Goal: Task Accomplishment & Management: Manage account settings

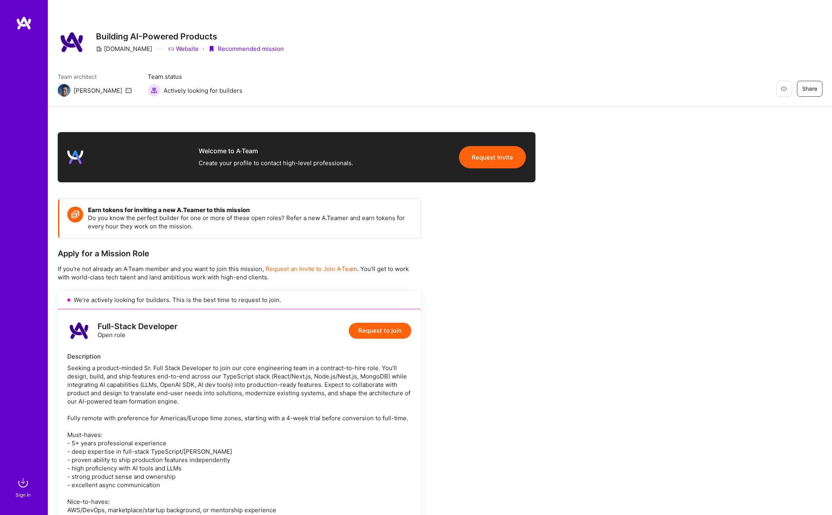
click at [370, 63] on div "Restore Not Interested Share Building AI-Powered Products A.Team Website · Reco…" at bounding box center [440, 53] width 784 height 107
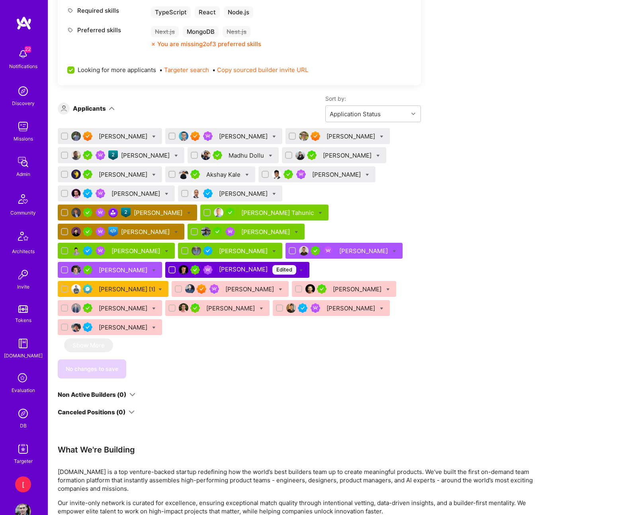
scroll to position [451, 0]
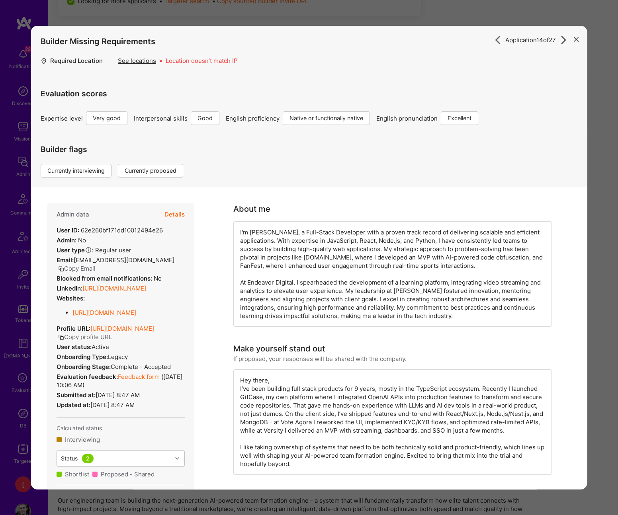
scroll to position [907, 0]
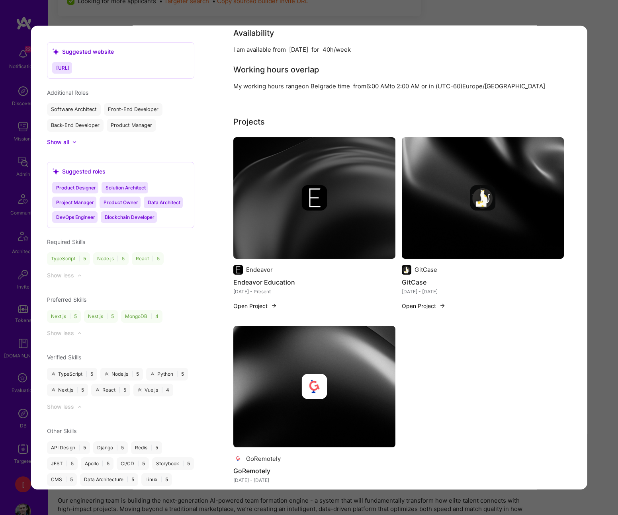
drag, startPoint x: 562, startPoint y: 11, endPoint x: 562, endPoint y: 2, distance: 9.6
click at [562, 11] on div "Application 14 of 27 Builder Missing Requirements Required Location See locatio…" at bounding box center [309, 257] width 618 height 515
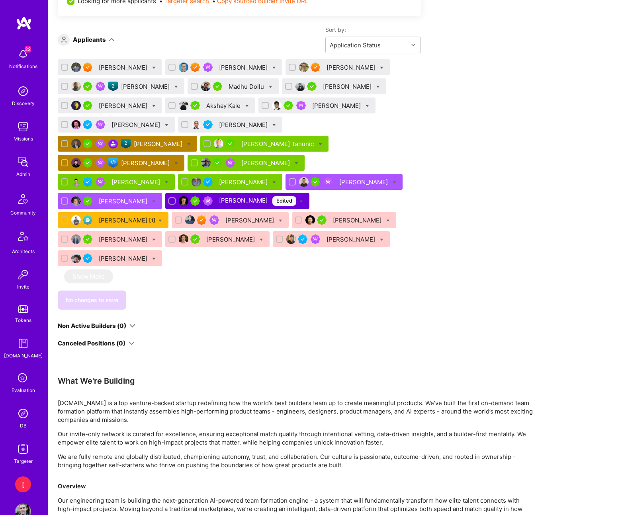
click at [235, 123] on div "Amir Elemam" at bounding box center [244, 125] width 50 height 8
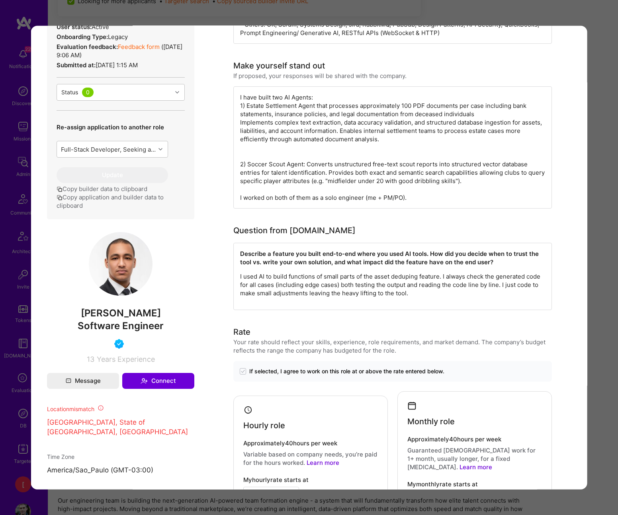
scroll to position [250, 0]
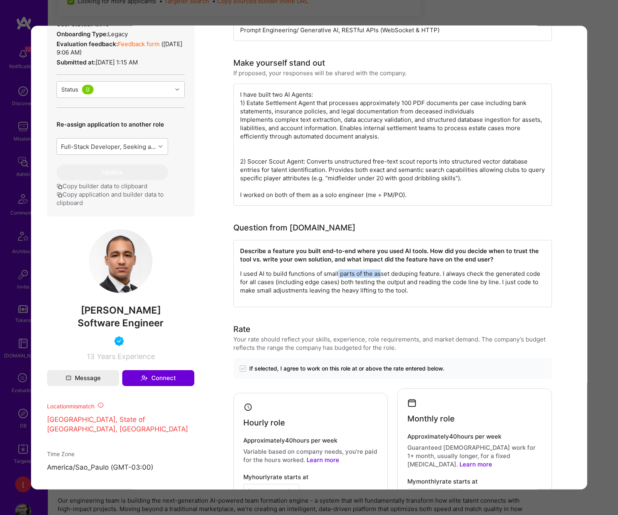
drag, startPoint x: 338, startPoint y: 274, endPoint x: 380, endPoint y: 273, distance: 42.2
click at [380, 273] on p "I used AI to build functions of small parts of the asset deduping feature. I al…" at bounding box center [392, 282] width 305 height 25
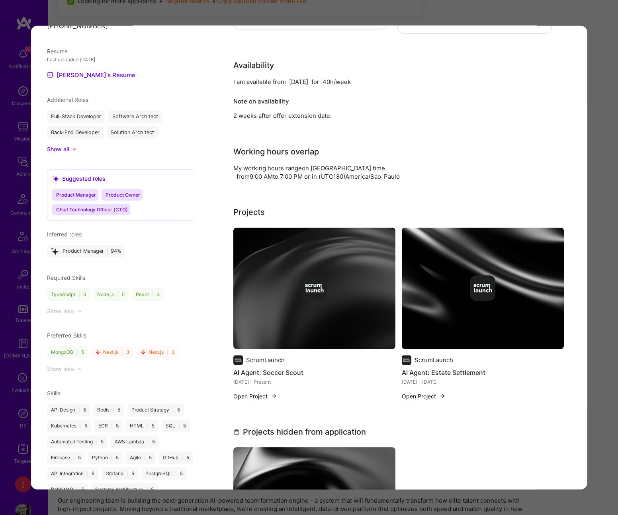
scroll to position [730, 0]
click at [353, 276] on div "modal" at bounding box center [314, 288] width 162 height 25
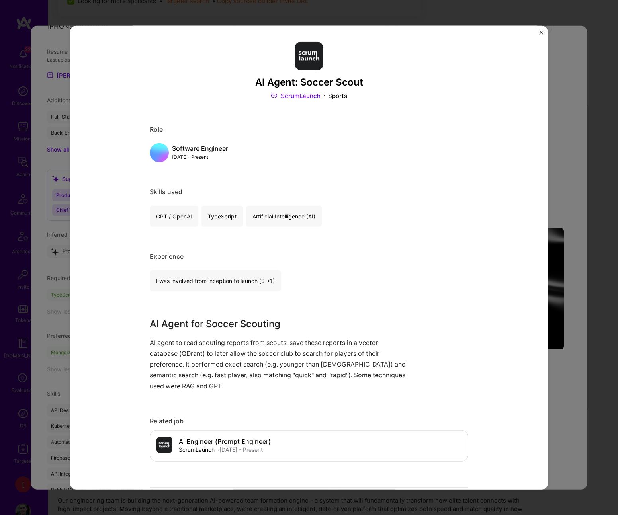
click at [539, 33] on img "Close" at bounding box center [541, 33] width 4 height 4
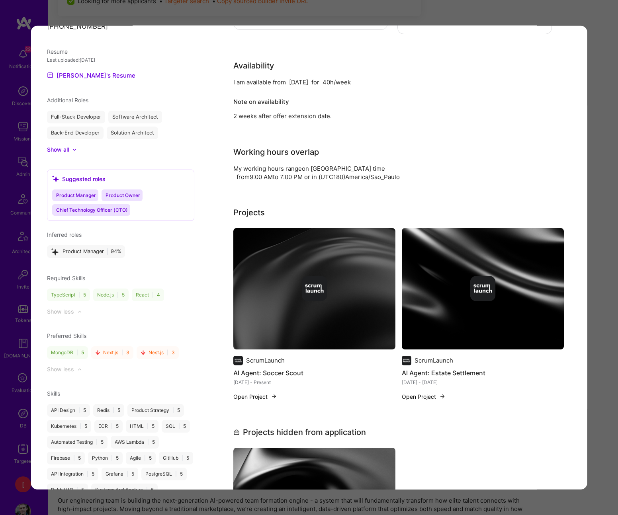
click at [500, 297] on img "modal" at bounding box center [483, 288] width 162 height 121
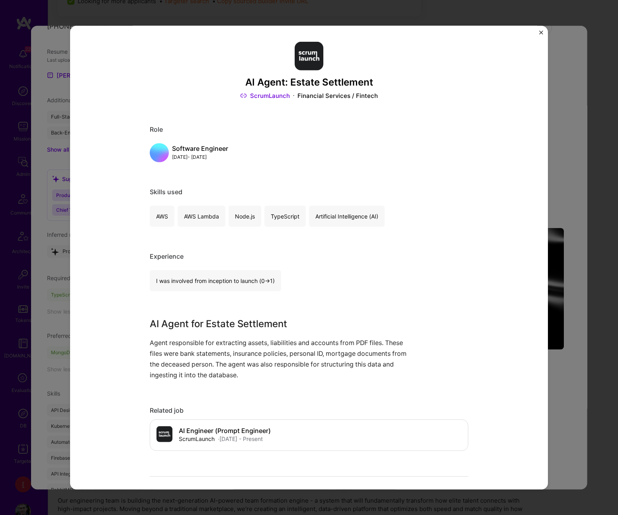
click at [540, 33] on img "Close" at bounding box center [541, 33] width 4 height 4
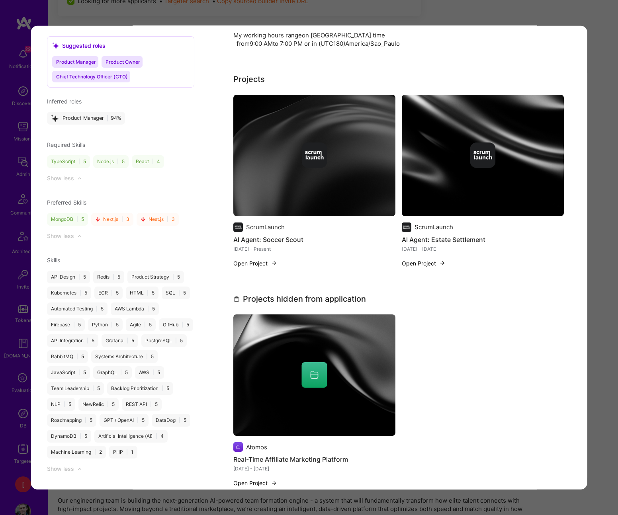
scroll to position [926, 0]
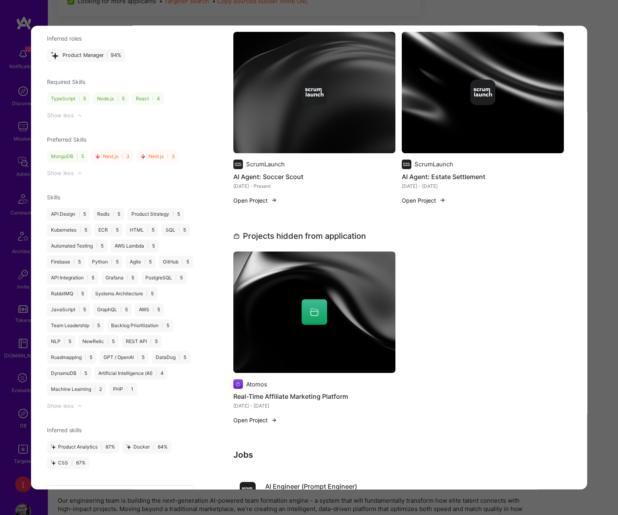
click at [366, 314] on img "modal" at bounding box center [314, 312] width 162 height 121
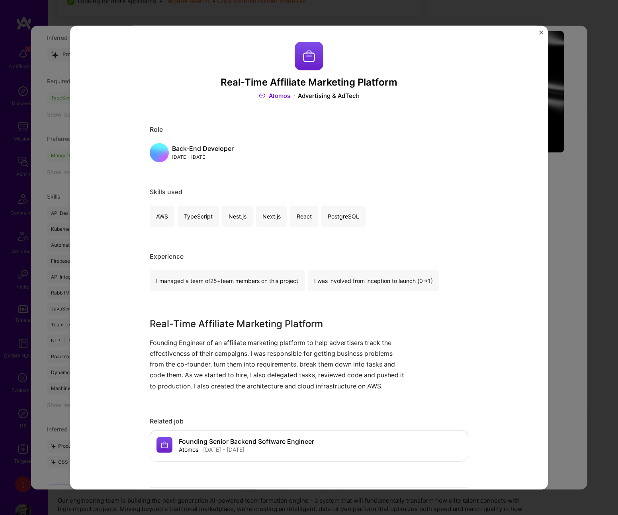
click at [540, 33] on img "Close" at bounding box center [541, 33] width 4 height 4
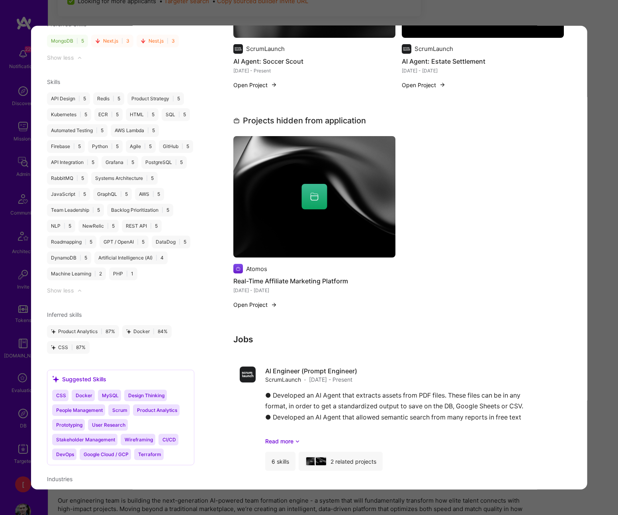
scroll to position [1217, 0]
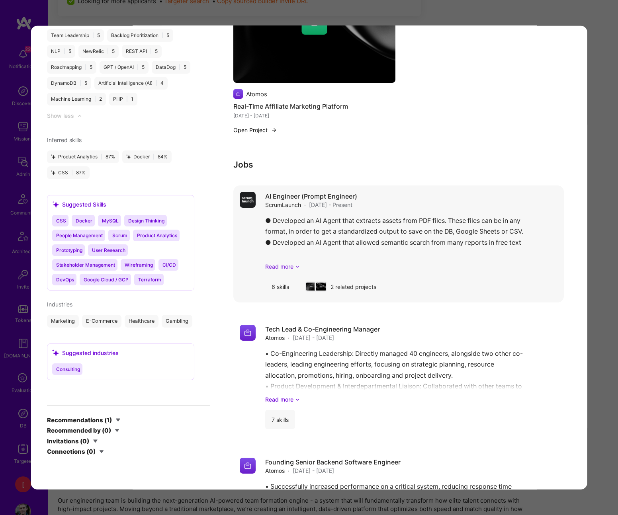
click at [282, 262] on link "Read more" at bounding box center [411, 266] width 292 height 8
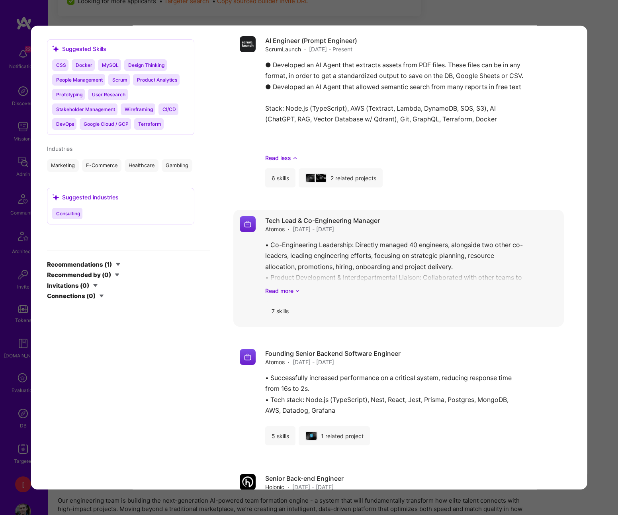
scroll to position [1368, 0]
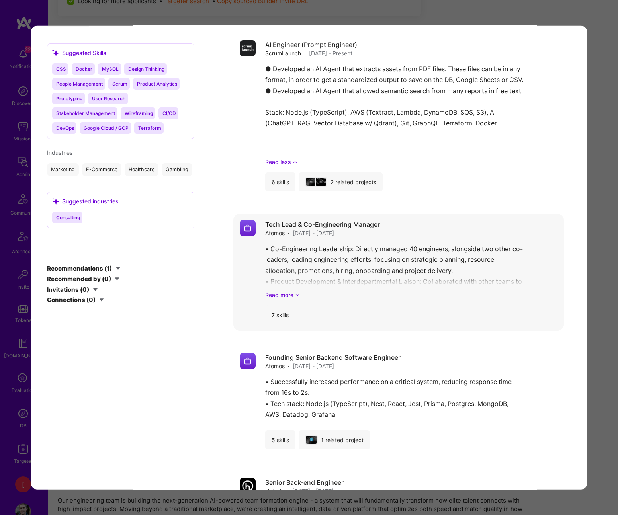
click at [286, 305] on div "7 skills" at bounding box center [280, 314] width 30 height 19
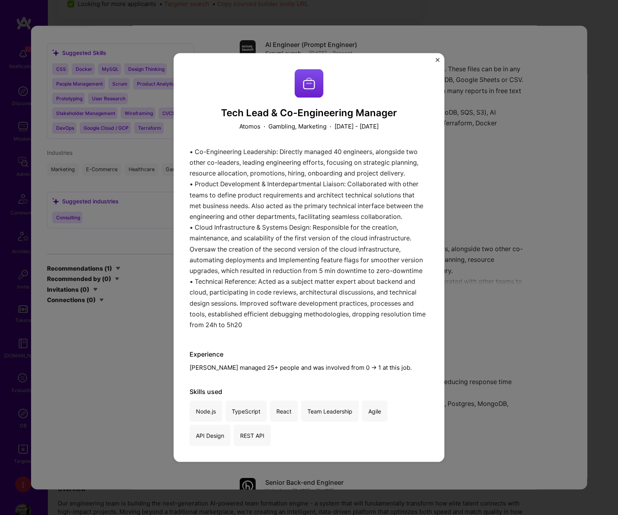
scroll to position [609, 0]
click at [436, 61] on img "Close" at bounding box center [438, 60] width 4 height 4
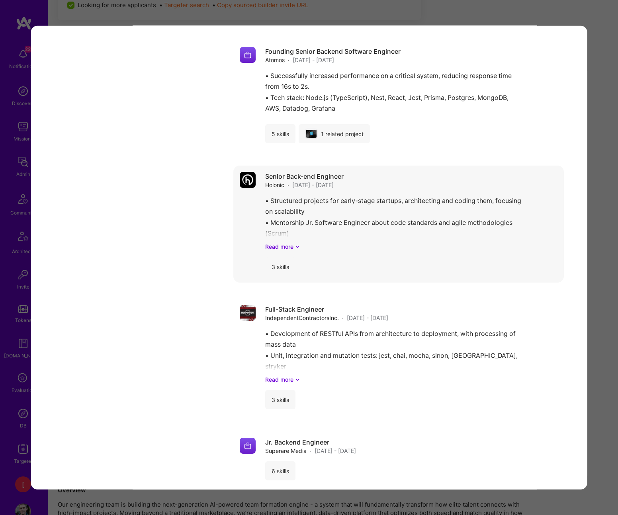
scroll to position [1674, 0]
click at [290, 243] on link "Read more" at bounding box center [411, 247] width 292 height 8
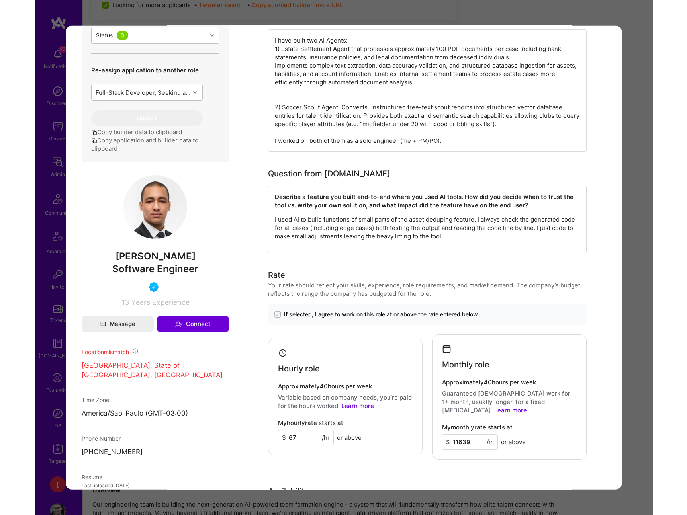
scroll to position [0, 0]
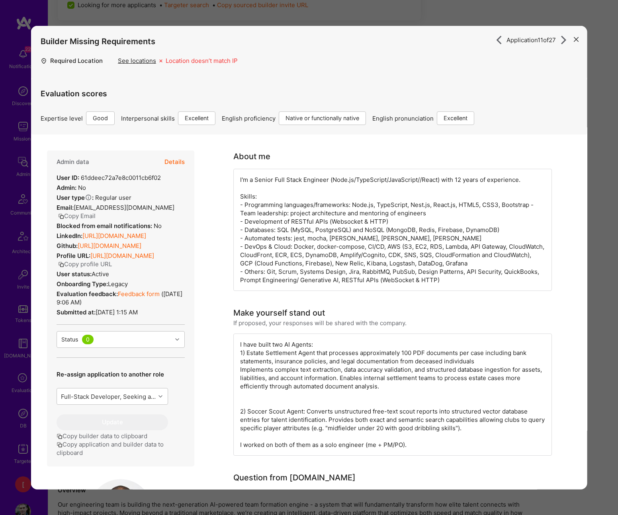
click at [149, 294] on link "Feedback form" at bounding box center [139, 294] width 42 height 8
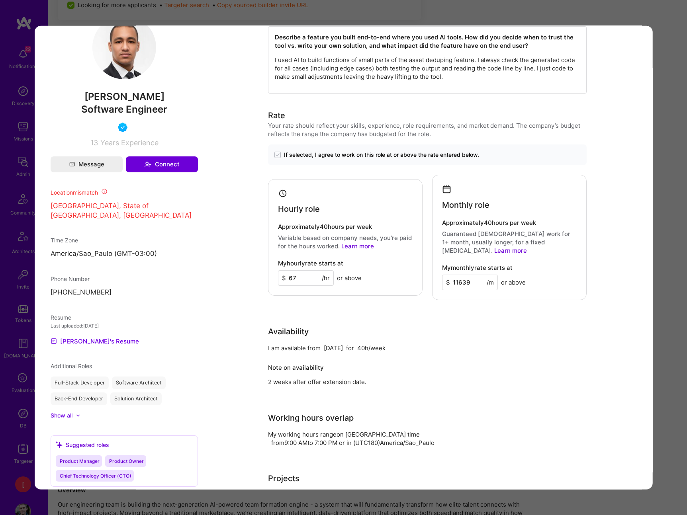
scroll to position [421, 0]
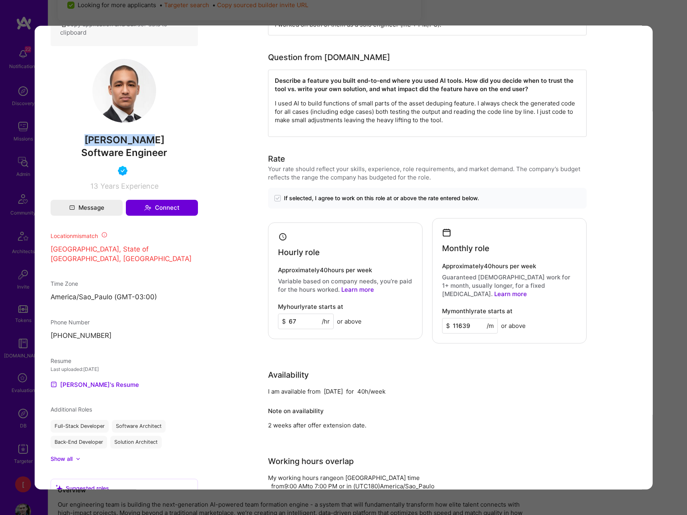
drag, startPoint x: 95, startPoint y: 141, endPoint x: 164, endPoint y: 141, distance: 69.7
click at [168, 141] on span "Amir Elemam" at bounding box center [123, 140] width 147 height 12
copy span "Amir Elemam"
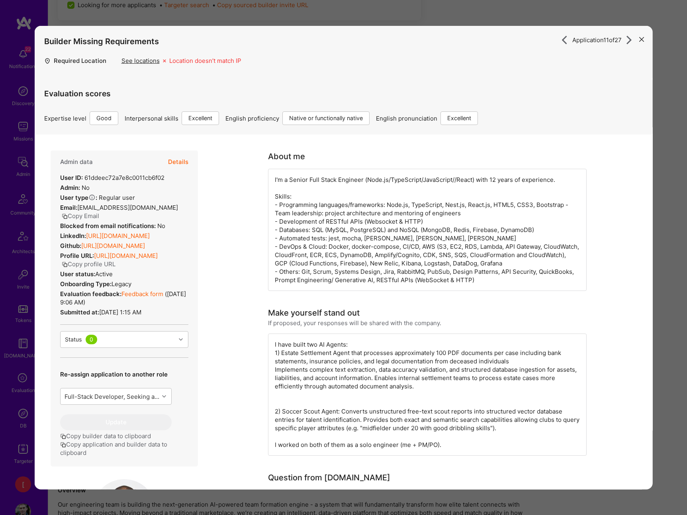
click at [618, 41] on icon "modal" at bounding box center [641, 39] width 5 height 5
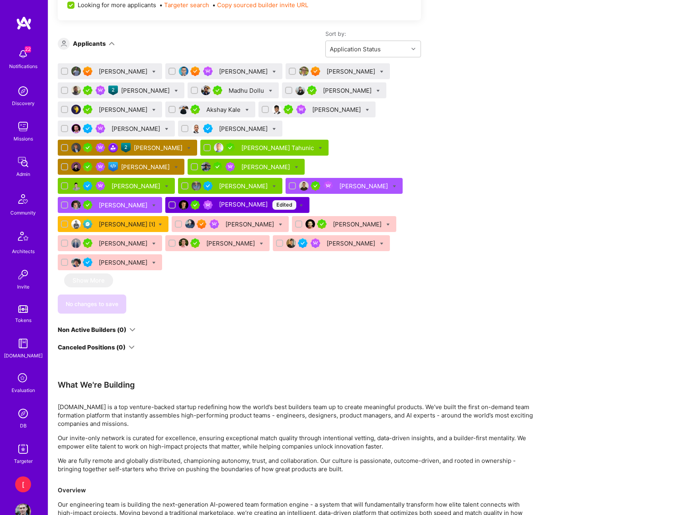
click at [239, 129] on div "Amir Elemam" at bounding box center [244, 129] width 50 height 8
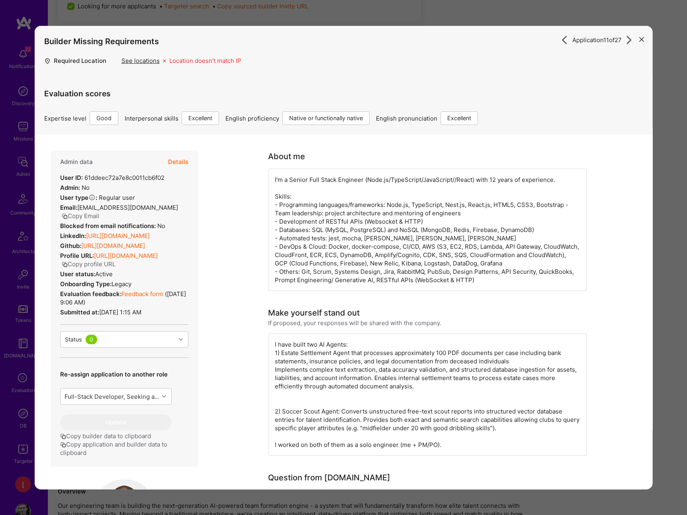
scroll to position [609, 0]
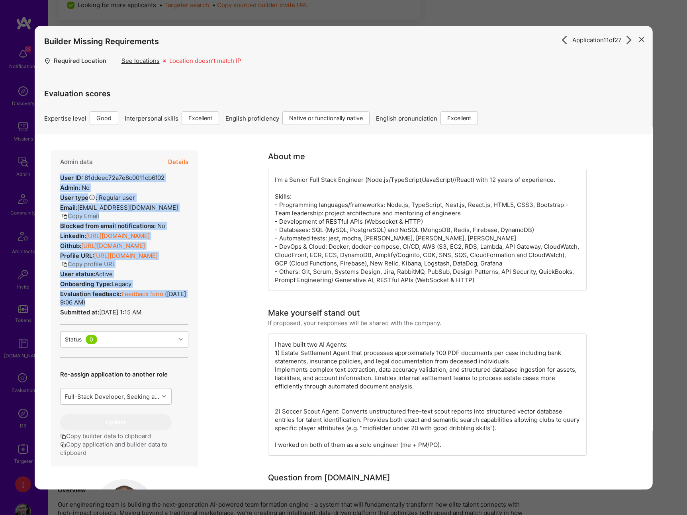
drag, startPoint x: 168, startPoint y: 309, endPoint x: 58, endPoint y: 179, distance: 170.3
click at [57, 179] on div "Admin data Details User ID: 61ddeec72a7e8c0011cb6f02 Admin: No User type Regula…" at bounding box center [123, 309] width 147 height 316
copy div "User ID: 61ddeec72a7e8c0011cb6f02 Admin: No User type Regular user or Company u…"
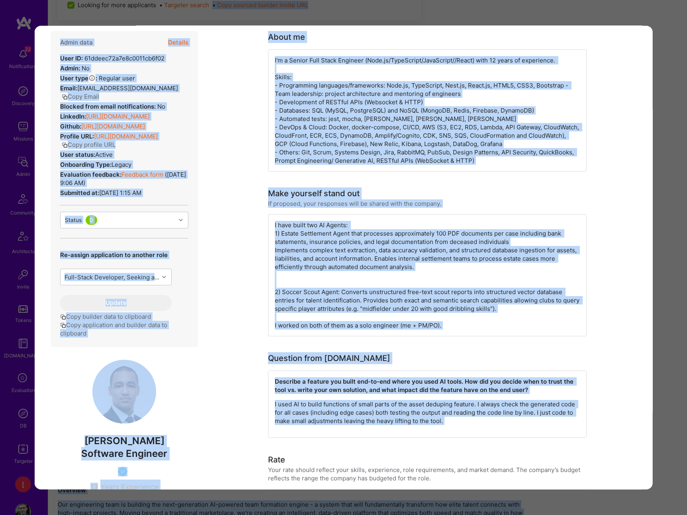
scroll to position [0, 0]
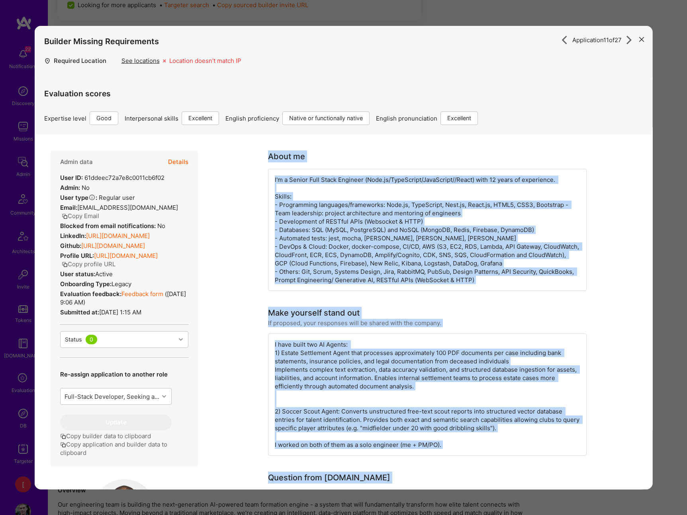
drag, startPoint x: 467, startPoint y: 248, endPoint x: 265, endPoint y: 164, distance: 219.4
copy div "About me I'm a Senior Full Stack Engineer (Node.js/TypeScript/JavaScript//React…"
click at [618, 39] on icon "modal" at bounding box center [641, 39] width 5 height 5
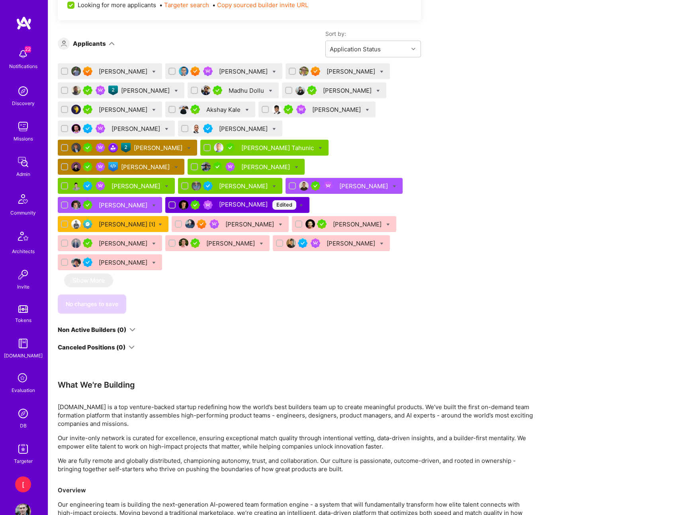
click at [272, 128] on icon at bounding box center [274, 129] width 4 height 4
checkbox input "true"
click at [574, 147] on div "Apply for a Mission Role We’re actively looking for builders. This is the best …" at bounding box center [367, 110] width 639 height 1154
click at [272, 128] on icon at bounding box center [274, 129] width 4 height 4
click at [522, 170] on div "Apply for a Mission Role We’re actively looking for builders. This is the best …" at bounding box center [297, 102] width 478 height 1120
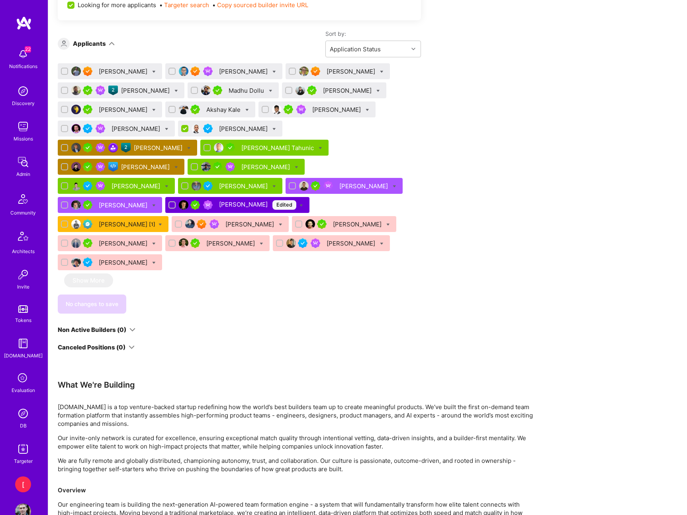
scroll to position [609, 0]
click at [116, 73] on div "Theo Han" at bounding box center [124, 72] width 50 height 8
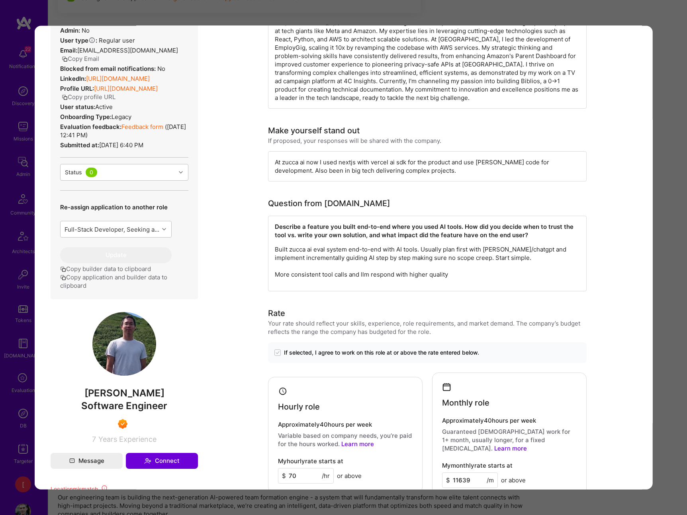
scroll to position [209, 0]
drag, startPoint x: 185, startPoint y: 390, endPoint x: 177, endPoint y: 400, distance: 12.7
click at [182, 392] on span "Theo Han" at bounding box center [123, 394] width 147 height 12
drag, startPoint x: 177, startPoint y: 405, endPoint x: 95, endPoint y: 393, distance: 83.2
click at [94, 393] on div "Admin data Details User ID: 65038461e7114d31b465287c Admin: No User type Regula…" at bounding box center [123, 219] width 147 height 450
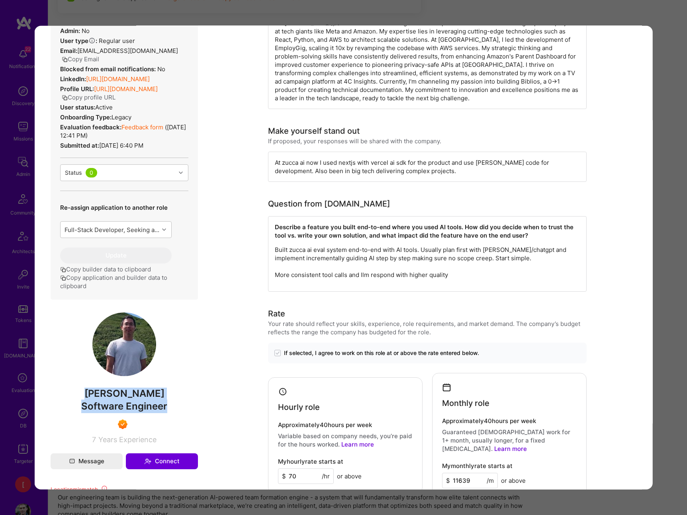
copy div "Theo Han Software Engineer"
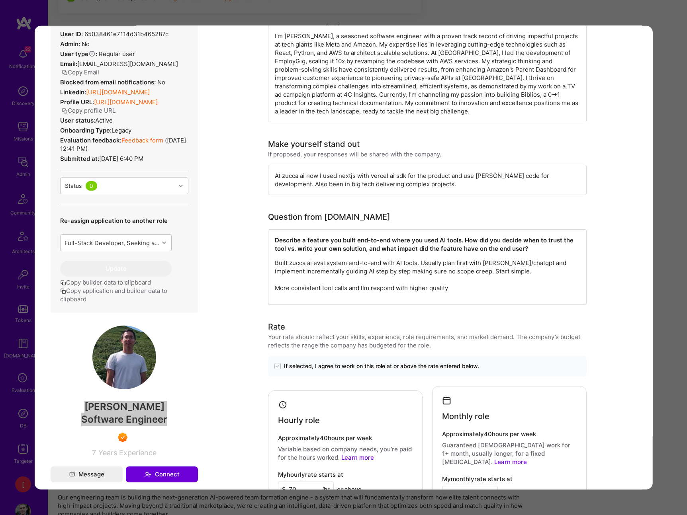
scroll to position [66, 0]
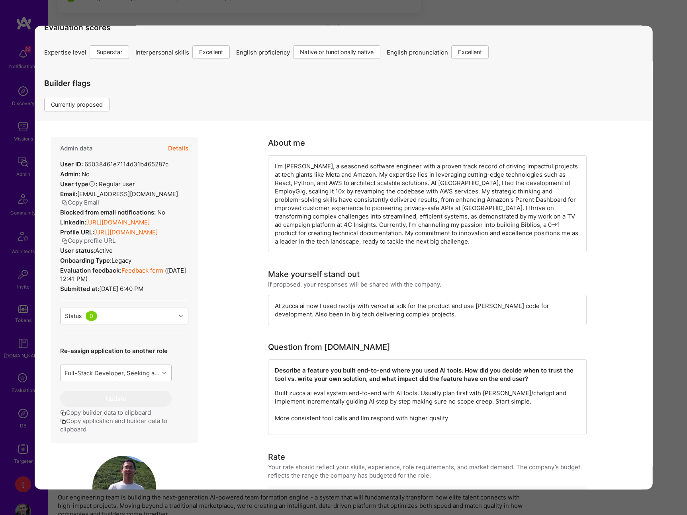
click at [149, 219] on link "https://linkedin.com/in/hanq08" at bounding box center [118, 223] width 64 height 8
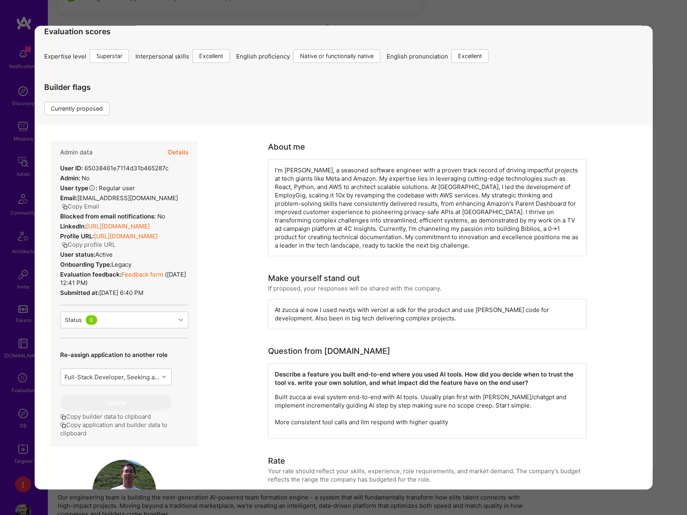
scroll to position [61, 0]
click at [153, 274] on link "Feedback form" at bounding box center [142, 276] width 42 height 8
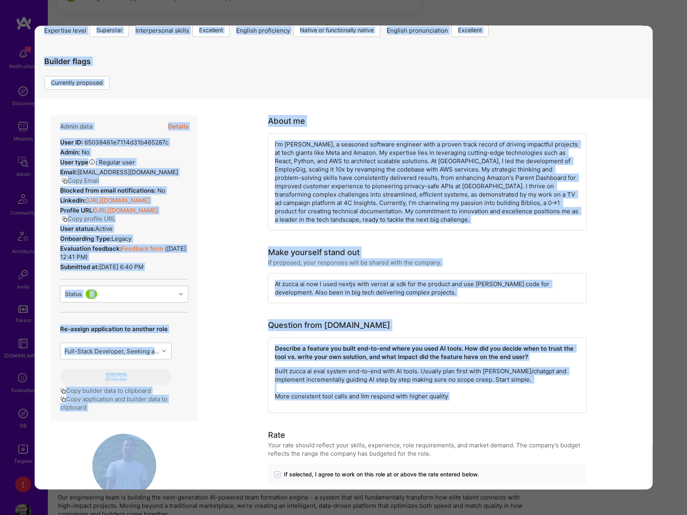
scroll to position [0, 0]
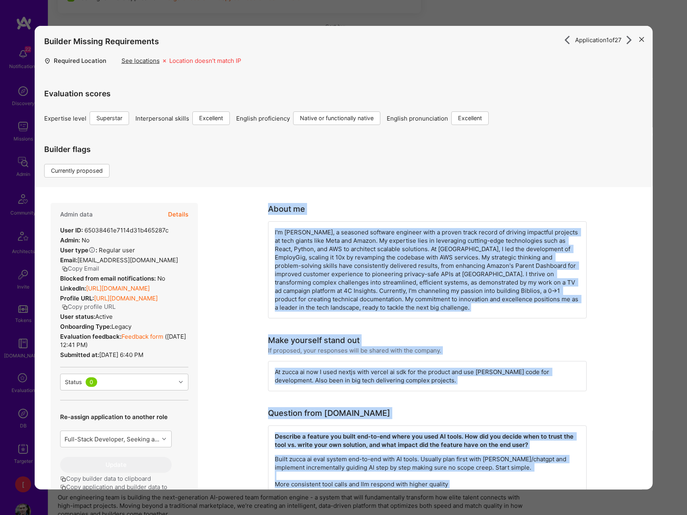
drag, startPoint x: 494, startPoint y: 288, endPoint x: 284, endPoint y: 209, distance: 224.2
copy div "About me I'm Theo, a seasoned software engineer with a proven track record of d…"
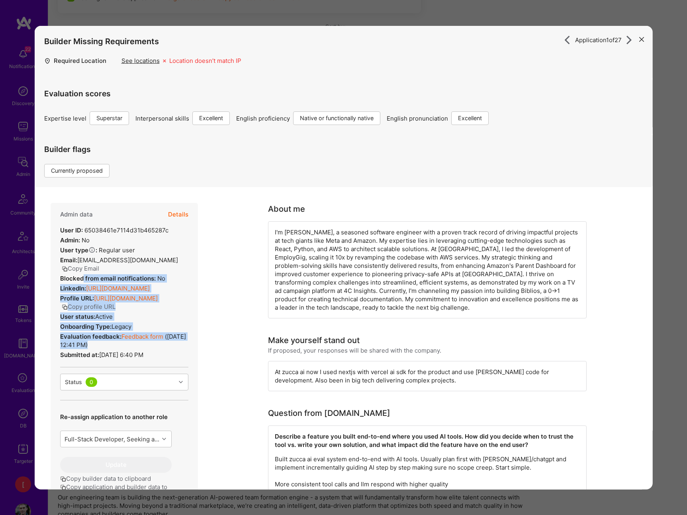
drag, startPoint x: 176, startPoint y: 355, endPoint x: 83, endPoint y: 272, distance: 124.4
click at [83, 272] on div "Admin data Details User ID: 65038461e7114d31b465287c Admin: No User type Regula…" at bounding box center [123, 356] width 147 height 306
drag, startPoint x: 171, startPoint y: 356, endPoint x: 69, endPoint y: 263, distance: 137.8
click at [67, 259] on div "Admin data Details User ID: 65038461e7114d31b465287c Admin: No User type Regula…" at bounding box center [123, 356] width 147 height 306
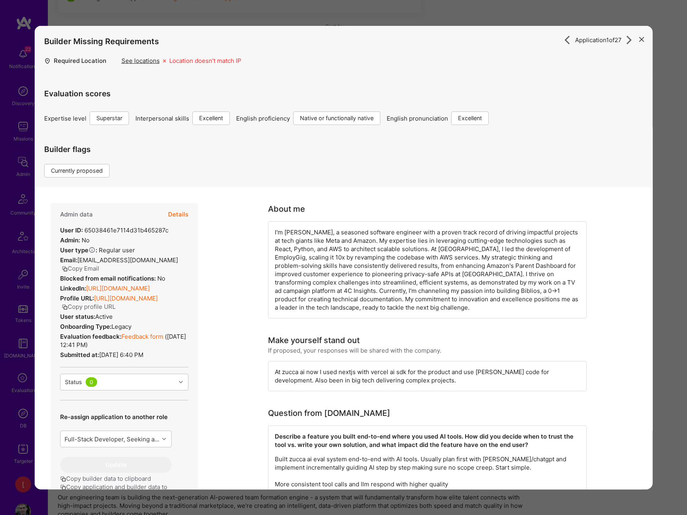
click at [174, 358] on div "Admin data Details User ID: 65038461e7114d31b465287c Admin: No User type Regula…" at bounding box center [123, 356] width 147 height 306
drag, startPoint x: 129, startPoint y: 351, endPoint x: 57, endPoint y: 231, distance: 139.9
click at [57, 231] on div "Admin data Details User ID: 65038461e7114d31b465287c Admin: No User type Regula…" at bounding box center [123, 356] width 147 height 306
copy div "User ID: 65038461e7114d31b465287c Admin: No User type Regular user or Company u…"
click at [618, 41] on button "modal" at bounding box center [642, 38] width 10 height 13
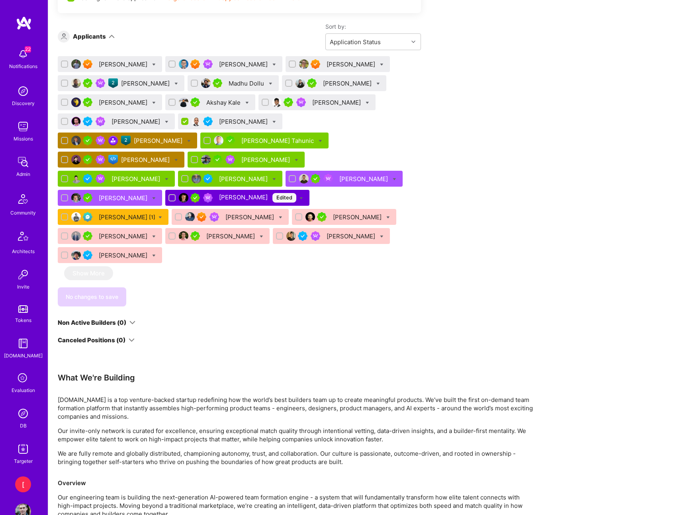
drag, startPoint x: 553, startPoint y: 102, endPoint x: 532, endPoint y: 103, distance: 21.1
click at [553, 102] on div "Apply for a Mission Role We’re actively looking for builders. This is the best …" at bounding box center [367, 103] width 639 height 1154
click at [110, 64] on div "[PERSON_NAME]" at bounding box center [124, 64] width 50 height 8
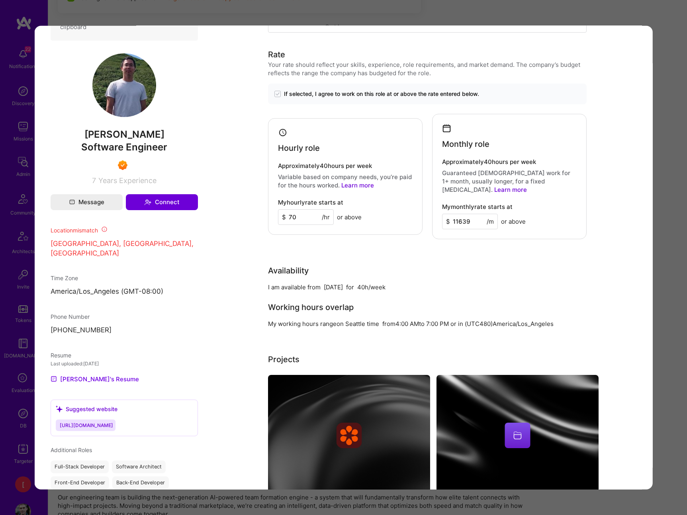
scroll to position [466, 0]
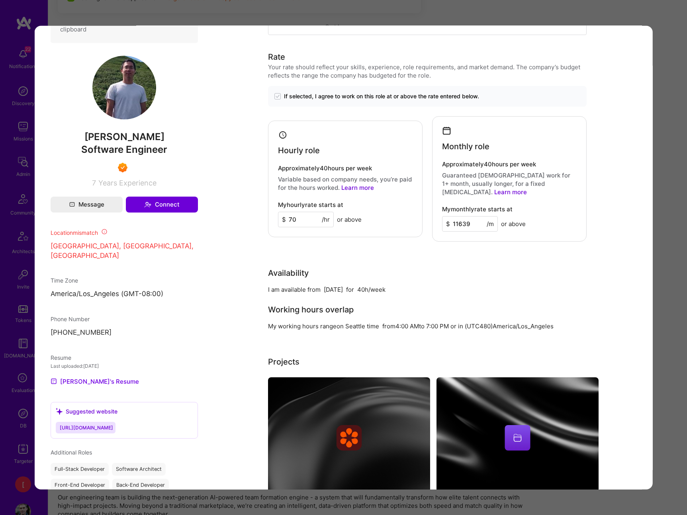
click at [618, 52] on div "Application 1 of 27 Builder Missing Requirements Required Location See location…" at bounding box center [343, 257] width 687 height 515
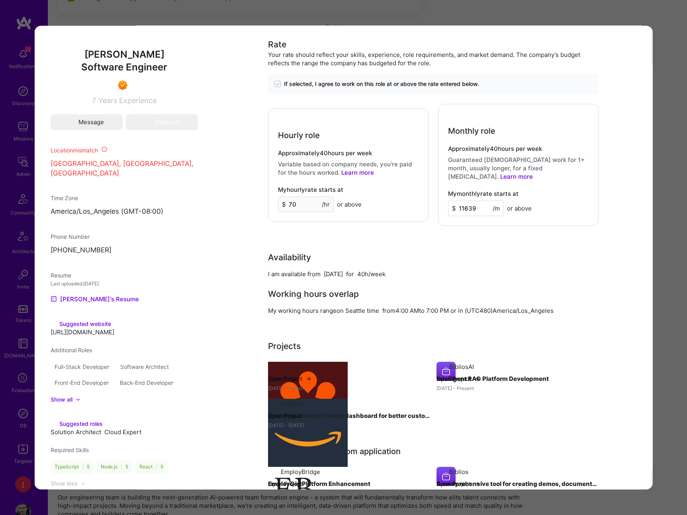
click at [618, 52] on div "Apply for a Mission Role We’re actively looking for builders. This is the best …" at bounding box center [367, 103] width 639 height 1154
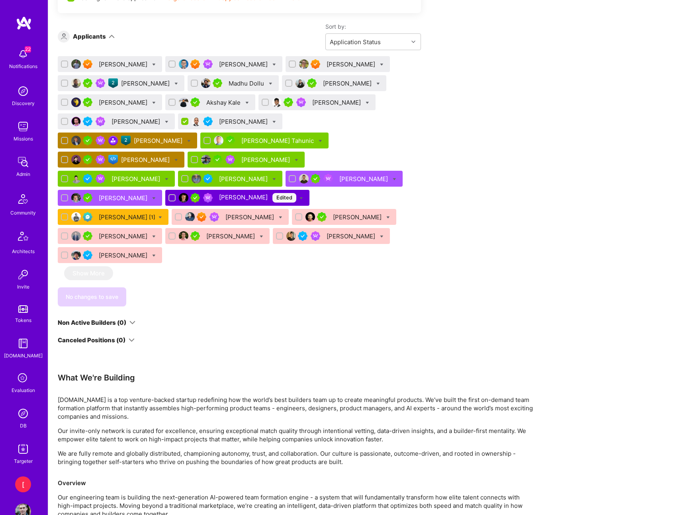
click at [224, 63] on div "Catalin Ramascanu" at bounding box center [244, 64] width 50 height 8
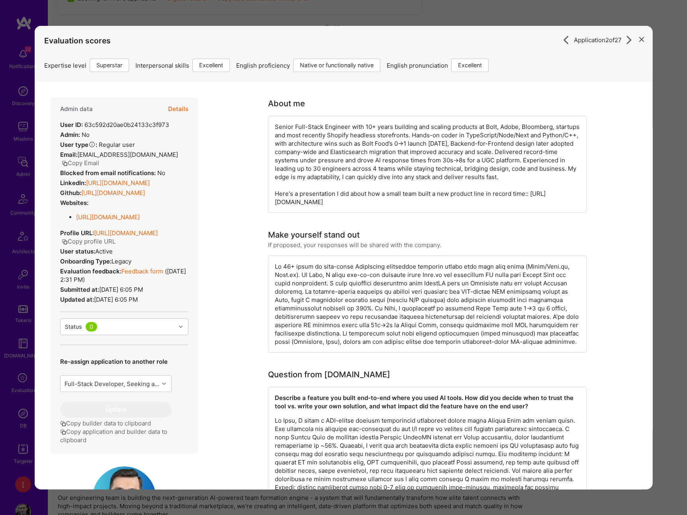
scroll to position [613, 0]
click at [618, 12] on div "Application 2 of 27 Evaluation scores Expertise level Superstar Interpersonal s…" at bounding box center [343, 257] width 687 height 515
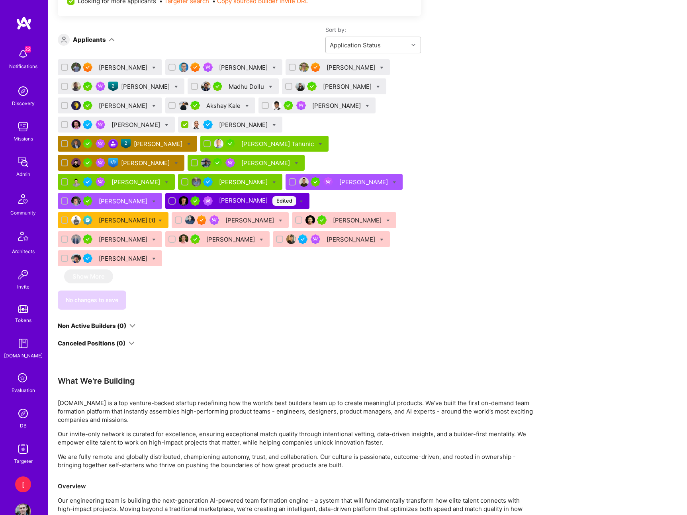
click at [227, 67] on div "[PERSON_NAME]" at bounding box center [244, 67] width 50 height 8
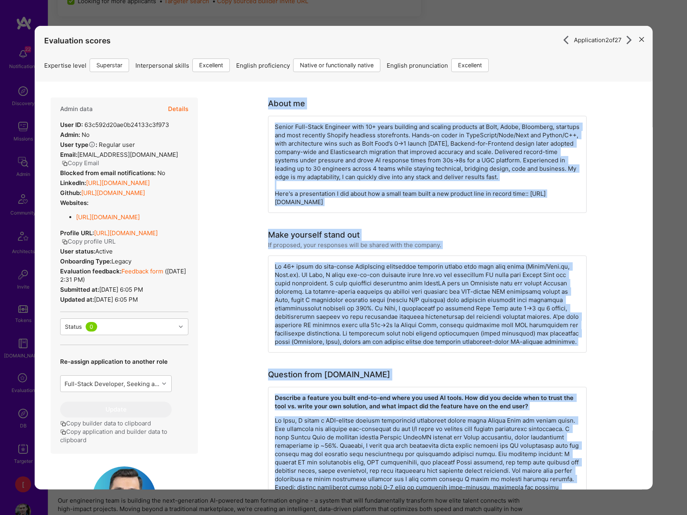
drag, startPoint x: 391, startPoint y: 409, endPoint x: 255, endPoint y: 102, distance: 335.5
copy div "About me Senior Full-Stack Engineer with 10+ years building and scaling product…"
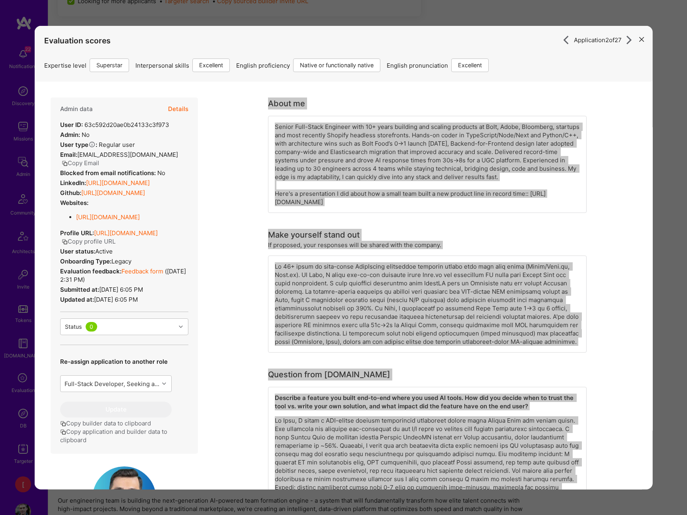
copy div "About me Senior Full-Stack Engineer with 10+ years building and scaling product…"
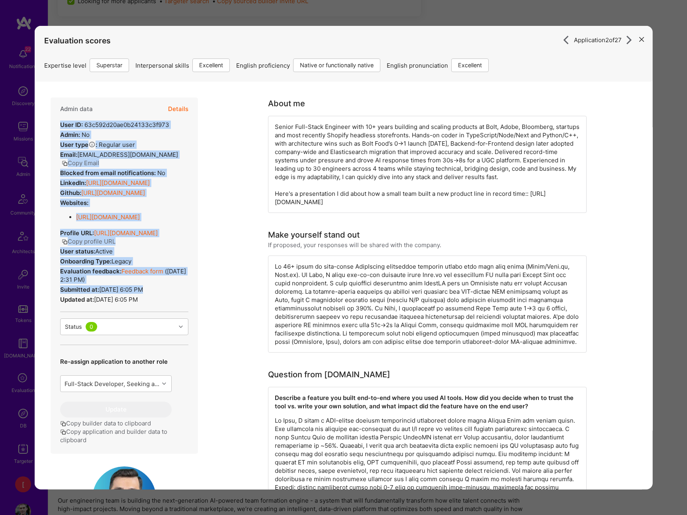
drag, startPoint x: 176, startPoint y: 329, endPoint x: 62, endPoint y: 121, distance: 237.0
click at [52, 122] on div "Admin data Details User ID: 63c592d20ae0b24133c3f973 Admin: No User type Regula…" at bounding box center [123, 276] width 147 height 356
copy div "User ID: 63c592d20ae0b24133c3f973 Admin: No User type Regular user or Company u…"
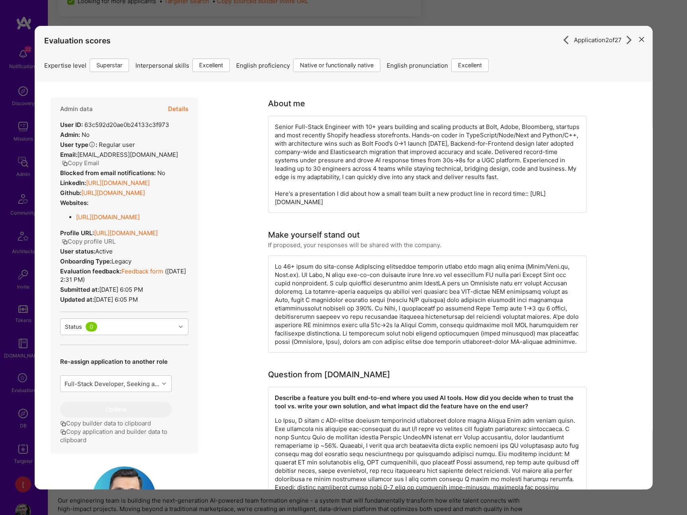
drag, startPoint x: 276, startPoint y: 202, endPoint x: 458, endPoint y: 206, distance: 181.6
click at [458, 206] on div "Senior Full-Stack Engineer with 10+ years building and scaling products at Bolt…" at bounding box center [427, 164] width 319 height 97
drag, startPoint x: 464, startPoint y: 203, endPoint x: 265, endPoint y: 203, distance: 198.3
copy div "https://www.youtube.com/watch?v=rDSRZoDwM8c&ab_channel=Bolt"
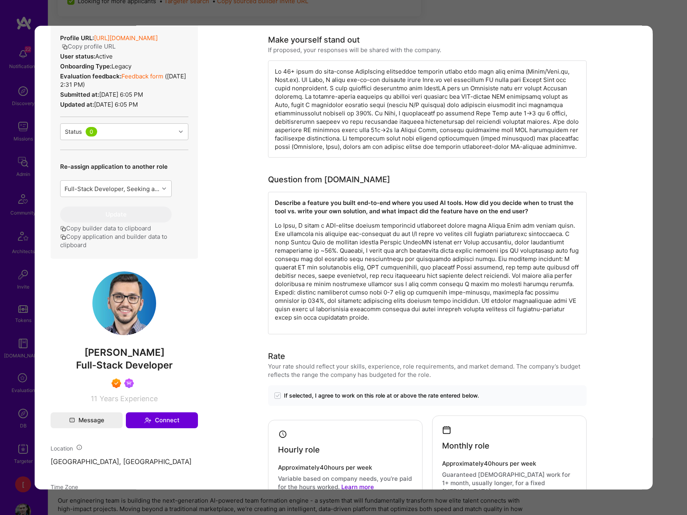
scroll to position [196, 0]
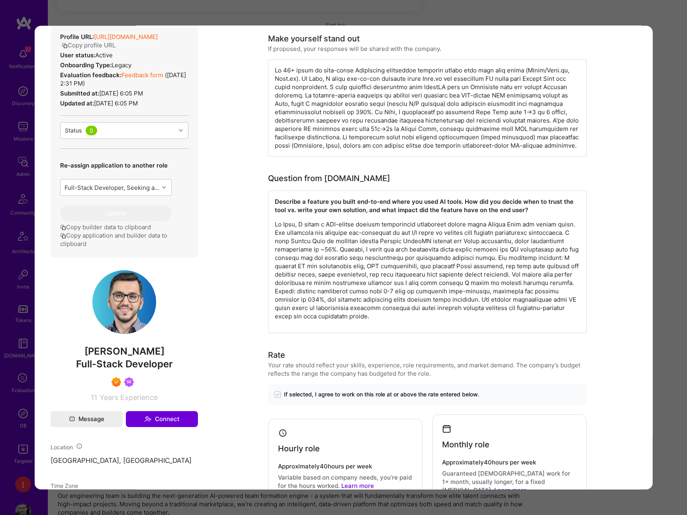
click at [415, 323] on div "Describe a feature you built end-to-end where you used AI tools. How did you de…" at bounding box center [427, 262] width 319 height 143
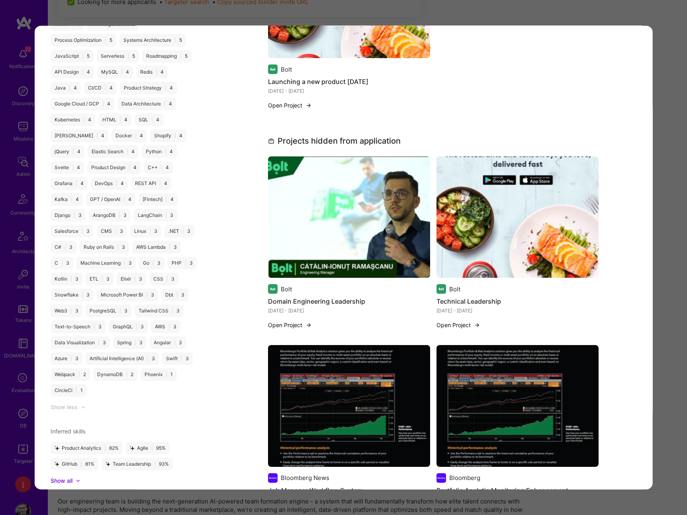
scroll to position [619, 0]
click at [618, 19] on div "Application 2 of 27 Evaluation scores Expertise level Superstar Interpersonal s…" at bounding box center [343, 257] width 687 height 515
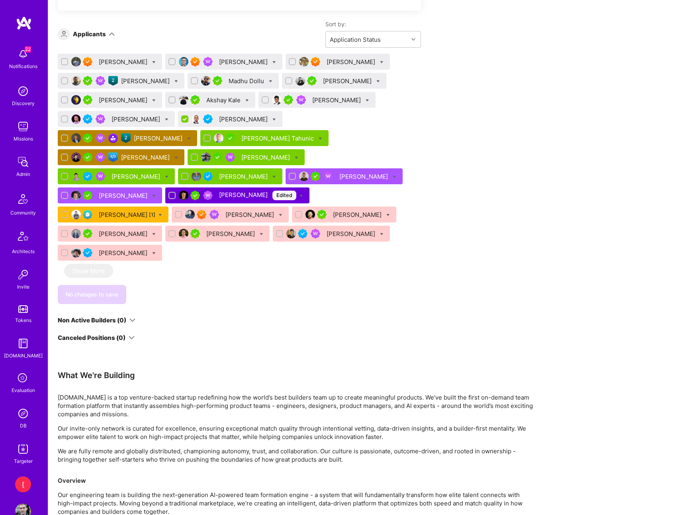
click at [224, 61] on div "Catalin Ramascanu" at bounding box center [244, 62] width 50 height 8
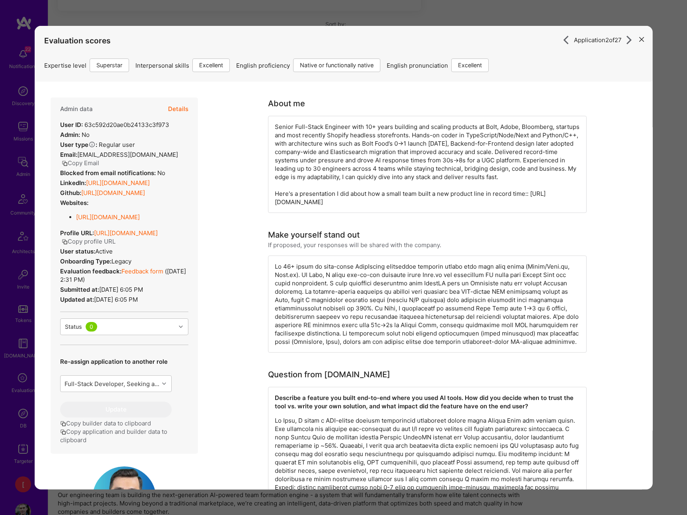
click at [149, 275] on link "Feedback form" at bounding box center [142, 272] width 42 height 8
click at [149, 179] on link "https://linkedin.com/in/catalin-ramascanu" at bounding box center [118, 183] width 64 height 8
click at [145, 197] on link "https://github.com/CatalinRamascanu" at bounding box center [113, 193] width 64 height 8
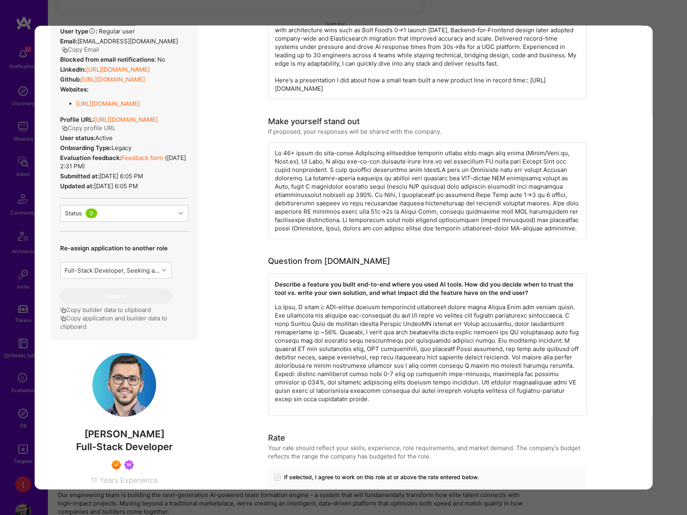
scroll to position [143, 0]
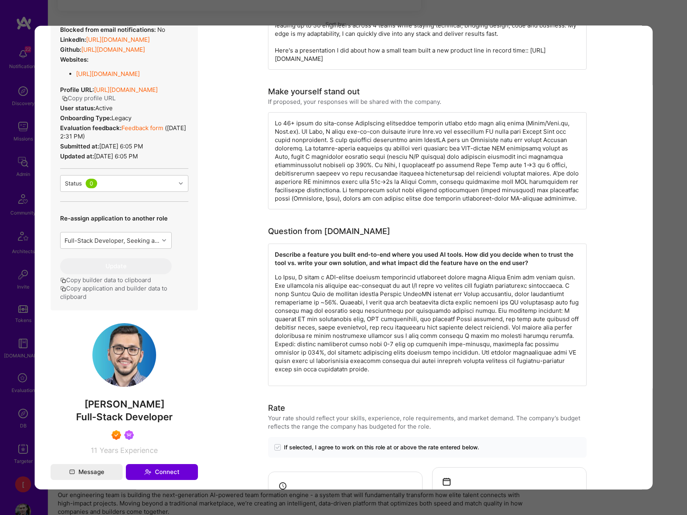
drag, startPoint x: 164, startPoint y: 430, endPoint x: 59, endPoint y: 426, distance: 105.2
click at [59, 411] on span "[PERSON_NAME]" at bounding box center [123, 405] width 147 height 12
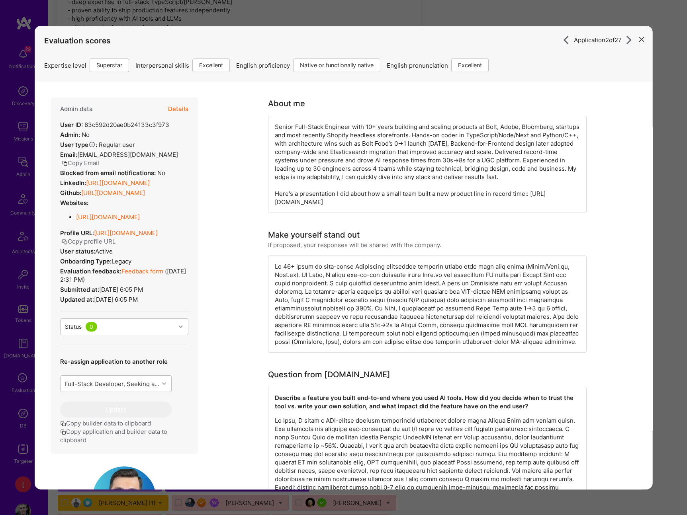
scroll to position [326, 0]
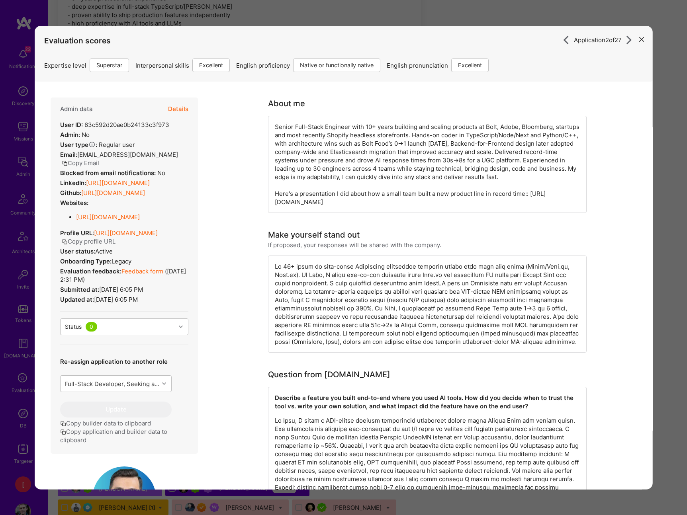
click at [115, 246] on button "Copy profile URL" at bounding box center [88, 241] width 54 height 8
click at [99, 159] on button "Copy Email" at bounding box center [79, 163] width 37 height 8
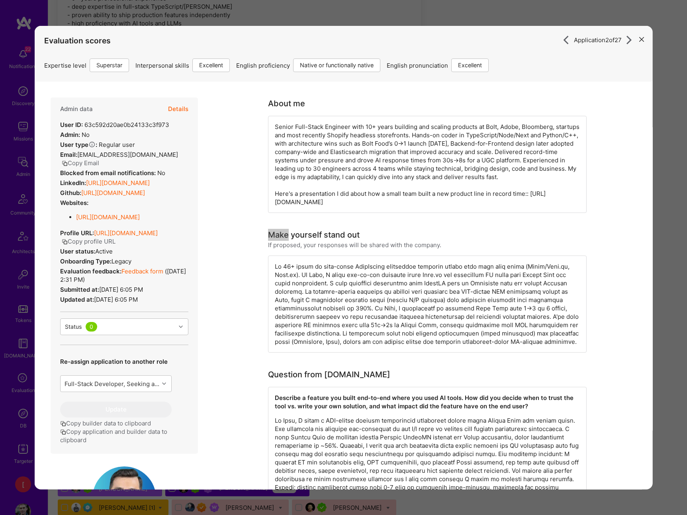
scroll to position [0, 0]
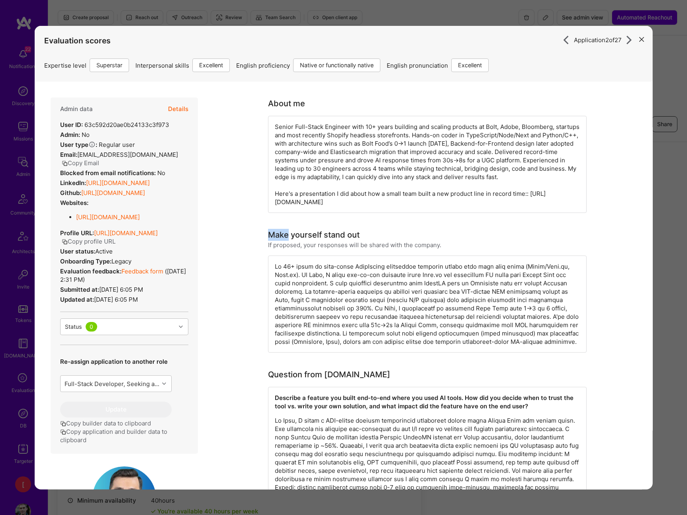
click at [618, 40] on icon "modal" at bounding box center [641, 39] width 5 height 5
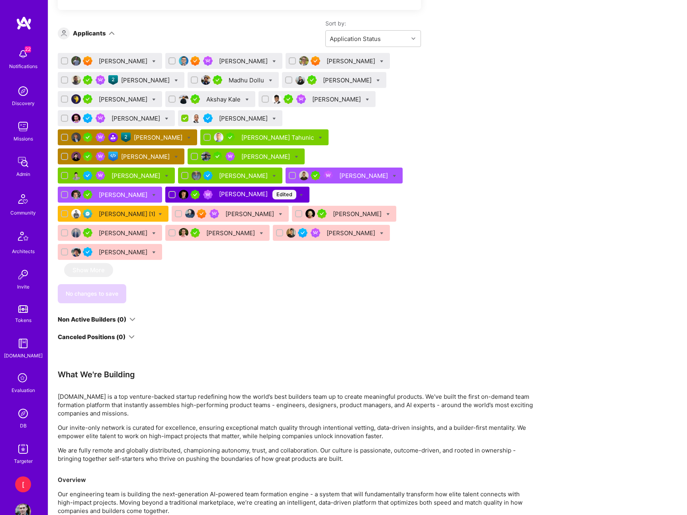
scroll to position [618, 0]
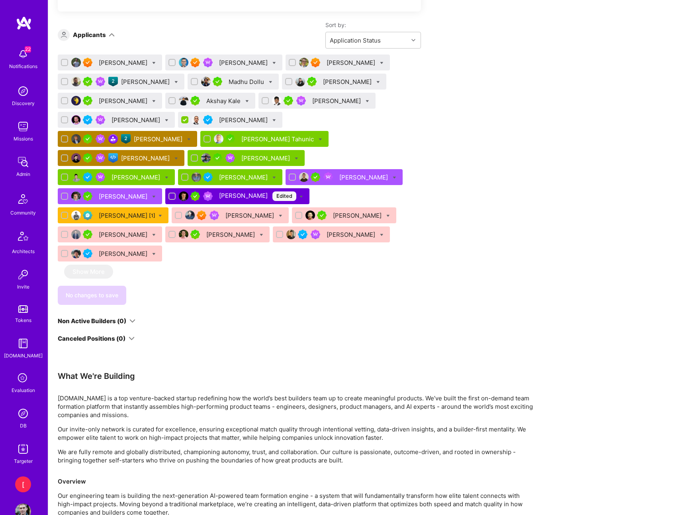
click at [327, 63] on div "[PERSON_NAME]" at bounding box center [352, 63] width 50 height 8
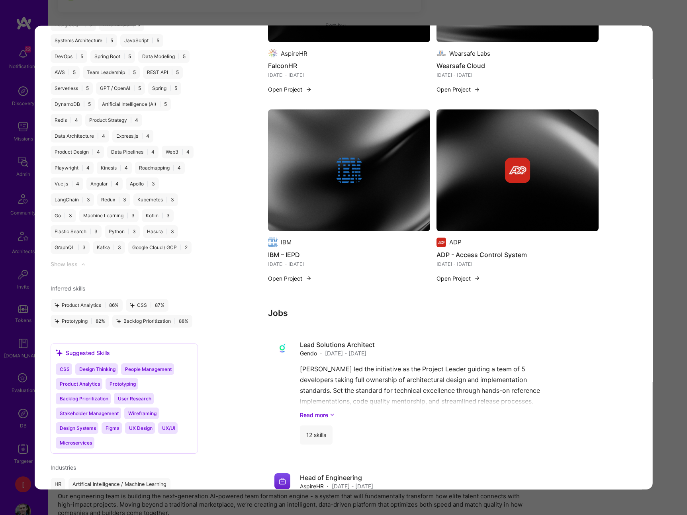
scroll to position [1337, 0]
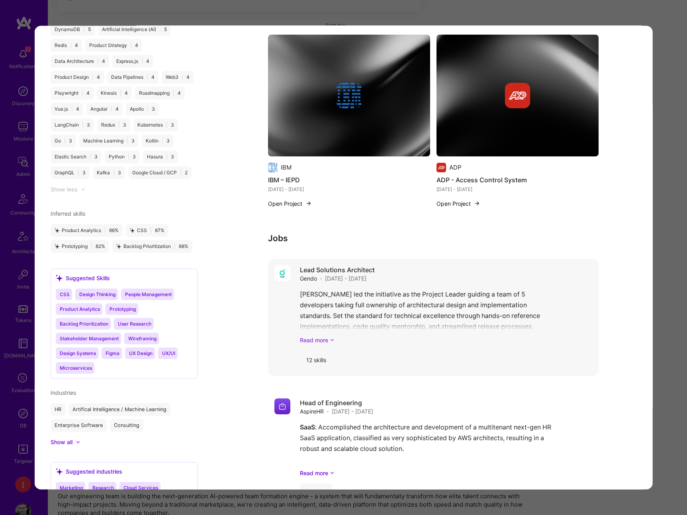
click at [321, 336] on link "Read more" at bounding box center [446, 340] width 292 height 8
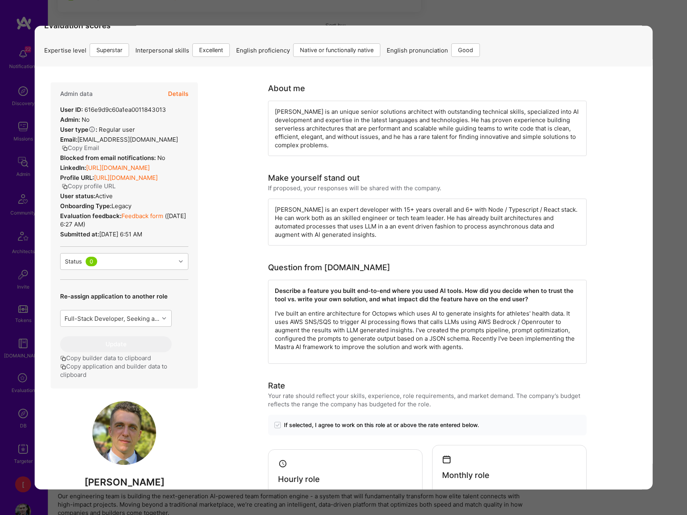
scroll to position [0, 0]
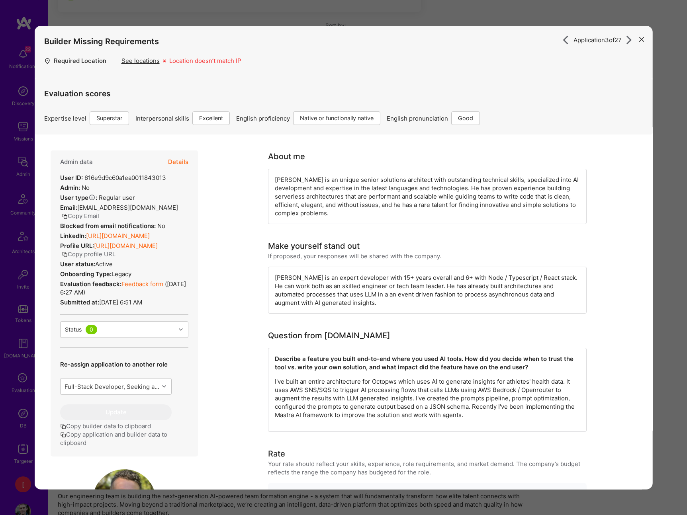
click at [618, 41] on button "modal" at bounding box center [642, 38] width 10 height 13
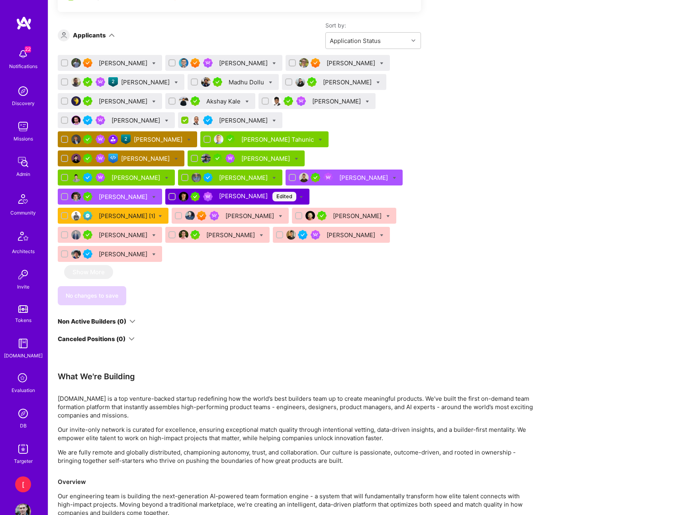
click at [346, 61] on div "[PERSON_NAME]" at bounding box center [338, 63] width 104 height 16
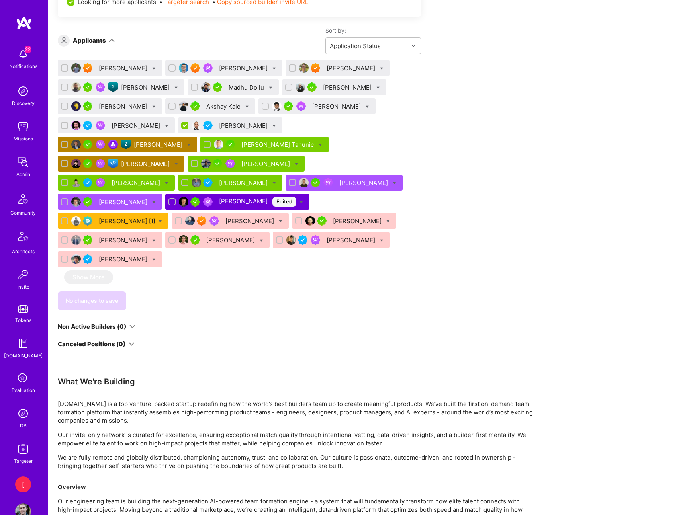
scroll to position [610, 0]
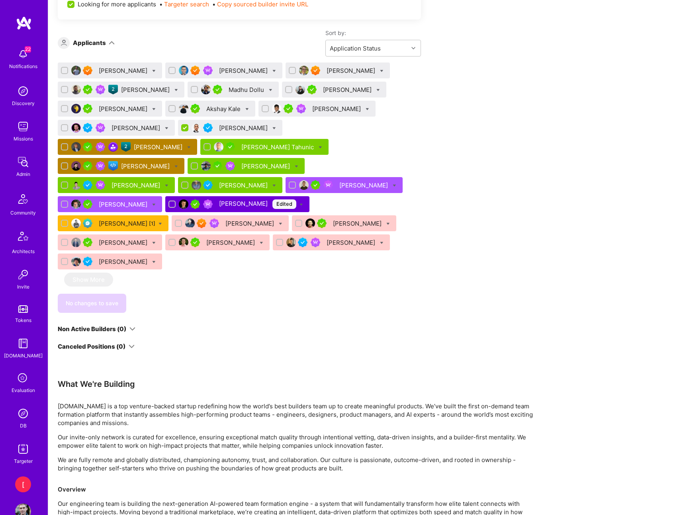
click at [336, 72] on div "[PERSON_NAME]" at bounding box center [352, 71] width 50 height 8
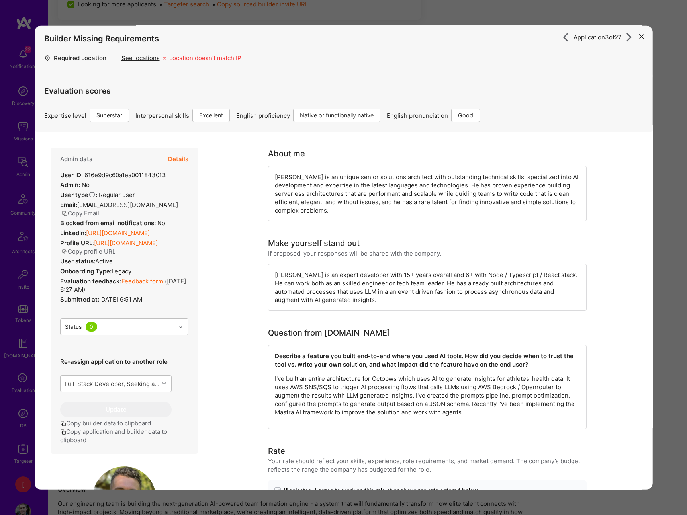
scroll to position [4, 0]
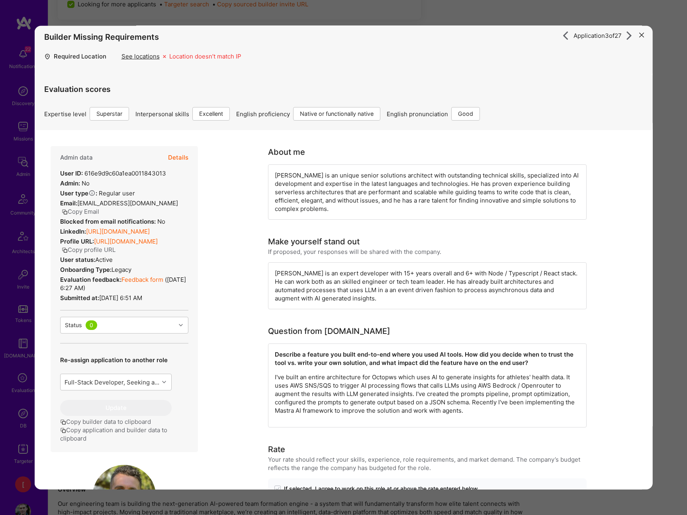
click at [618, 35] on icon "modal" at bounding box center [641, 34] width 5 height 5
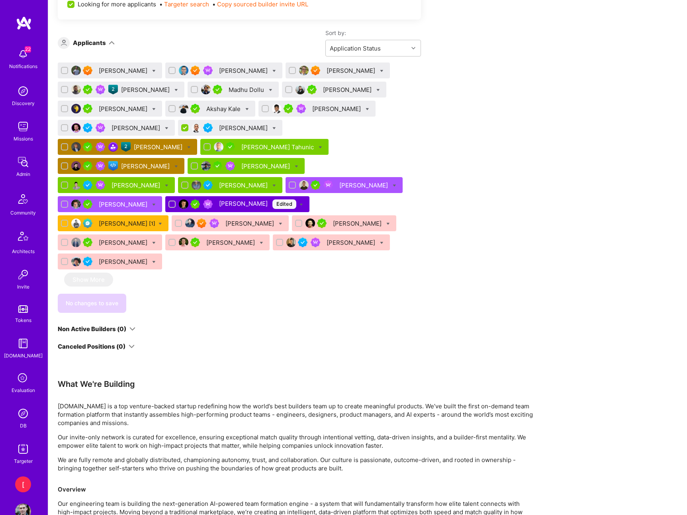
click at [380, 71] on icon at bounding box center [382, 71] width 4 height 4
checkbox input "true"
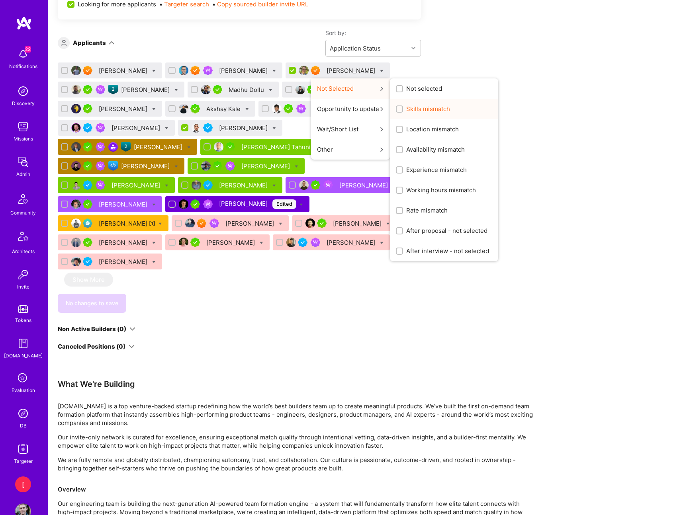
click at [406, 111] on span "Skills mismatch" at bounding box center [428, 109] width 44 height 8
click at [403, 111] on input "Skills mismatch" at bounding box center [400, 110] width 6 height 6
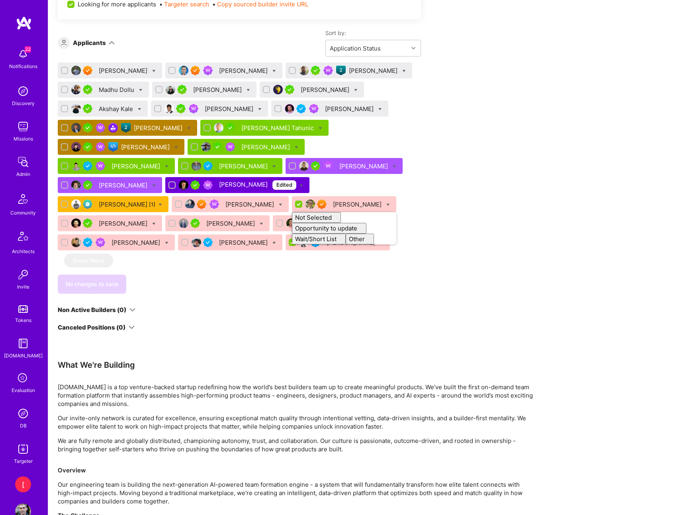
checkbox input "false"
click at [508, 118] on div "Apply for a Mission Role We’re actively looking for builders. This is the best …" at bounding box center [297, 92] width 478 height 1101
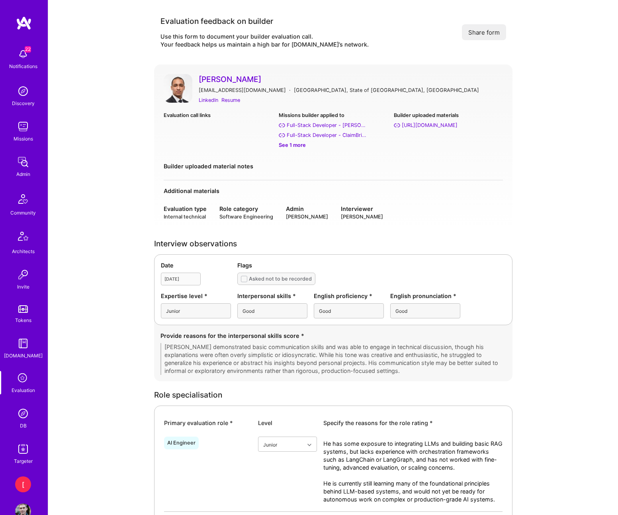
click at [295, 145] on div "See 1 more" at bounding box center [333, 145] width 109 height 8
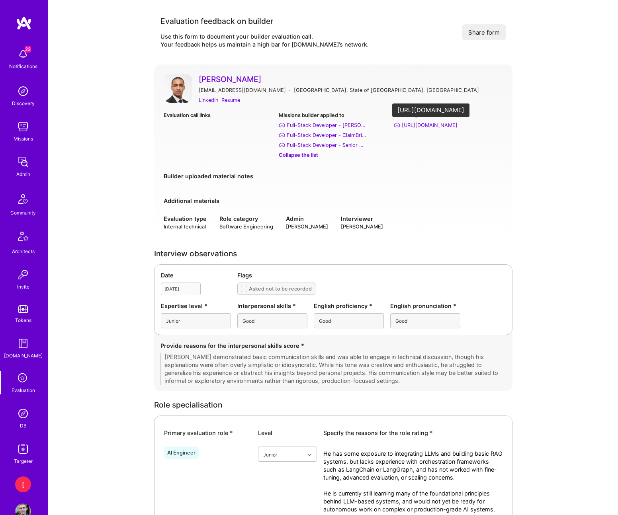
click at [458, 127] on div "https://linkedIn.com/in/amirelemam" at bounding box center [430, 125] width 56 height 8
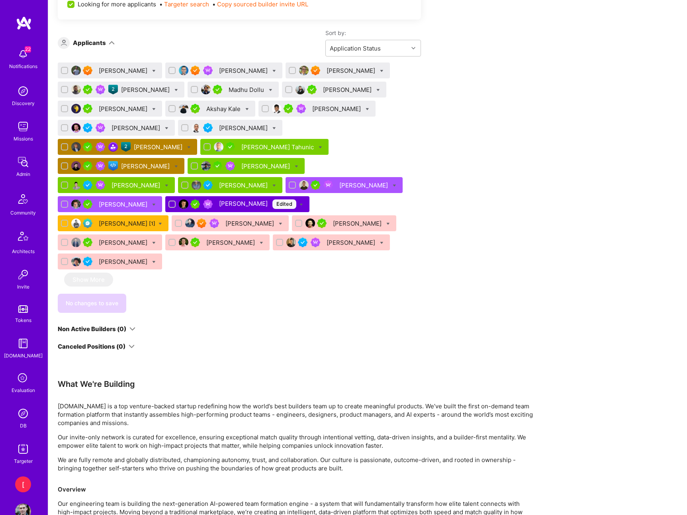
scroll to position [605, 0]
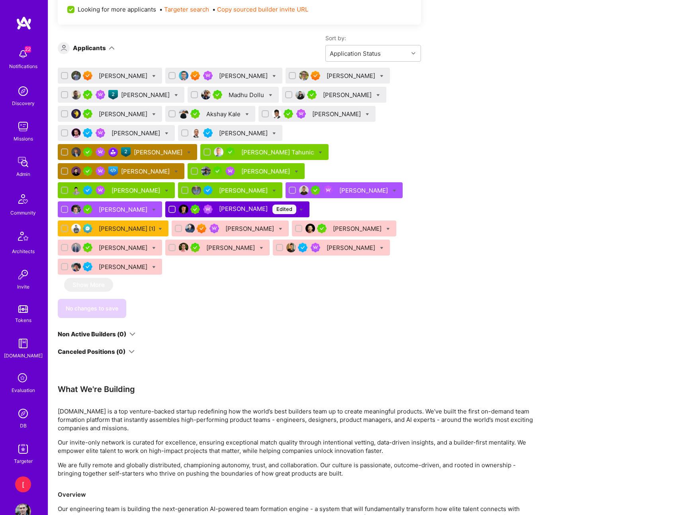
click at [380, 75] on icon at bounding box center [382, 76] width 4 height 4
checkbox input "true"
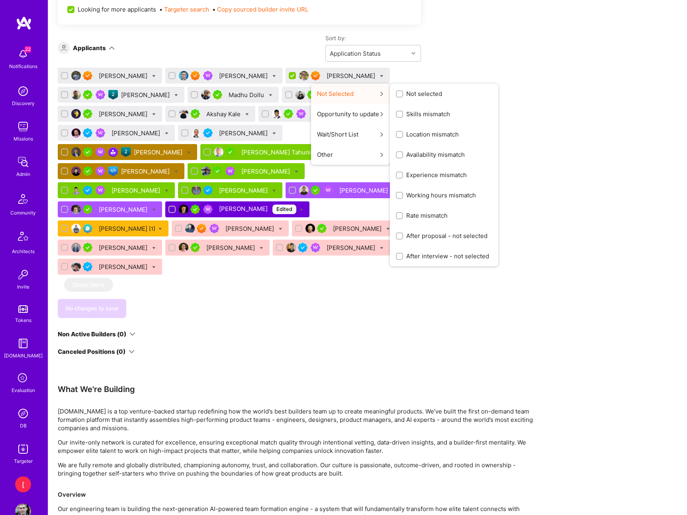
scroll to position [604, 0]
click at [406, 112] on span "Skills mismatch" at bounding box center [428, 114] width 44 height 8
click at [397, 112] on input "Skills mismatch" at bounding box center [400, 115] width 6 height 6
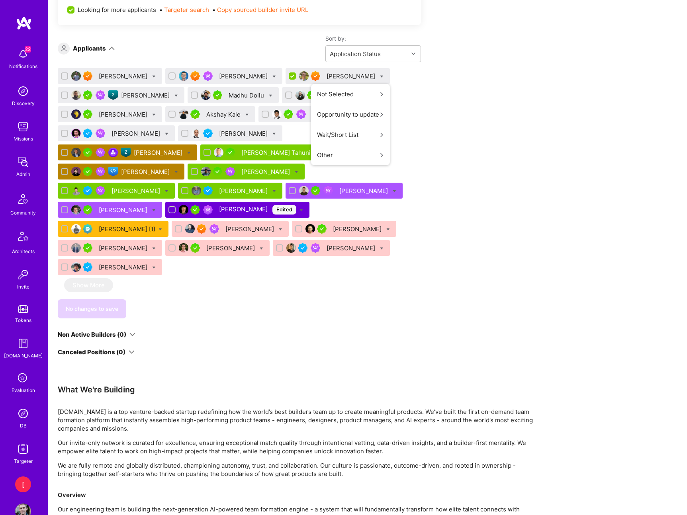
scroll to position [0, 0]
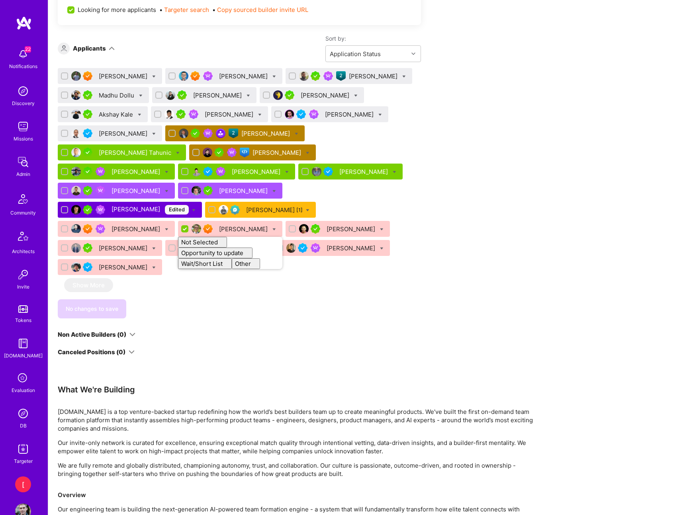
checkbox input "false"
click at [456, 271] on div "Apply for a Mission Role We’re actively looking for builders. This is the best …" at bounding box center [297, 107] width 478 height 1120
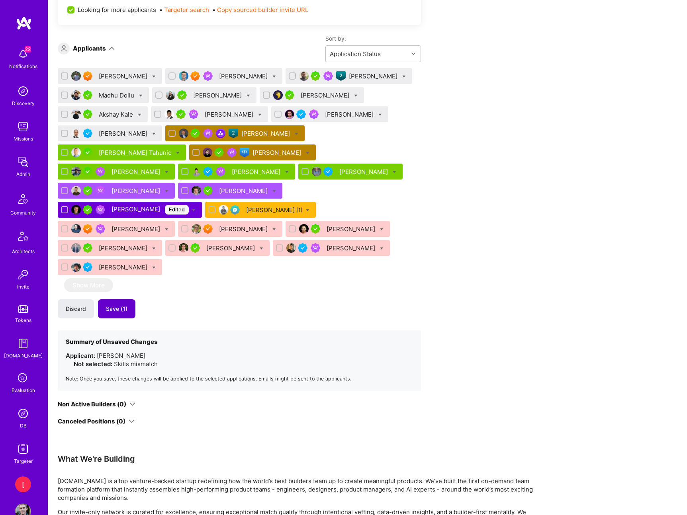
click at [118, 305] on span "Save (1)" at bounding box center [117, 309] width 22 height 8
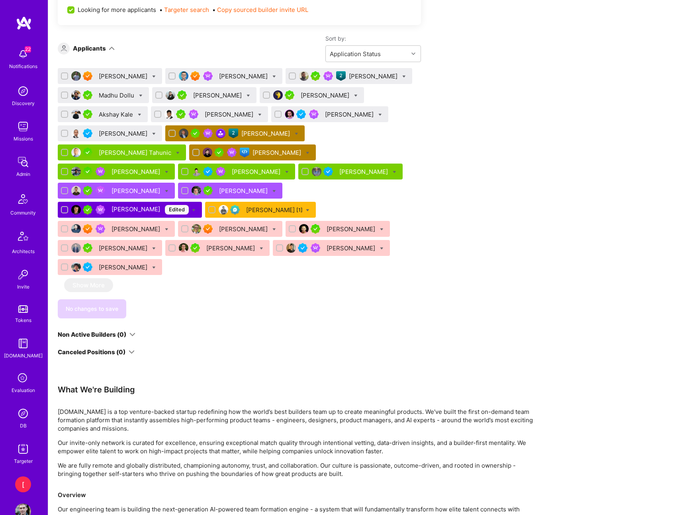
click at [435, 99] on div "Apply for a Mission Role We’re actively looking for builders. This is the best …" at bounding box center [297, 107] width 478 height 1120
click at [219, 225] on div "Bruno Leite" at bounding box center [244, 229] width 50 height 8
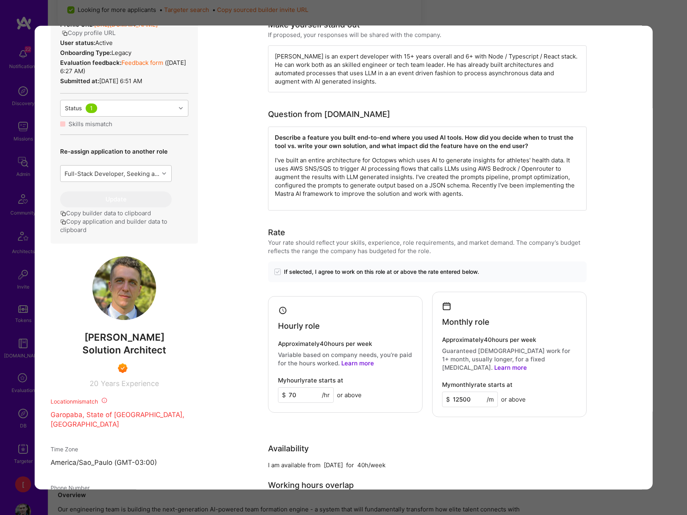
scroll to position [333, 0]
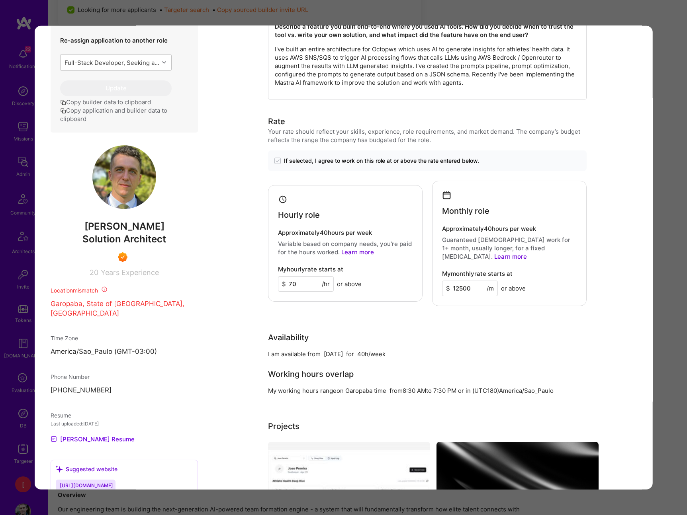
drag, startPoint x: 160, startPoint y: 249, endPoint x: 133, endPoint y: 247, distance: 26.3
click at [160, 245] on span "Solution Architect" at bounding box center [124, 239] width 84 height 12
drag, startPoint x: 84, startPoint y: 249, endPoint x: 188, endPoint y: 247, distance: 103.9
click at [188, 246] on div "Solution Architect" at bounding box center [123, 240] width 147 height 14
copy span "Solution Architect"
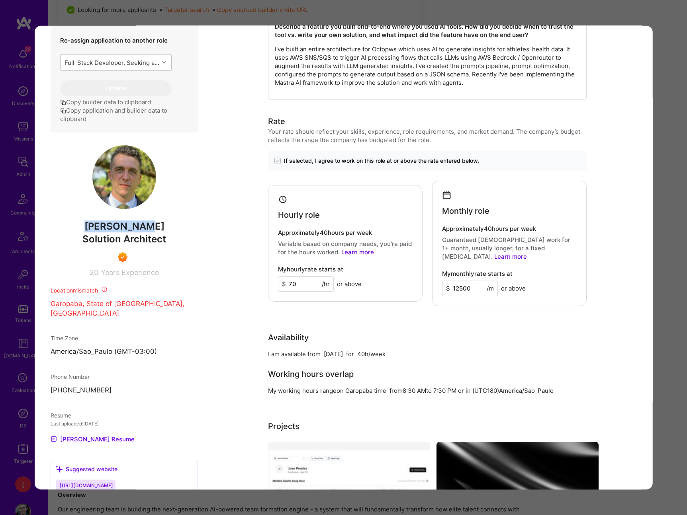
drag, startPoint x: 149, startPoint y: 234, endPoint x: 84, endPoint y: 232, distance: 64.5
click at [83, 232] on span "Bruno Leite" at bounding box center [123, 227] width 147 height 12
copy span "Bruno Leite"
click at [647, 14] on div "Application 22 of 27 Builder Missing Requirements Required Location See locatio…" at bounding box center [343, 257] width 687 height 515
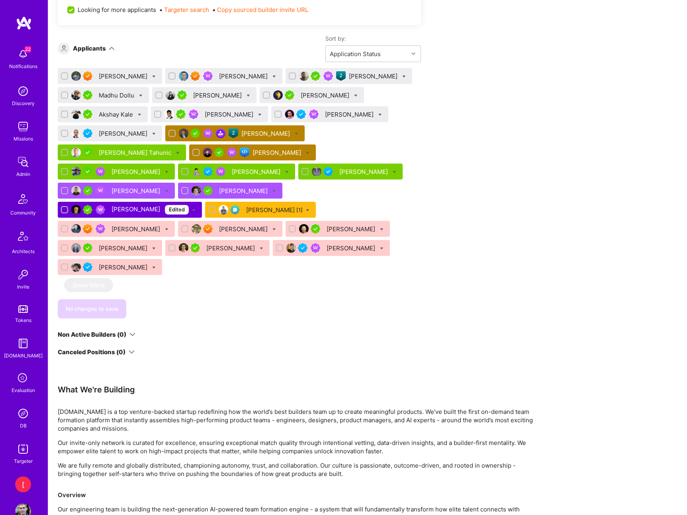
click at [353, 78] on div "Augusto Soares" at bounding box center [374, 76] width 50 height 8
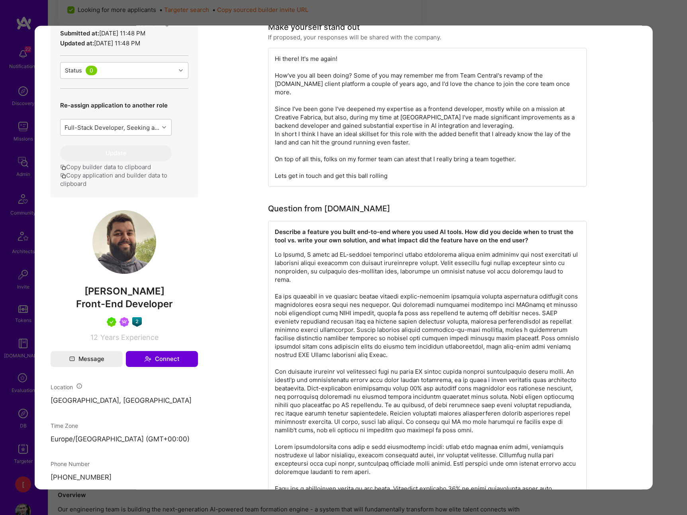
scroll to position [209, 0]
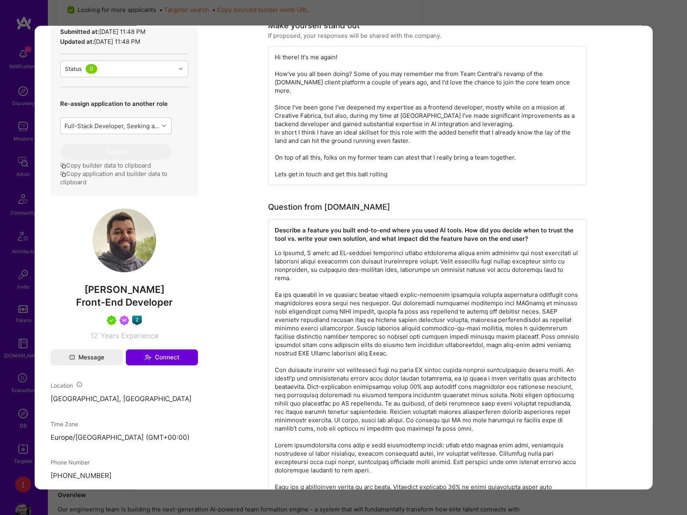
drag, startPoint x: 184, startPoint y: 302, endPoint x: 80, endPoint y: 303, distance: 104.3
click at [80, 296] on span "Augusto Soares" at bounding box center [123, 290] width 147 height 12
copy span "Augusto Soares"
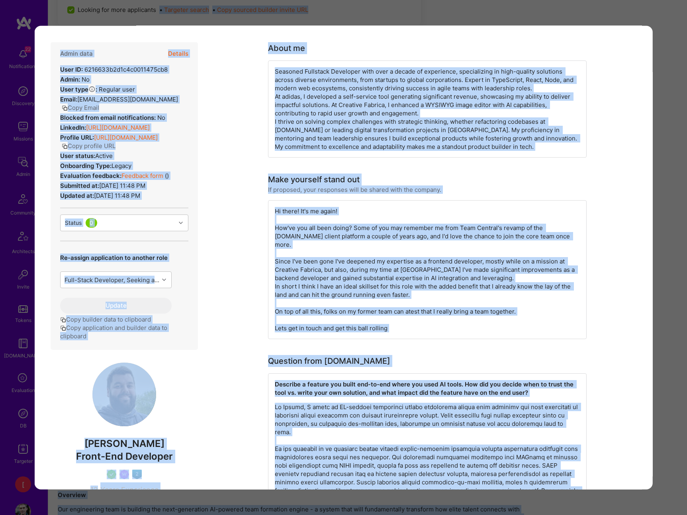
scroll to position [0, 0]
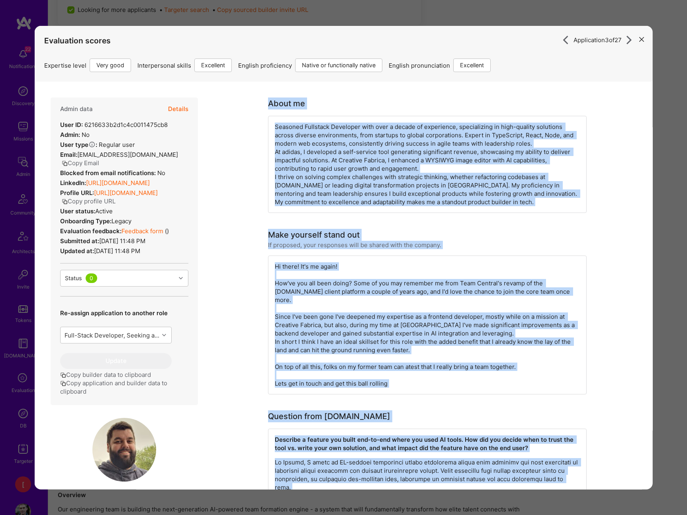
drag, startPoint x: 422, startPoint y: 308, endPoint x: 266, endPoint y: 103, distance: 257.7
copy div "About me Seasoned Fullstack Developer with over a decade of experience, special…"
drag, startPoint x: 172, startPoint y: 268, endPoint x: 63, endPoint y: 141, distance: 168.3
click at [59, 127] on div "Admin data Details User ID: 6216633b2d1c4c0011475cb8 Admin: No User type Regula…" at bounding box center [123, 252] width 147 height 308
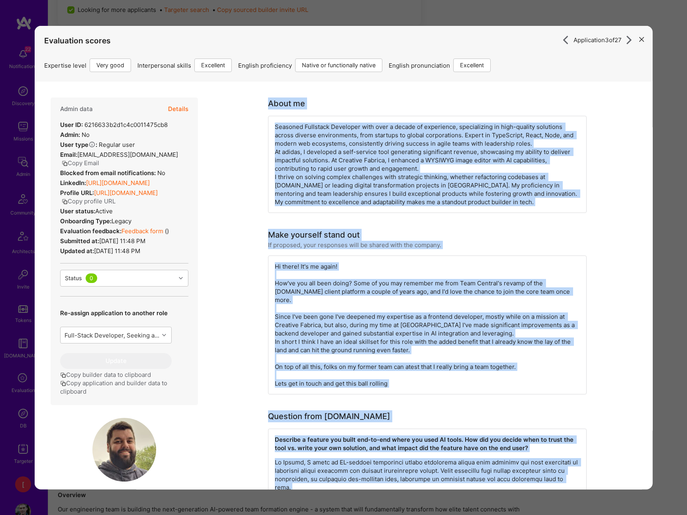
copy div "User ID: 6216633b2d1c4c0011475cb8 Admin: No User type Regular user or Company u…"
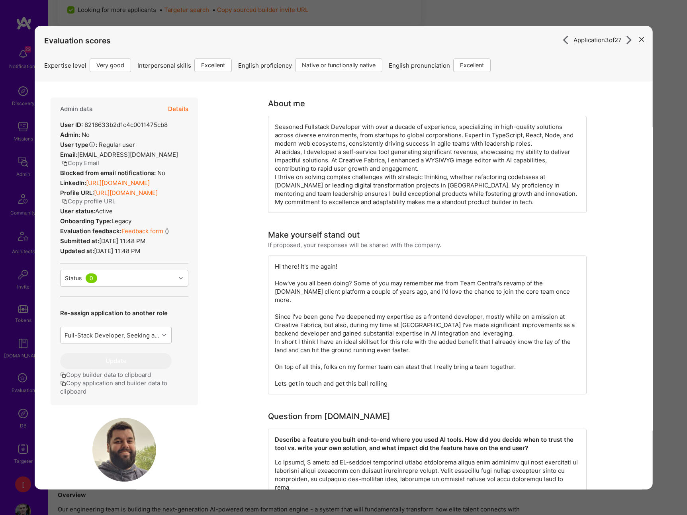
click at [179, 108] on button "Details" at bounding box center [178, 109] width 20 height 23
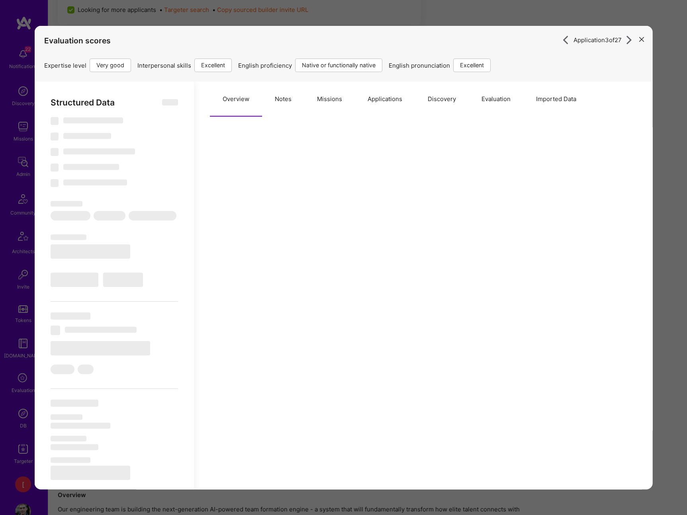
click at [283, 99] on button "Notes" at bounding box center [283, 99] width 42 height 35
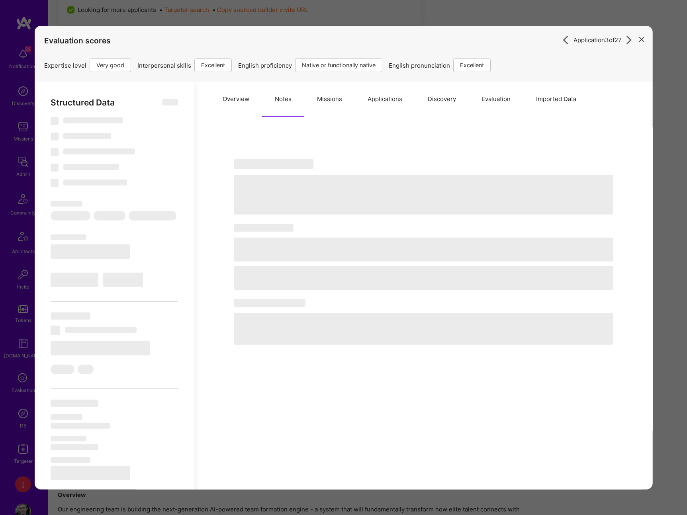
select select "Right Now"
select select "5"
select select "7"
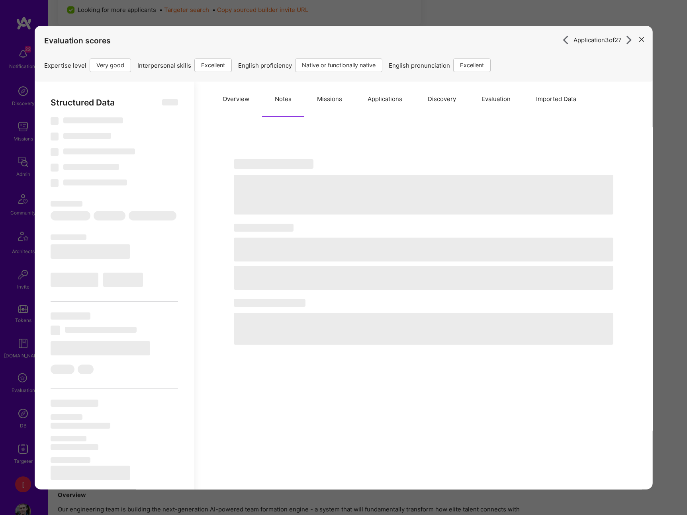
select select "PT"
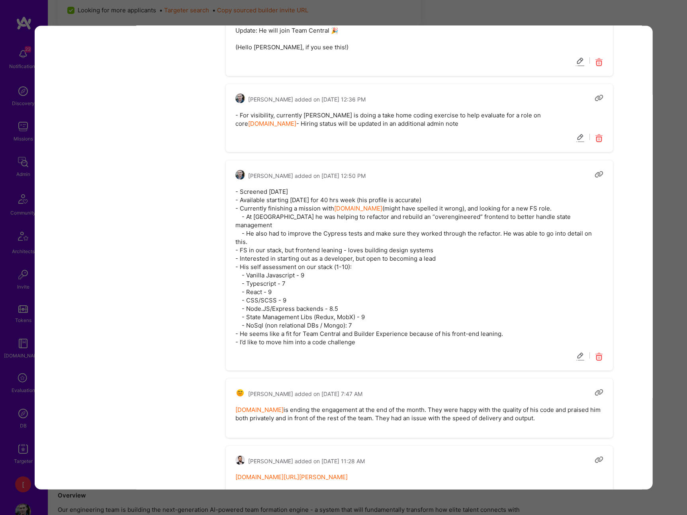
scroll to position [1954, 0]
click at [624, 12] on div "Application 3 of 27 Evaluation scores Expertise level Very good Interpersonal s…" at bounding box center [343, 257] width 687 height 515
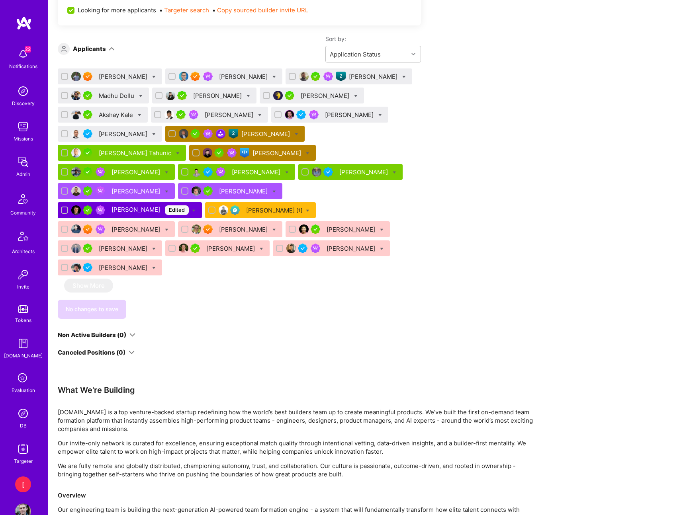
click at [619, 12] on div "Apply for a Mission Role We’re actively looking for builders. This is the best …" at bounding box center [367, 115] width 639 height 1154
click at [350, 75] on div "Augusto Soares" at bounding box center [374, 76] width 50 height 8
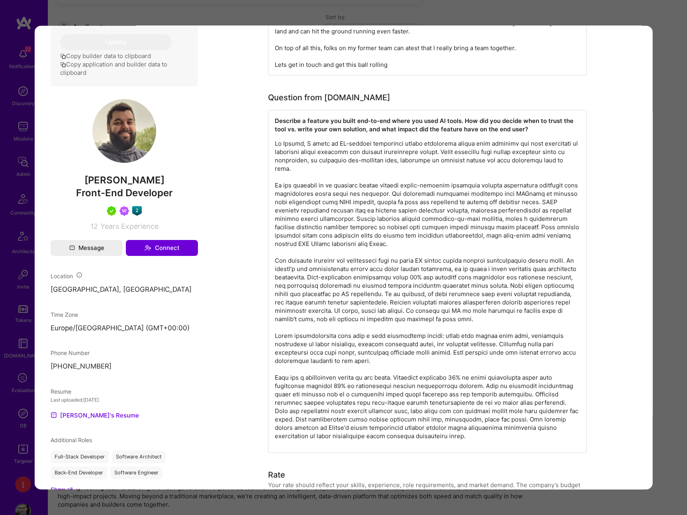
scroll to position [320, 0]
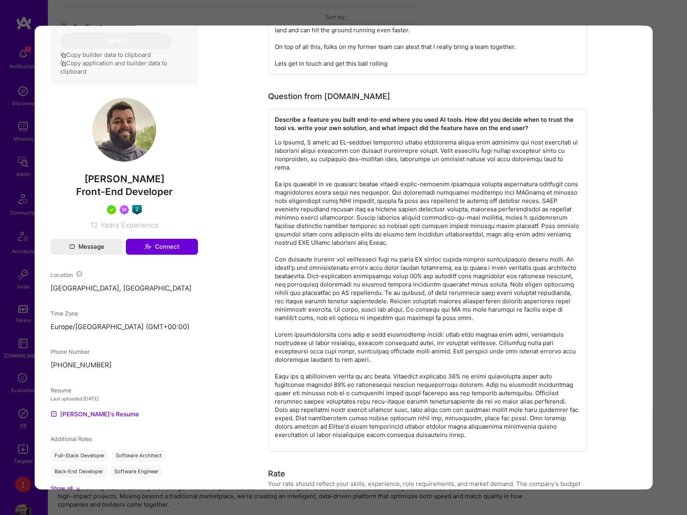
click at [645, 20] on div "Application 3 of 27 Evaluation scores Expertise level Very good Interpersonal s…" at bounding box center [343, 257] width 687 height 515
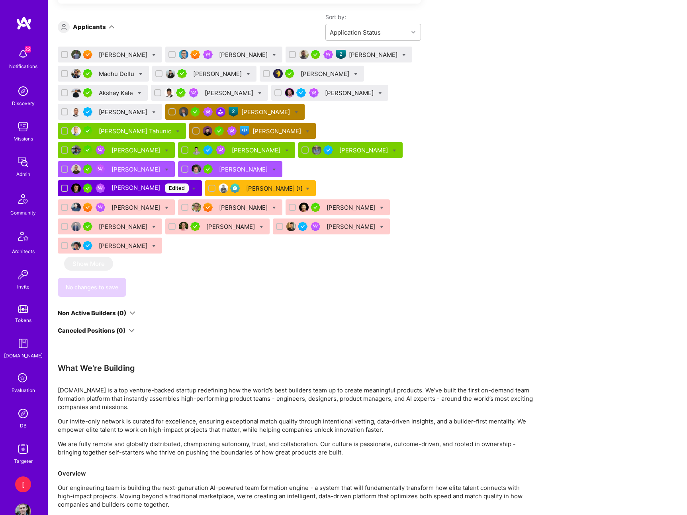
click at [115, 72] on div "Madhu Dollu" at bounding box center [117, 74] width 37 height 8
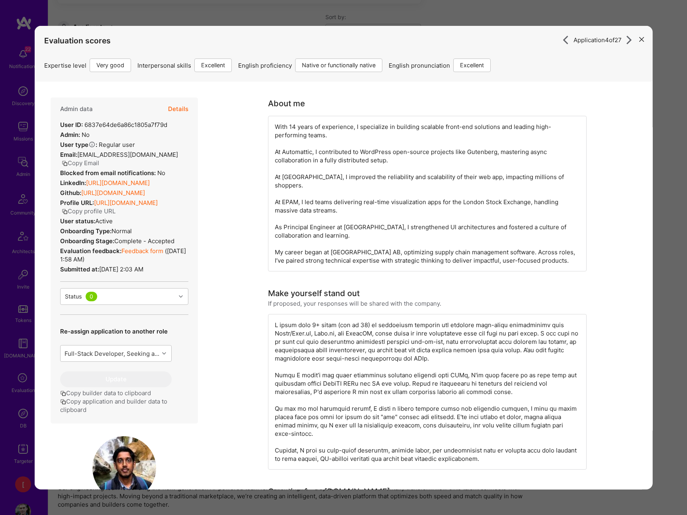
drag, startPoint x: 397, startPoint y: 150, endPoint x: 416, endPoint y: 153, distance: 18.9
click at [397, 150] on div "With 14 years of experience, I specialize in building scalable front-end soluti…" at bounding box center [427, 194] width 319 height 156
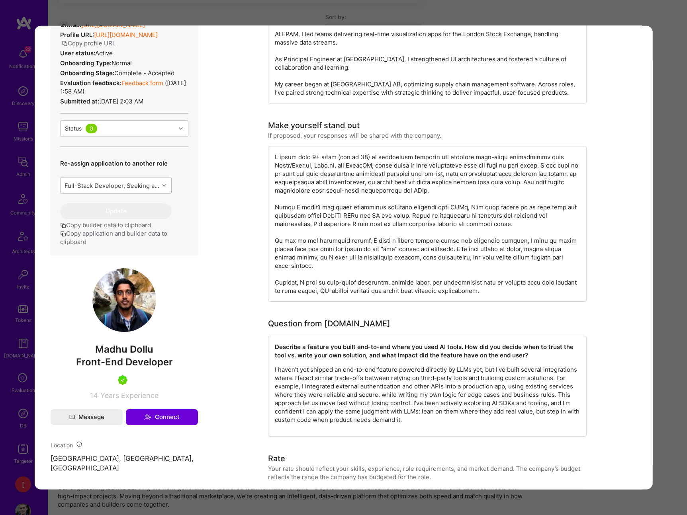
scroll to position [211, 0]
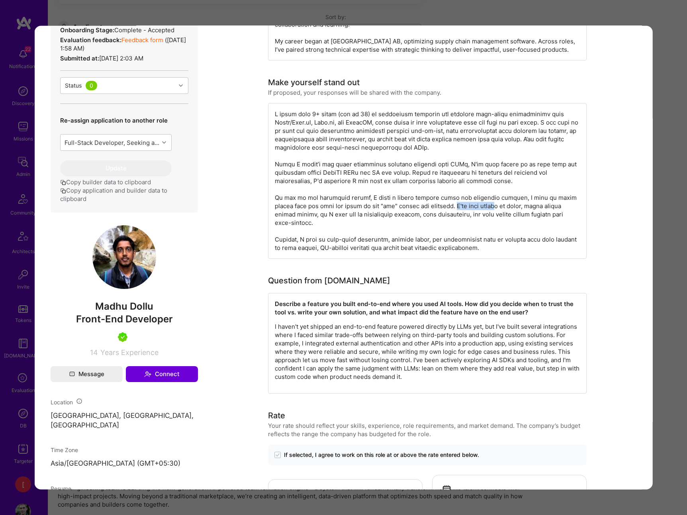
drag, startPoint x: 440, startPoint y: 197, endPoint x: 479, endPoint y: 197, distance: 39.8
click at [479, 197] on div "modal" at bounding box center [427, 181] width 319 height 156
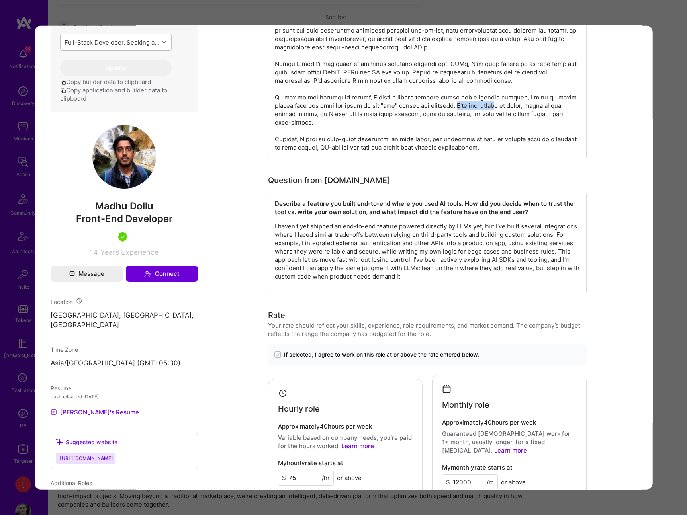
scroll to position [306, 0]
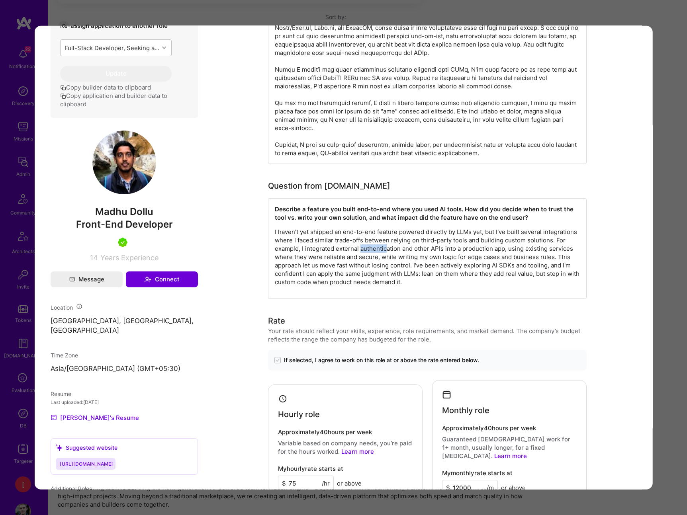
drag, startPoint x: 363, startPoint y: 239, endPoint x: 388, endPoint y: 239, distance: 25.1
click at [388, 239] on p "I haven't yet shipped an end-to-end feature powered directly by LLMs yet, but I…" at bounding box center [427, 257] width 305 height 59
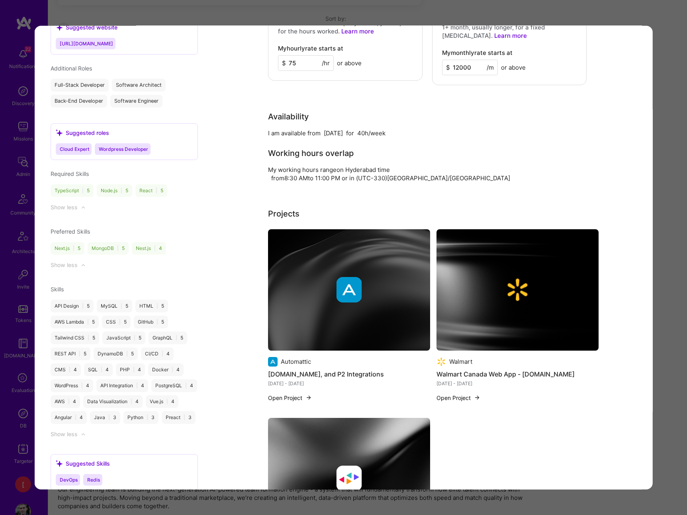
scroll to position [889, 0]
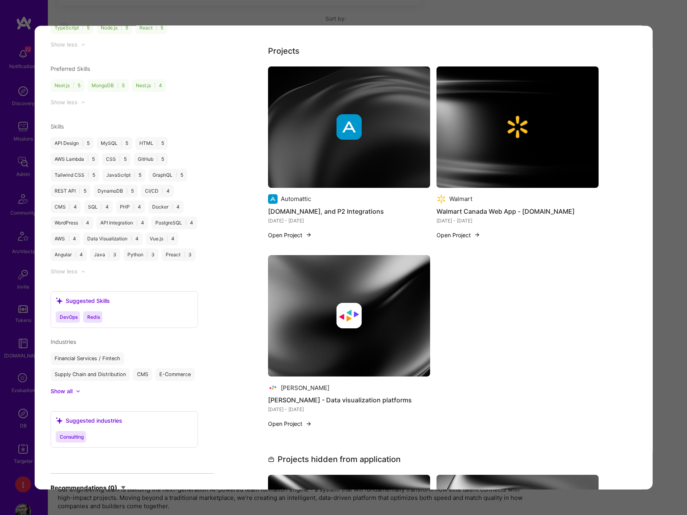
click at [386, 130] on img "modal" at bounding box center [349, 126] width 162 height 121
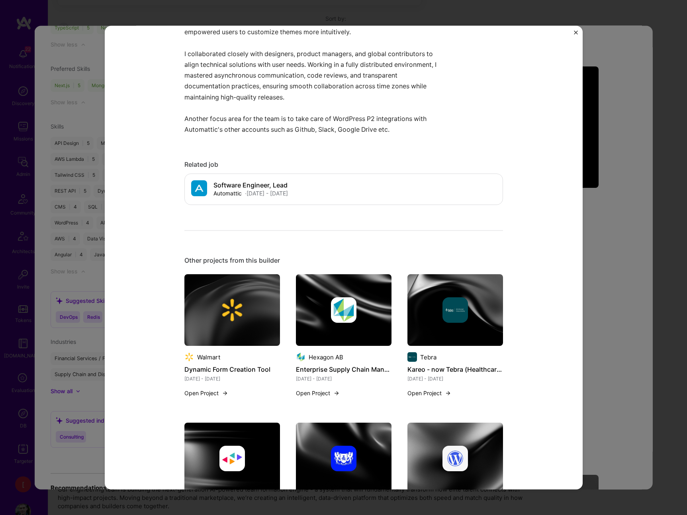
scroll to position [425, 0]
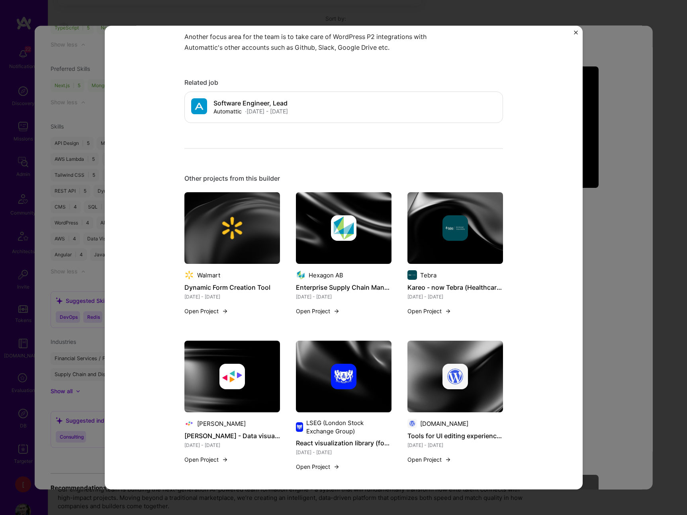
click at [218, 261] on img at bounding box center [232, 228] width 96 height 72
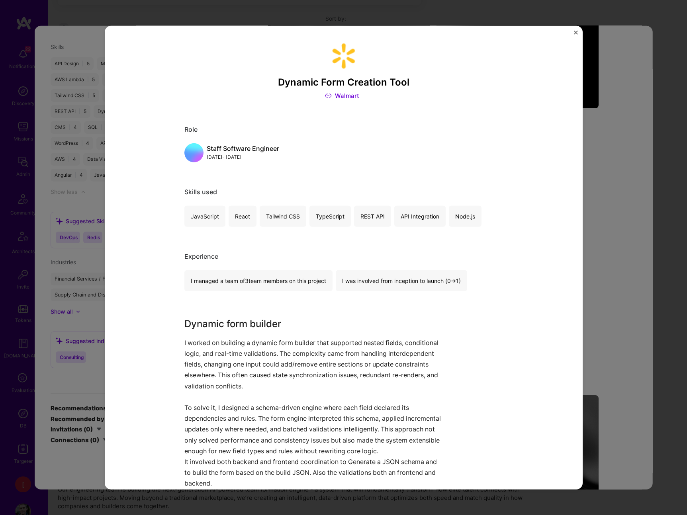
scroll to position [889, 0]
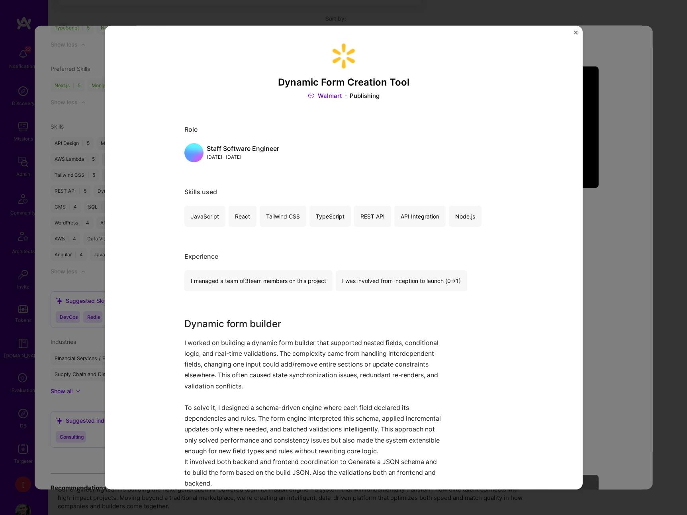
click at [631, 254] on div "Dynamic Form Creation Tool Walmart Publishing Role Staff Software Engineer Apr,…" at bounding box center [343, 257] width 687 height 515
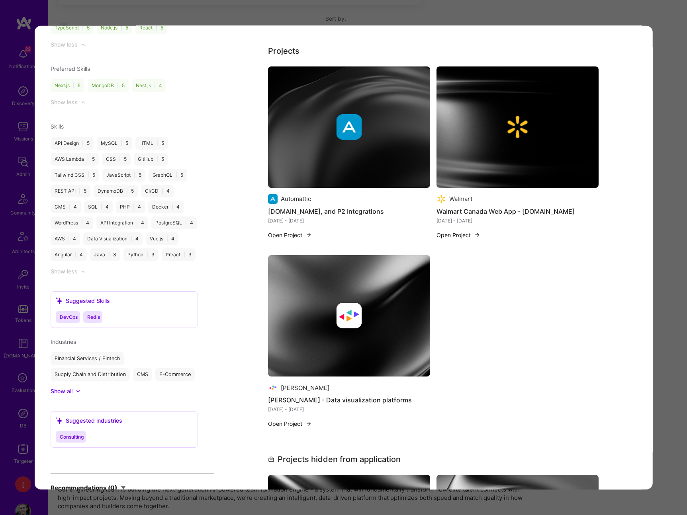
click at [637, 21] on div "Application 4 of 27 Evaluation scores Expertise level Very good Interpersonal s…" at bounding box center [343, 257] width 687 height 515
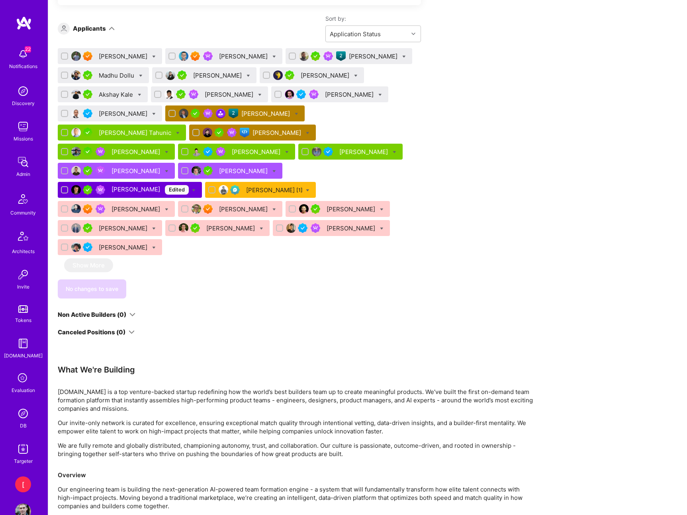
click at [122, 78] on div "Madhu Dollu" at bounding box center [117, 75] width 37 height 8
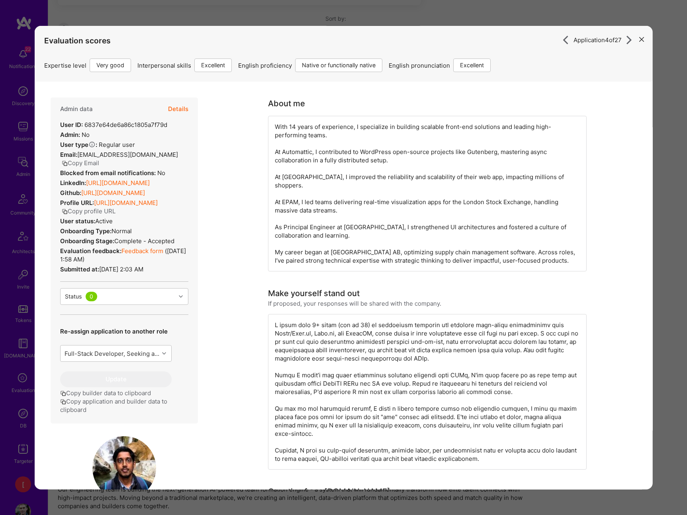
click at [149, 252] on link "Feedback form" at bounding box center [142, 251] width 42 height 8
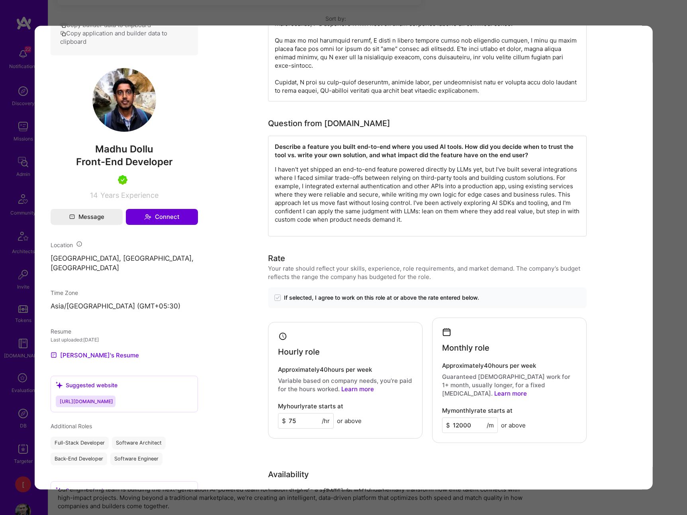
scroll to position [326, 0]
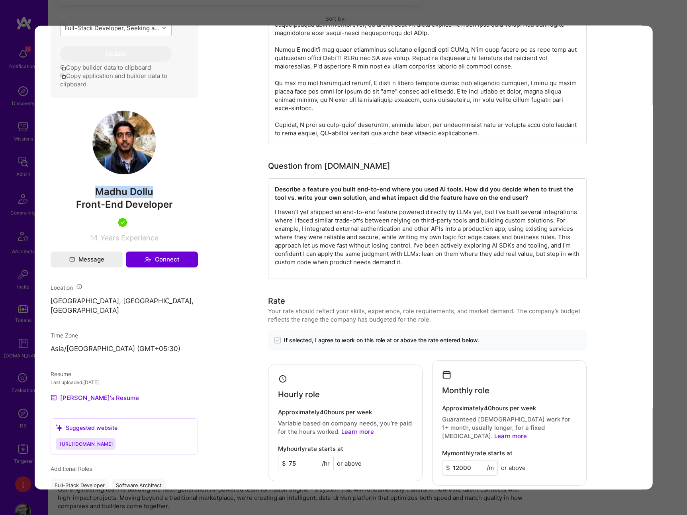
drag, startPoint x: 154, startPoint y: 190, endPoint x: 88, endPoint y: 190, distance: 66.1
click at [84, 188] on span "Madhu Dollu" at bounding box center [123, 192] width 147 height 12
copy span "Madhu Dollu"
click at [574, 14] on div "Application 4 of 27 Evaluation scores Expertise level Very good Interpersonal s…" at bounding box center [343, 257] width 687 height 515
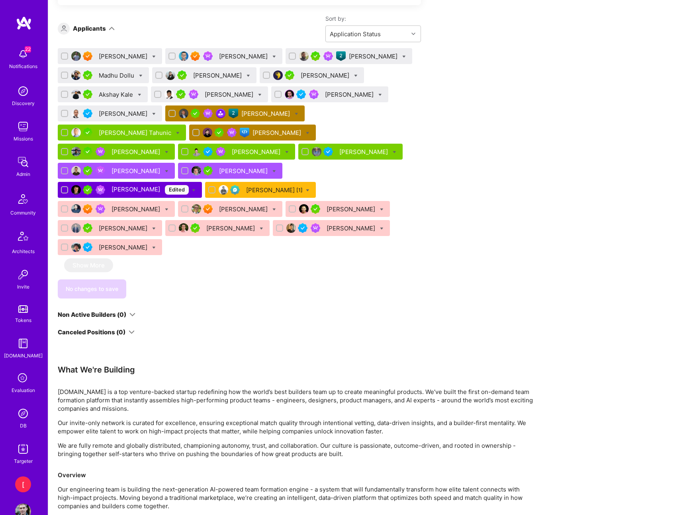
click at [233, 76] on div "[PERSON_NAME]" at bounding box center [218, 75] width 50 height 8
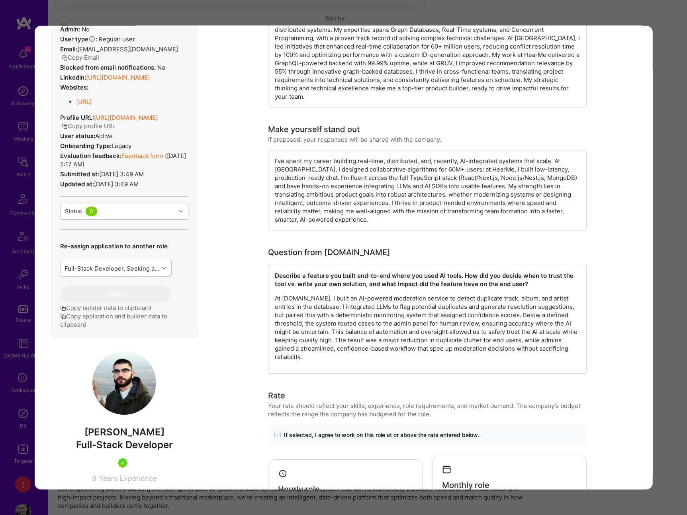
scroll to position [235, 0]
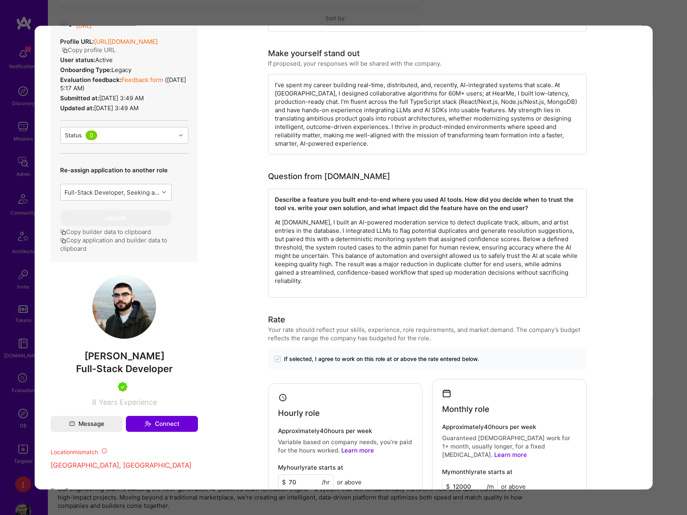
drag, startPoint x: 78, startPoint y: 364, endPoint x: 178, endPoint y: 365, distance: 99.6
click at [178, 362] on span "[PERSON_NAME]" at bounding box center [123, 356] width 147 height 12
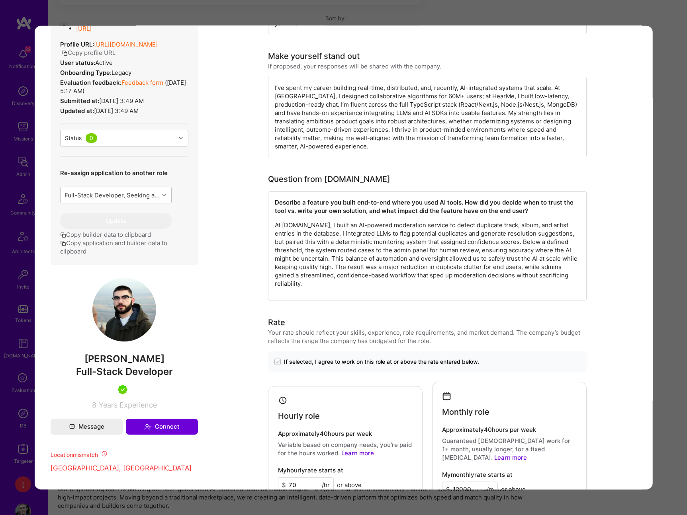
scroll to position [231, 0]
copy span "[PERSON_NAME]"
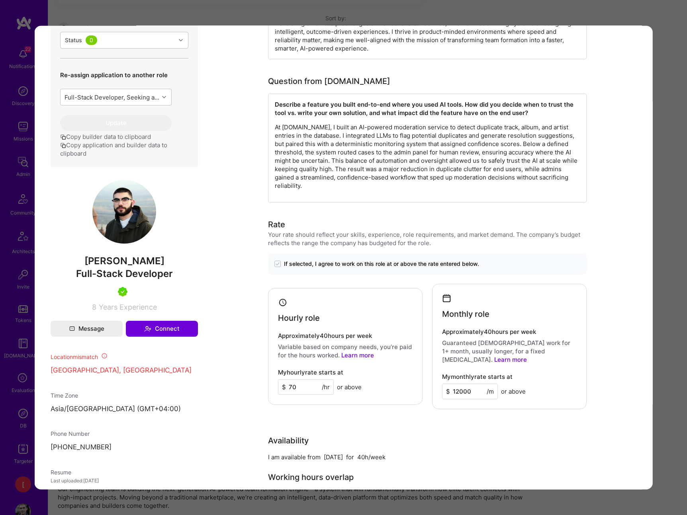
scroll to position [0, 0]
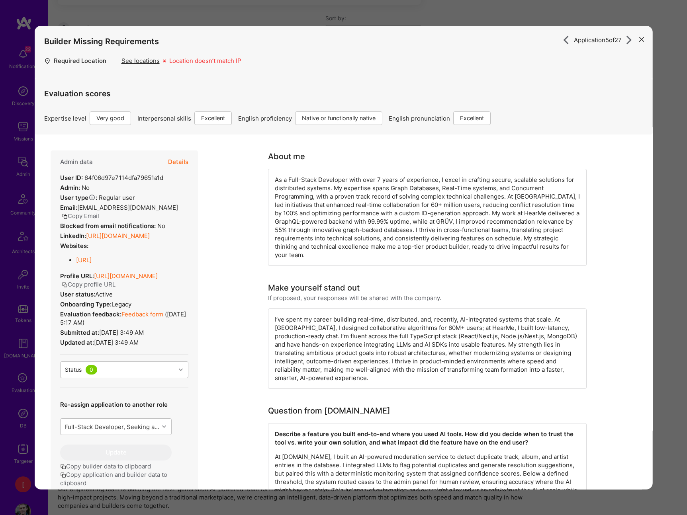
click at [382, 187] on div "As a Full-Stack Developer with over 7 years of experience, I excel in crafting …" at bounding box center [427, 217] width 319 height 97
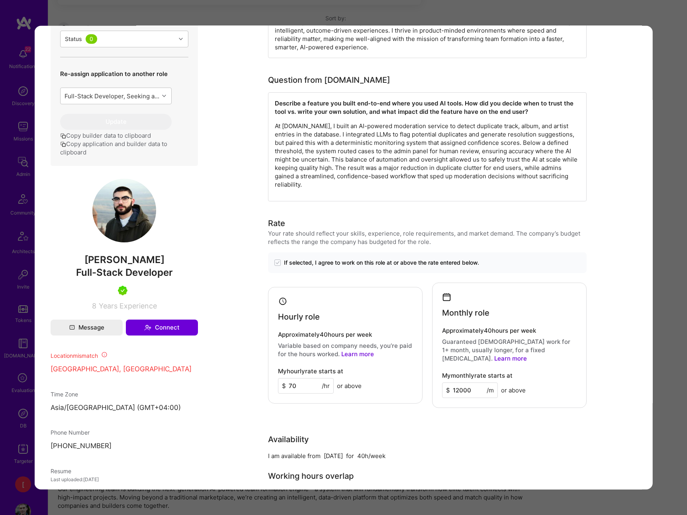
scroll to position [331, 0]
drag, startPoint x: 173, startPoint y: 268, endPoint x: 77, endPoint y: 264, distance: 95.7
click at [75, 264] on span "[PERSON_NAME]" at bounding box center [123, 260] width 147 height 12
copy span "[PERSON_NAME]"
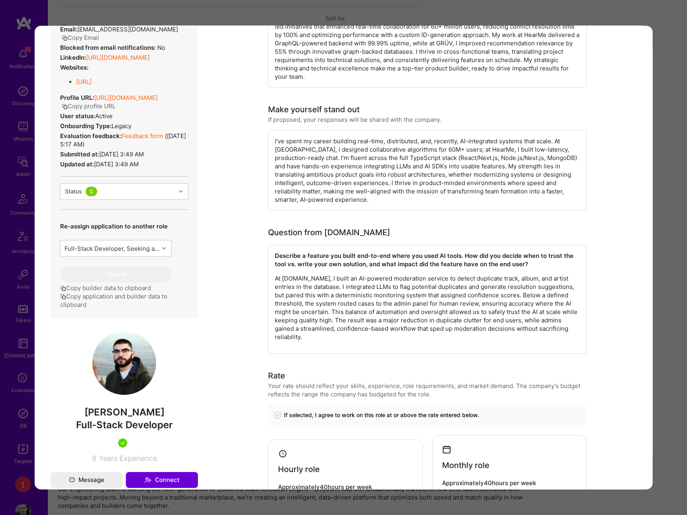
scroll to position [0, 0]
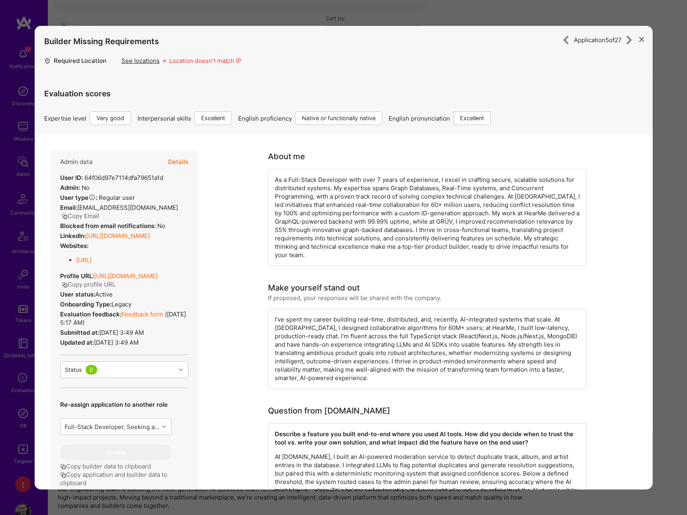
click at [156, 318] on link "Feedback form" at bounding box center [142, 315] width 42 height 8
click at [184, 161] on button "Details" at bounding box center [178, 162] width 20 height 23
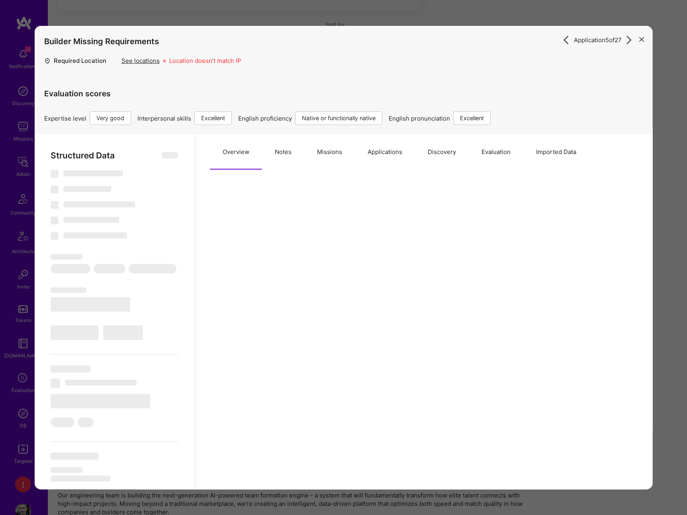
click at [285, 153] on button "Notes" at bounding box center [283, 152] width 42 height 35
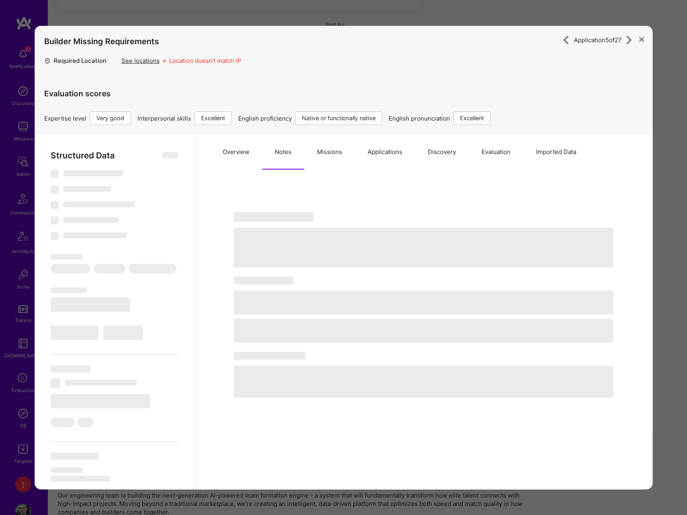
type textarea "x"
select select "Right Now"
select select "5"
select select "7"
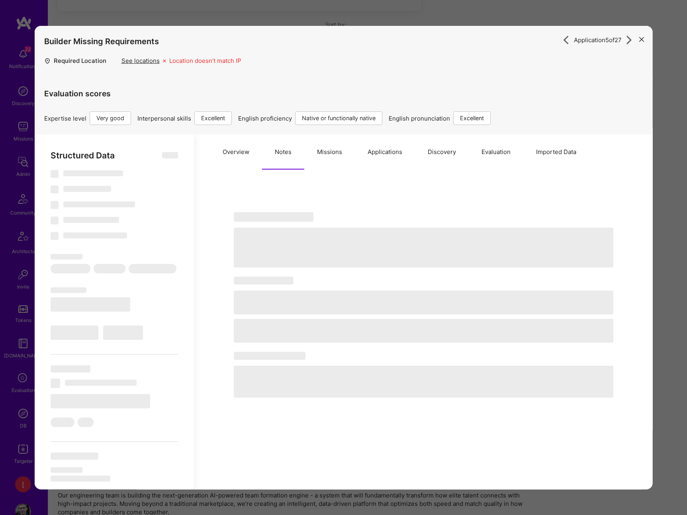
select select "7"
select select "AM"
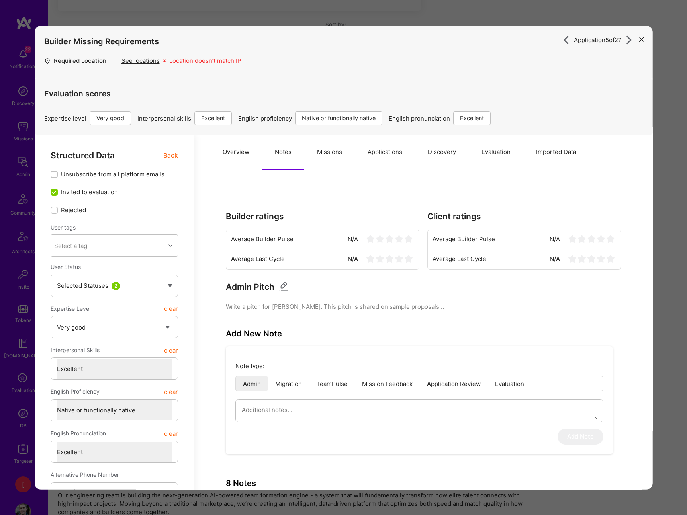
click at [333, 151] on button "Missions" at bounding box center [329, 152] width 51 height 35
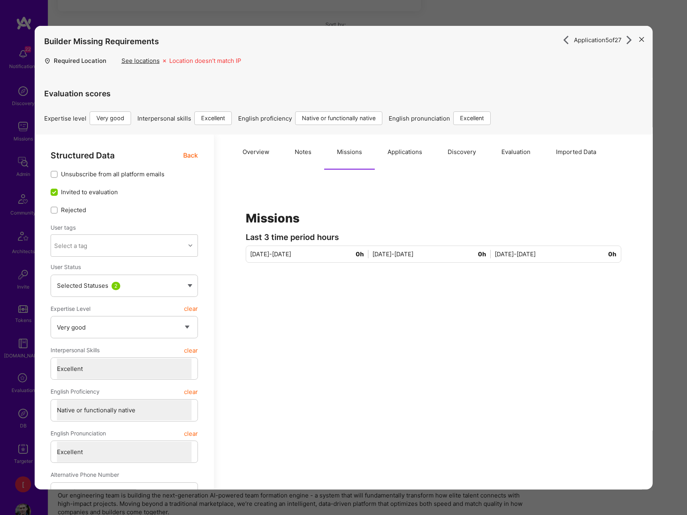
click at [413, 149] on button "Applications" at bounding box center [404, 152] width 60 height 35
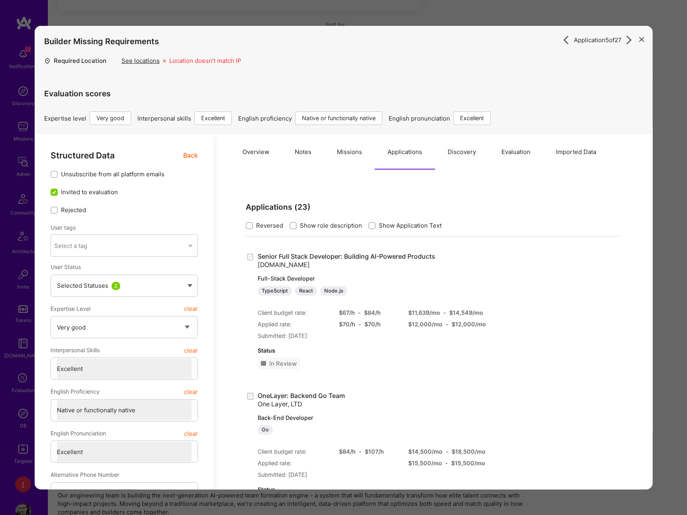
drag, startPoint x: 463, startPoint y: 151, endPoint x: 507, endPoint y: 149, distance: 43.8
click at [463, 152] on button "Discovery" at bounding box center [461, 152] width 54 height 35
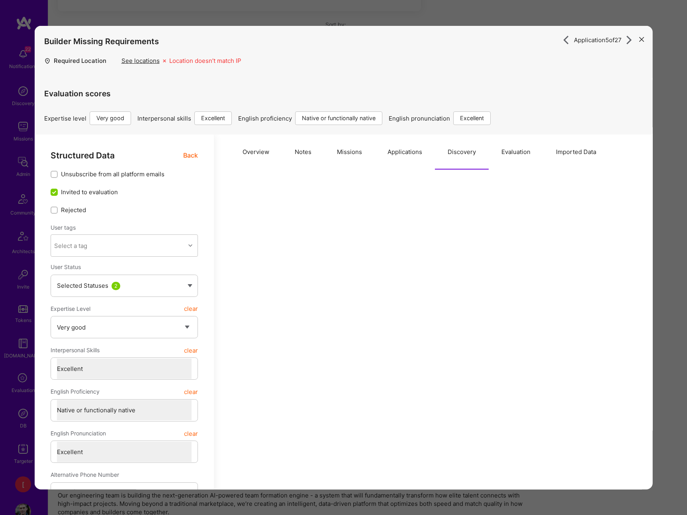
drag, startPoint x: 523, startPoint y: 152, endPoint x: 550, endPoint y: 150, distance: 27.2
click at [523, 152] on button "Evaluation" at bounding box center [515, 152] width 55 height 35
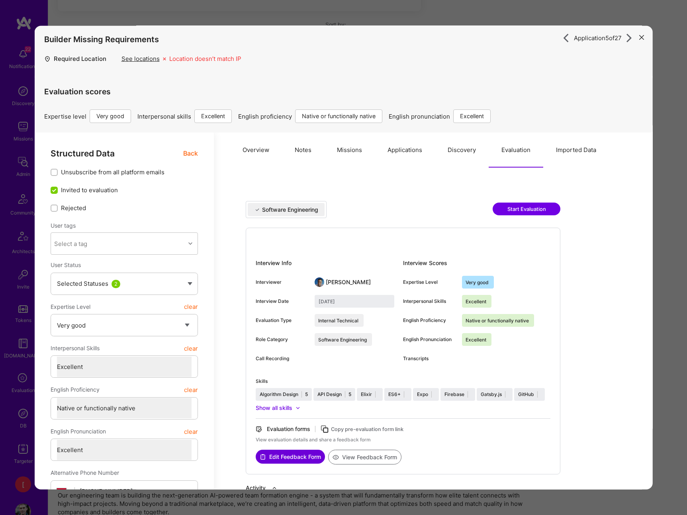
scroll to position [0, 0]
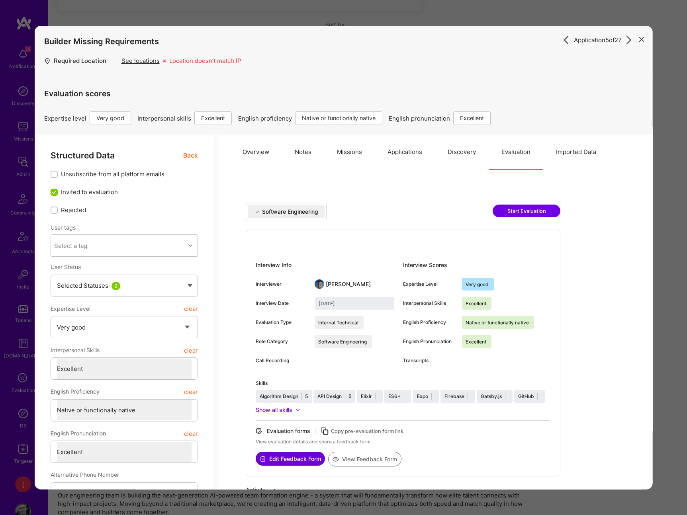
click at [584, 149] on button "Imported Data" at bounding box center [576, 152] width 66 height 35
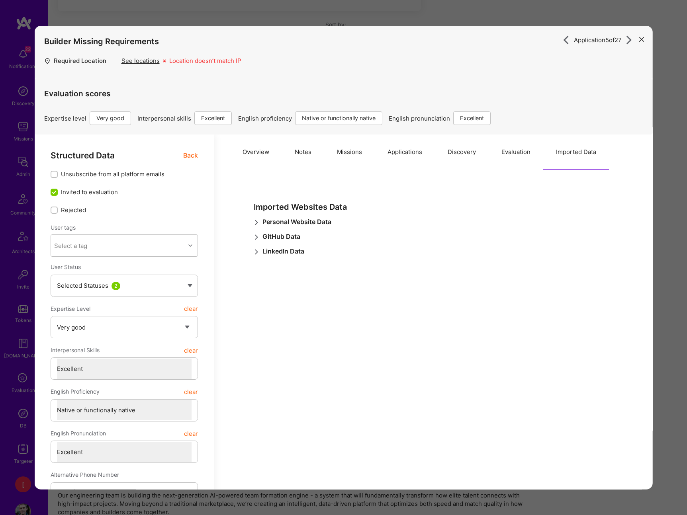
drag, startPoint x: 220, startPoint y: 59, endPoint x: 162, endPoint y: 59, distance: 57.3
click at [218, 59] on div "Location doesn’t match IP" at bounding box center [205, 63] width 72 height 13
click at [144, 62] on div "See locations" at bounding box center [140, 61] width 38 height 8
drag, startPoint x: 151, startPoint y: 63, endPoint x: 635, endPoint y: 51, distance: 483.9
click at [160, 62] on div "See locations Location doesn’t match IP" at bounding box center [181, 63] width 120 height 13
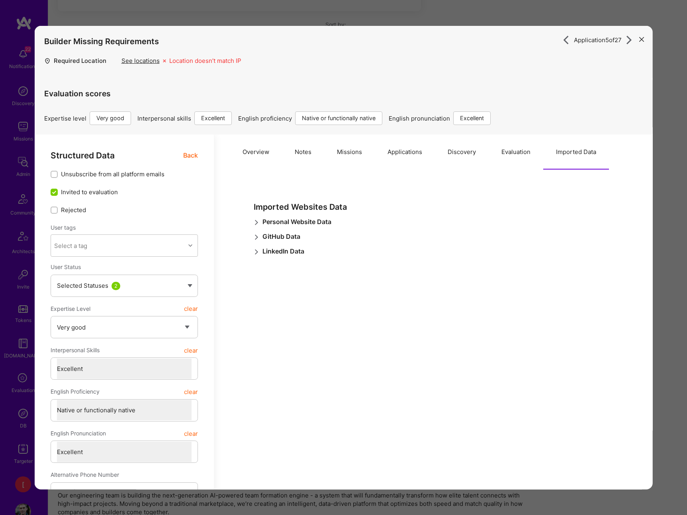
click at [196, 156] on span "Back" at bounding box center [190, 156] width 15 height 10
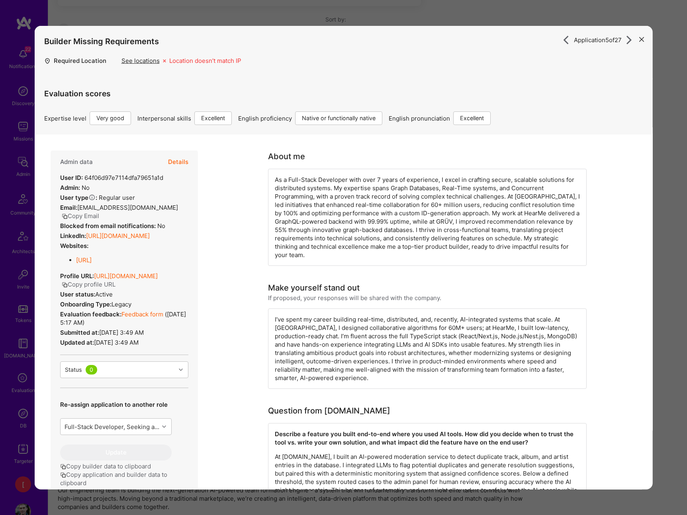
drag, startPoint x: 169, startPoint y: 354, endPoint x: 61, endPoint y: 178, distance: 206.3
click at [61, 178] on div "Admin data Details User ID: 64f06d97e7114dfa79651a1d Admin: No User type Regula…" at bounding box center [123, 324] width 147 height 346
copy div "User ID: 64f06d97e7114dfa79651a1d Admin: No User type Regular user or Company u…"
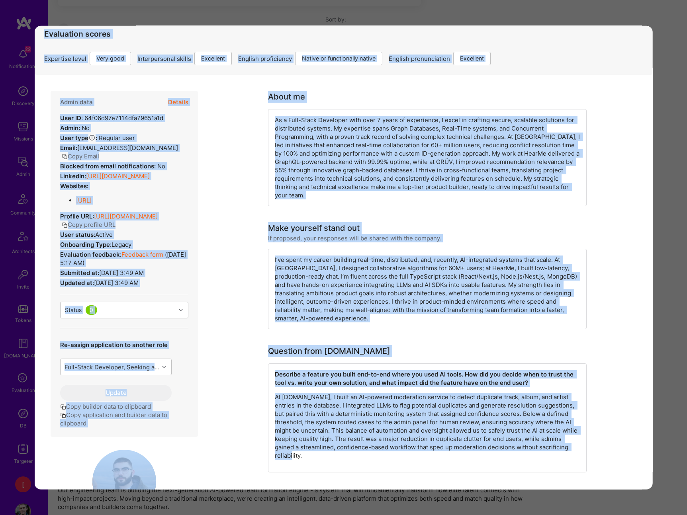
scroll to position [0, 0]
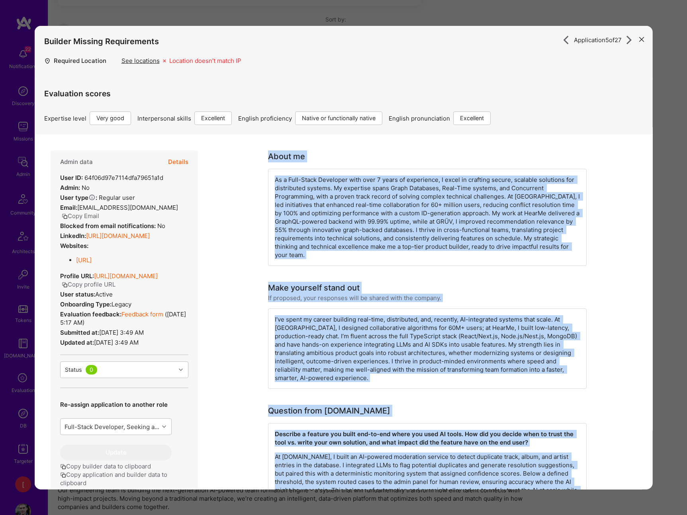
drag, startPoint x: 483, startPoint y: 309, endPoint x: 258, endPoint y: 150, distance: 276.0
copy div "About me As a Full-Stack Developer with over 7 years of experience, I excel in …"
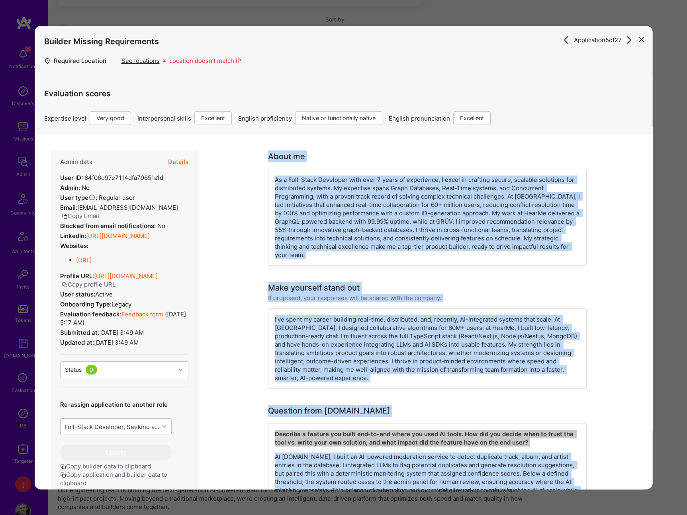
click at [642, 39] on icon "modal" at bounding box center [641, 39] width 5 height 5
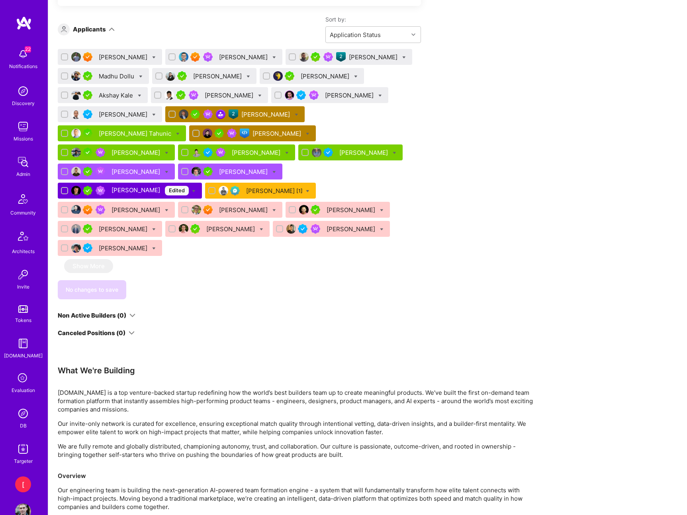
click at [224, 78] on div "[PERSON_NAME]" at bounding box center [218, 76] width 50 height 8
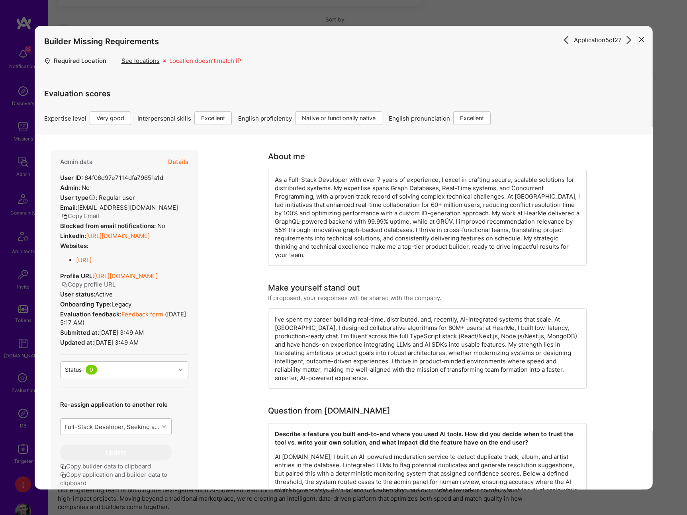
click at [642, 39] on icon "modal" at bounding box center [641, 39] width 5 height 5
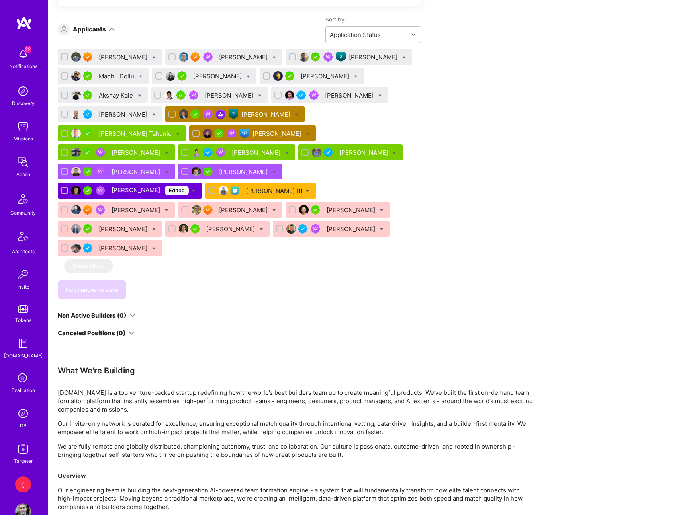
scroll to position [622, 0]
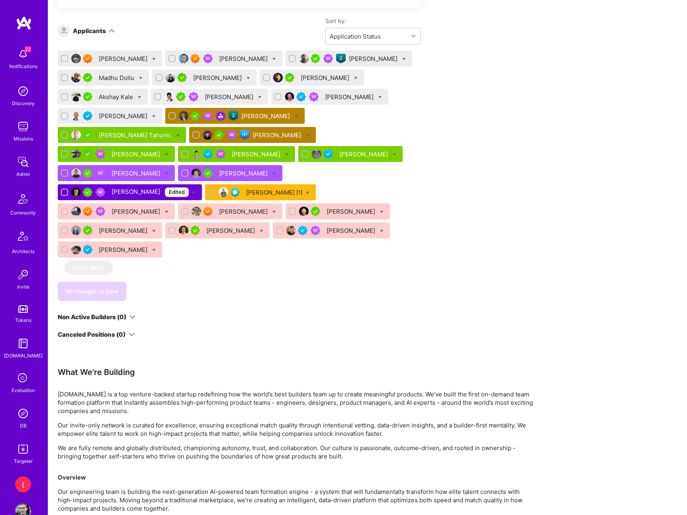
click at [217, 78] on div "[PERSON_NAME]" at bounding box center [218, 78] width 50 height 8
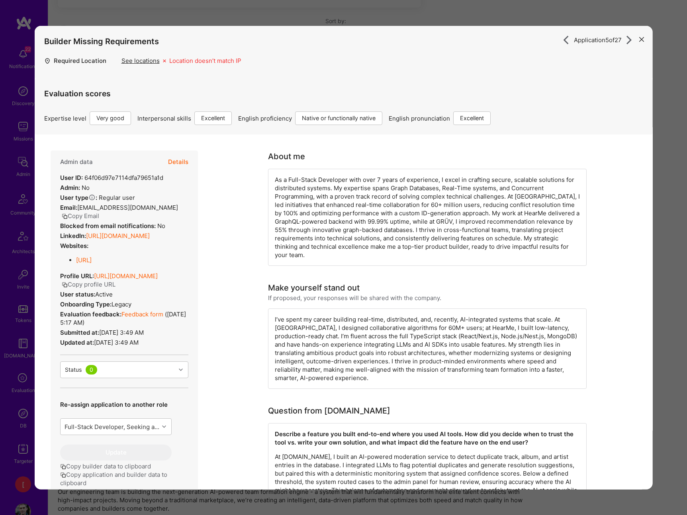
click at [67, 288] on icon "modal" at bounding box center [64, 285] width 6 height 6
click at [115, 289] on button "Copy profile URL" at bounding box center [88, 284] width 54 height 8
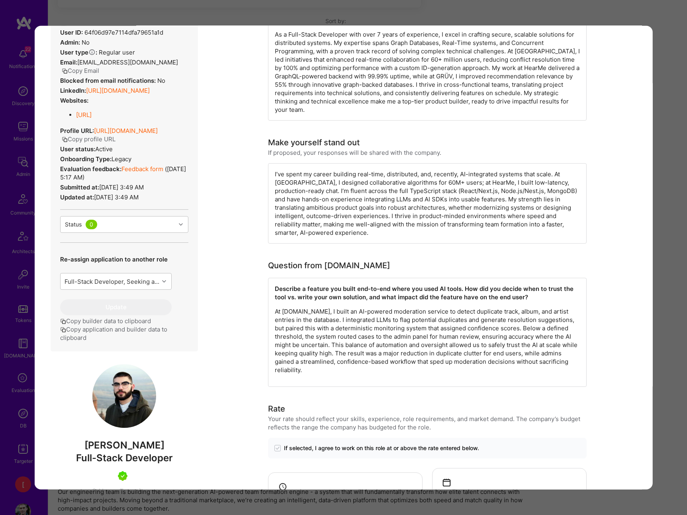
scroll to position [177, 0]
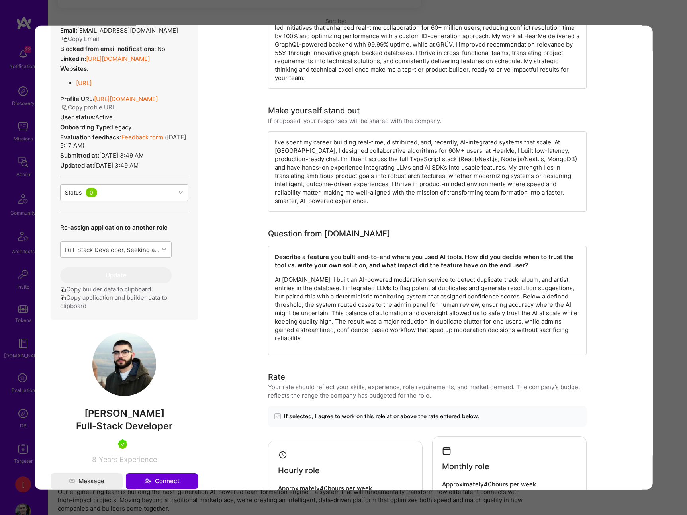
click at [671, 27] on div "Application 5 of 27 Builder Missing Requirements Required Location See location…" at bounding box center [343, 257] width 687 height 515
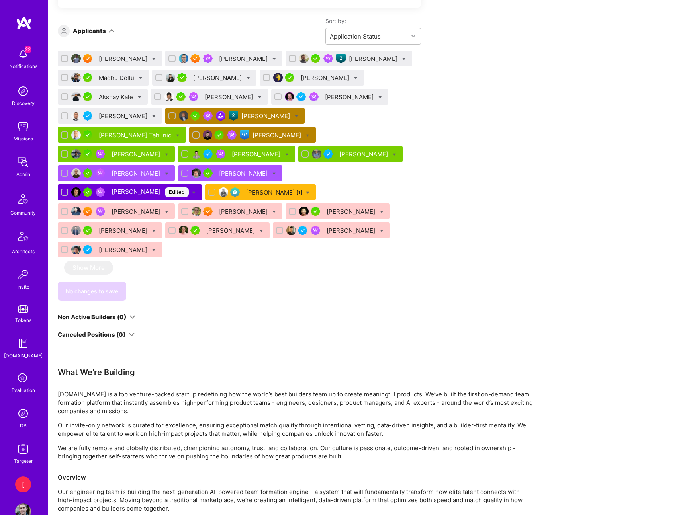
click at [338, 77] on div "[PERSON_NAME]" at bounding box center [326, 78] width 50 height 8
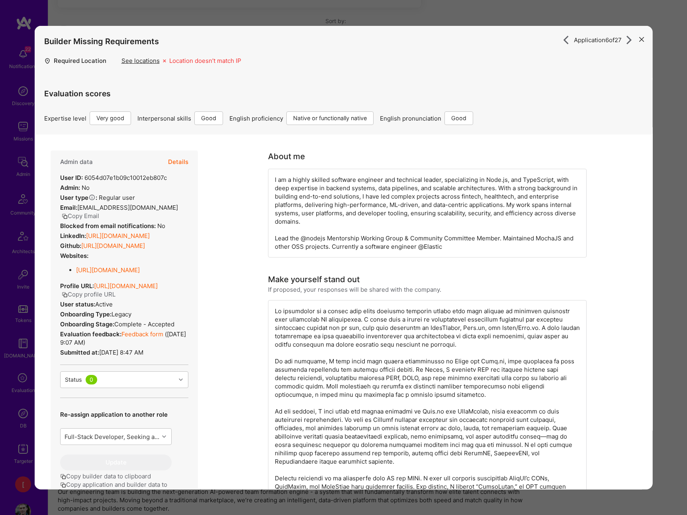
click at [641, 41] on icon "modal" at bounding box center [641, 39] width 5 height 5
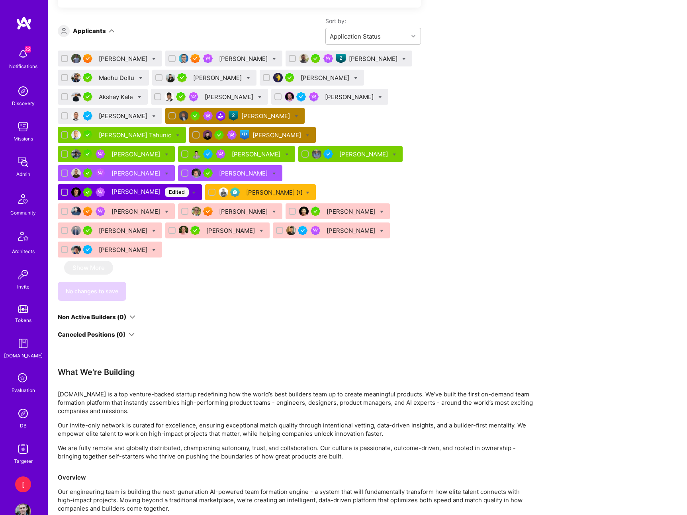
click at [322, 76] on div "[PERSON_NAME]" at bounding box center [326, 78] width 50 height 8
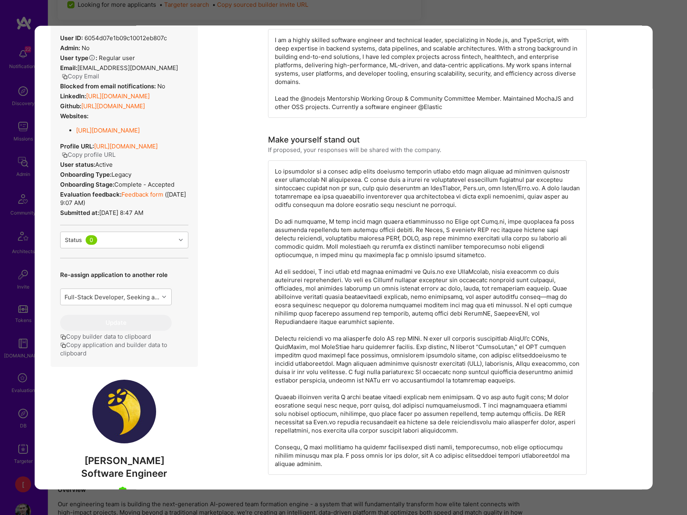
scroll to position [86, 0]
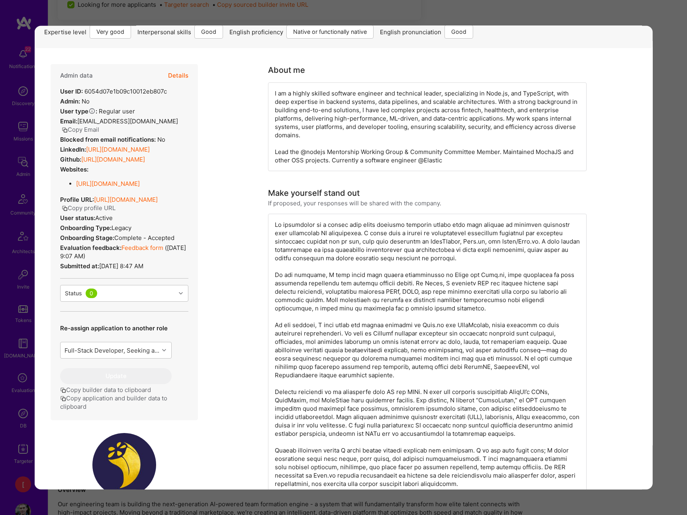
click at [100, 184] on link "https://bamieh.com/" at bounding box center [108, 184] width 64 height 8
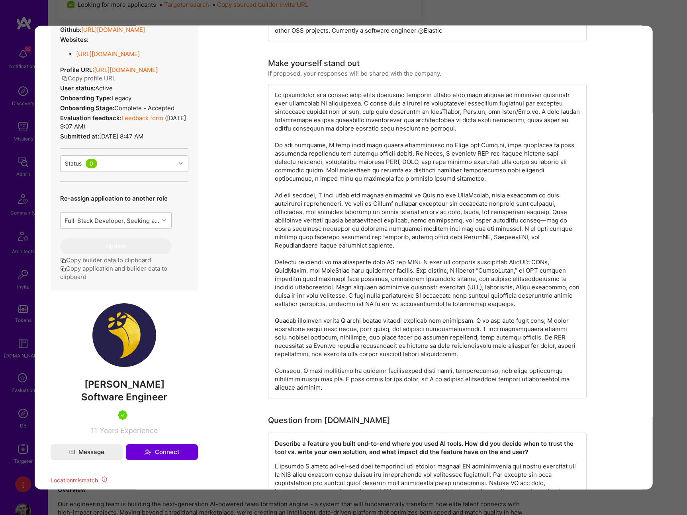
scroll to position [217, 0]
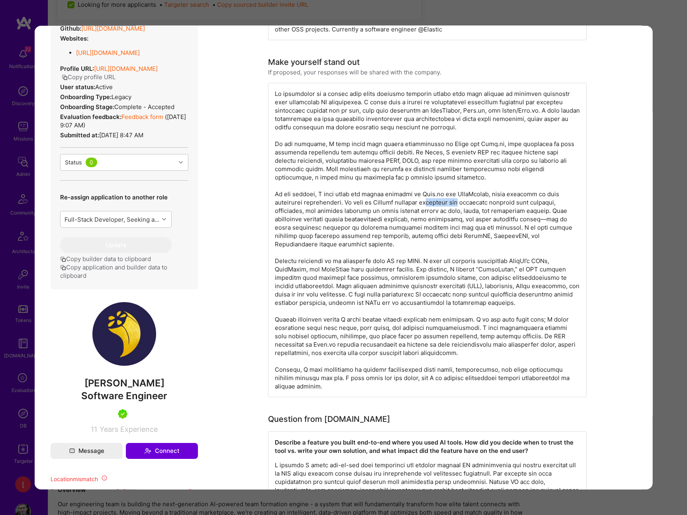
drag, startPoint x: 458, startPoint y: 203, endPoint x: 466, endPoint y: 203, distance: 8.8
click at [466, 203] on div "modal" at bounding box center [427, 240] width 319 height 315
click at [489, 200] on div "modal" at bounding box center [427, 240] width 319 height 315
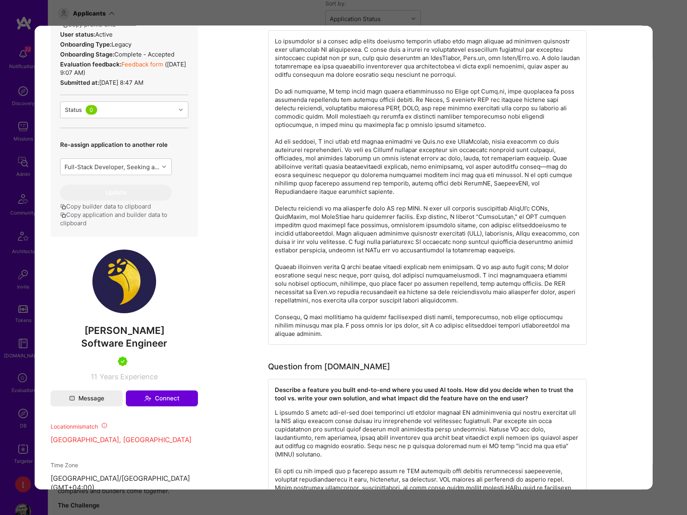
scroll to position [127, 0]
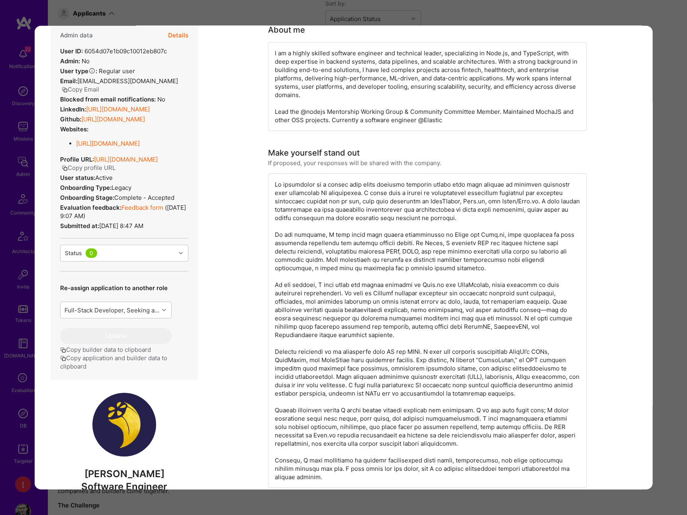
click at [151, 211] on link "Feedback form" at bounding box center [142, 208] width 42 height 8
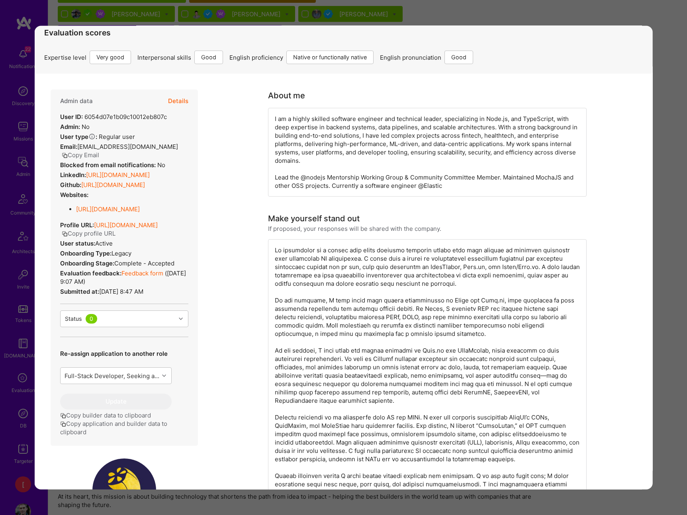
scroll to position [299, 0]
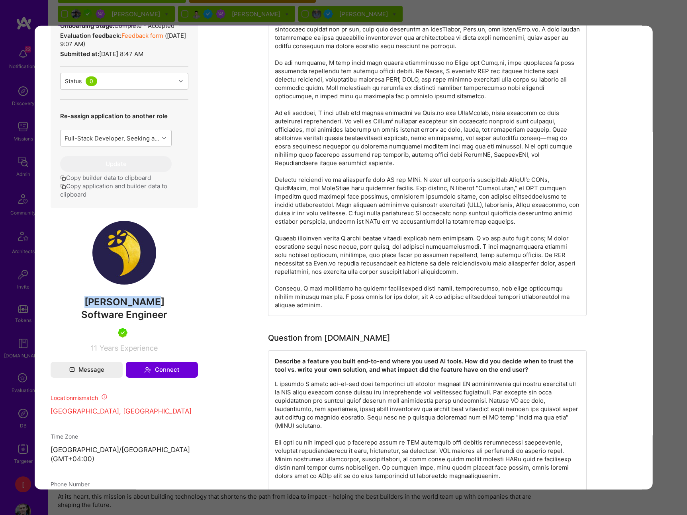
drag, startPoint x: 163, startPoint y: 313, endPoint x: 93, endPoint y: 313, distance: 70.5
click at [93, 308] on span "[PERSON_NAME]" at bounding box center [123, 302] width 147 height 12
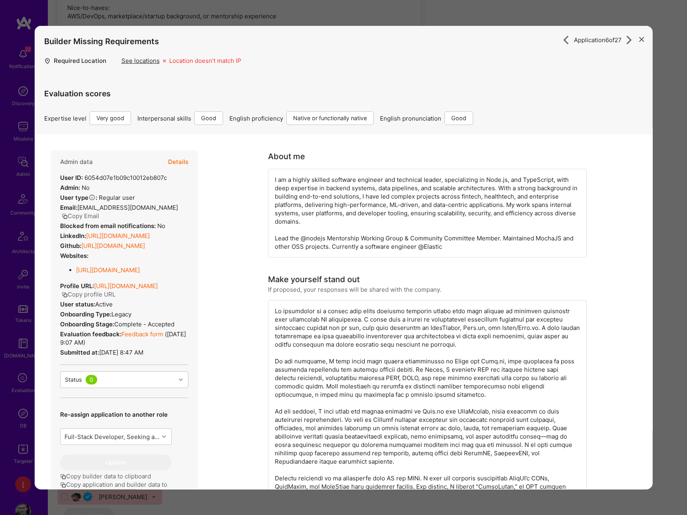
scroll to position [364, 0]
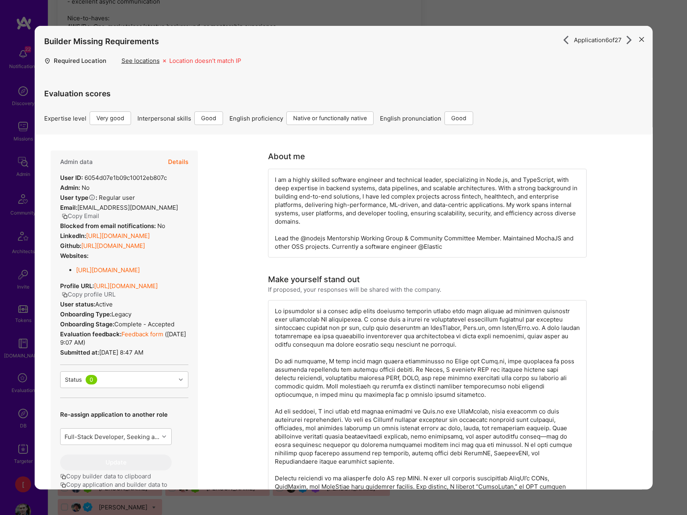
click at [640, 38] on icon "modal" at bounding box center [641, 39] width 5 height 5
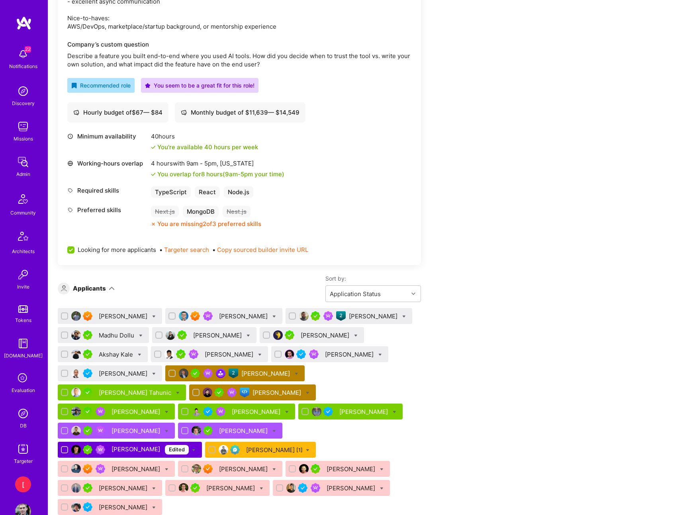
click at [340, 338] on div "[PERSON_NAME]" at bounding box center [326, 335] width 50 height 8
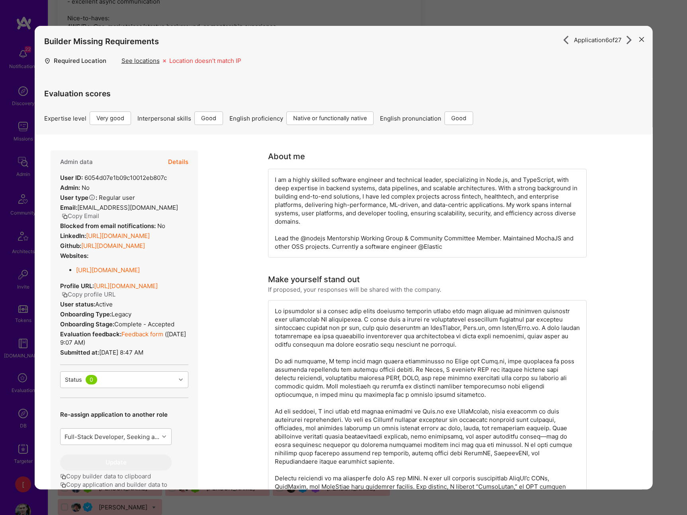
scroll to position [360, 0]
drag, startPoint x: 83, startPoint y: 216, endPoint x: 42, endPoint y: 207, distance: 42.3
click at [83, 216] on button "Copy Email" at bounding box center [79, 216] width 37 height 8
click at [115, 299] on button "Copy profile URL" at bounding box center [88, 294] width 54 height 8
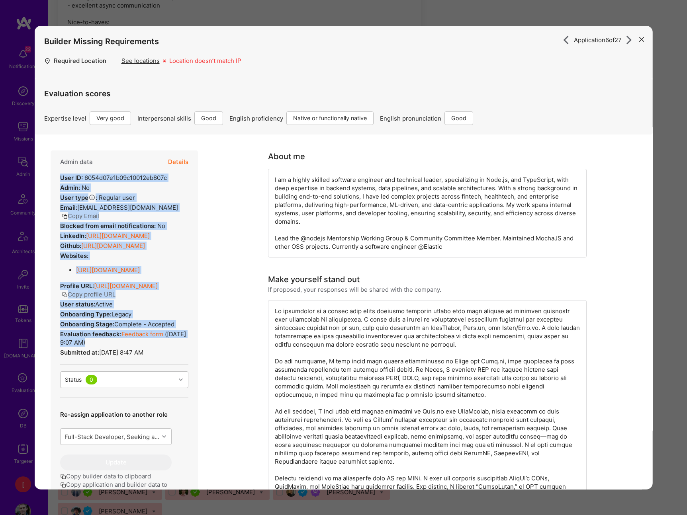
drag, startPoint x: 156, startPoint y: 360, endPoint x: 58, endPoint y: 176, distance: 209.2
click at [58, 176] on div "Admin data Details User ID: 6054d07e1b09c10012eb807c Admin: No User type Regula…" at bounding box center [123, 329] width 147 height 356
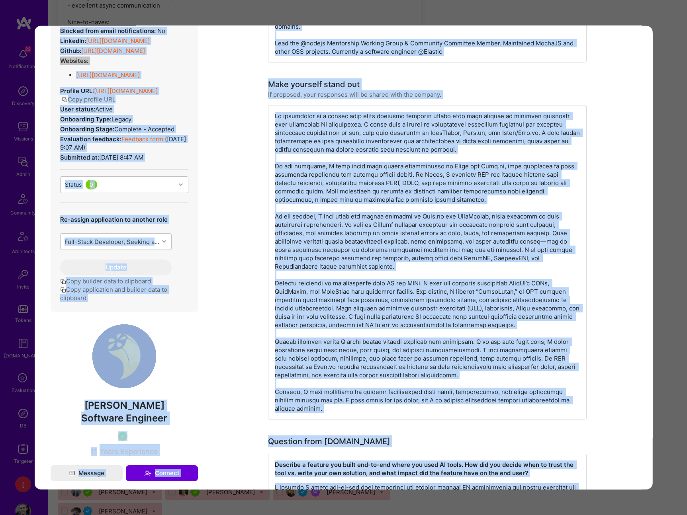
scroll to position [0, 0]
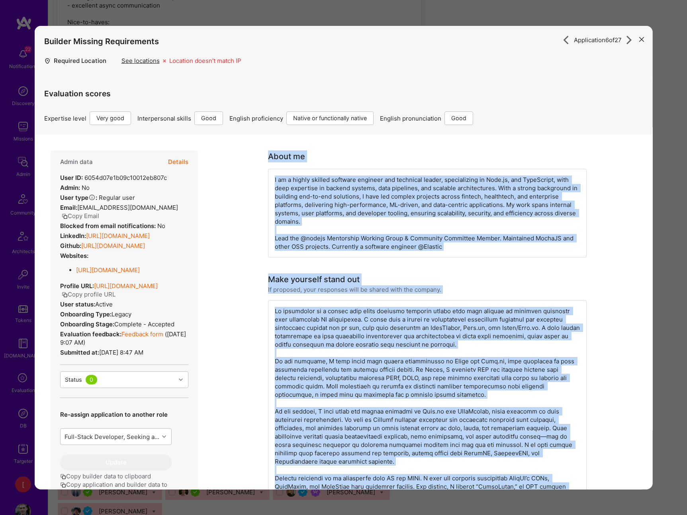
drag, startPoint x: 348, startPoint y: 370, endPoint x: 264, endPoint y: 149, distance: 236.4
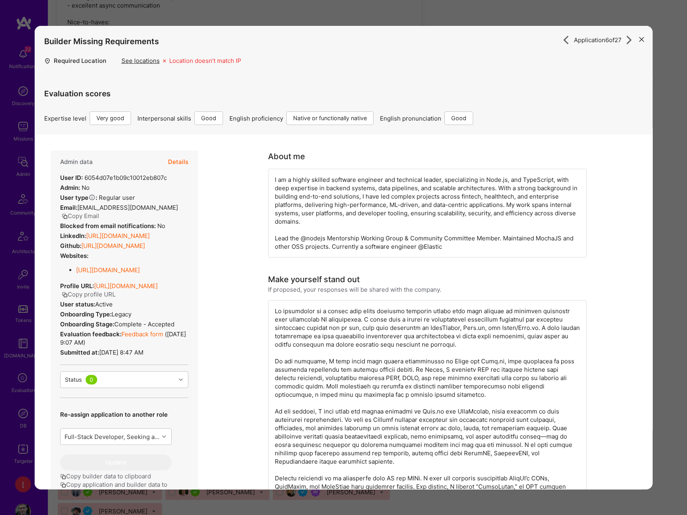
click at [640, 39] on icon "modal" at bounding box center [641, 39] width 5 height 5
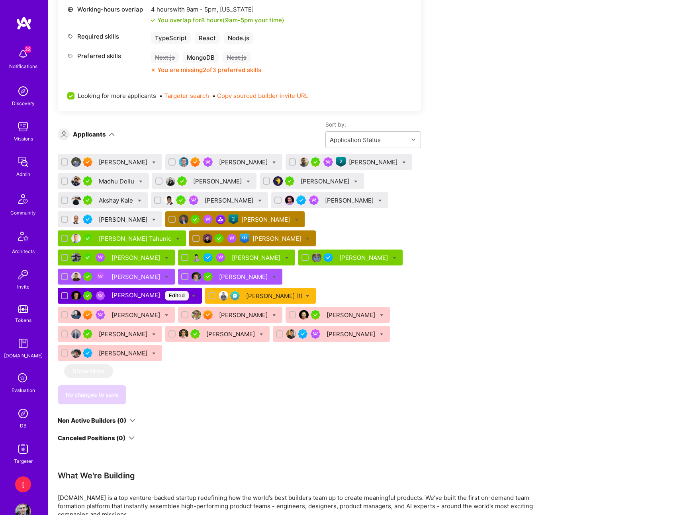
scroll to position [553, 0]
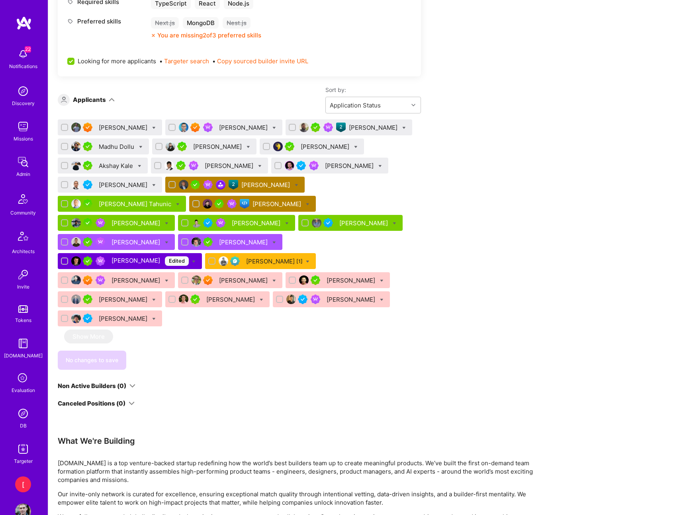
click at [331, 147] on div "[PERSON_NAME]" at bounding box center [326, 147] width 50 height 8
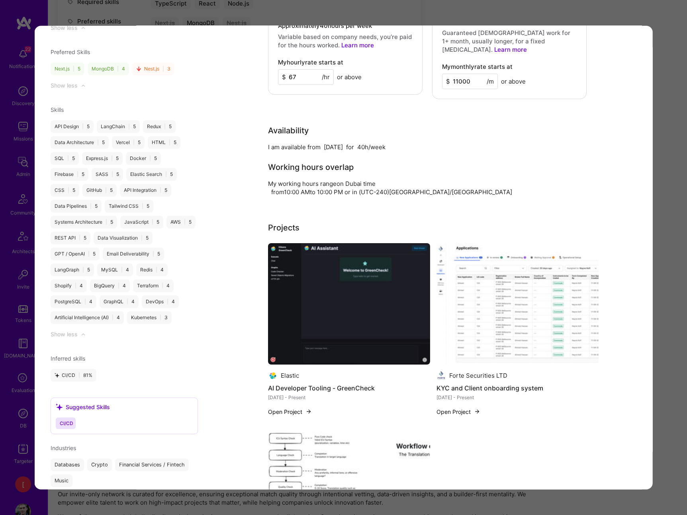
scroll to position [1072, 0]
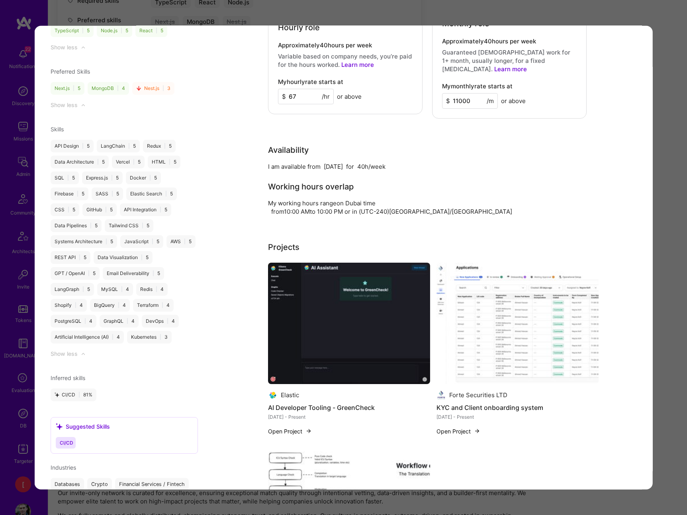
click at [358, 304] on img "modal" at bounding box center [349, 323] width 162 height 121
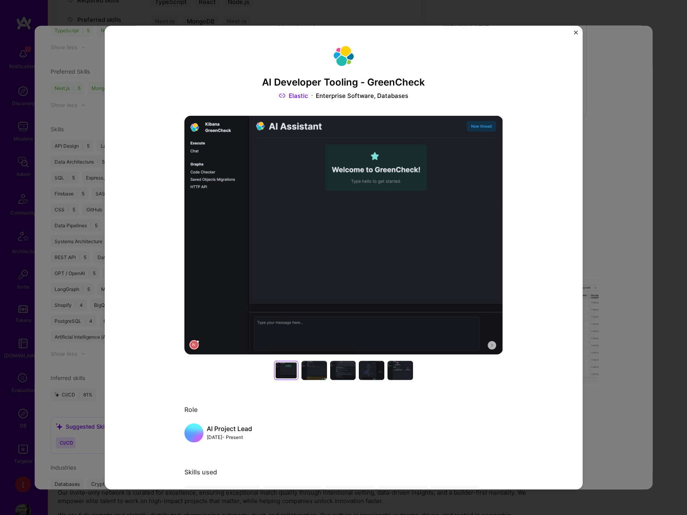
scroll to position [0, 0]
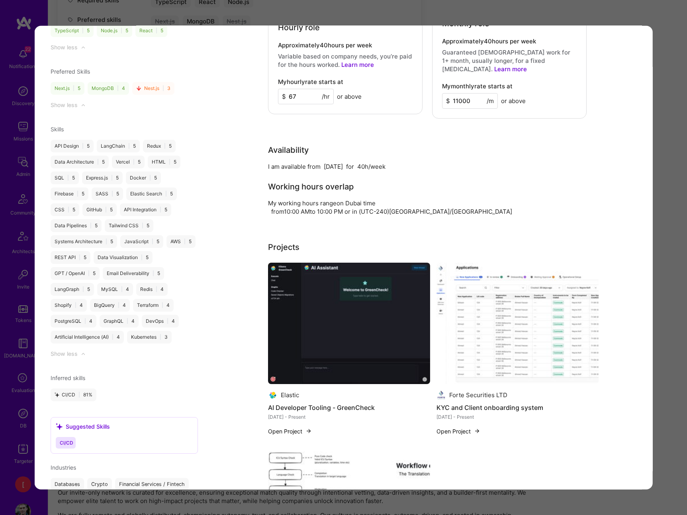
click at [531, 304] on img "modal" at bounding box center [517, 323] width 162 height 121
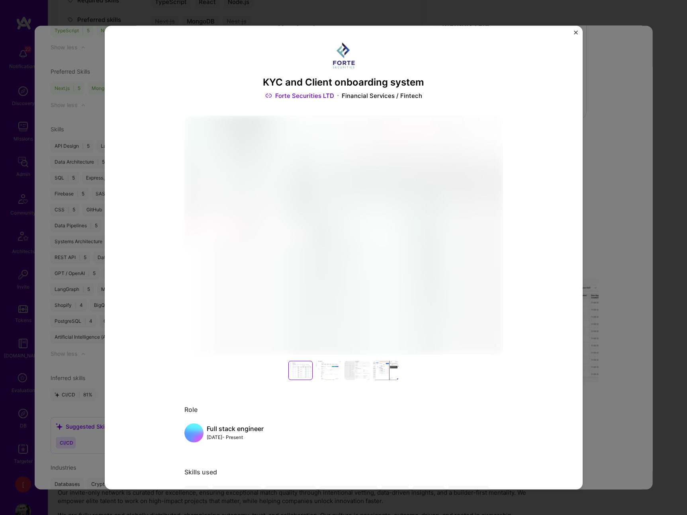
click at [331, 372] on div at bounding box center [328, 370] width 25 height 19
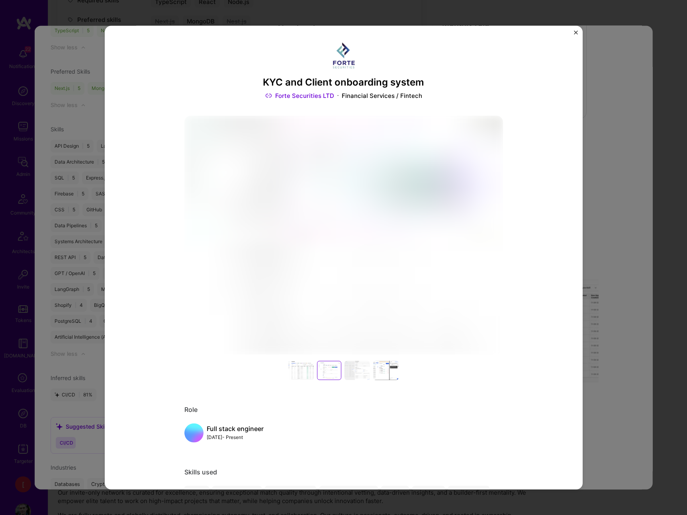
drag, startPoint x: 356, startPoint y: 374, endPoint x: 371, endPoint y: 372, distance: 15.7
click at [356, 374] on div at bounding box center [356, 370] width 25 height 19
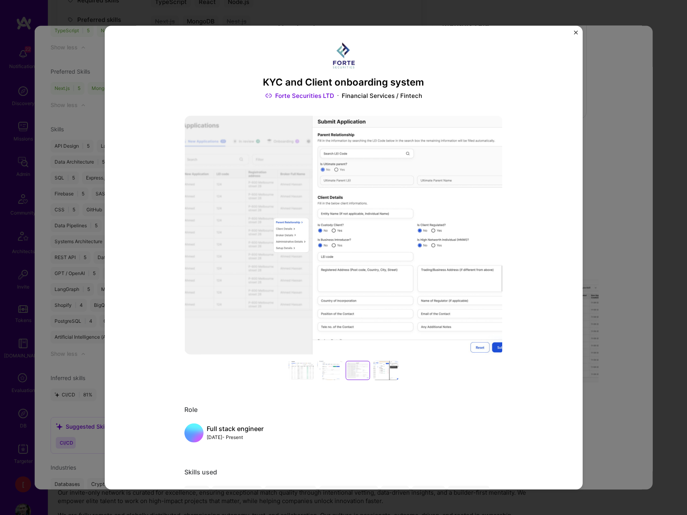
click at [575, 32] on img "Close" at bounding box center [576, 33] width 4 height 4
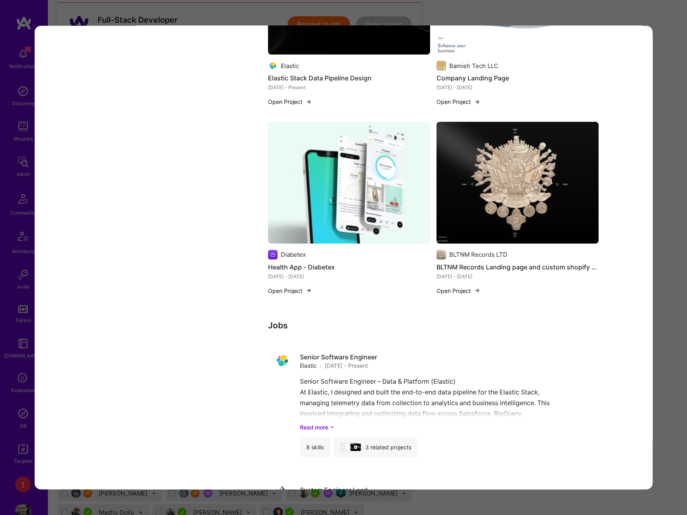
scroll to position [1808, 0]
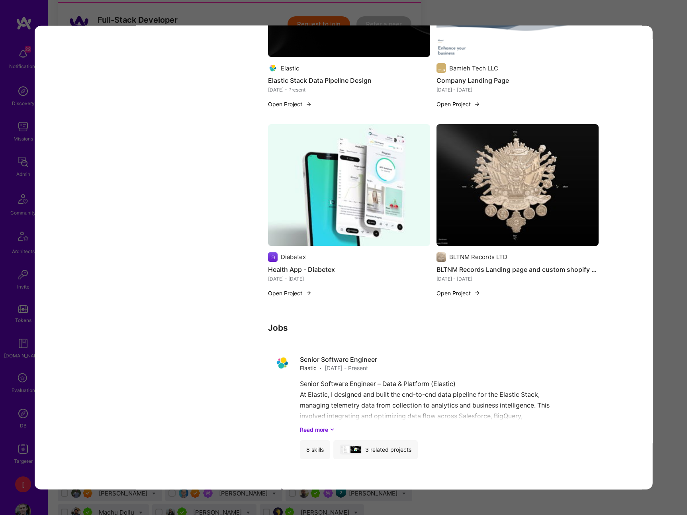
click at [561, 11] on div "Application 6 of 27 Builder Missing Requirements Required Location See location…" at bounding box center [343, 257] width 687 height 515
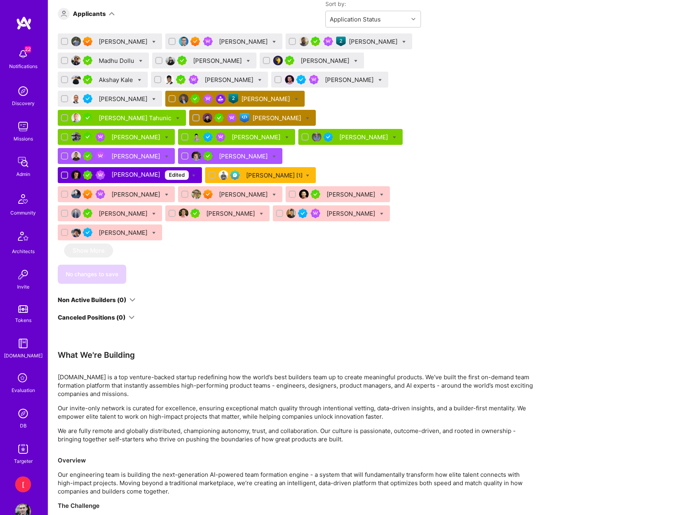
scroll to position [581, 0]
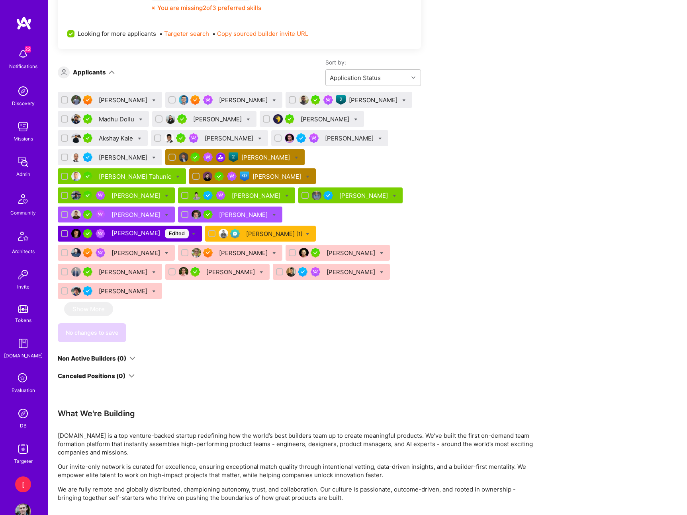
click at [115, 139] on div "Akshay Kale" at bounding box center [117, 138] width 36 height 8
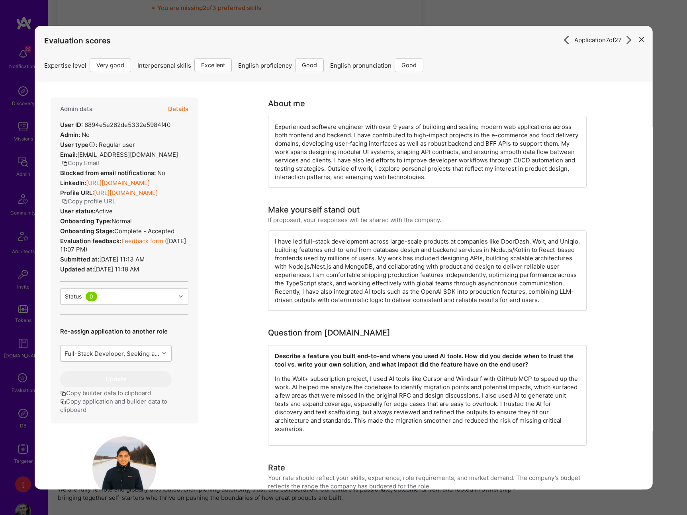
click at [150, 245] on link "Feedback form" at bounding box center [142, 241] width 42 height 8
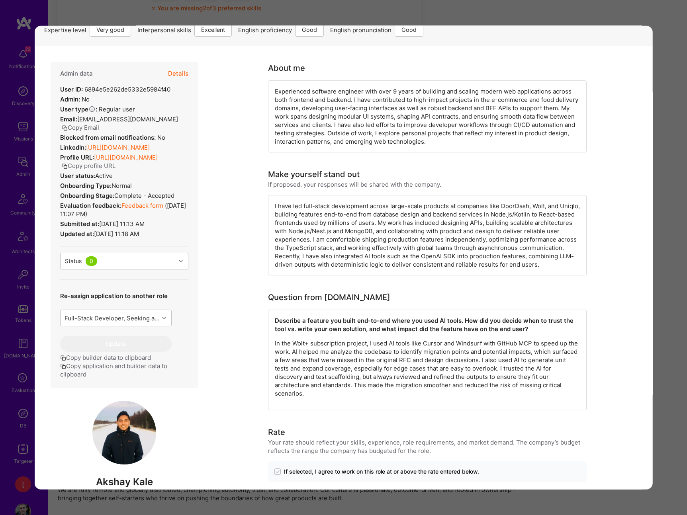
scroll to position [35, 0]
click at [149, 210] on link "Feedback form" at bounding box center [142, 206] width 42 height 8
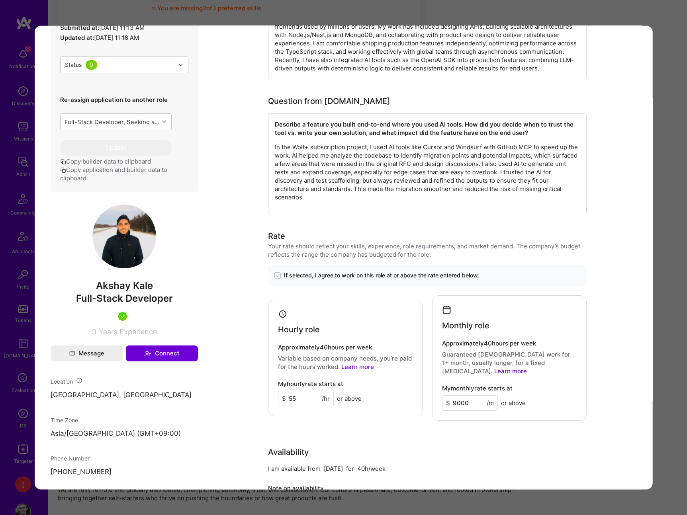
scroll to position [304, 0]
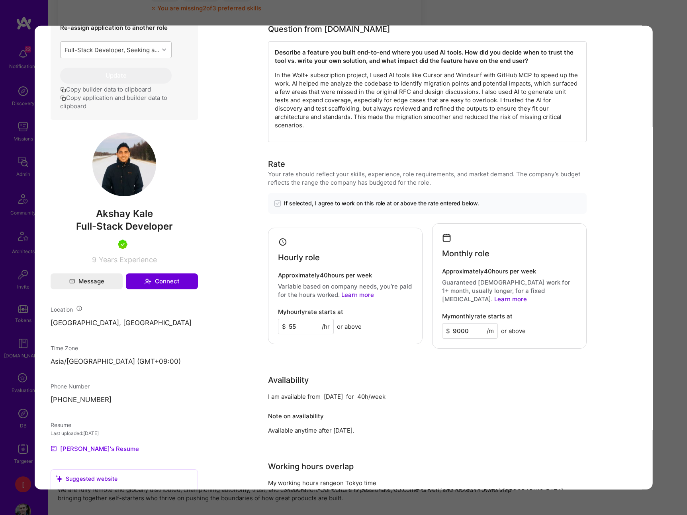
drag, startPoint x: 158, startPoint y: 224, endPoint x: 153, endPoint y: 223, distance: 5.3
click at [155, 220] on span "Akshay Kale" at bounding box center [123, 214] width 147 height 12
drag, startPoint x: 155, startPoint y: 222, endPoint x: 96, endPoint y: 222, distance: 59.7
click at [96, 220] on span "Akshay Kale" at bounding box center [123, 214] width 147 height 12
click at [403, 5] on div "Application 7 of 27 Evaluation scores Expertise level Very good Interpersonal s…" at bounding box center [343, 257] width 687 height 515
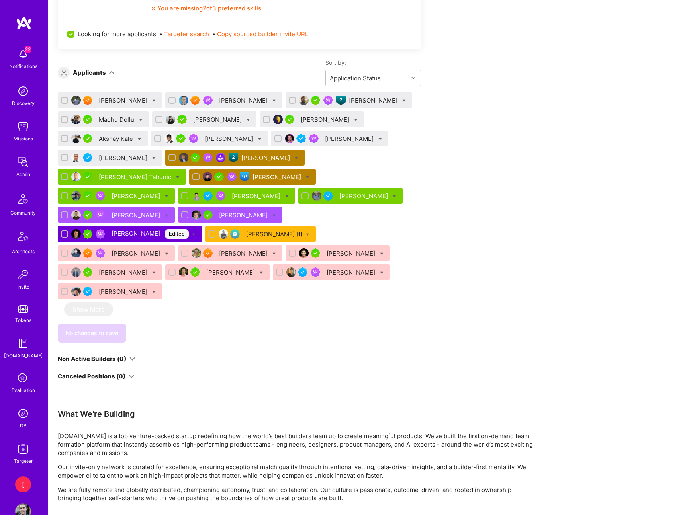
click at [219, 138] on div "[PERSON_NAME]" at bounding box center [230, 139] width 50 height 8
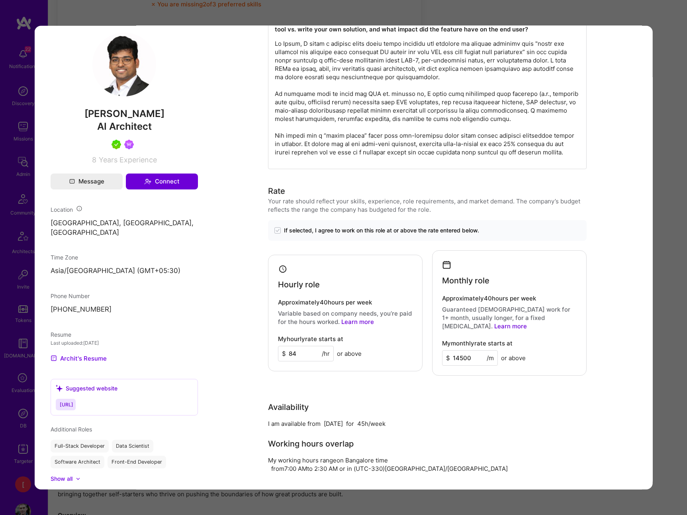
scroll to position [309, 0]
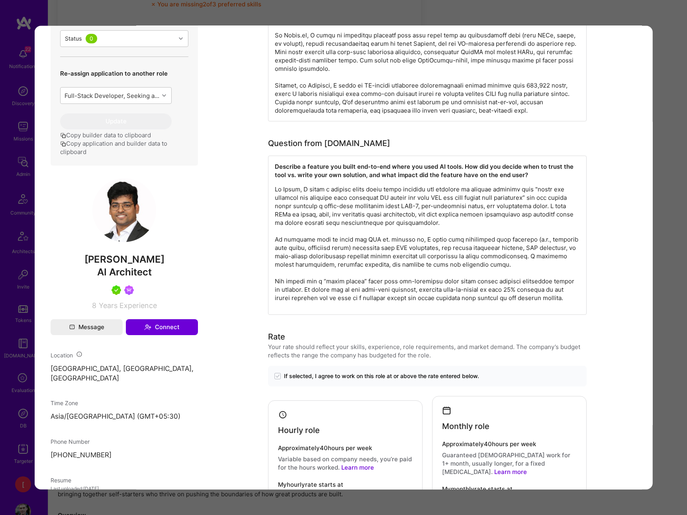
click at [157, 261] on span "[PERSON_NAME]" at bounding box center [123, 260] width 147 height 12
drag, startPoint x: 141, startPoint y: 262, endPoint x: 92, endPoint y: 258, distance: 49.9
click at [91, 258] on span "[PERSON_NAME]" at bounding box center [123, 260] width 147 height 12
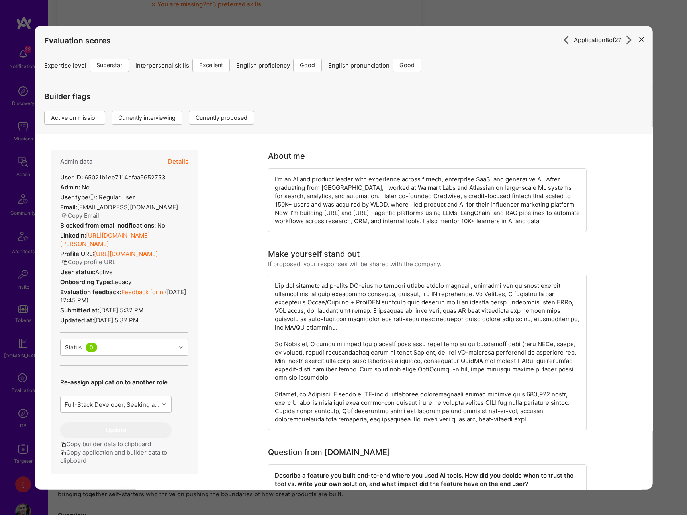
click at [148, 290] on link "Feedback form" at bounding box center [142, 292] width 42 height 8
click at [183, 162] on button "Details" at bounding box center [178, 161] width 20 height 23
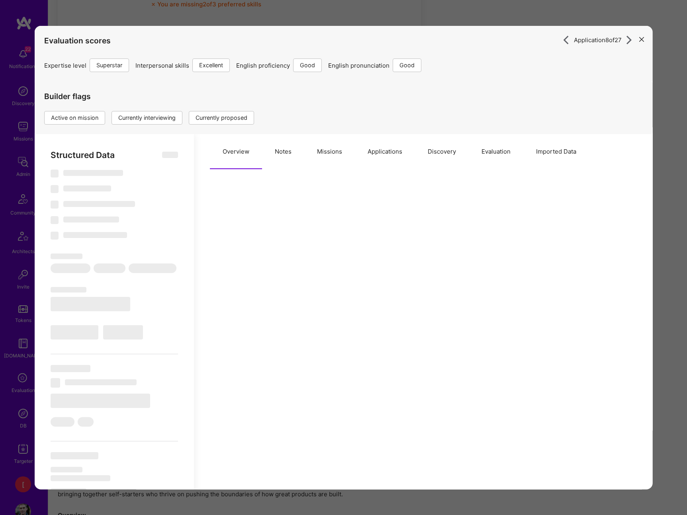
click at [510, 152] on button "Evaluation" at bounding box center [495, 151] width 55 height 35
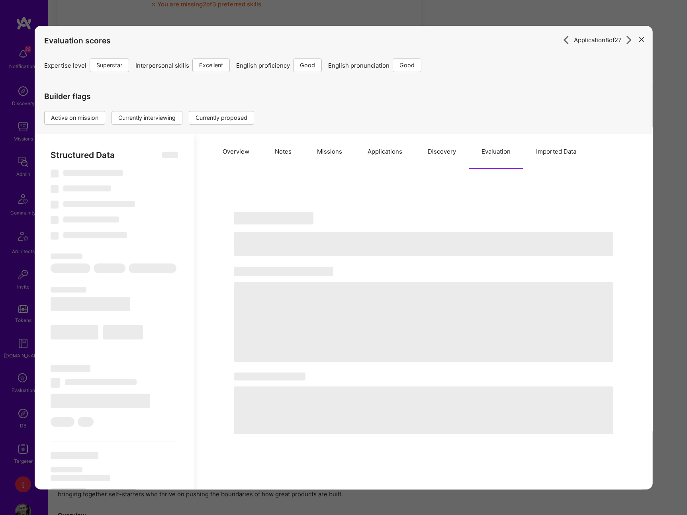
type textarea "x"
select select "Right Now"
select select "7"
select select "6"
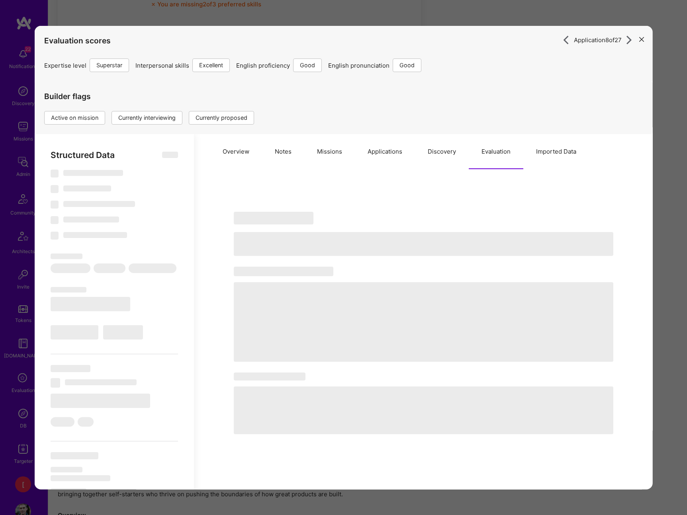
select select "6"
select select "IN"
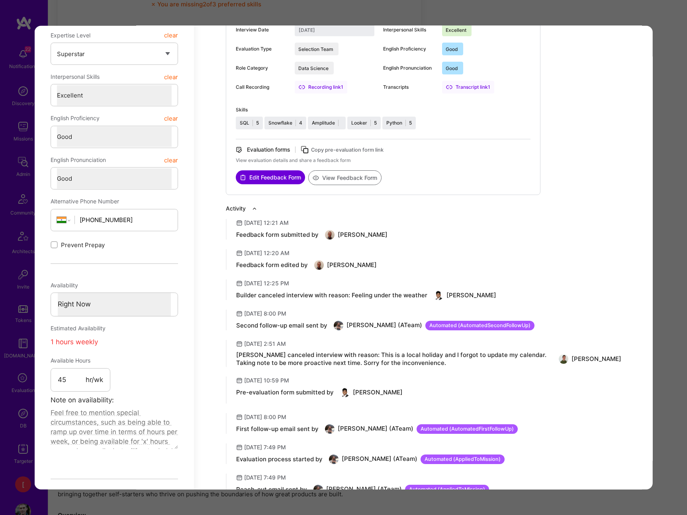
scroll to position [72, 0]
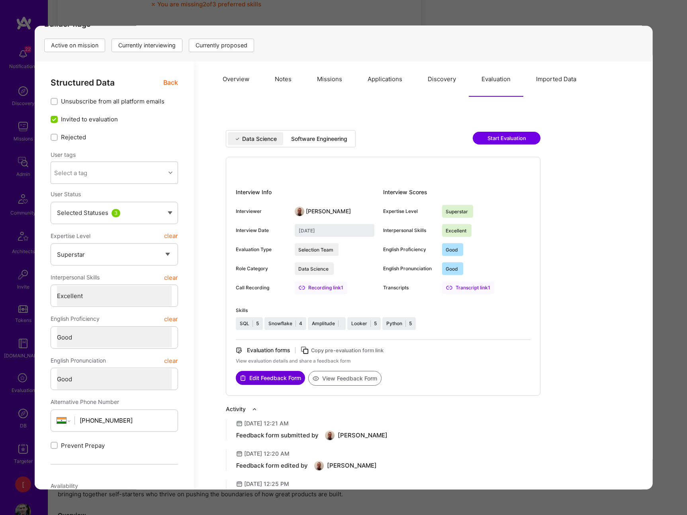
click at [327, 290] on div "Recording link 1" at bounding box center [320, 288] width 53 height 13
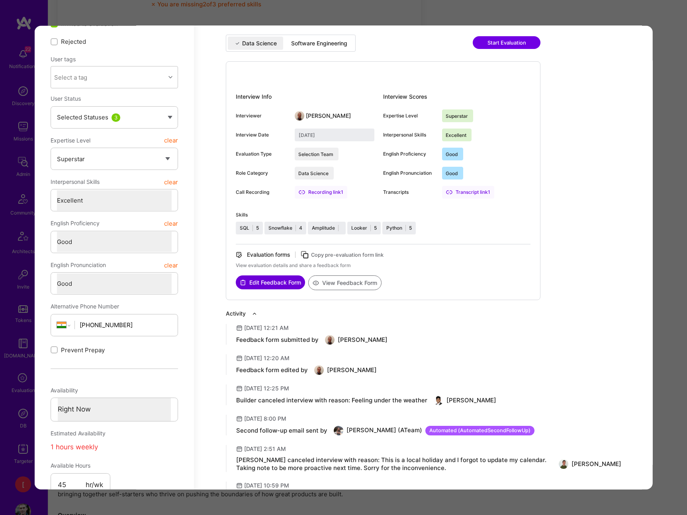
scroll to position [0, 0]
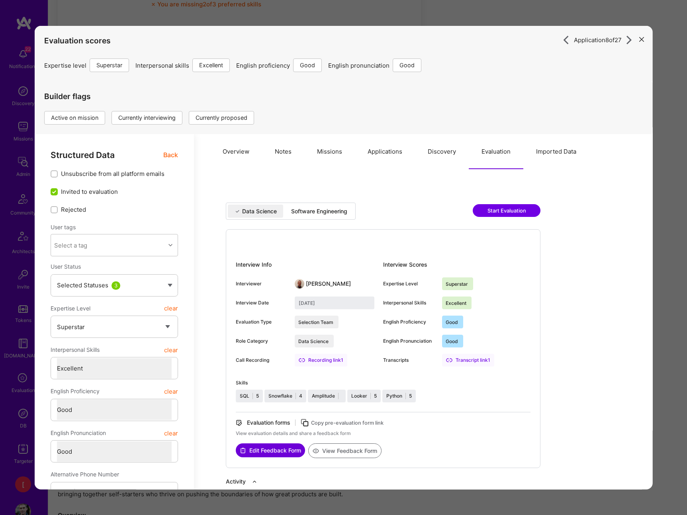
click at [641, 40] on icon "modal" at bounding box center [641, 39] width 5 height 5
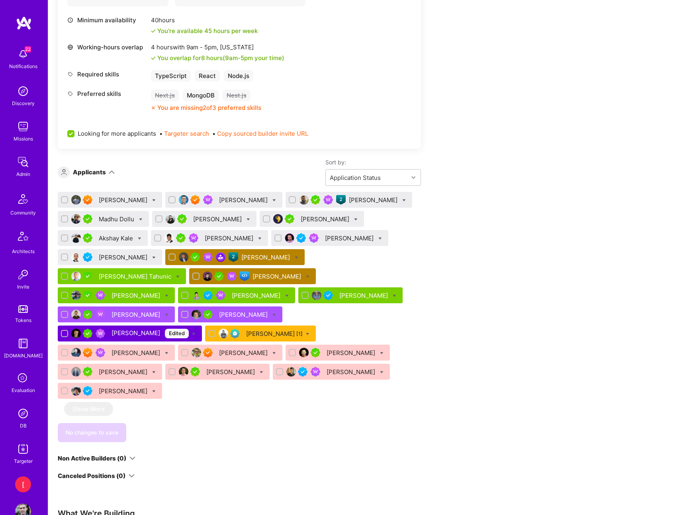
scroll to position [586, 0]
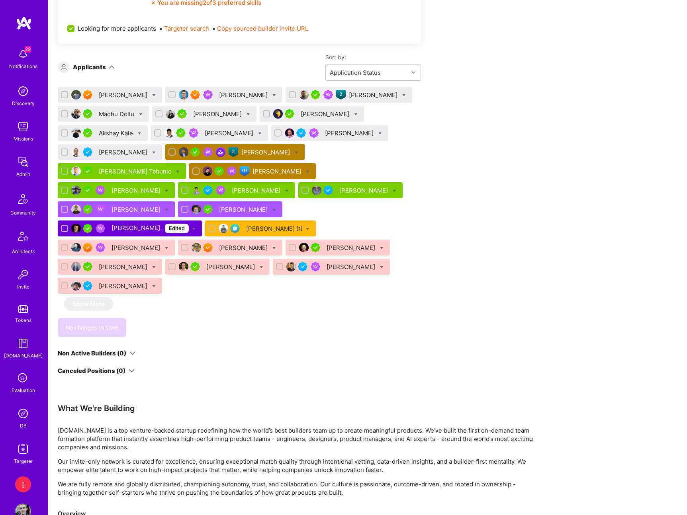
click at [221, 131] on div "[PERSON_NAME]" at bounding box center [230, 133] width 50 height 8
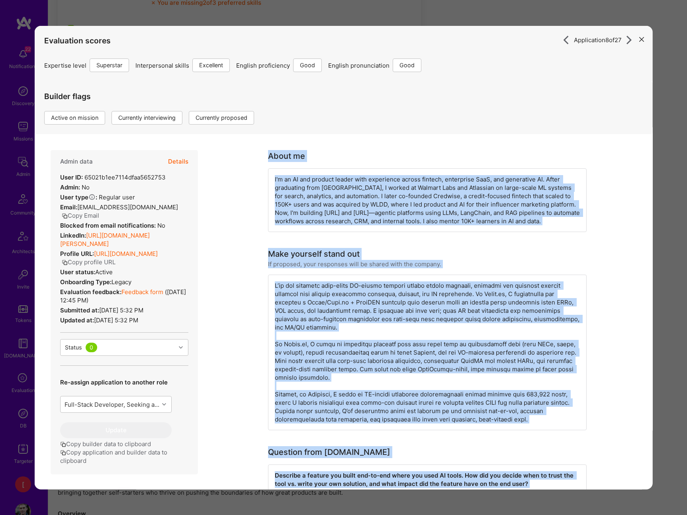
drag, startPoint x: 567, startPoint y: 243, endPoint x: 264, endPoint y: 155, distance: 315.2
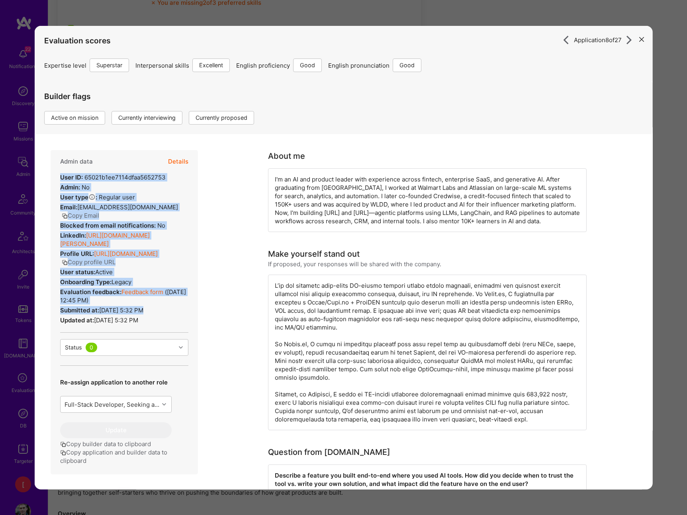
drag, startPoint x: 173, startPoint y: 323, endPoint x: 55, endPoint y: 179, distance: 186.1
click at [55, 179] on div "Admin data Details User ID: 65021b1ee7114dfaa5652753 Admin: No User type Regula…" at bounding box center [123, 312] width 147 height 325
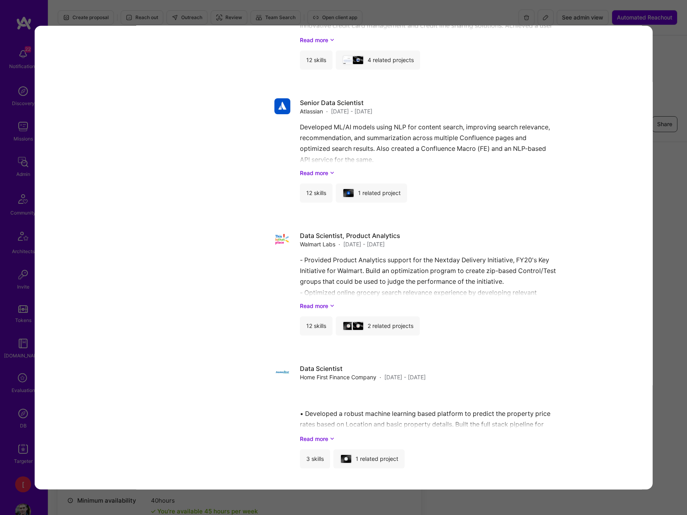
scroll to position [3290, 0]
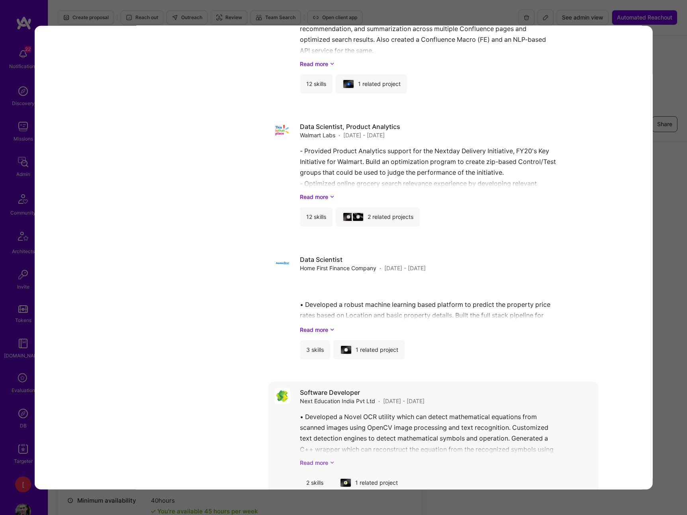
click at [319, 459] on link "Read more" at bounding box center [446, 463] width 292 height 8
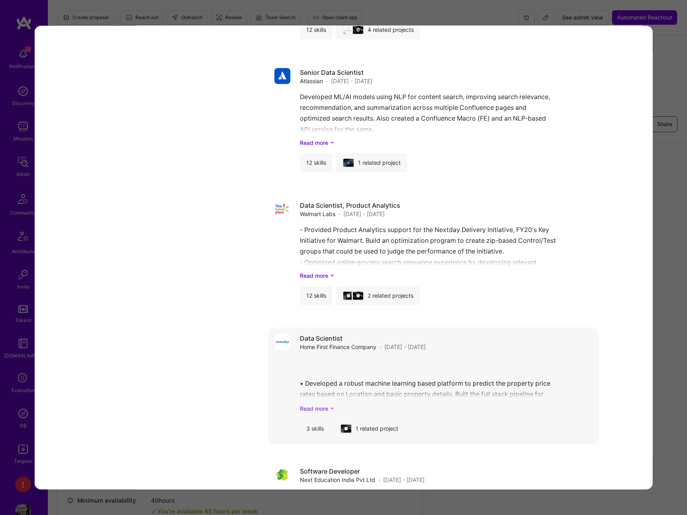
click at [317, 405] on link "Read more" at bounding box center [446, 409] width 292 height 8
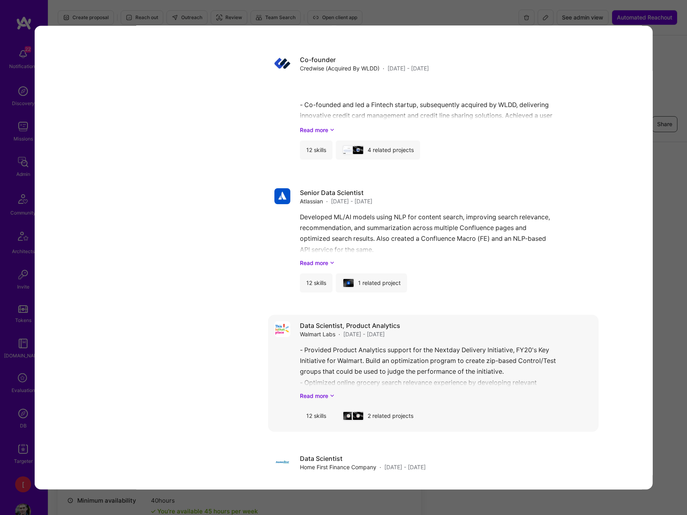
scroll to position [3090, 0]
click at [316, 367] on div "- Provided Product Analytics support for the Nextday Delivery Initiative, FY20'…" at bounding box center [446, 373] width 292 height 55
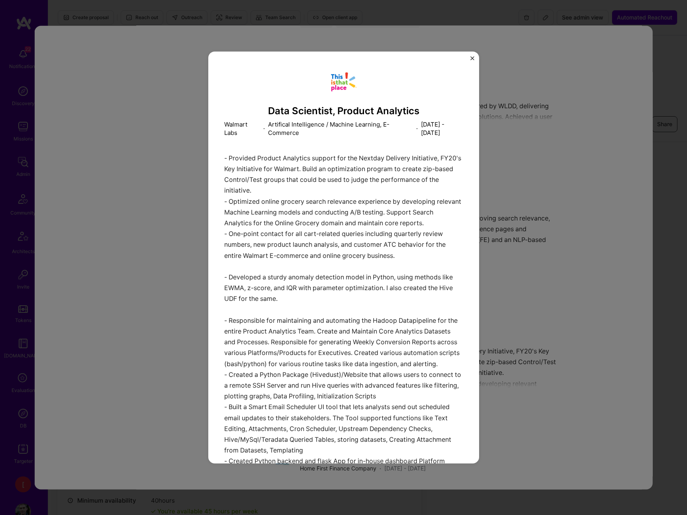
click at [473, 55] on div "Data Scientist, Product Analytics Walmart Labs · Artifical Intelligence / Machi…" at bounding box center [343, 257] width 271 height 412
click at [473, 59] on img "Close" at bounding box center [472, 58] width 4 height 4
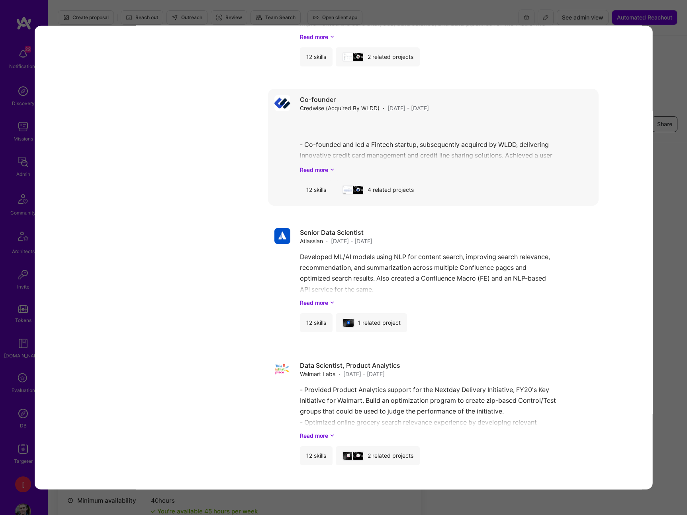
scroll to position [3043, 0]
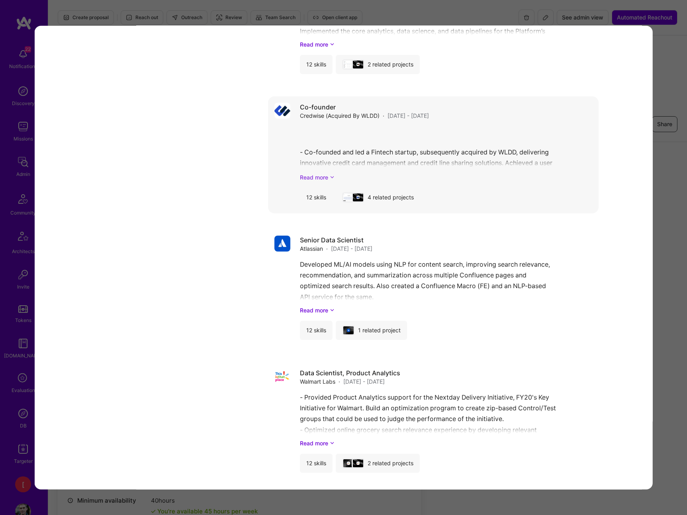
click at [319, 173] on link "Read more" at bounding box center [446, 177] width 292 height 8
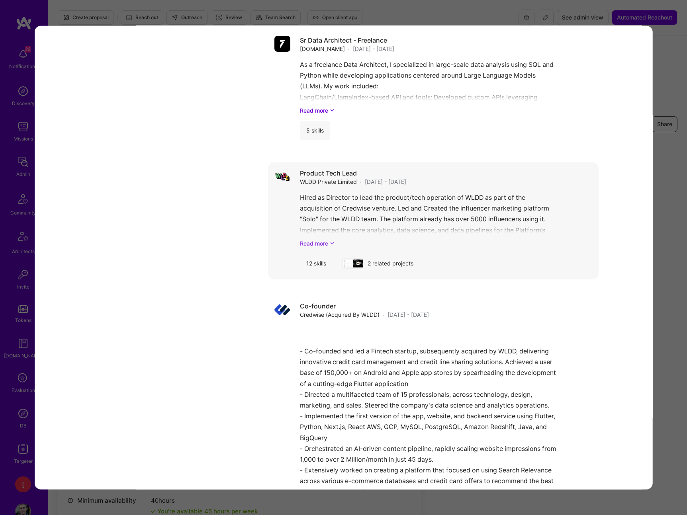
scroll to position [2840, 0]
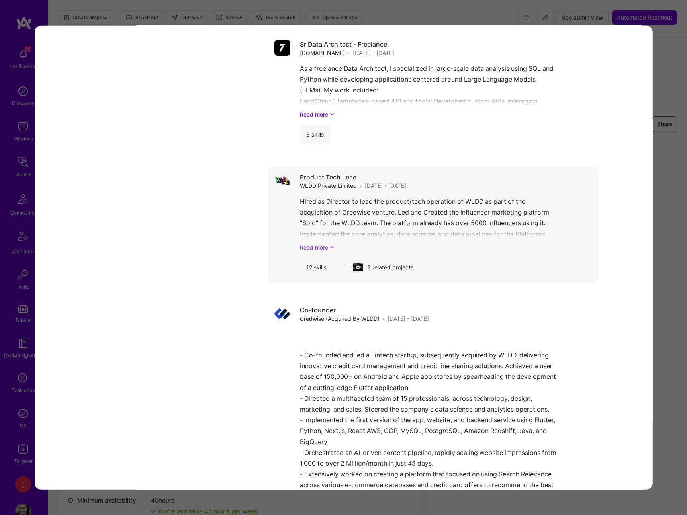
click at [322, 217] on div "Hired as Director to lead the product/tech operation of WLDD as part of the acq…" at bounding box center [446, 223] width 292 height 55
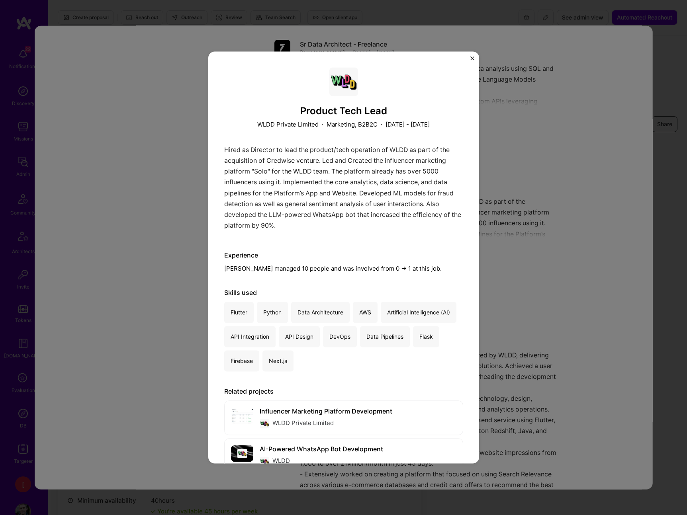
click at [473, 60] on img "Close" at bounding box center [472, 58] width 4 height 4
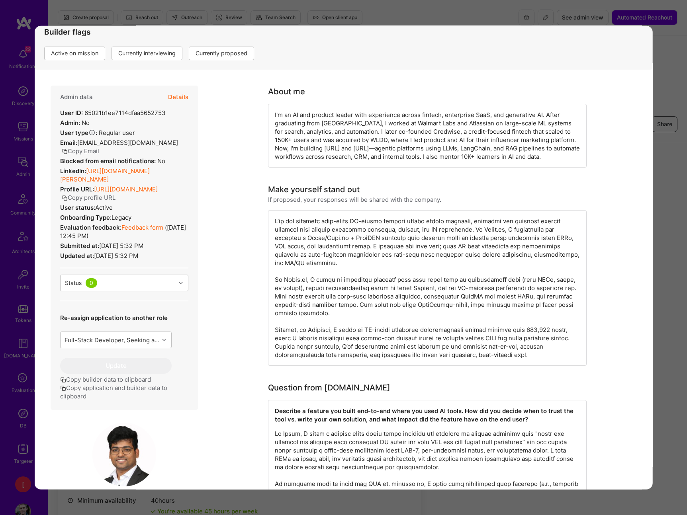
scroll to position [63, 0]
drag, startPoint x: 444, startPoint y: 13, endPoint x: 448, endPoint y: 17, distance: 5.9
click at [444, 13] on div "Application 8 of 27 Evaluation scores Expertise level Superstar Interpersonal s…" at bounding box center [343, 257] width 687 height 515
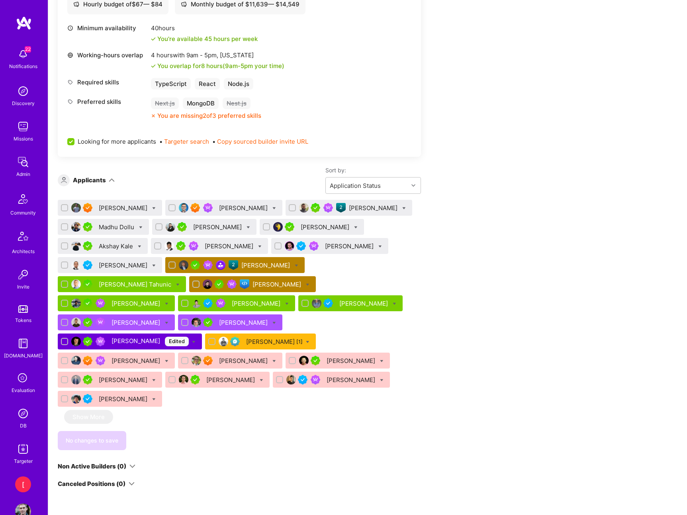
scroll to position [497, 0]
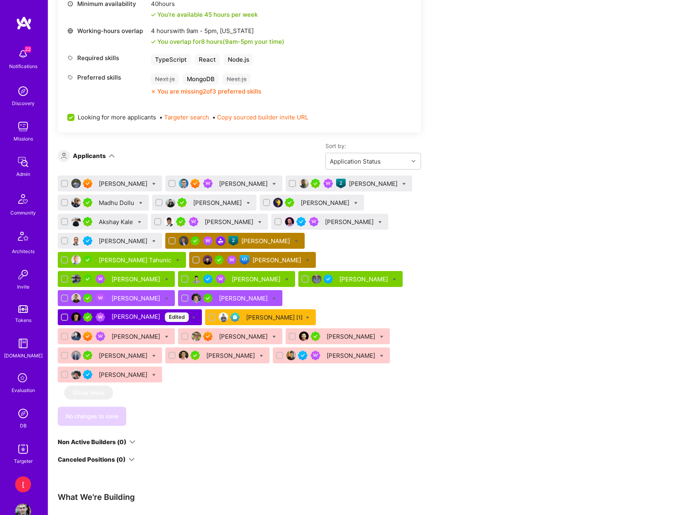
click at [334, 219] on div "[PERSON_NAME]" at bounding box center [350, 222] width 50 height 8
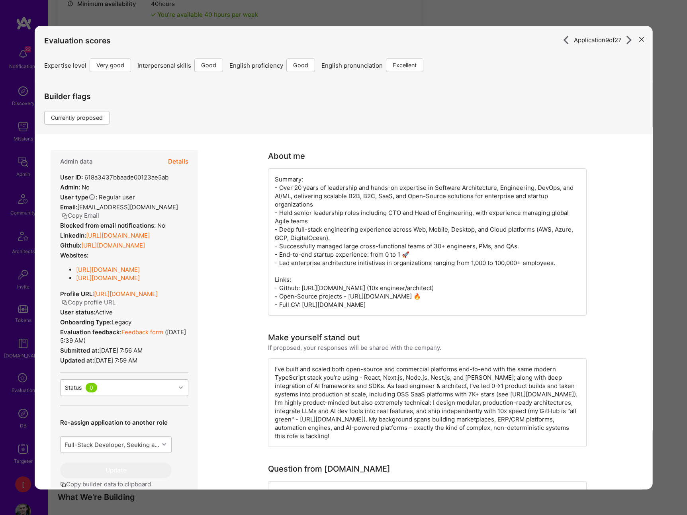
drag, startPoint x: 302, startPoint y: 305, endPoint x: 372, endPoint y: 305, distance: 69.7
click at [372, 305] on div "Summary: - Over 20 years of leadership and hands-on expertise in Software Archi…" at bounding box center [427, 241] width 319 height 147
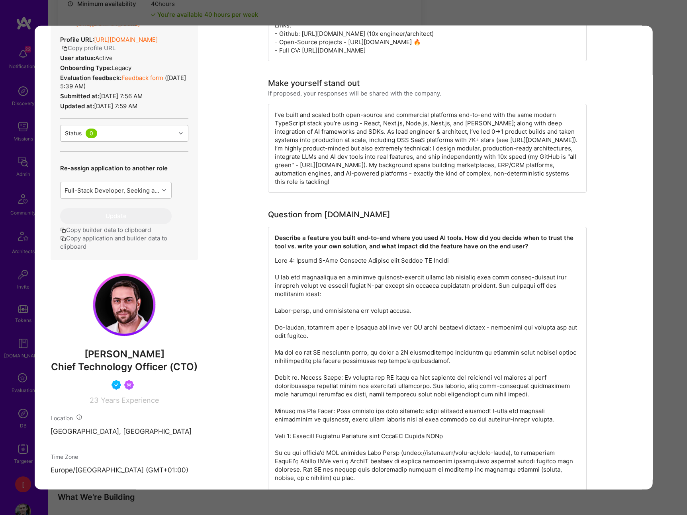
scroll to position [254, 0]
drag, startPoint x: 486, startPoint y: 141, endPoint x: 561, endPoint y: 140, distance: 75.3
click at [561, 140] on div "I’ve built and scaled both open-source and commercial platforms end-to-end with…" at bounding box center [427, 149] width 319 height 89
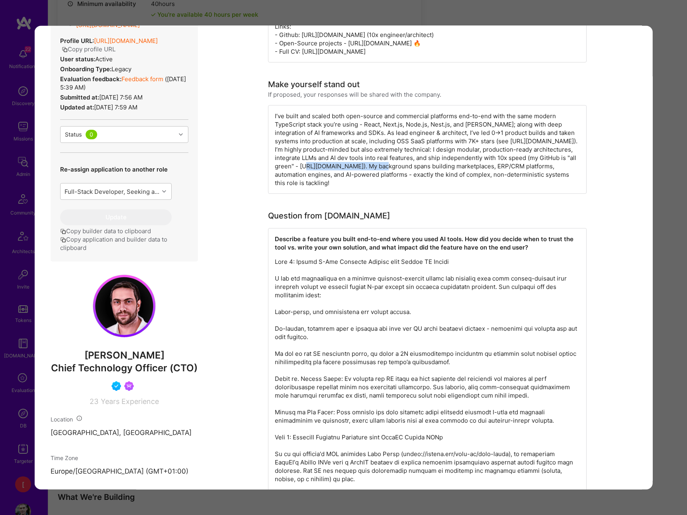
drag, startPoint x: 300, startPoint y: 166, endPoint x: 373, endPoint y: 164, distance: 72.9
click at [373, 164] on div "I’ve built and scaled both open-source and commercial platforms end-to-end with…" at bounding box center [427, 149] width 319 height 89
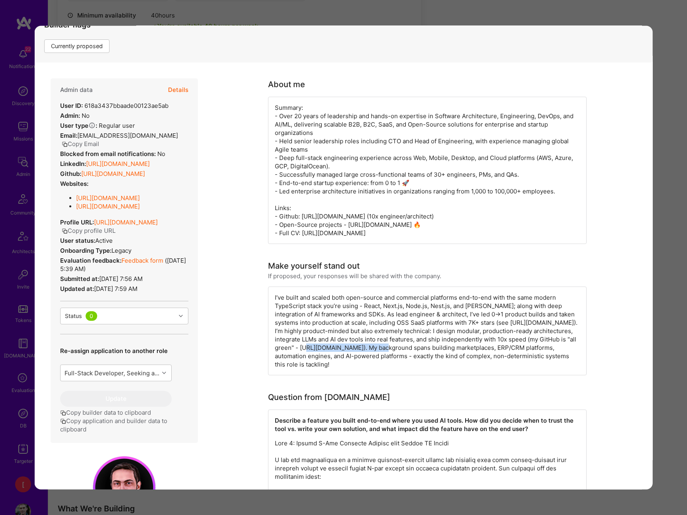
scroll to position [231, 0]
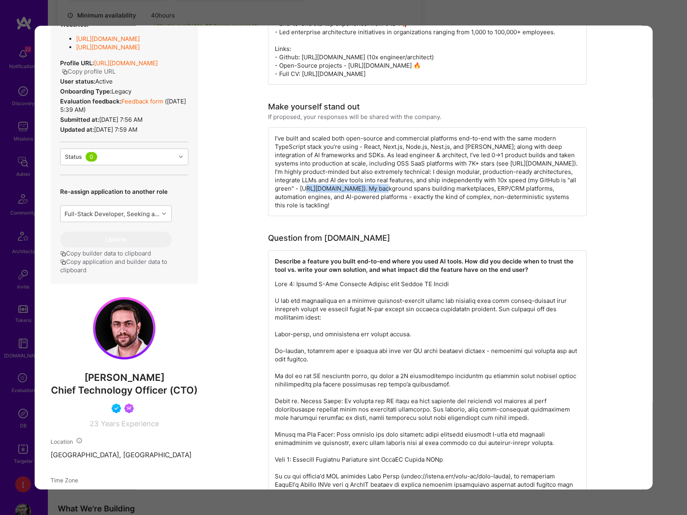
click at [153, 100] on link "Feedback form" at bounding box center [142, 102] width 42 height 8
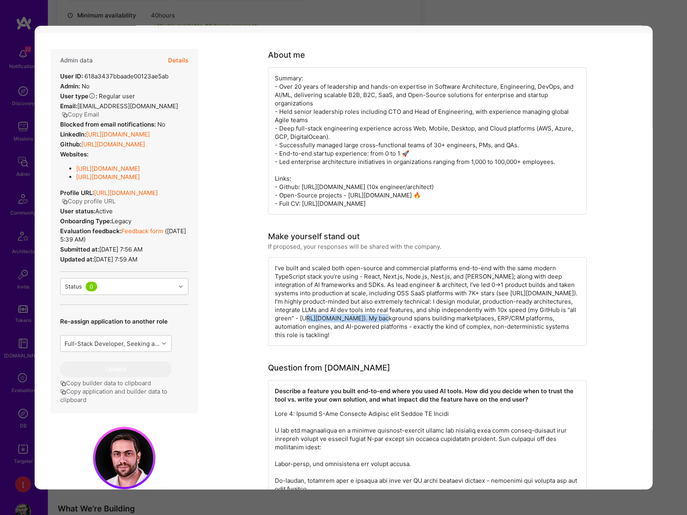
scroll to position [69, 0]
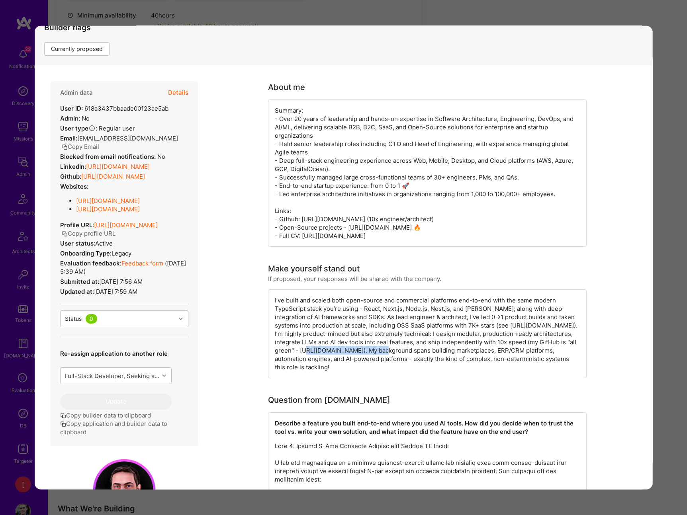
click at [179, 92] on button "Details" at bounding box center [178, 92] width 20 height 23
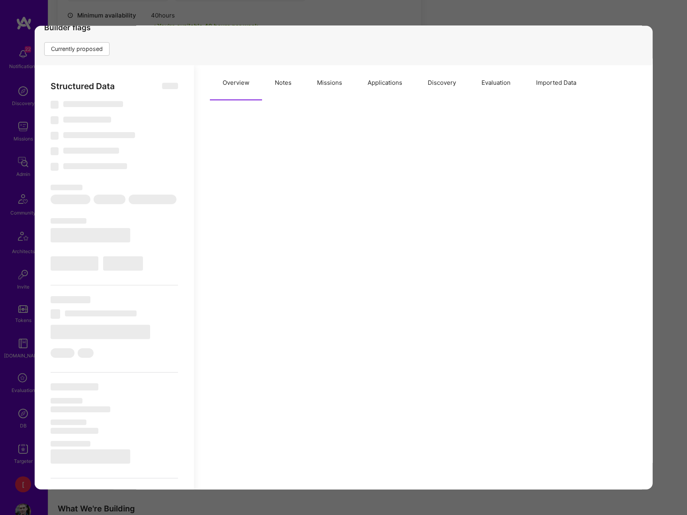
click at [490, 83] on button "Evaluation" at bounding box center [495, 82] width 55 height 35
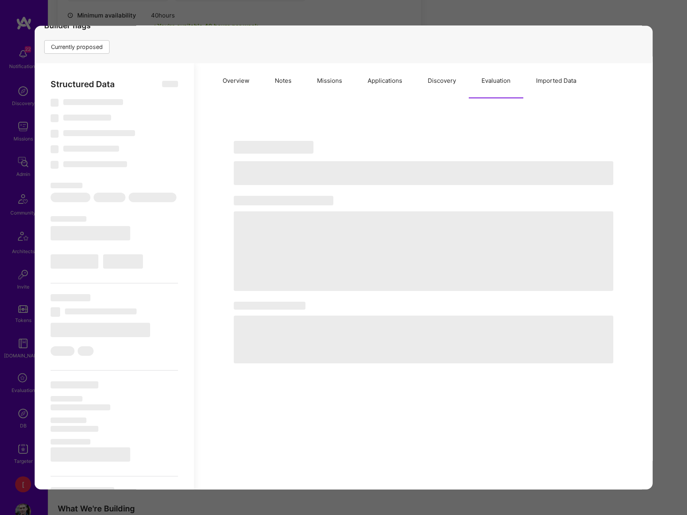
type textarea "x"
select select "Right Now"
select select "5"
select select "4"
select select "6"
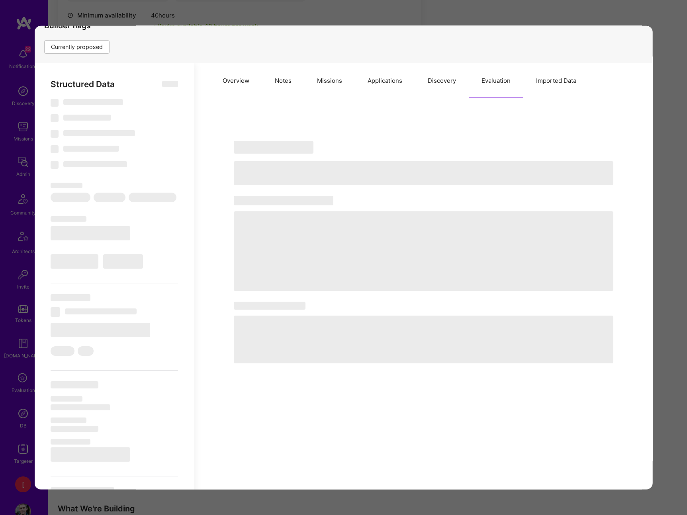
select select "7"
select select "ES"
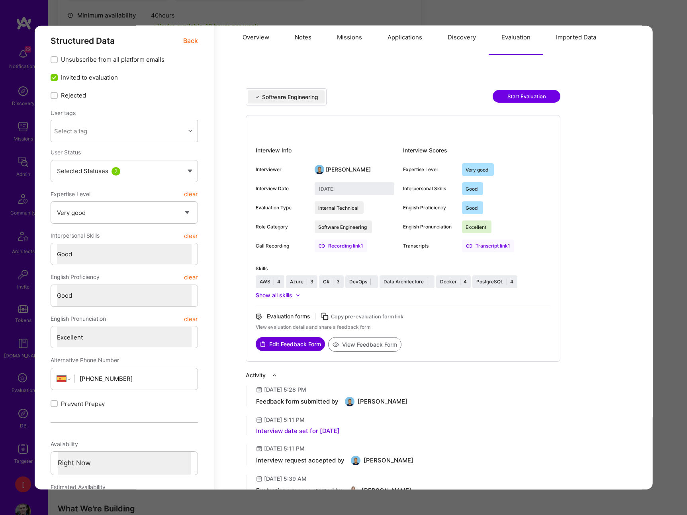
scroll to position [113, 0]
click at [349, 246] on div "Recording link 1" at bounding box center [340, 247] width 53 height 13
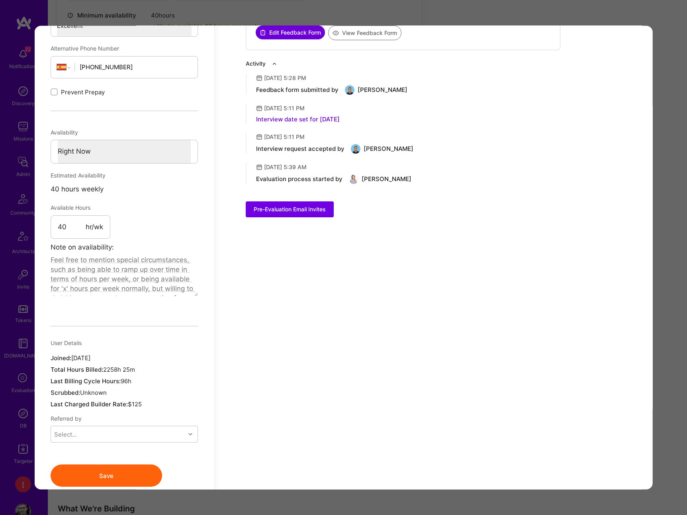
scroll to position [0, 0]
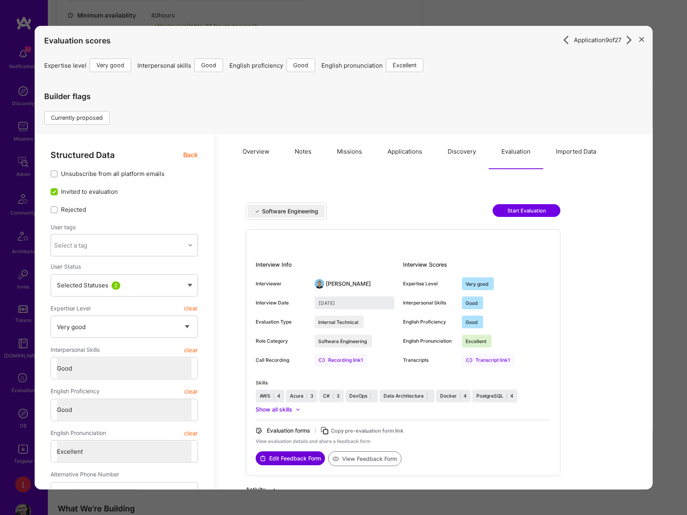
click at [643, 40] on icon "modal" at bounding box center [641, 39] width 5 height 5
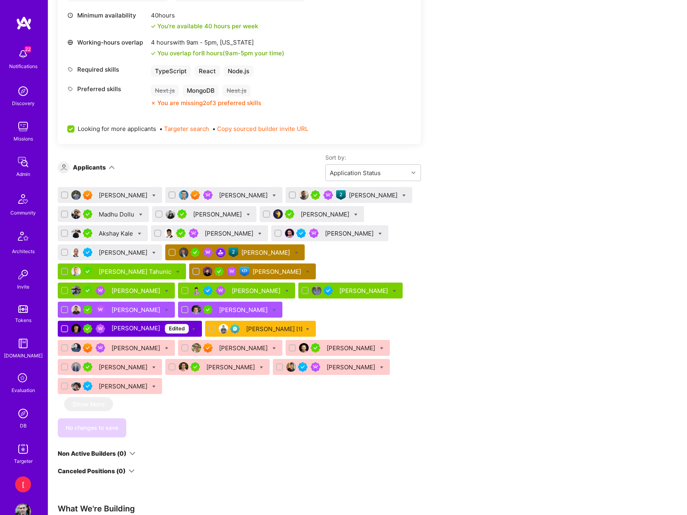
click at [337, 234] on div "[PERSON_NAME]" at bounding box center [350, 233] width 50 height 8
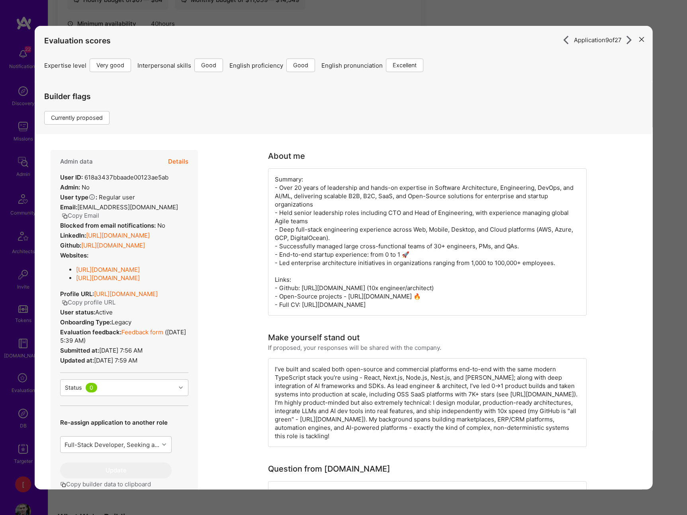
click at [640, 37] on icon "modal" at bounding box center [641, 39] width 5 height 5
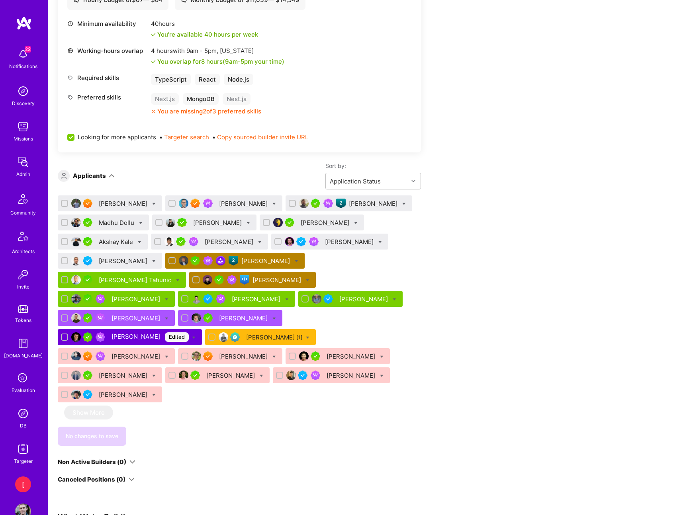
click at [120, 263] on div "[PERSON_NAME]" at bounding box center [124, 261] width 50 height 8
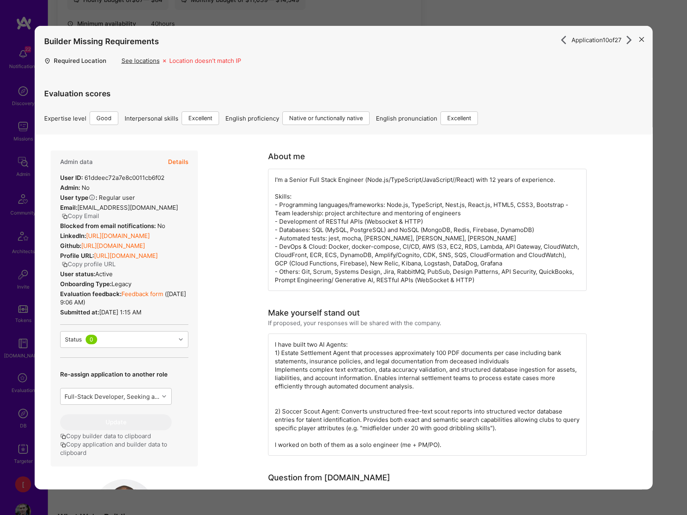
drag, startPoint x: 640, startPoint y: 38, endPoint x: 647, endPoint y: 65, distance: 27.8
click at [647, 65] on div "Application 10 of 27 Builder Missing Requirements Required Location See locatio…" at bounding box center [343, 258] width 618 height 464
drag, startPoint x: 655, startPoint y: 53, endPoint x: 651, endPoint y: 49, distance: 5.6
click at [652, 49] on div "Application 10 of 27 Builder Missing Requirements Required Location See locatio…" at bounding box center [343, 257] width 687 height 515
click at [641, 39] on icon "modal" at bounding box center [641, 39] width 5 height 5
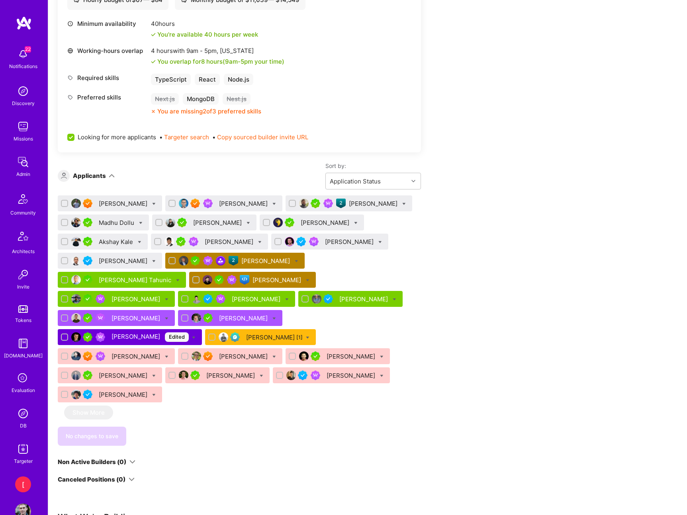
click at [542, 239] on div "Apply for a Mission Role We’re actively looking for builders. This is the best …" at bounding box center [367, 242] width 639 height 1154
click at [452, 399] on div "Apply for a Mission Role We’re actively looking for builders. This is the best …" at bounding box center [297, 235] width 478 height 1120
click at [272, 355] on icon at bounding box center [274, 357] width 4 height 4
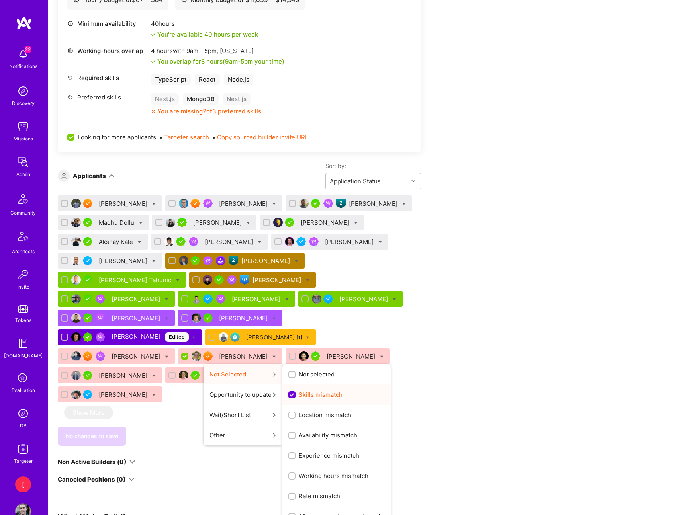
click at [299, 391] on span "Skills mismatch" at bounding box center [321, 395] width 44 height 8
click at [296, 392] on input "Skills mismatch" at bounding box center [292, 395] width 7 height 7
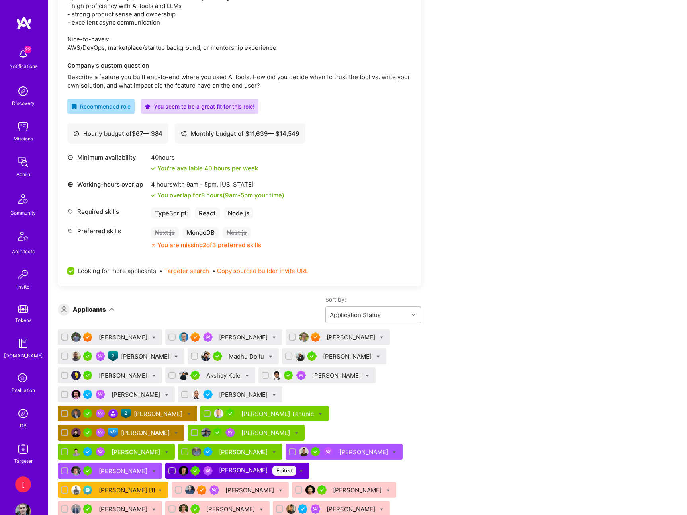
click at [503, 197] on div "Apply for a Mission Role We’re actively looking for builders. This is the best …" at bounding box center [297, 398] width 478 height 1181
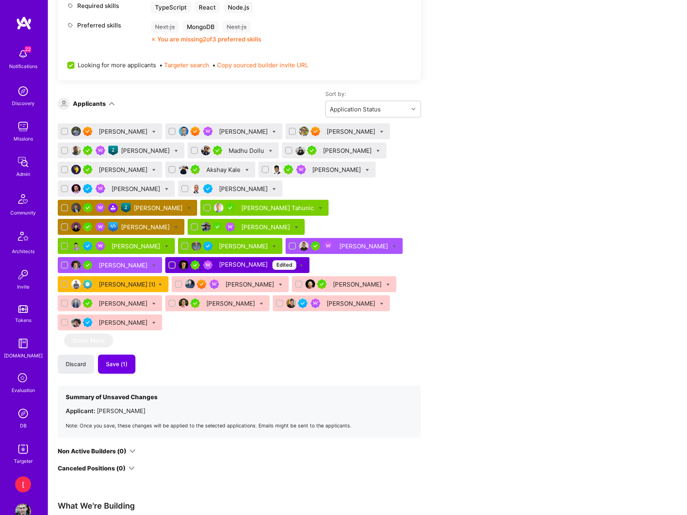
scroll to position [548, 0]
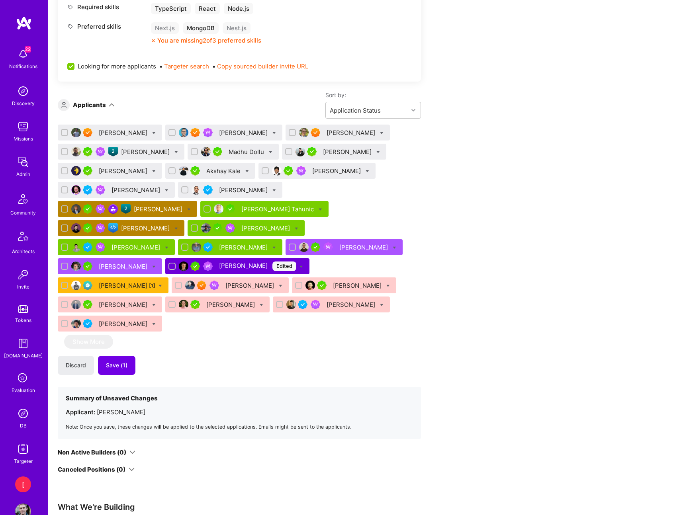
click at [351, 133] on div "[PERSON_NAME]" at bounding box center [338, 133] width 104 height 16
click at [380, 133] on icon at bounding box center [382, 133] width 4 height 4
checkbox input "true"
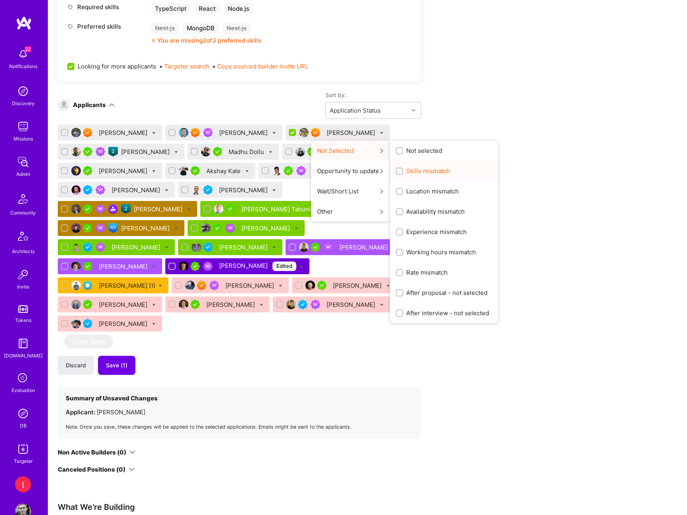
click at [406, 168] on span "Skills mismatch" at bounding box center [428, 171] width 44 height 8
click at [397, 169] on input "Skills mismatch" at bounding box center [400, 172] width 6 height 6
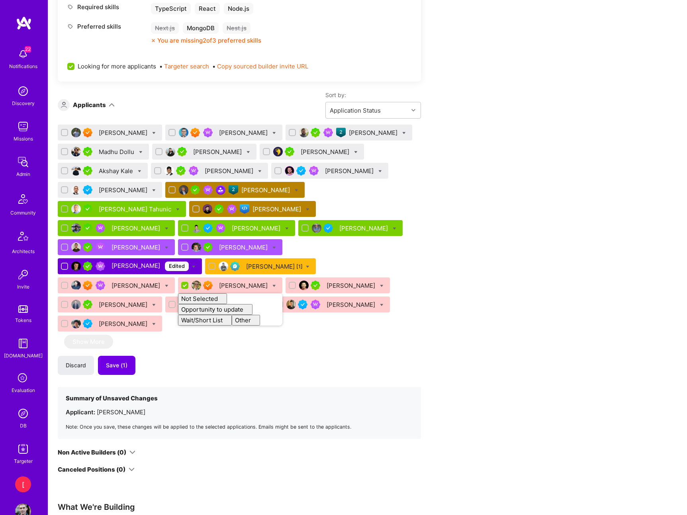
checkbox input "false"
click at [534, 240] on div "Apply for a Mission Role We’re actively looking for builders. This is the best …" at bounding box center [297, 194] width 478 height 1181
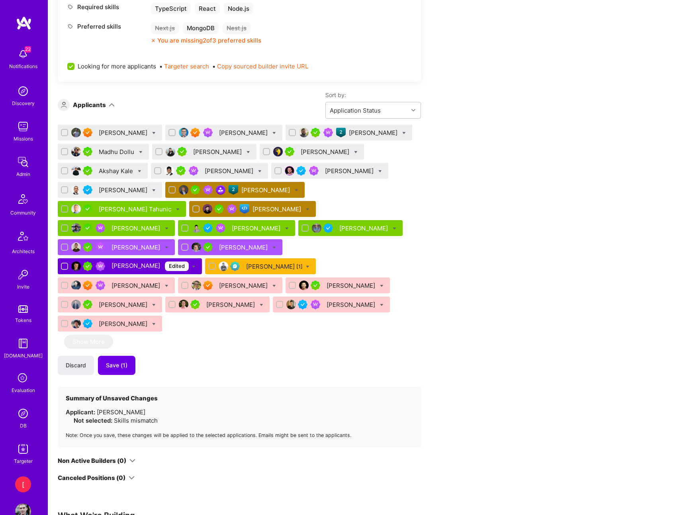
click at [426, 157] on div "Apply for a Mission Role We’re actively looking for builders. This is the best …" at bounding box center [297, 198] width 478 height 1189
click at [402, 133] on icon at bounding box center [404, 133] width 4 height 4
checkbox input "true"
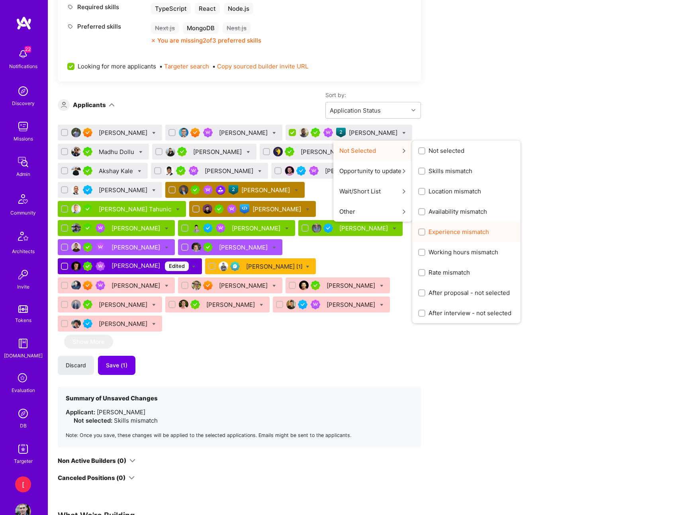
click at [460, 233] on span "Experience mismatch" at bounding box center [458, 232] width 61 height 8
click at [425, 233] on input "Experience mismatch" at bounding box center [423, 233] width 6 height 6
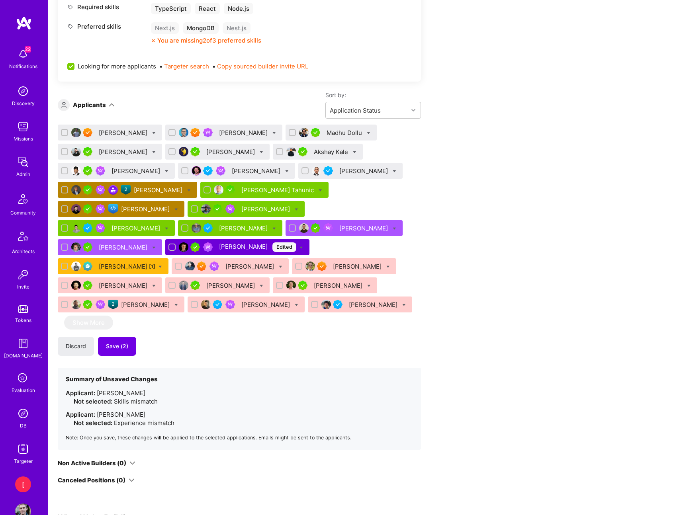
click at [503, 228] on div "Apply for a Mission Role We’re actively looking for builders. This is the best …" at bounding box center [297, 199] width 478 height 1191
click at [178, 303] on icon at bounding box center [176, 305] width 4 height 4
checkbox input "true"
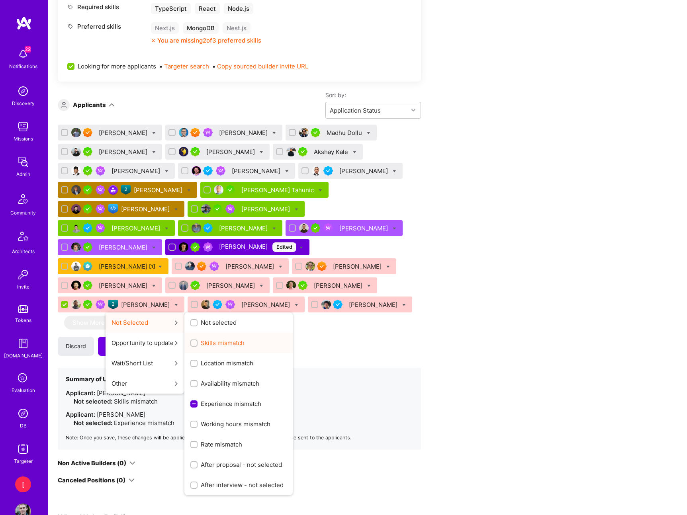
click at [244, 339] on span "Skills mismatch" at bounding box center [223, 343] width 44 height 8
click at [198, 341] on input "Skills mismatch" at bounding box center [195, 344] width 6 height 6
checkbox input "true"
click at [198, 401] on input "Experience mismatch" at bounding box center [194, 404] width 7 height 7
checkbox input "false"
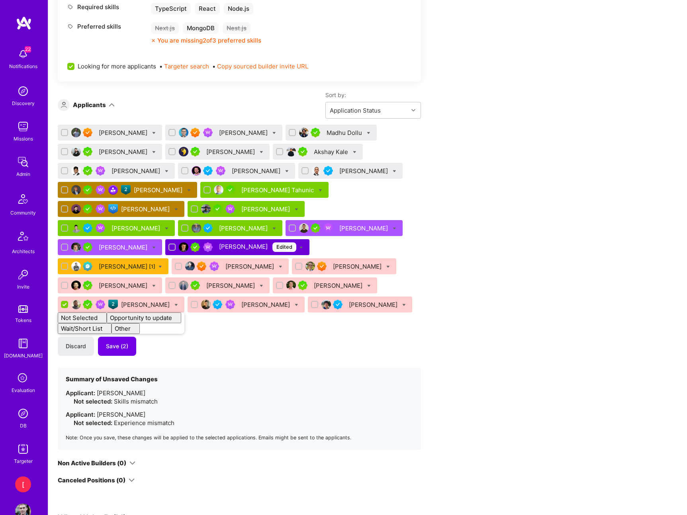
checkbox input "false"
click at [512, 309] on div "Apply for a Mission Role We’re actively looking for builders. This is the best …" at bounding box center [297, 199] width 478 height 1191
click at [367, 133] on icon at bounding box center [369, 133] width 4 height 4
checkbox input "true"
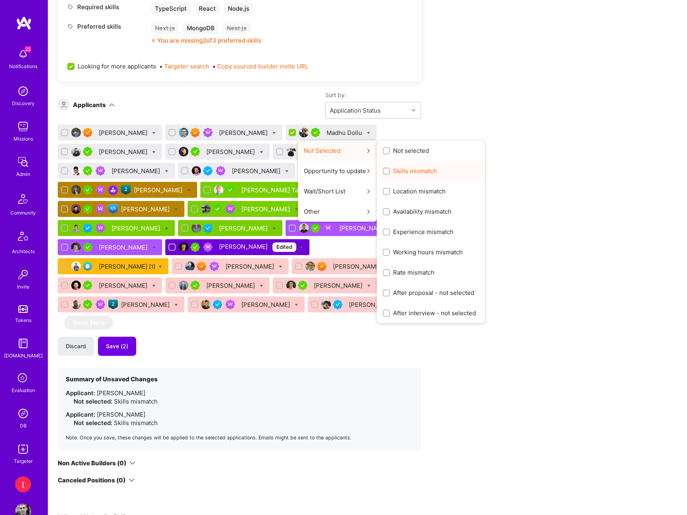
click at [407, 171] on span "Skills mismatch" at bounding box center [415, 171] width 44 height 8
click at [390, 171] on input "Skills mismatch" at bounding box center [387, 172] width 6 height 6
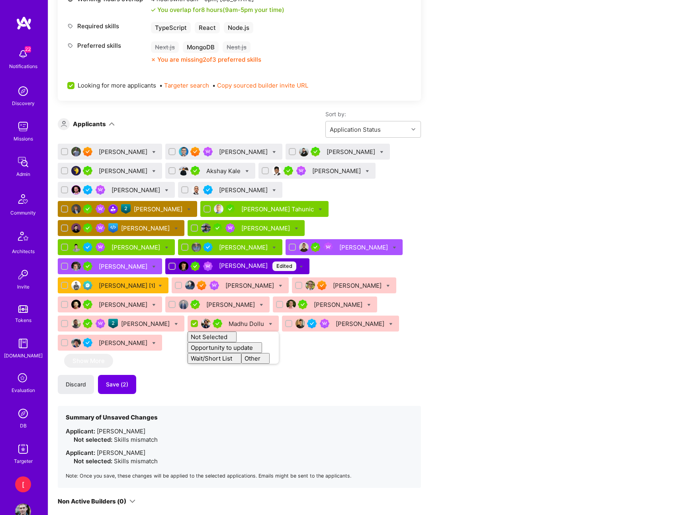
checkbox input "false"
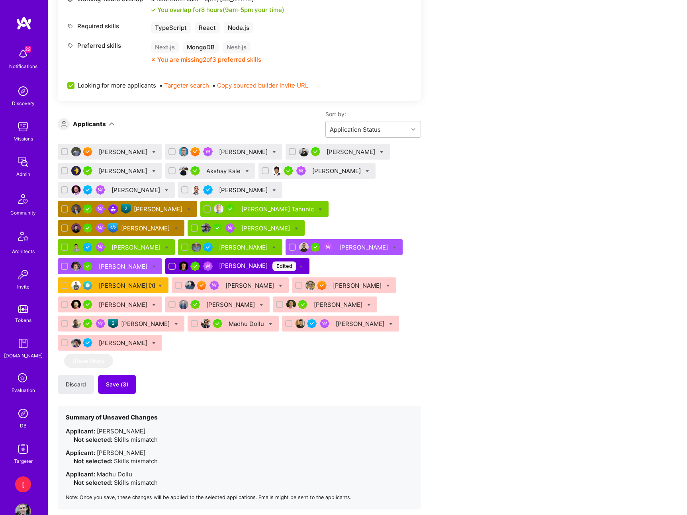
click at [495, 193] on div "Apply for a Mission Role We’re actively looking for builders. This is the best …" at bounding box center [297, 239] width 478 height 1232
click at [245, 171] on icon at bounding box center [247, 172] width 4 height 4
checkbox input "true"
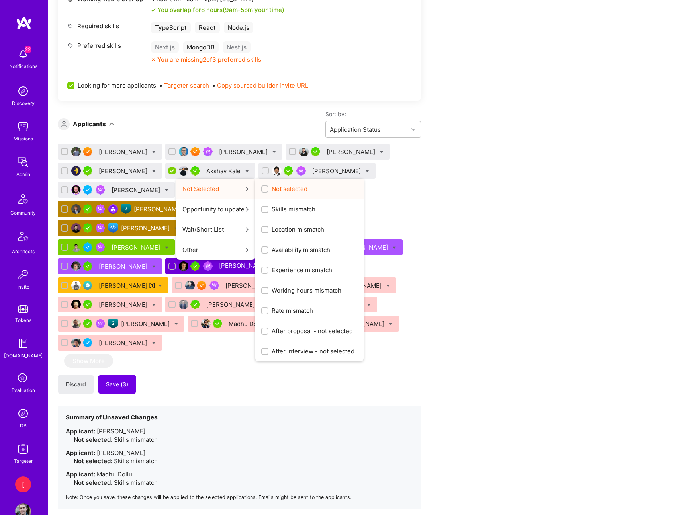
click at [299, 191] on span "Not selected" at bounding box center [290, 189] width 36 height 8
click at [268, 191] on input "Not selected" at bounding box center [266, 190] width 6 height 6
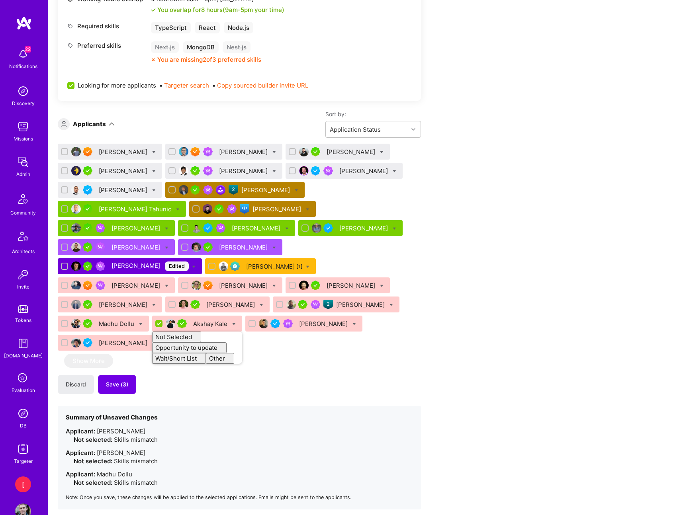
checkbox input "false"
click at [393, 171] on icon at bounding box center [395, 172] width 4 height 4
checkbox input "true"
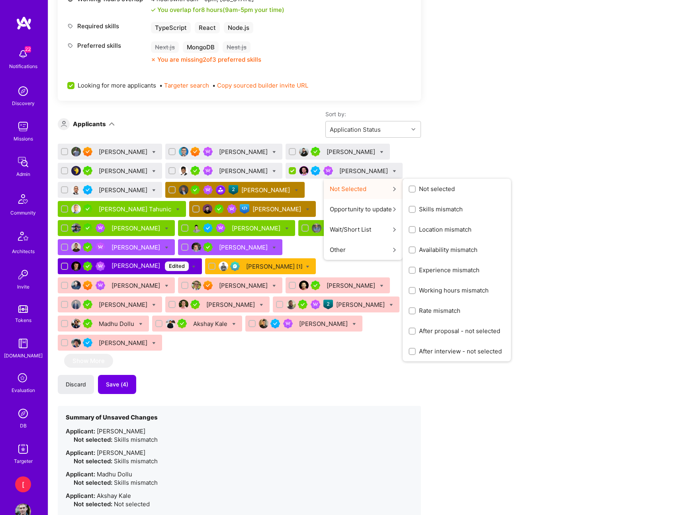
drag, startPoint x: 415, startPoint y: 187, endPoint x: 444, endPoint y: 182, distance: 29.6
click at [419, 187] on span "Not selected" at bounding box center [437, 189] width 36 height 8
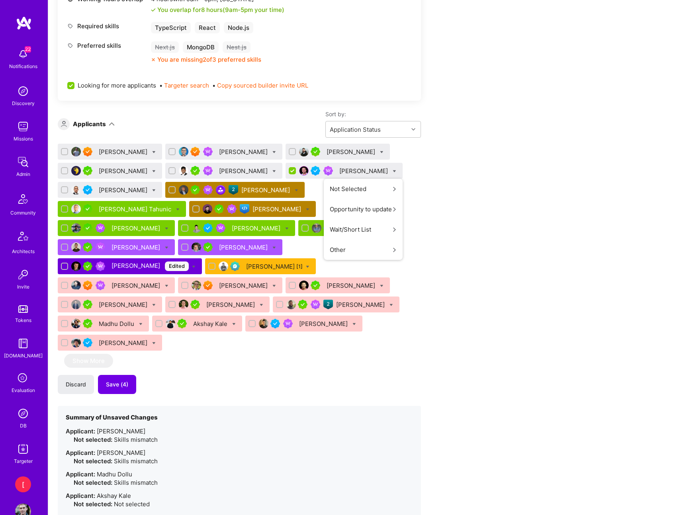
click at [0, 0] on input "Not selected" at bounding box center [0, 0] width 0 height 0
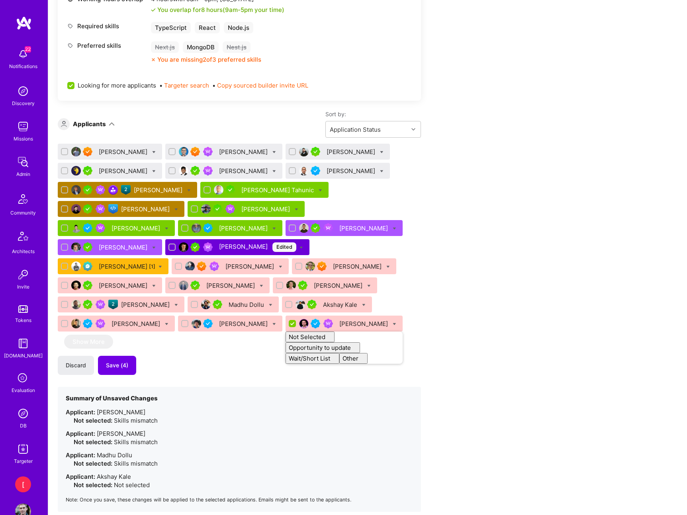
checkbox input "false"
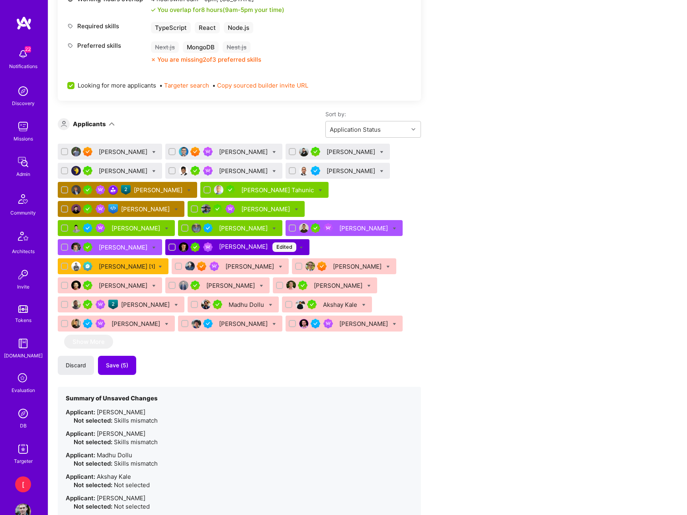
click at [467, 168] on div "Apply for a Mission Role We’re actively looking for builders. This is the best …" at bounding box center [297, 251] width 478 height 1256
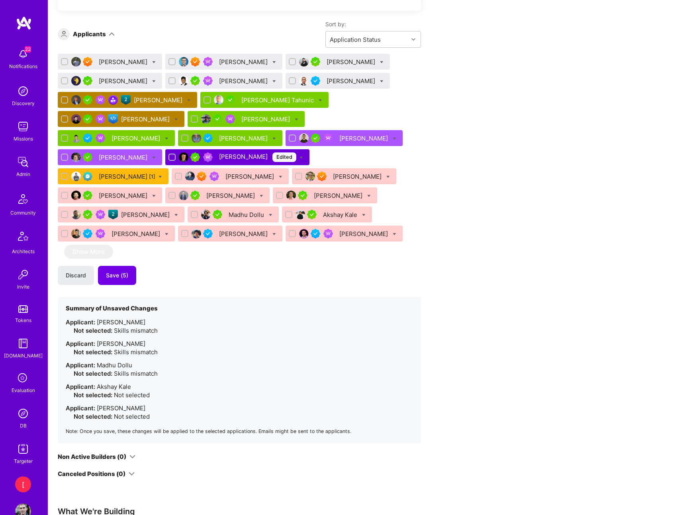
scroll to position [659, 0]
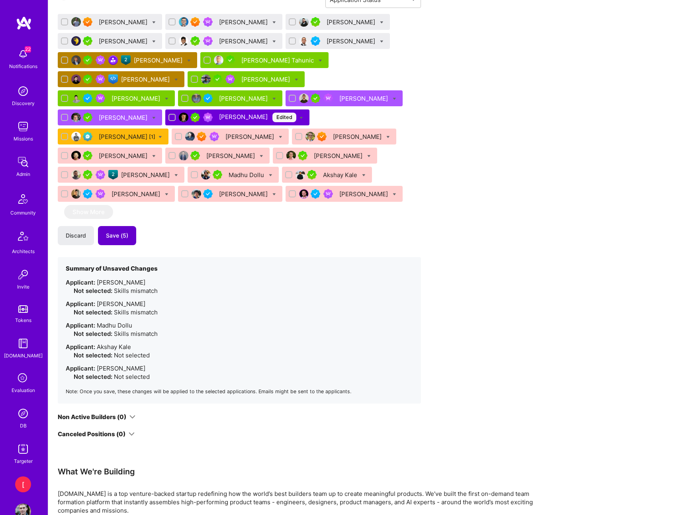
click at [124, 236] on span "Save (5)" at bounding box center [117, 236] width 22 height 8
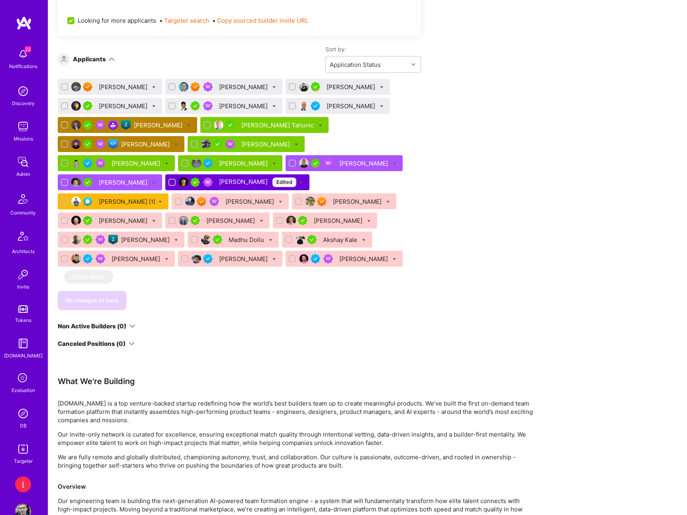
scroll to position [589, 0]
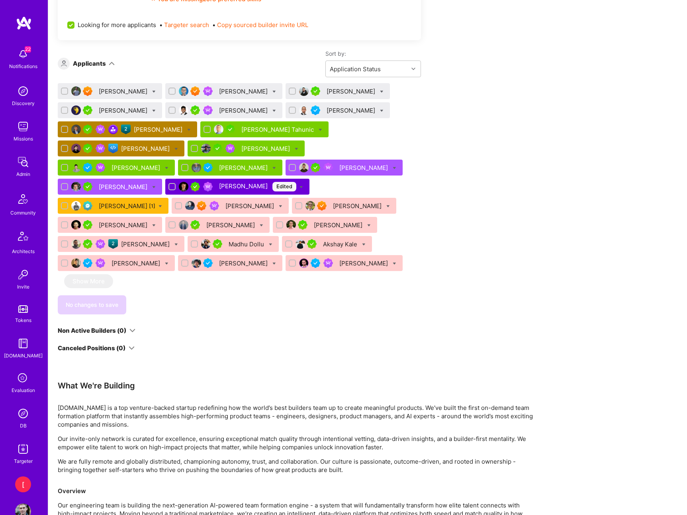
click at [552, 122] on div "Apply for a Mission Role We’re actively looking for builders. This is the best …" at bounding box center [367, 120] width 639 height 1135
click at [299, 188] on icon at bounding box center [301, 188] width 4 height 4
checkbox input "true"
click at [299, 188] on icon at bounding box center [301, 188] width 4 height 4
click at [219, 186] on div "Bojan Aleksic Edited" at bounding box center [257, 187] width 77 height 10
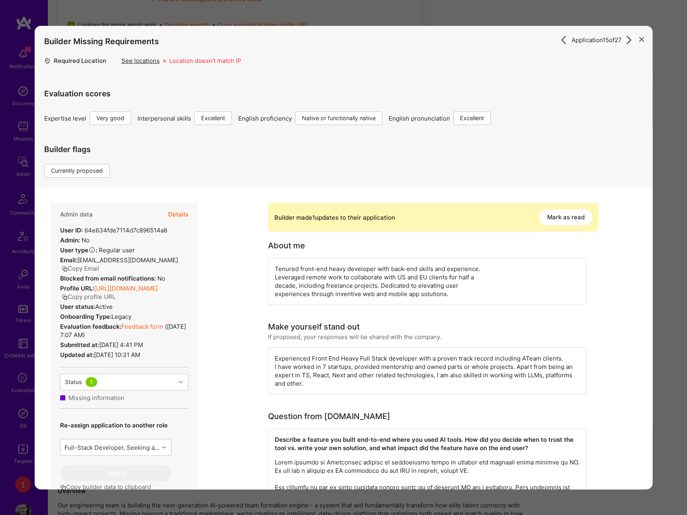
click at [643, 37] on icon "modal" at bounding box center [641, 39] width 5 height 5
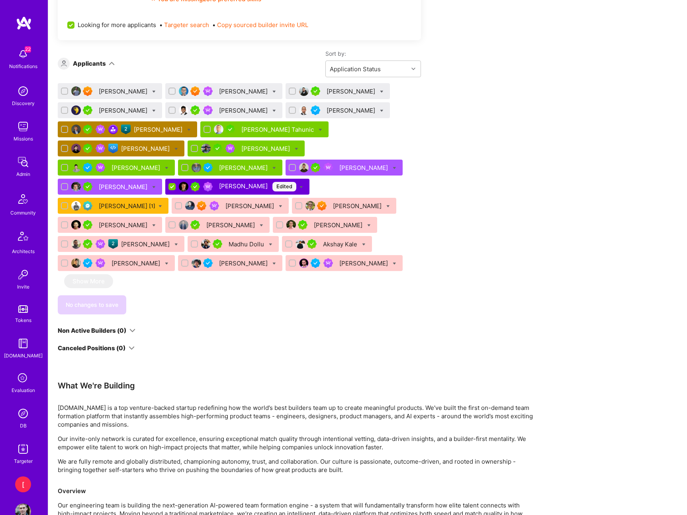
click at [152, 92] on icon at bounding box center [154, 92] width 4 height 4
checkbox input "true"
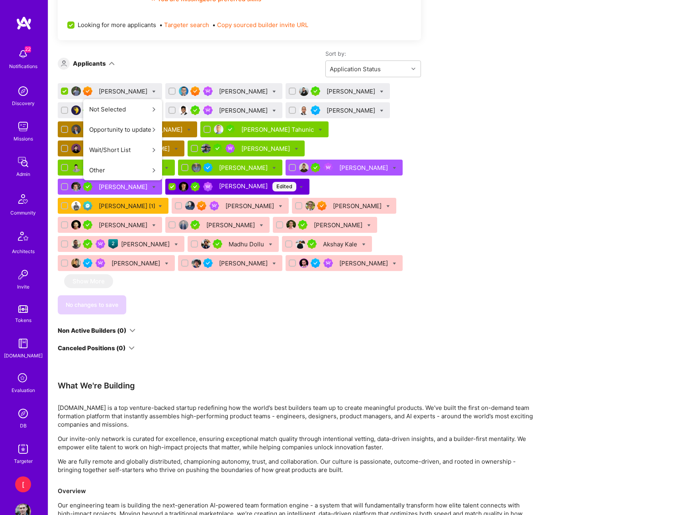
scroll to position [589, 0]
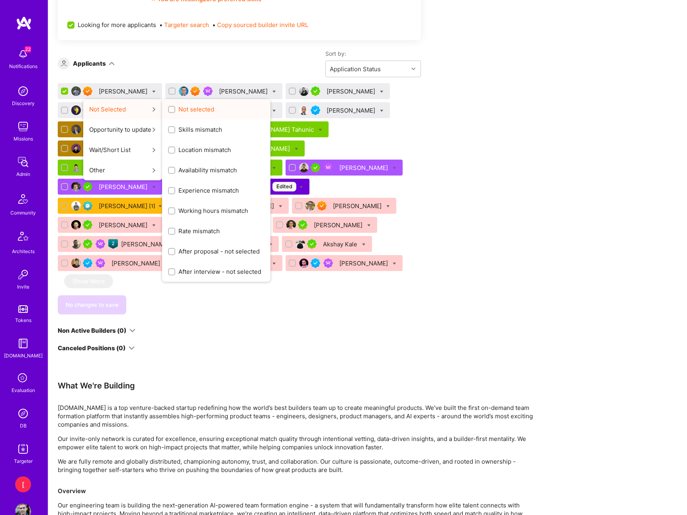
click at [178, 108] on span "Not selected" at bounding box center [196, 109] width 36 height 8
click at [172, 108] on input "Not selected" at bounding box center [173, 110] width 6 height 6
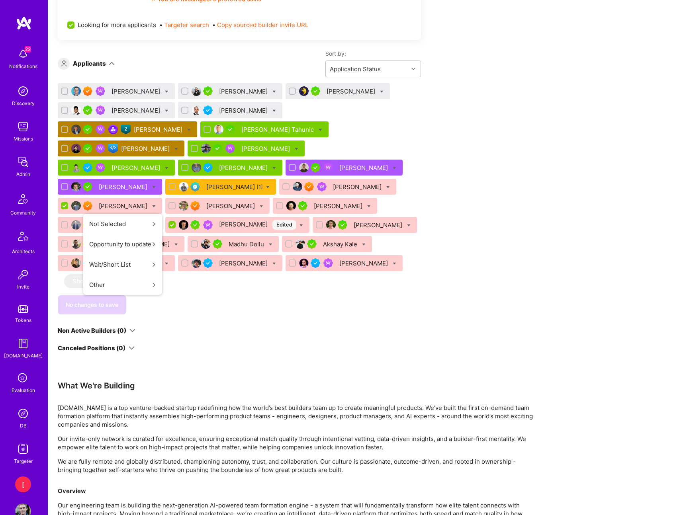
scroll to position [570, 0]
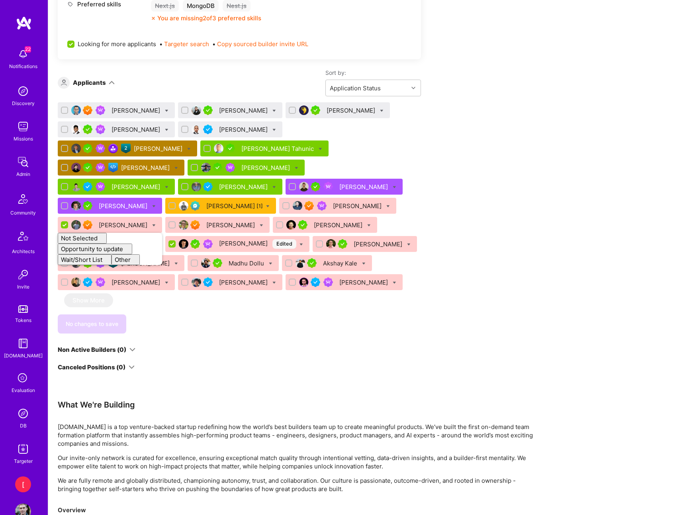
checkbox input "false"
click at [460, 236] on div "Apply for a Mission Role We’re actively looking for builders. This is the best …" at bounding box center [297, 131] width 478 height 1101
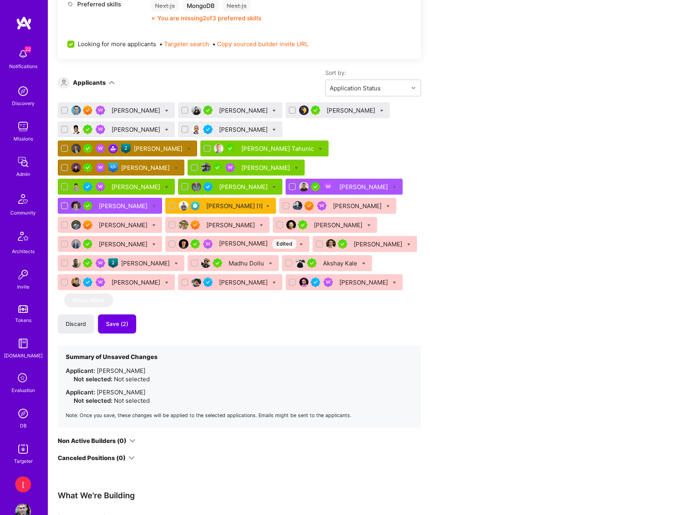
click at [152, 224] on icon at bounding box center [154, 226] width 4 height 4
checkbox input "true"
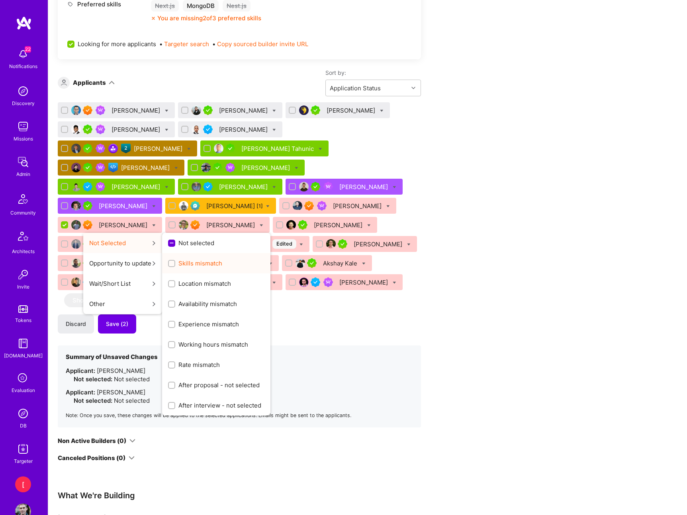
click at [178, 259] on span "Skills mismatch" at bounding box center [200, 263] width 44 height 8
click at [173, 261] on input "Skills mismatch" at bounding box center [173, 264] width 6 height 6
checkbox input "true"
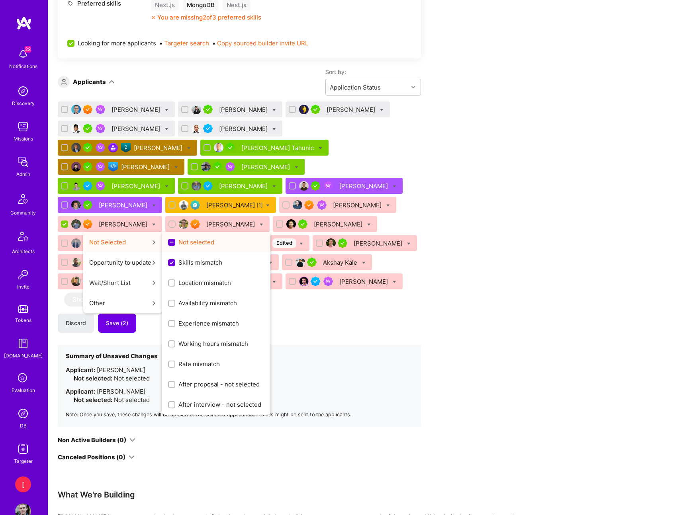
click at [169, 239] on input "Not selected" at bounding box center [172, 242] width 7 height 7
checkbox input "false"
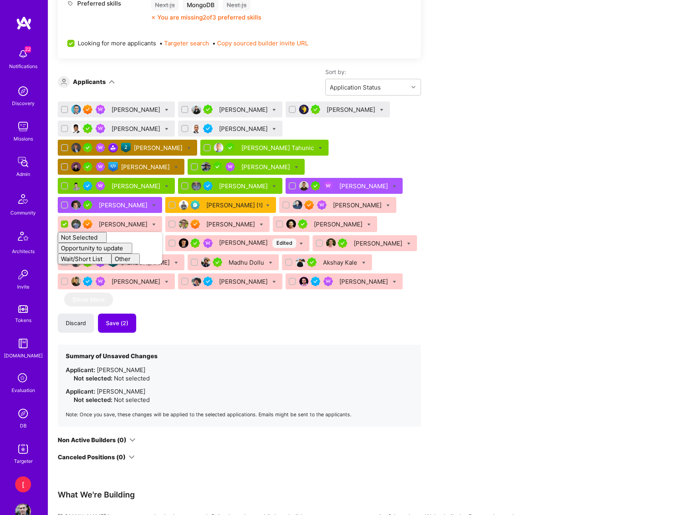
checkbox input "false"
click at [397, 314] on div "Discard Save (2)" at bounding box center [239, 323] width 363 height 19
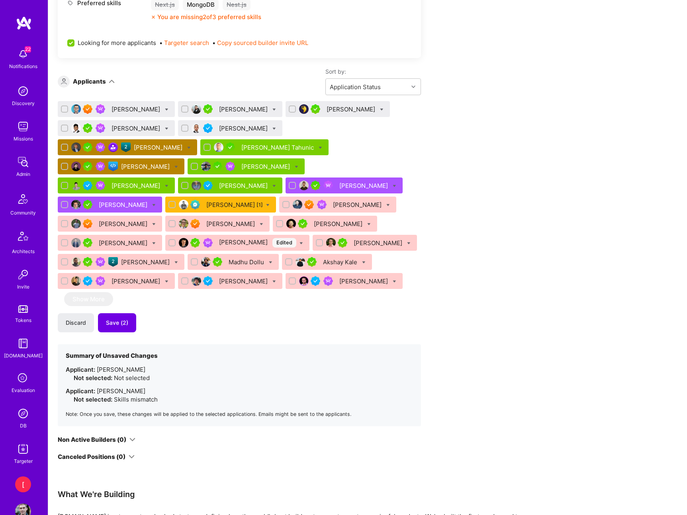
click at [460, 208] on div "Apply for a Mission Role We’re actively looking for builders. This is the best …" at bounding box center [297, 175] width 478 height 1191
click at [299, 242] on icon at bounding box center [301, 244] width 4 height 4
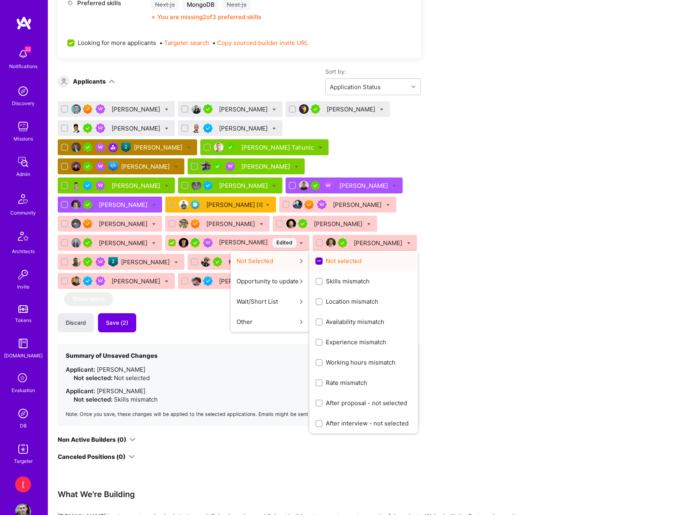
click at [316, 258] on input "Not selected" at bounding box center [319, 261] width 7 height 7
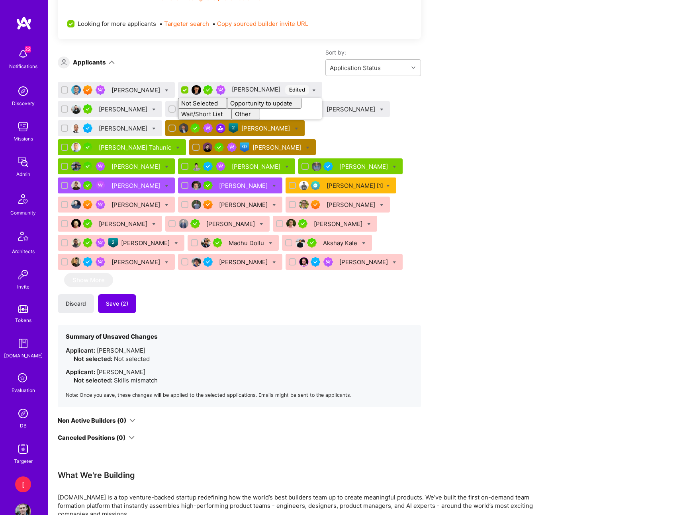
checkbox input "false"
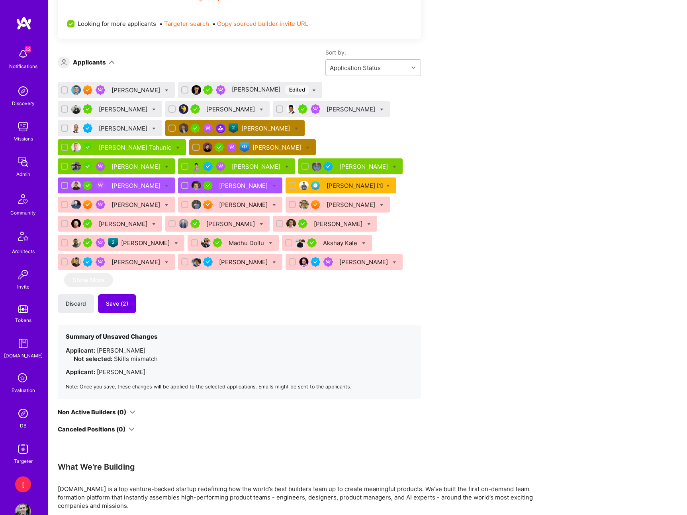
click at [547, 244] on div "Apply for a Mission Role We’re actively looking for builders. This is the best …" at bounding box center [367, 161] width 639 height 1218
drag, startPoint x: 542, startPoint y: 242, endPoint x: 191, endPoint y: 48, distance: 401.2
click at [528, 231] on div "Apply for a Mission Role We’re actively looking for builders. This is the best …" at bounding box center [367, 161] width 639 height 1218
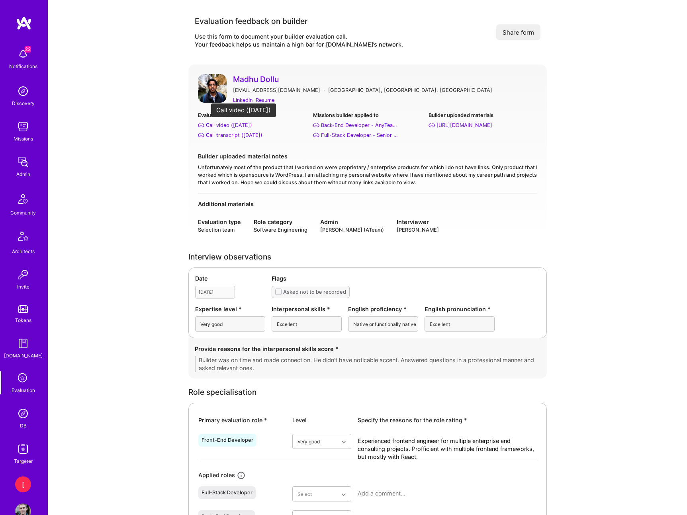
click at [227, 125] on div "Call video ([DATE])" at bounding box center [229, 125] width 46 height 8
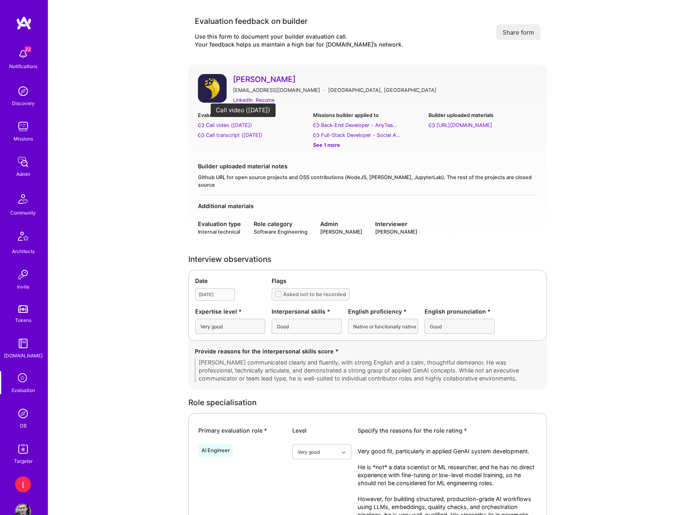
click at [244, 124] on div "Call video (Sep 22, 2025)" at bounding box center [229, 125] width 46 height 8
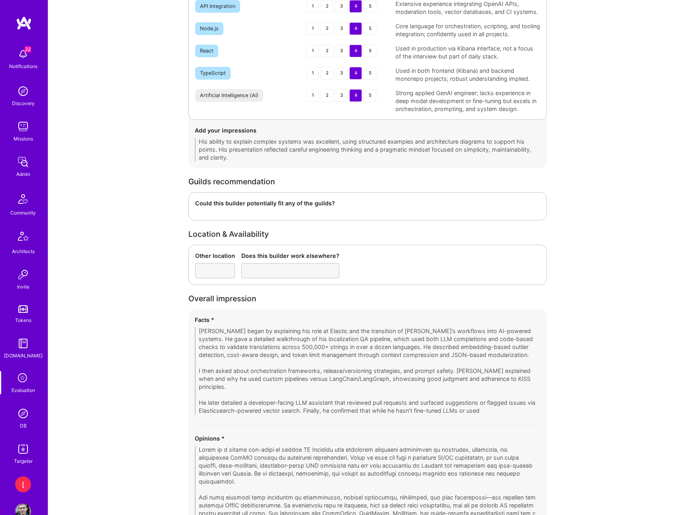
scroll to position [1492, 0]
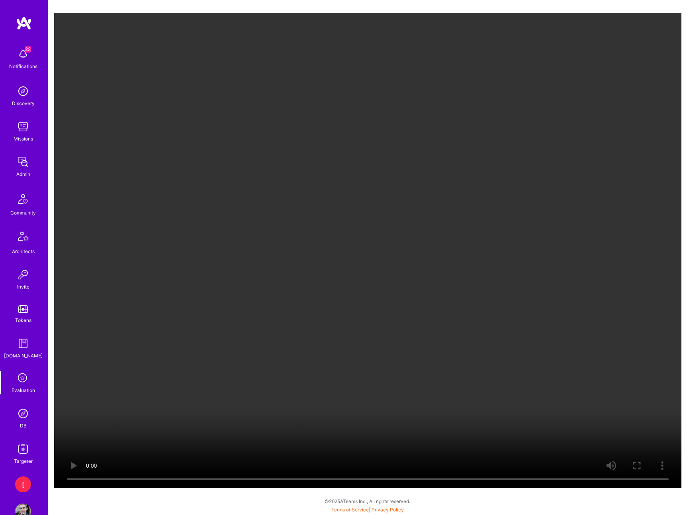
drag, startPoint x: 615, startPoint y: 38, endPoint x: 527, endPoint y: 9, distance: 92.3
click at [609, 35] on video "Your browser does not support the video tag." at bounding box center [367, 250] width 627 height 475
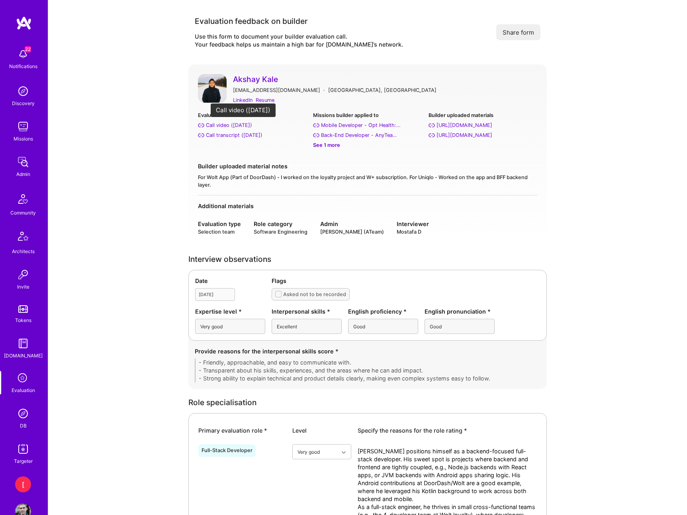
click at [252, 127] on div "Call video ([DATE])" at bounding box center [229, 125] width 46 height 8
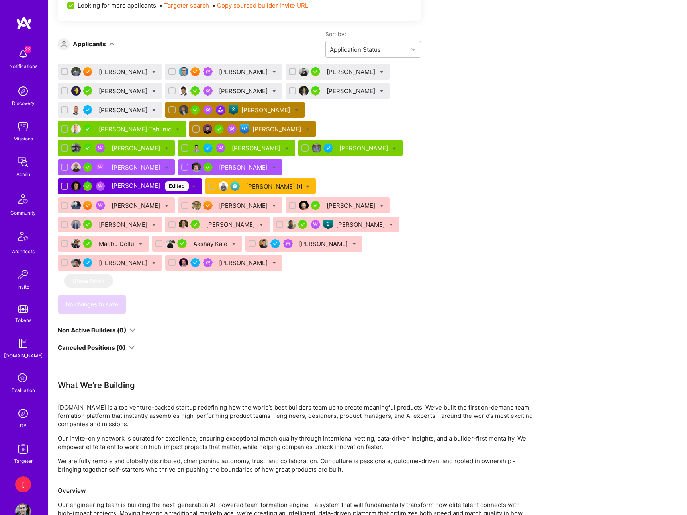
scroll to position [606, 0]
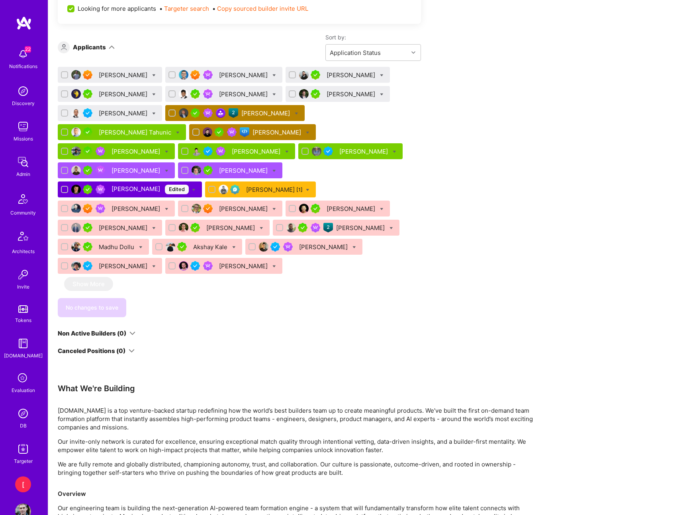
click at [152, 77] on icon at bounding box center [154, 76] width 4 height 4
checkbox input "true"
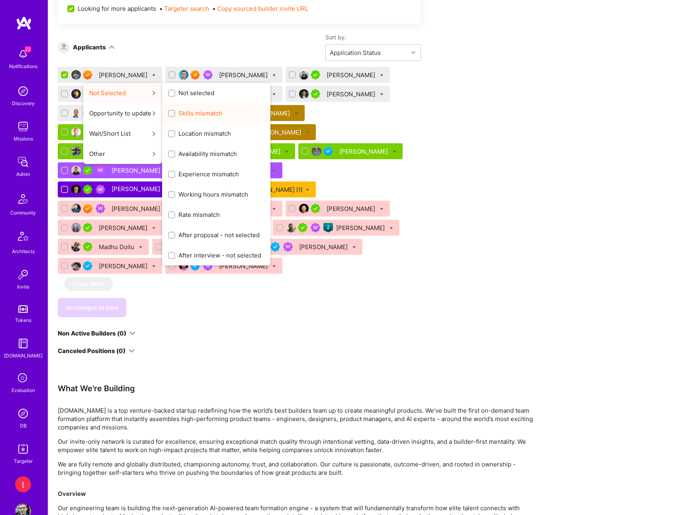
click at [179, 115] on span "Skills mismatch" at bounding box center [200, 113] width 44 height 8
click at [175, 115] on input "Skills mismatch" at bounding box center [173, 114] width 6 height 6
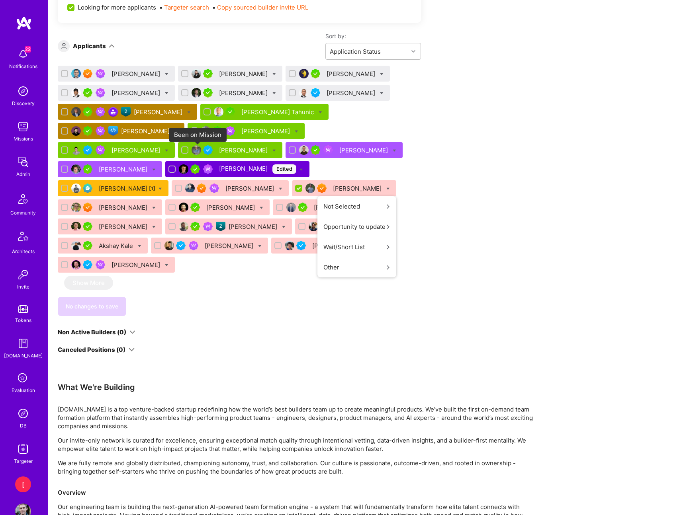
scroll to position [609, 0]
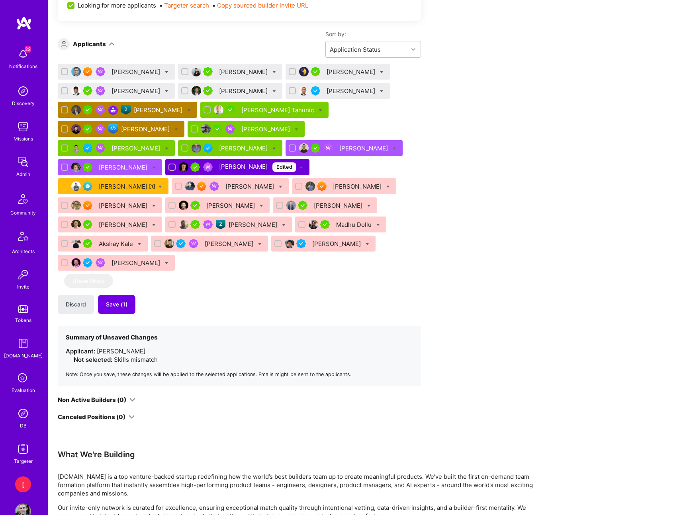
drag, startPoint x: 458, startPoint y: 300, endPoint x: 348, endPoint y: 268, distance: 115.3
click at [454, 298] on div "Apply for a Mission Role We’re actively looking for builders. This is the best …" at bounding box center [297, 137] width 478 height 1189
click at [386, 188] on icon at bounding box center [388, 187] width 4 height 4
checkbox input "true"
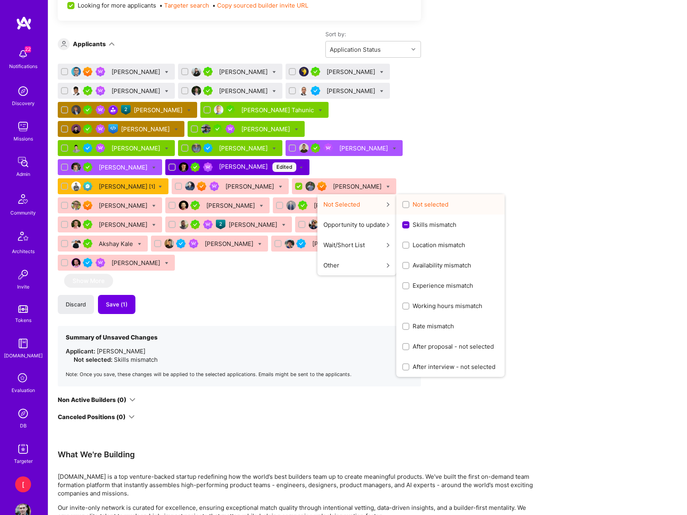
click at [402, 207] on div "button" at bounding box center [405, 204] width 7 height 7
click at [404, 207] on input "Not selected" at bounding box center [407, 205] width 6 height 6
checkbox input "true"
click at [403, 227] on input "Skills mismatch" at bounding box center [406, 225] width 7 height 7
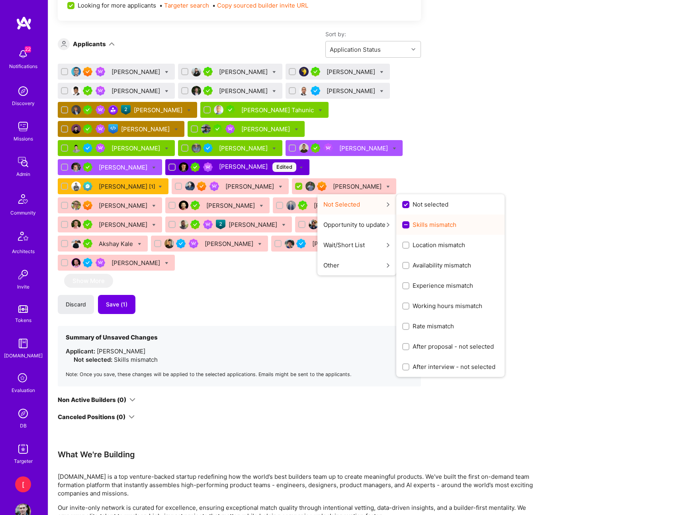
checkbox input "false"
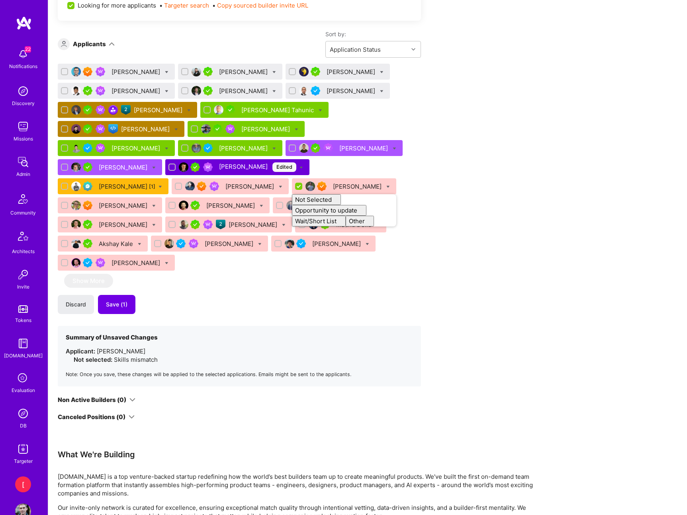
checkbox input "false"
click at [471, 248] on div "Apply for a Mission Role We’re actively looking for builders. This is the best …" at bounding box center [297, 137] width 478 height 1189
click at [123, 301] on span "Save (1)" at bounding box center [117, 305] width 22 height 8
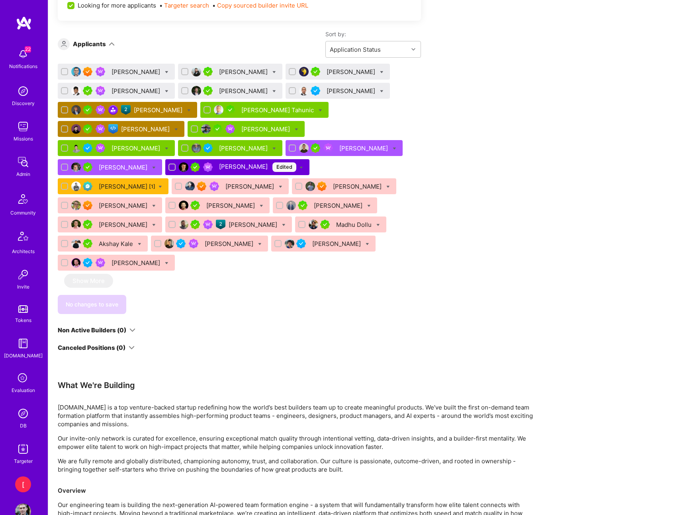
click at [491, 113] on div "Apply for a Mission Role We’re actively looking for builders. This is the best …" at bounding box center [297, 103] width 478 height 1120
click at [260, 109] on div "[PERSON_NAME] Tahunic" at bounding box center [278, 110] width 74 height 8
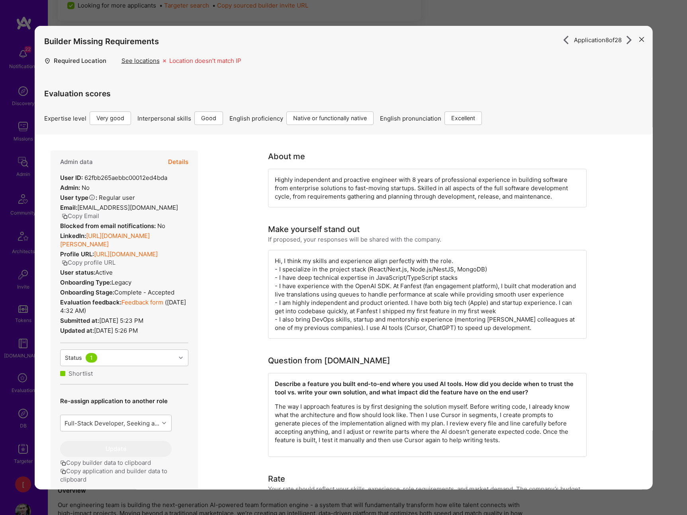
click at [176, 162] on button "Details" at bounding box center [178, 162] width 20 height 23
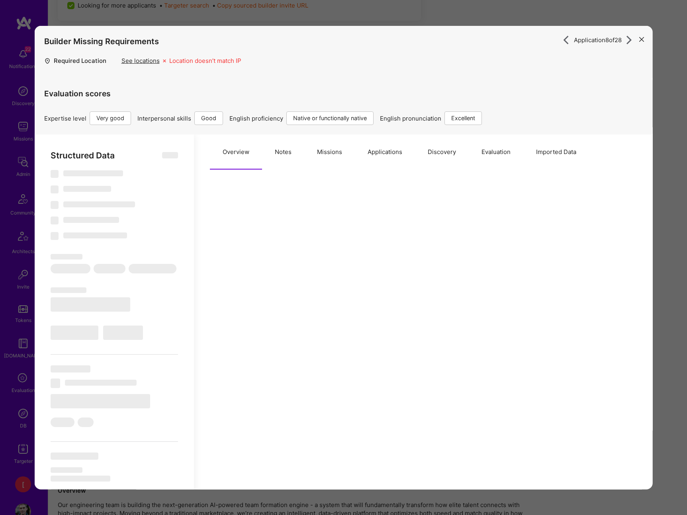
click at [492, 153] on button "Evaluation" at bounding box center [495, 152] width 55 height 35
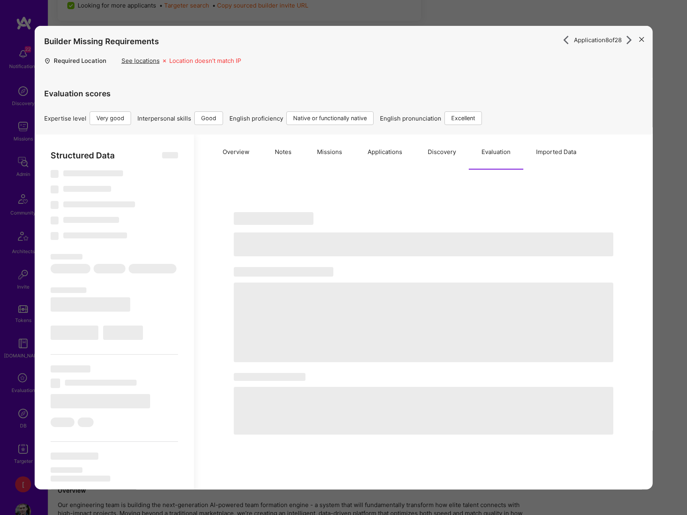
select select "Right Now"
select select "5"
select select "4"
select select "7"
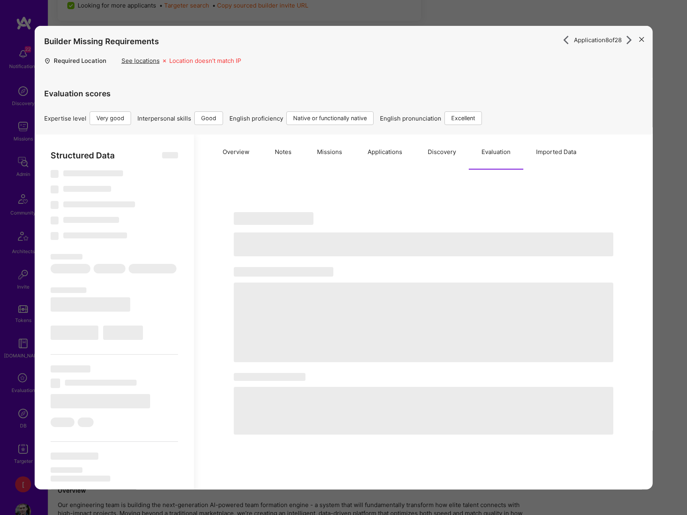
select select "BA"
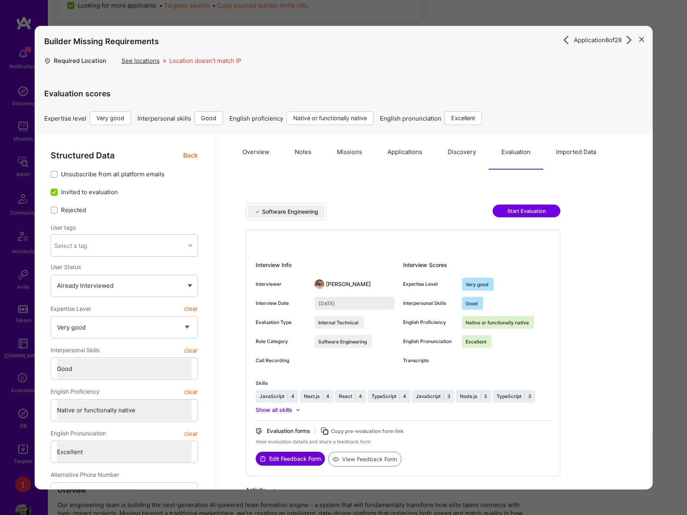
click at [640, 40] on icon "modal" at bounding box center [641, 39] width 5 height 5
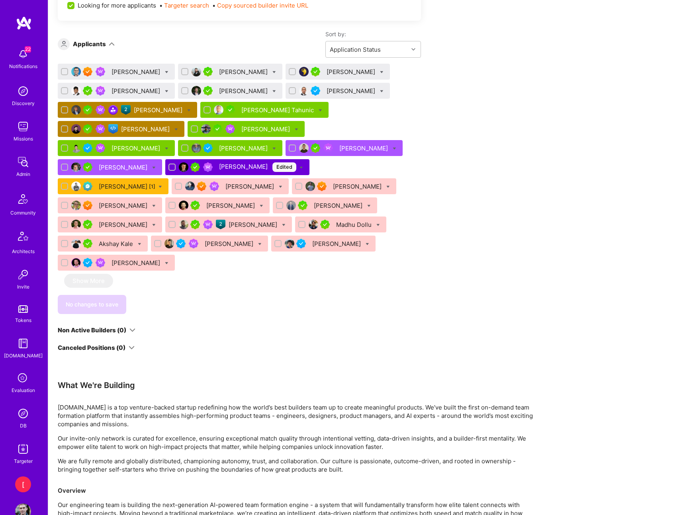
click at [250, 111] on div "[PERSON_NAME] Tahunic" at bounding box center [278, 110] width 74 height 8
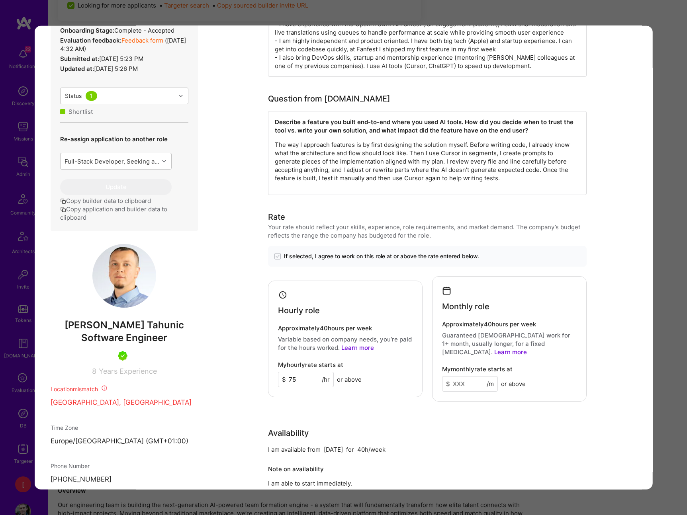
scroll to position [116, 0]
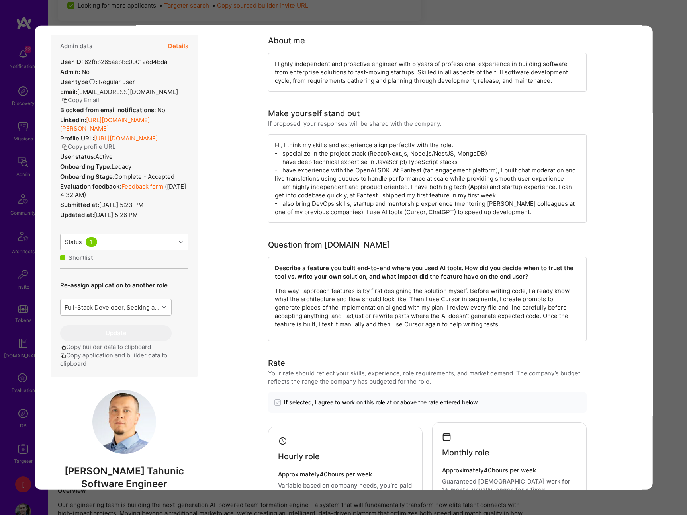
click at [157, 189] on link "Feedback form" at bounding box center [142, 187] width 42 height 8
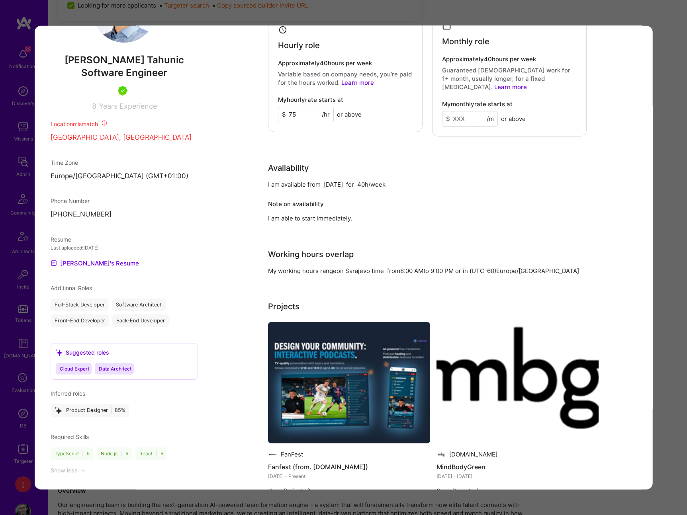
scroll to position [530, 0]
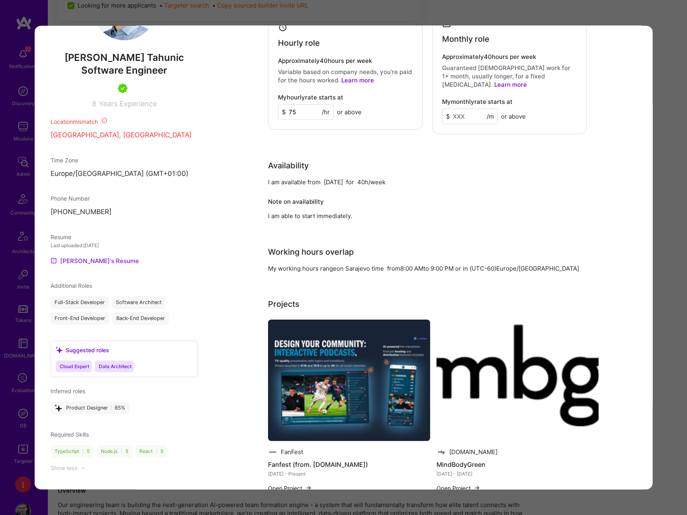
click at [98, 262] on link "Nihad's Resume" at bounding box center [94, 261] width 88 height 10
click at [628, 14] on div "Application 8 of 28 Builder Missing Requirements Required Location See location…" at bounding box center [343, 257] width 687 height 515
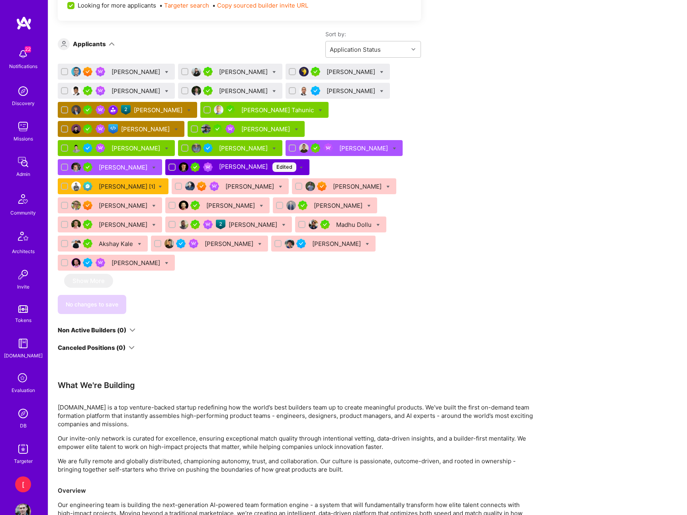
click at [538, 166] on div "Apply for a Mission Role We’re actively looking for builders. This is the best …" at bounding box center [367, 110] width 639 height 1154
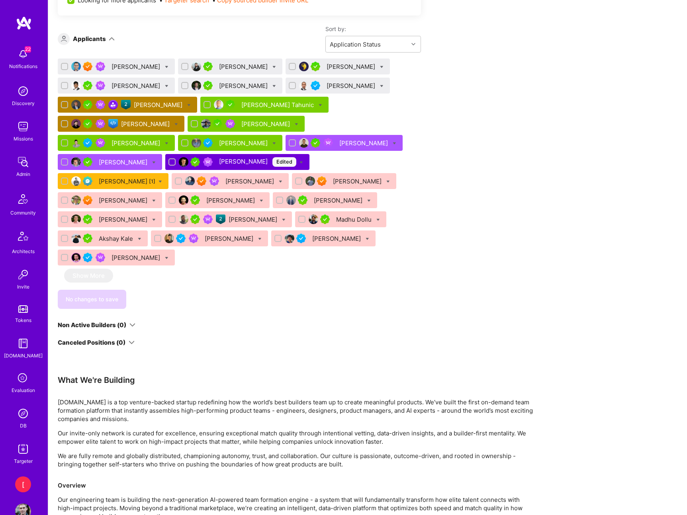
scroll to position [617, 0]
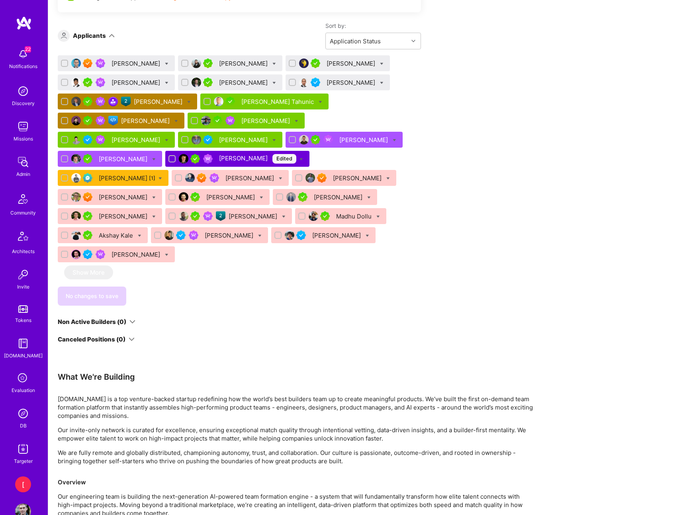
click at [219, 141] on div "[PERSON_NAME]" at bounding box center [244, 140] width 50 height 8
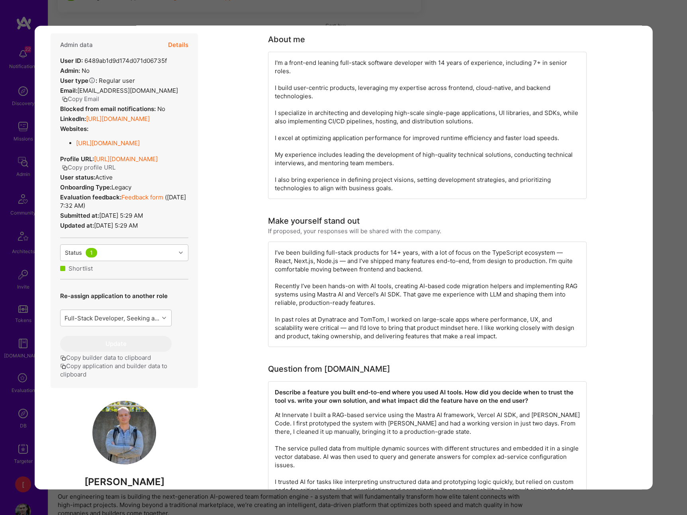
scroll to position [19, 0]
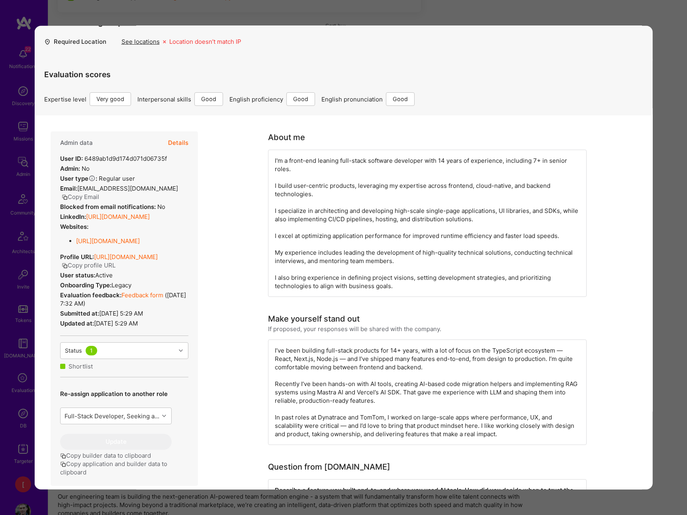
drag, startPoint x: 648, startPoint y: 16, endPoint x: 643, endPoint y: 15, distance: 4.8
click at [648, 16] on div "Application 12 of 28 Builder Missing Requirements Required Location See locatio…" at bounding box center [343, 257] width 687 height 515
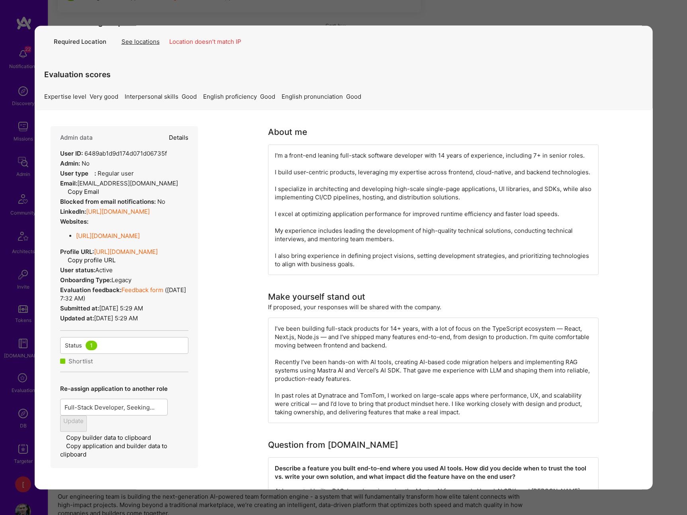
scroll to position [621, 0]
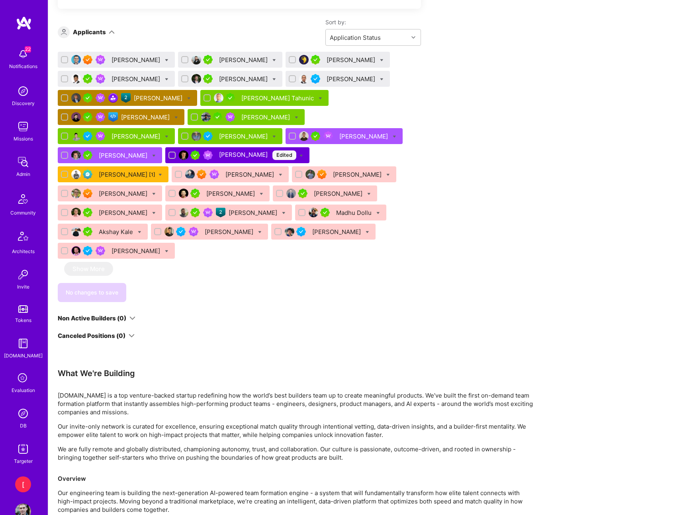
click at [162, 132] on div "[PERSON_NAME]" at bounding box center [136, 136] width 50 height 8
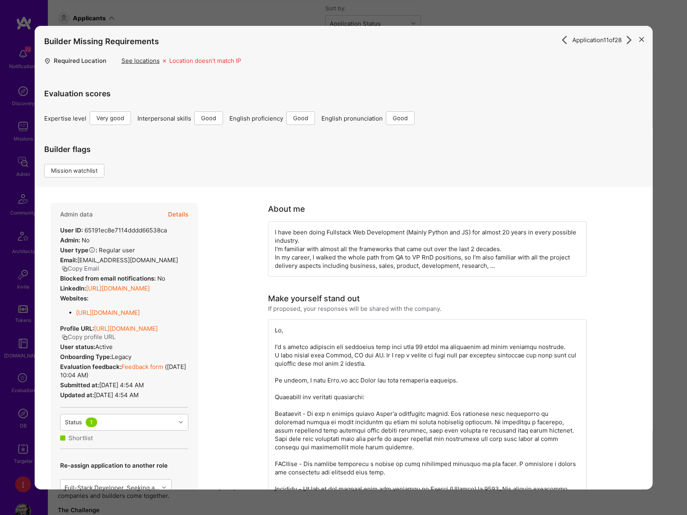
click at [183, 215] on button "Details" at bounding box center [178, 214] width 20 height 23
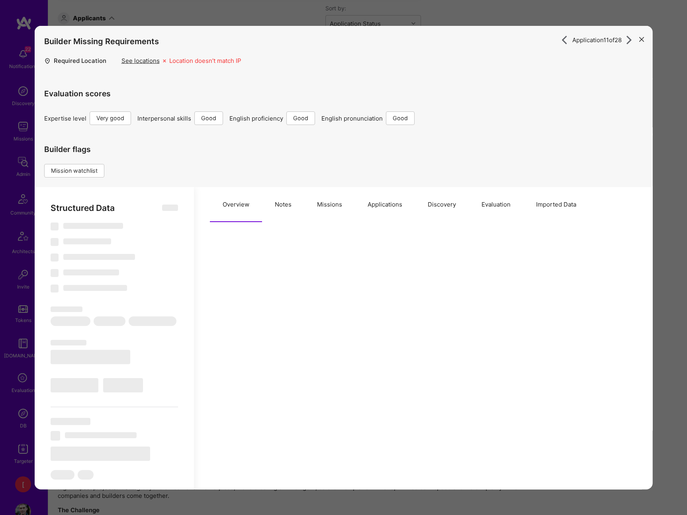
click at [497, 203] on button "Evaluation" at bounding box center [495, 204] width 55 height 35
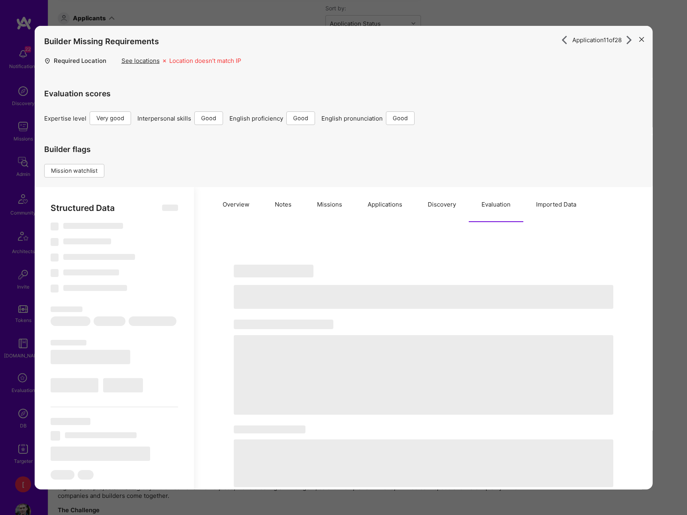
type textarea "x"
select select "Right Now"
select select "5"
select select "4"
select select "6"
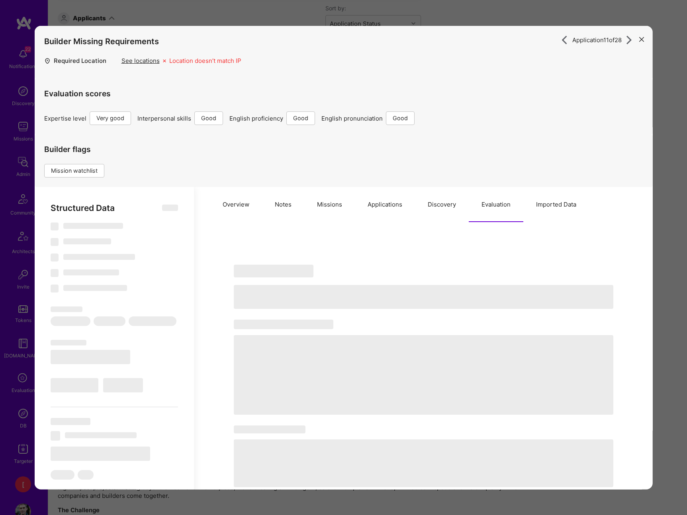
select select "6"
select select "US"
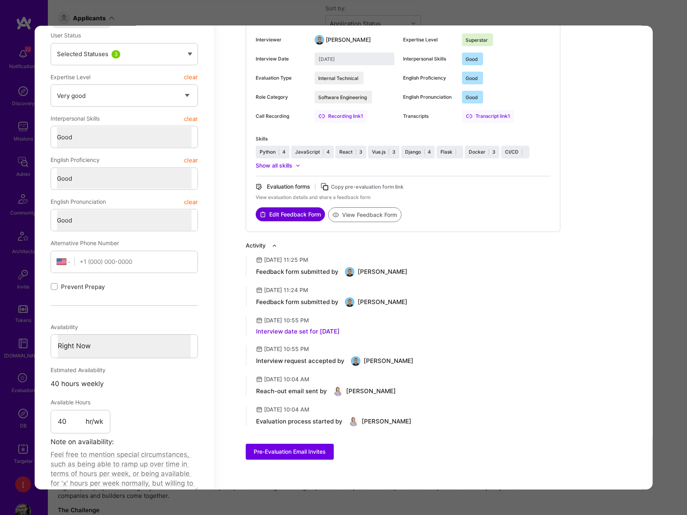
scroll to position [496, 0]
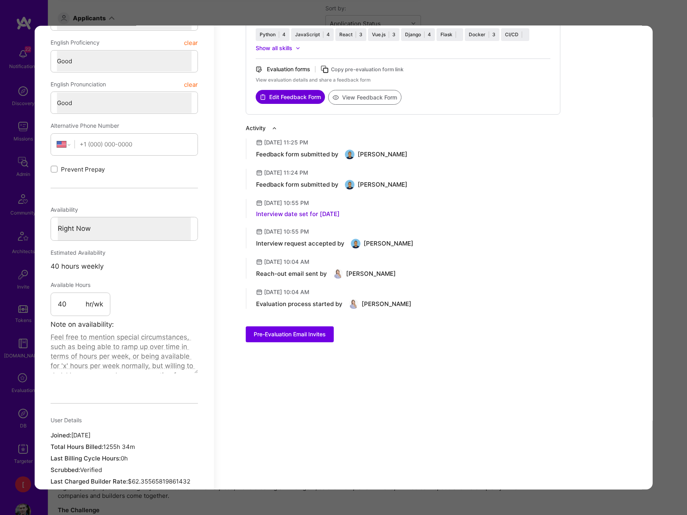
drag, startPoint x: 315, startPoint y: 154, endPoint x: 308, endPoint y: 139, distance: 16.1
click at [315, 154] on div "Feedback form submitted by" at bounding box center [297, 155] width 82 height 8
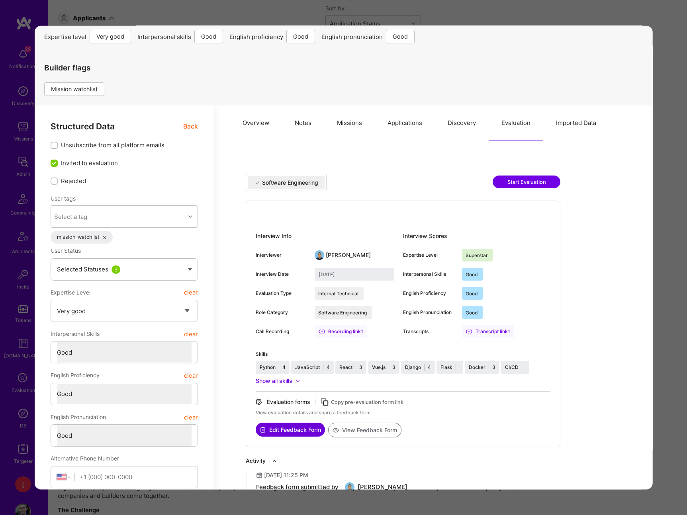
scroll to position [0, 0]
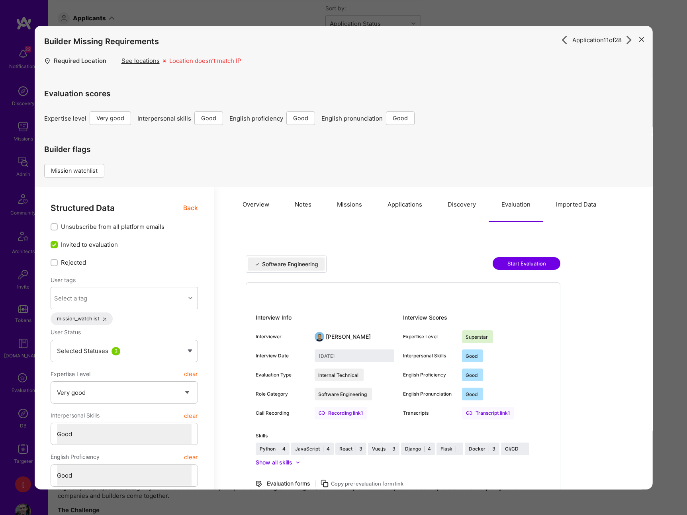
click at [641, 38] on icon "modal" at bounding box center [641, 39] width 5 height 5
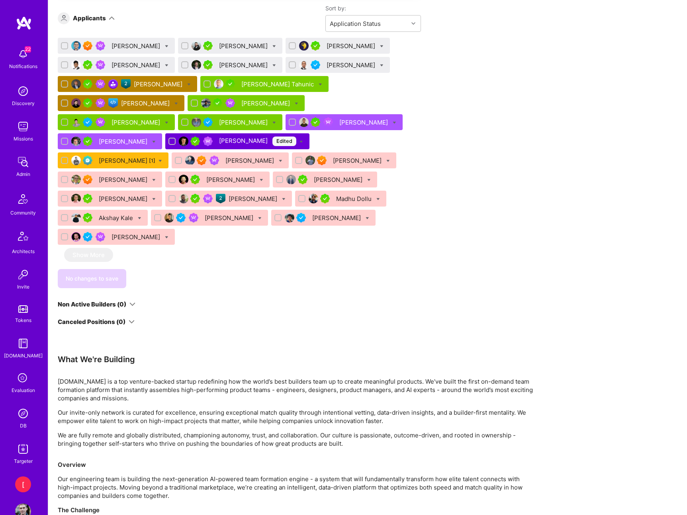
click at [448, 123] on div "Apply for a Mission Role We’re actively looking for builders. This is the best …" at bounding box center [297, 77] width 478 height 1120
click at [339, 122] on div "[PERSON_NAME]" at bounding box center [364, 122] width 50 height 8
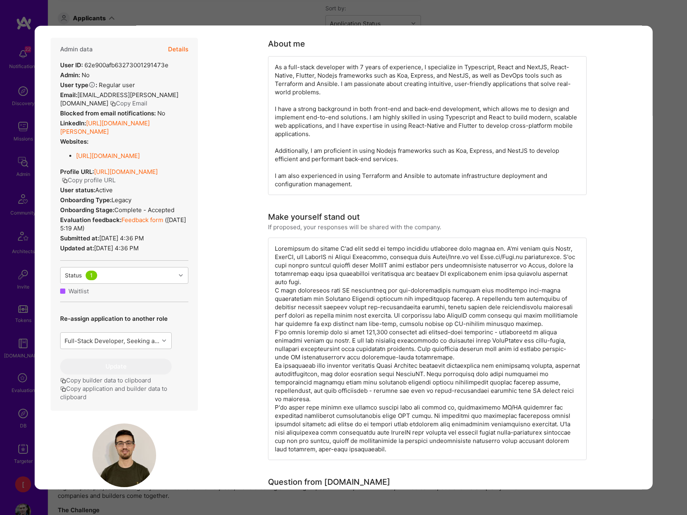
scroll to position [122, 0]
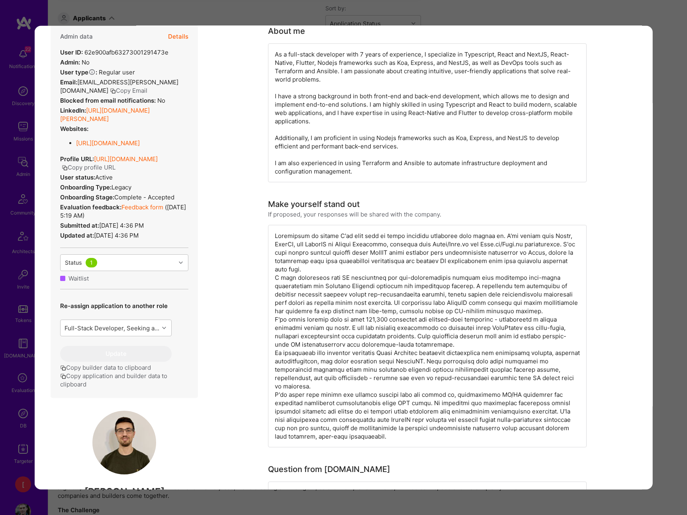
click at [150, 219] on div "Evaluation feedback: Feedback form ( Jul 8, 2025, 5:19 AM )" at bounding box center [124, 211] width 128 height 17
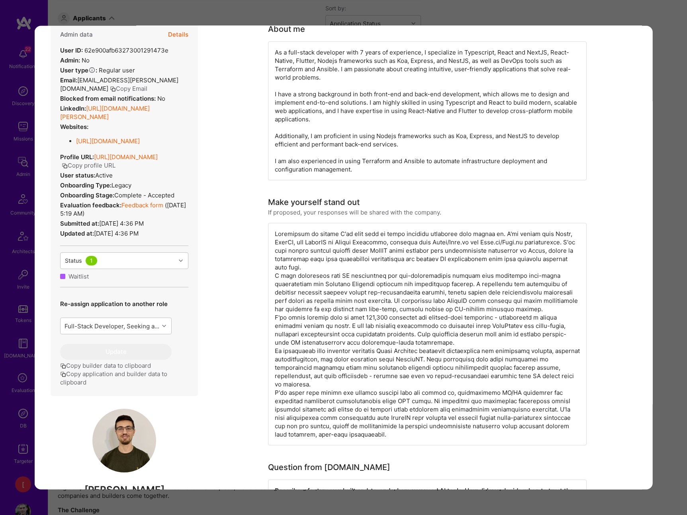
click at [150, 209] on link "Feedback form" at bounding box center [142, 205] width 42 height 8
click at [177, 38] on button "Details" at bounding box center [178, 34] width 20 height 23
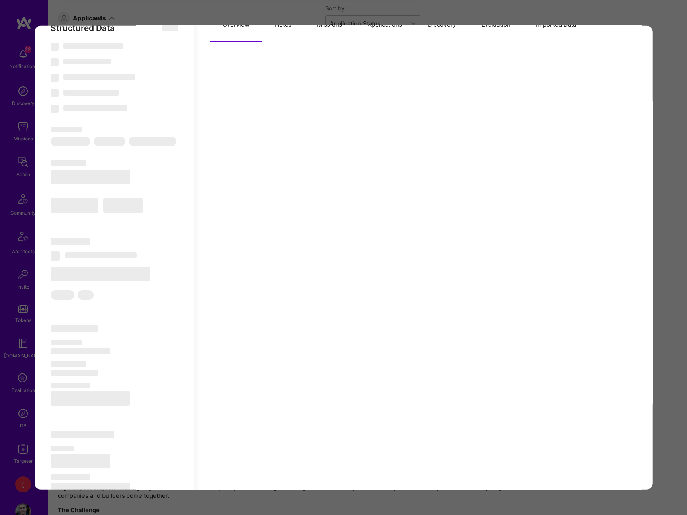
scroll to position [0, 0]
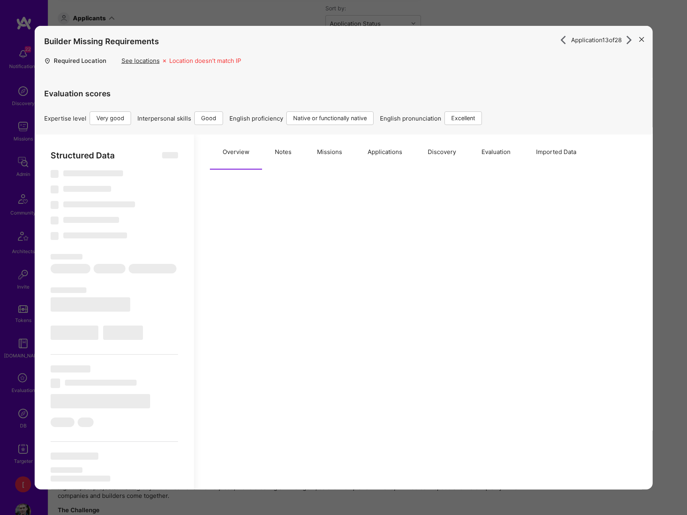
click at [490, 152] on button "Evaluation" at bounding box center [495, 152] width 55 height 35
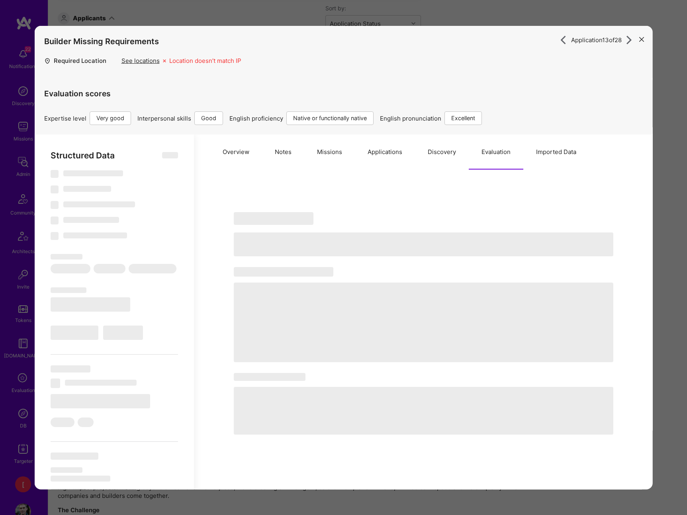
type textarea "x"
select select "Right Now"
select select "5"
select select "4"
select select "7"
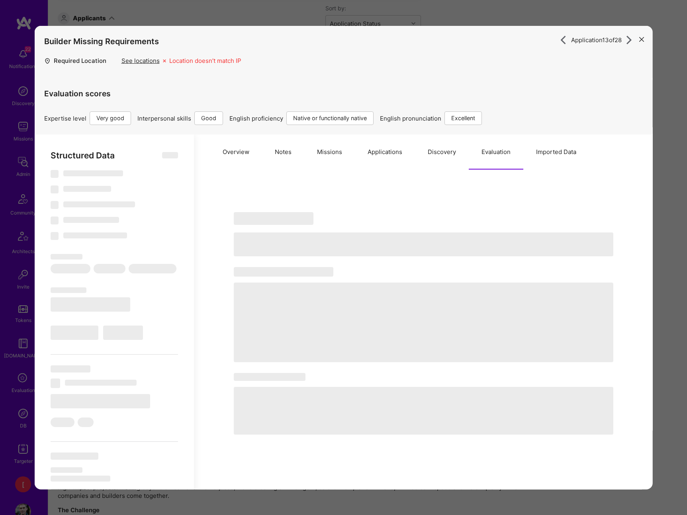
select select "7"
select select "AM"
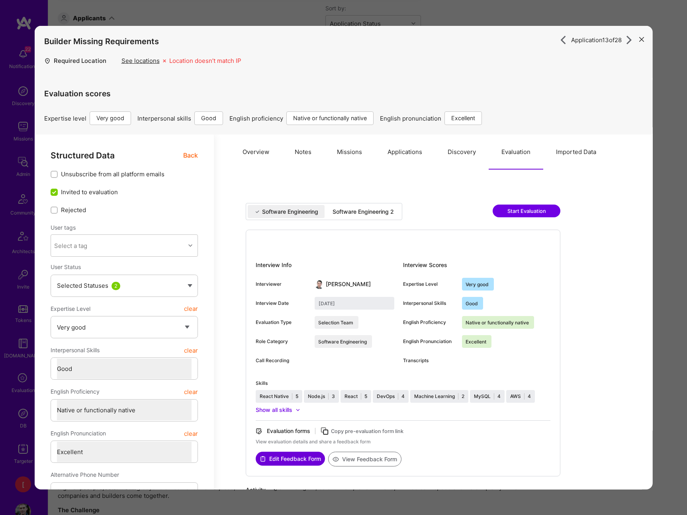
click at [642, 39] on icon "modal" at bounding box center [641, 39] width 5 height 5
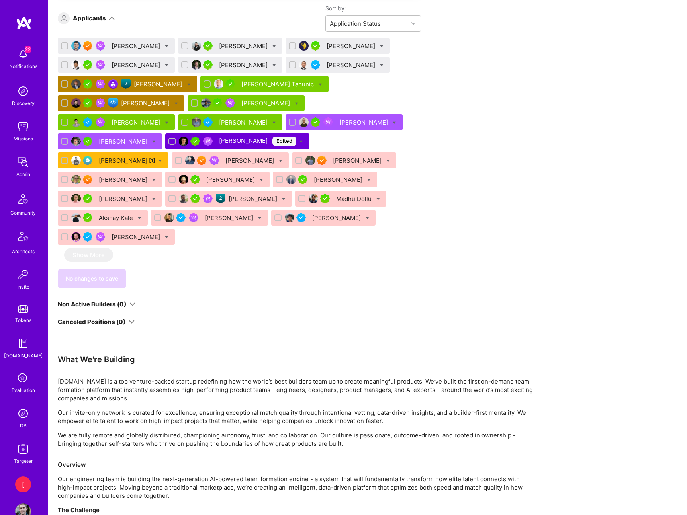
click at [339, 122] on div "[PERSON_NAME]" at bounding box center [364, 122] width 50 height 8
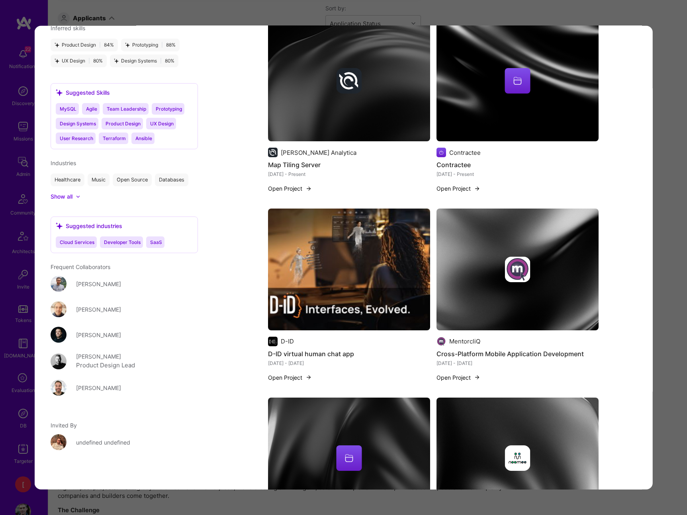
scroll to position [1554, 0]
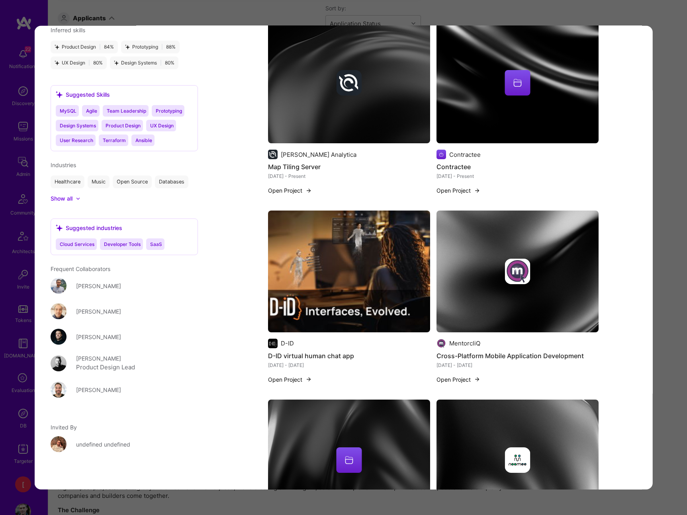
click at [380, 237] on img "modal" at bounding box center [349, 271] width 162 height 121
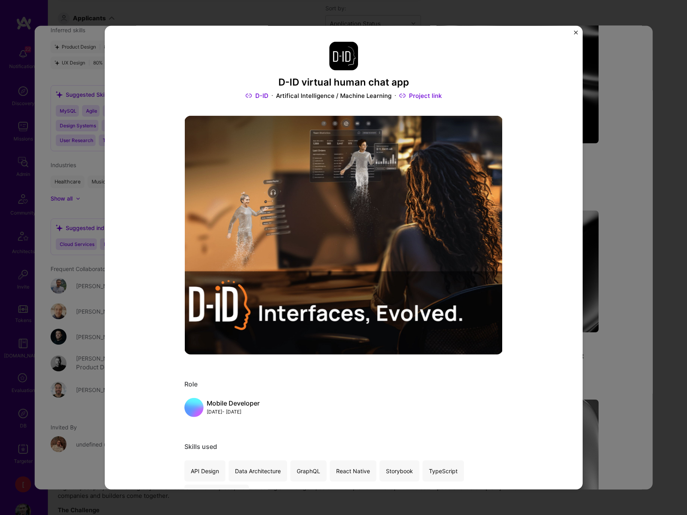
click at [574, 33] on img "Close" at bounding box center [576, 33] width 4 height 4
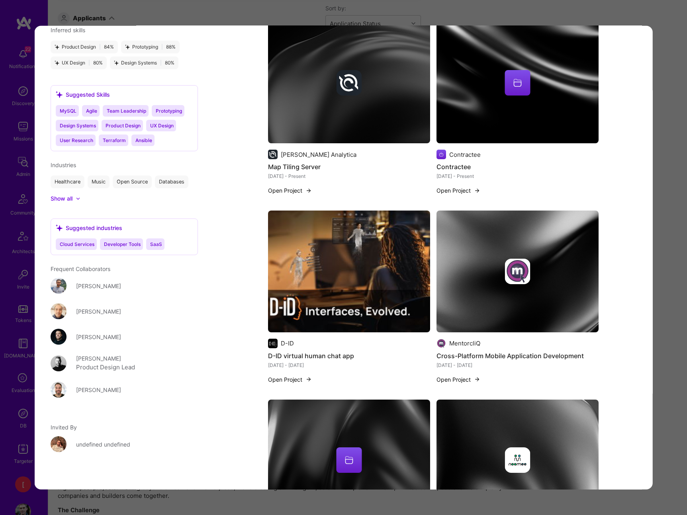
click at [620, 14] on div "Application 13 of 28 Builder Missing Requirements Required Location See locatio…" at bounding box center [343, 257] width 687 height 515
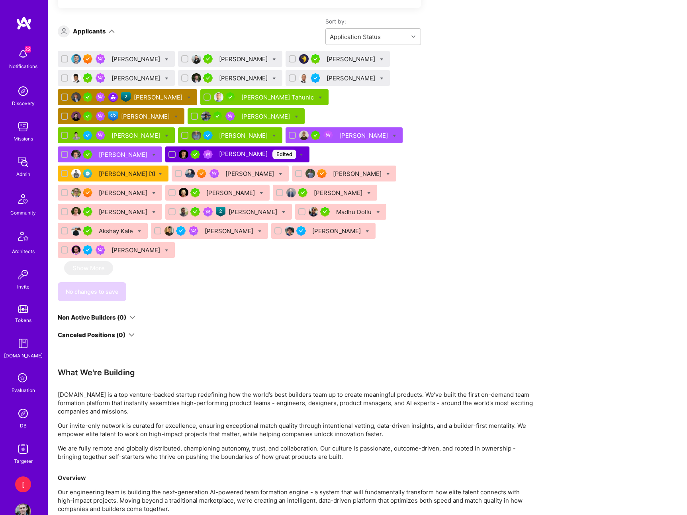
scroll to position [617, 0]
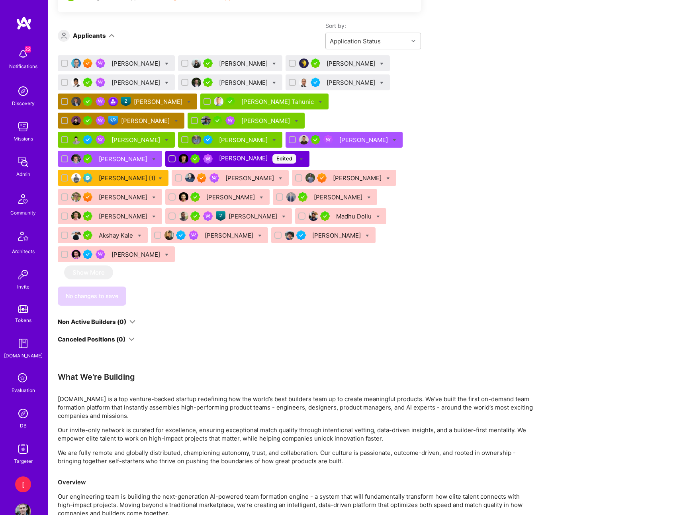
click at [149, 155] on div "[PERSON_NAME]" at bounding box center [124, 159] width 50 height 8
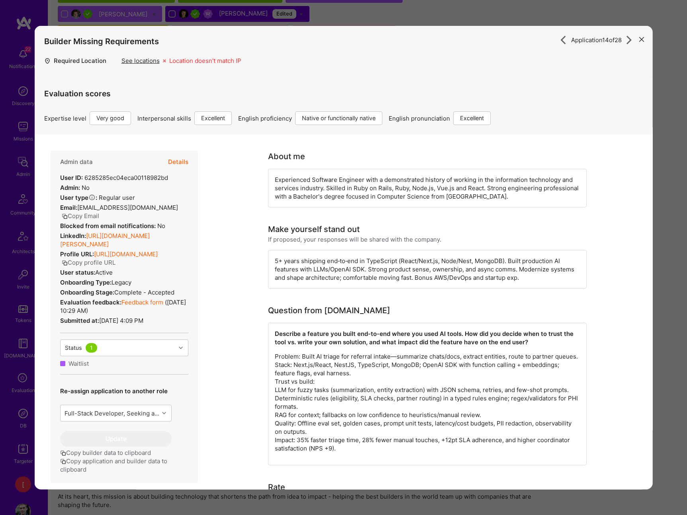
click at [182, 161] on button "Details" at bounding box center [178, 162] width 20 height 23
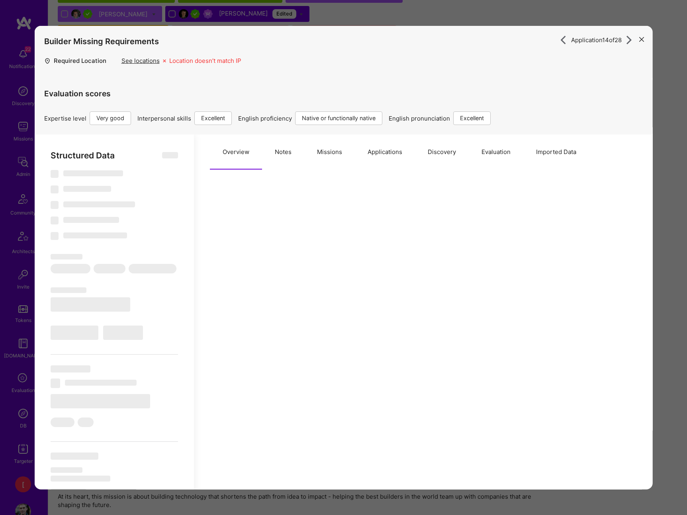
type textarea "x"
select select "Right Now"
select select "5"
select select "7"
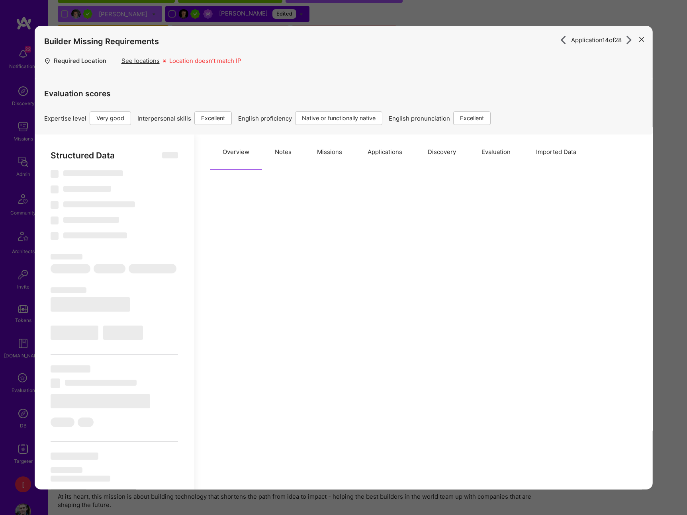
select select "7"
select select "BR"
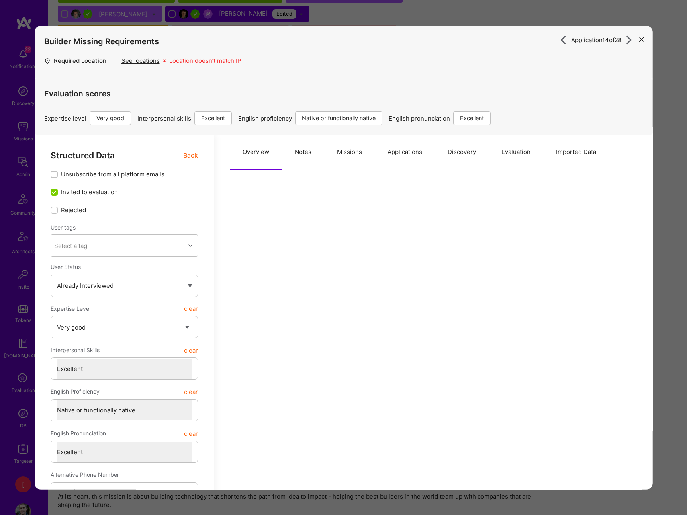
click at [501, 152] on button "Evaluation" at bounding box center [515, 152] width 55 height 35
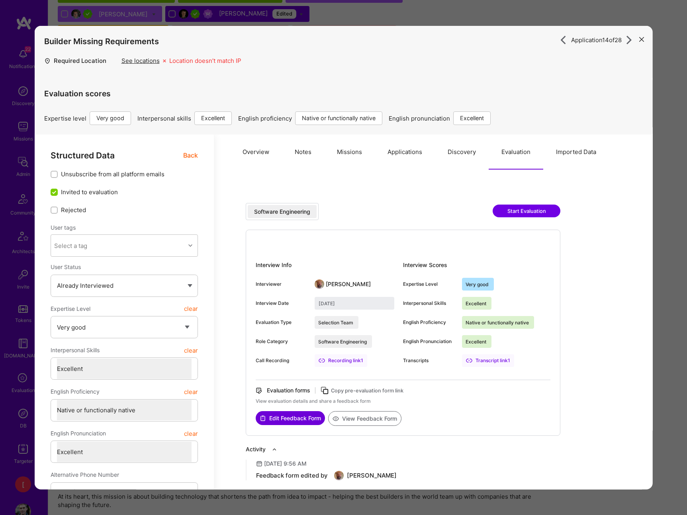
click at [644, 37] on button "modal" at bounding box center [642, 38] width 10 height 13
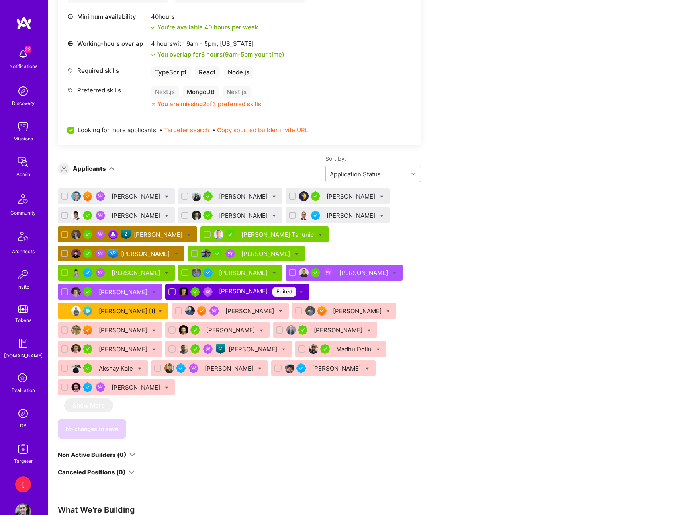
scroll to position [483, 0]
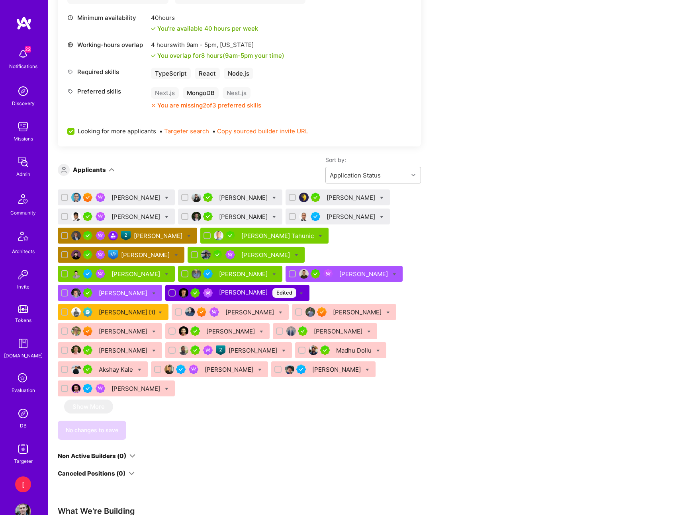
click at [149, 289] on div "[PERSON_NAME]" at bounding box center [124, 293] width 50 height 8
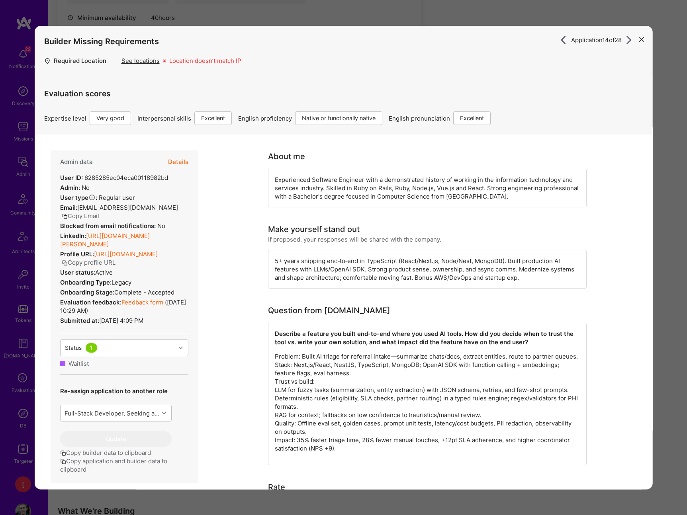
click at [151, 302] on link "Feedback form" at bounding box center [142, 303] width 42 height 8
click at [641, 40] on icon "modal" at bounding box center [641, 39] width 5 height 5
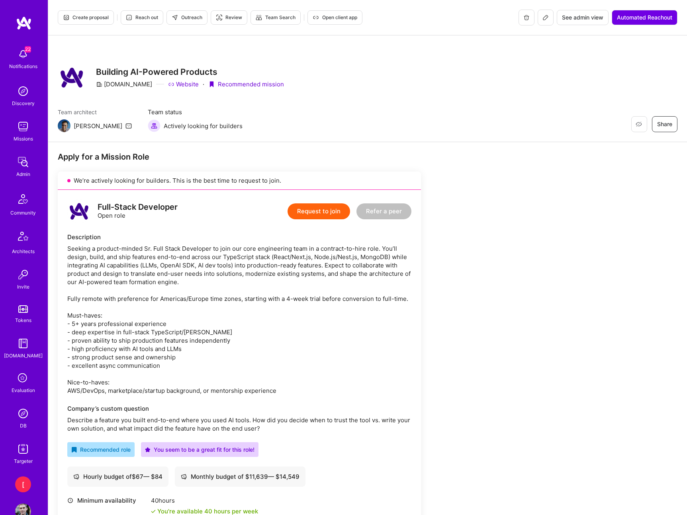
click at [91, 17] on span "Create proposal" at bounding box center [86, 17] width 46 height 7
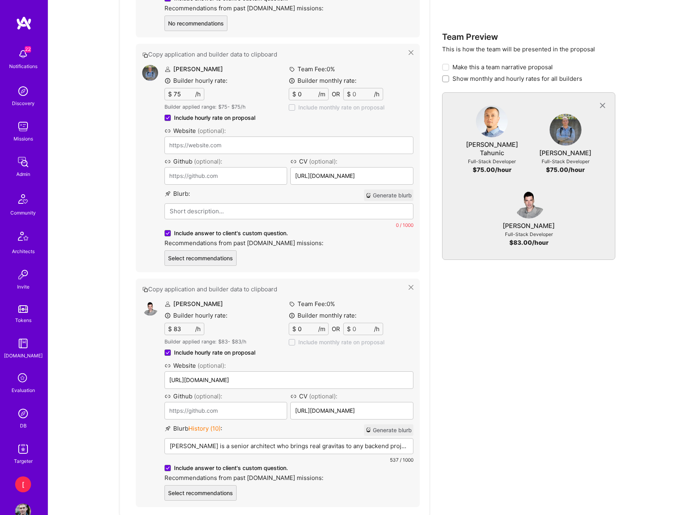
drag, startPoint x: 542, startPoint y: 356, endPoint x: 419, endPoint y: 334, distance: 125.4
click at [542, 356] on div "Team Preview This is how the team will be presented in the proposal Make this a…" at bounding box center [529, 134] width 174 height 1123
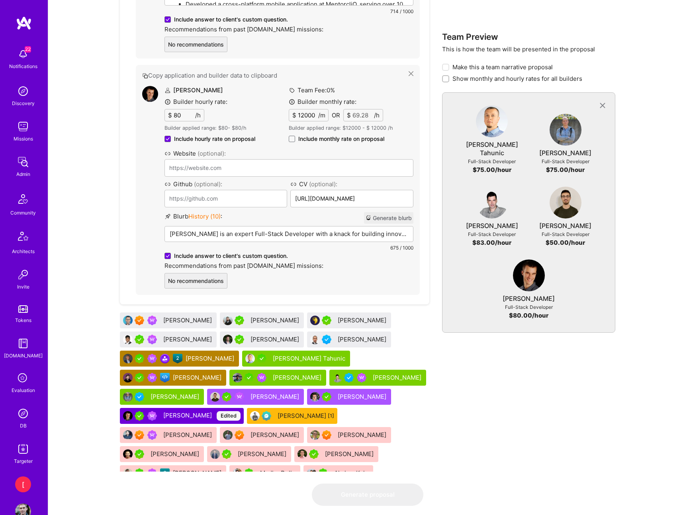
scroll to position [1504, 0]
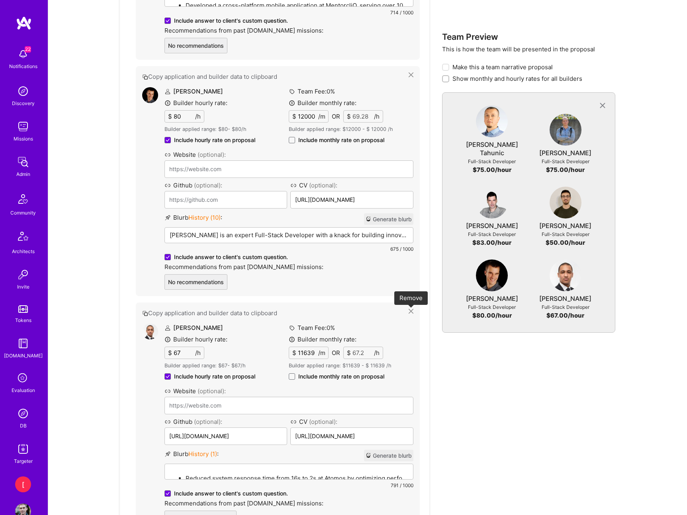
click at [411, 312] on icon at bounding box center [411, 311] width 5 height 5
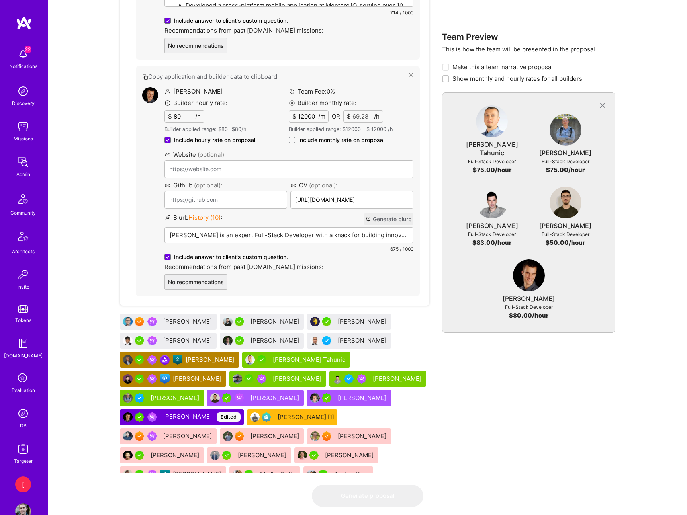
drag, startPoint x: 546, startPoint y: 394, endPoint x: 308, endPoint y: 334, distance: 245.5
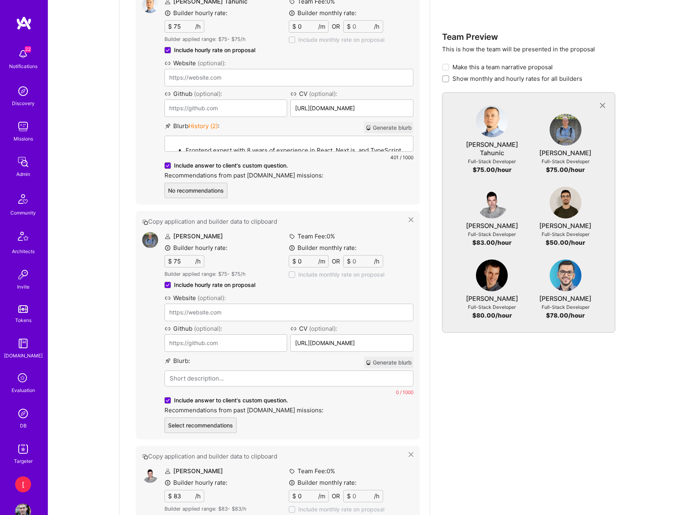
scroll to position [650, 0]
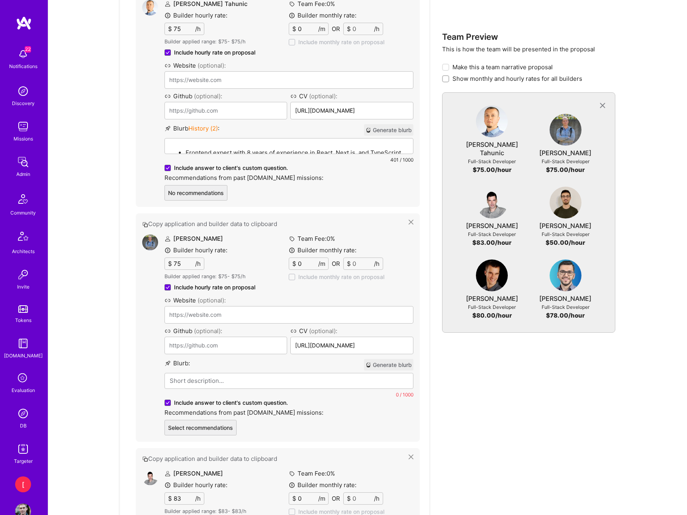
click at [397, 364] on button "Generate blurb" at bounding box center [388, 365] width 49 height 12
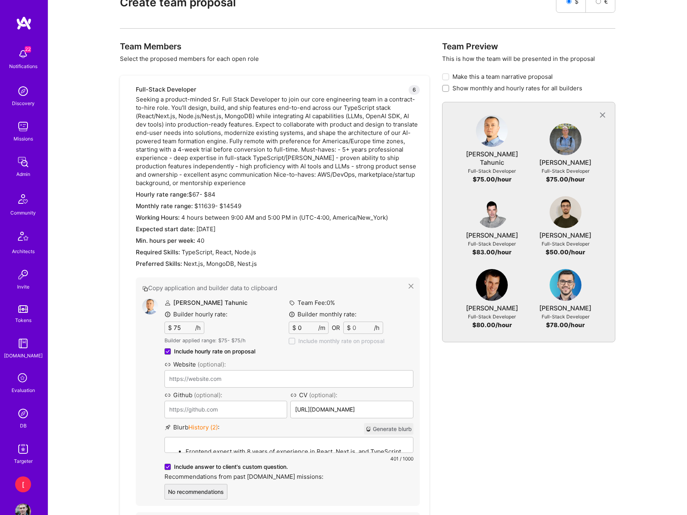
scroll to position [206, 0]
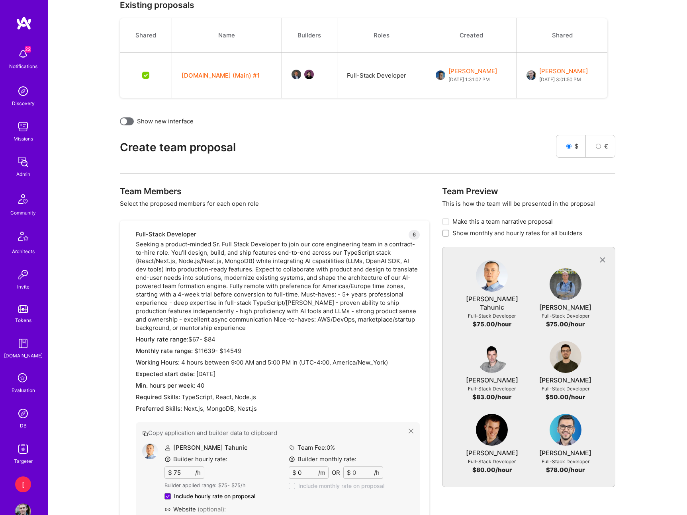
click at [448, 234] on div at bounding box center [445, 233] width 7 height 7
click at [448, 234] on input "Show monthly and hourly rates for all builders" at bounding box center [447, 234] width 6 height 6
checkbox input "true"
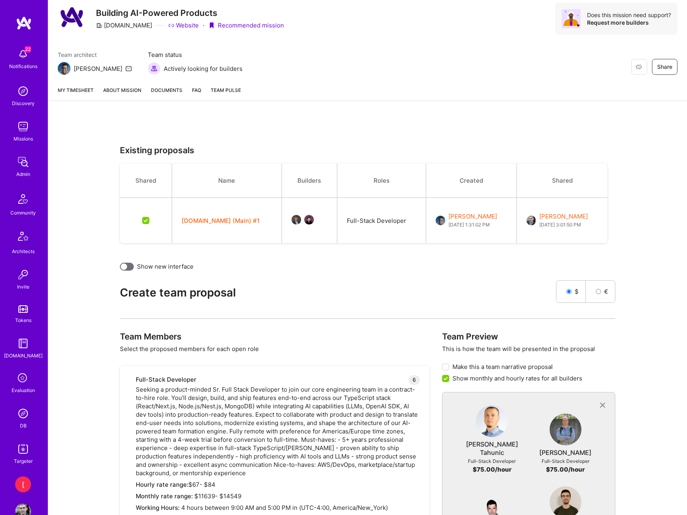
scroll to position [62, 0]
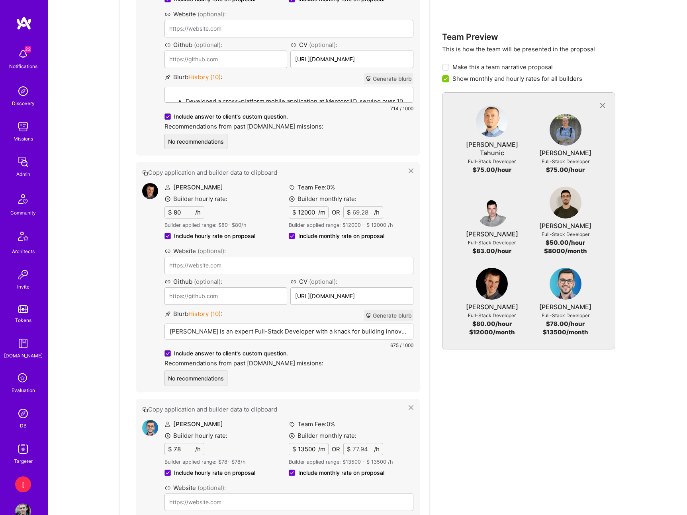
scroll to position [1765, 0]
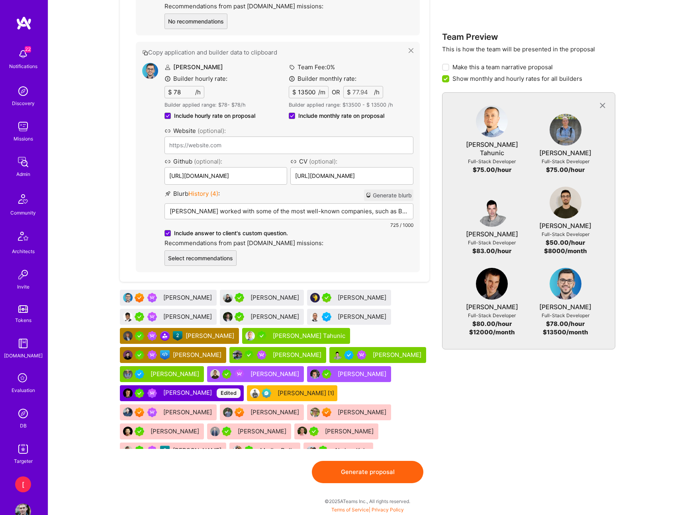
click at [385, 473] on button "Generate proposal" at bounding box center [367, 472] width 111 height 22
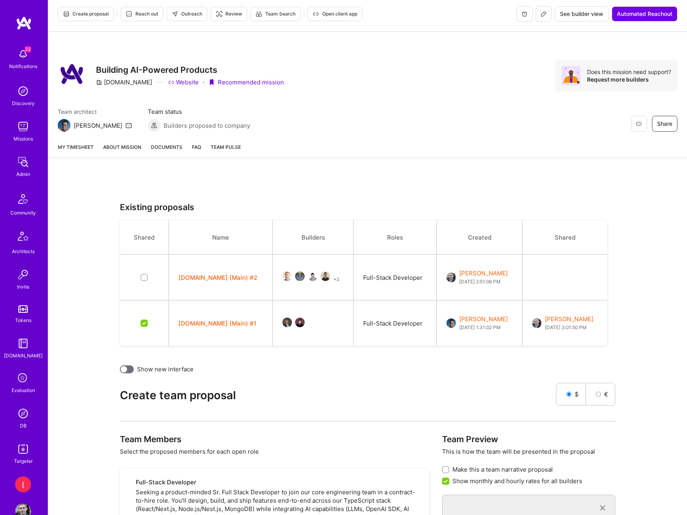
scroll to position [6, 0]
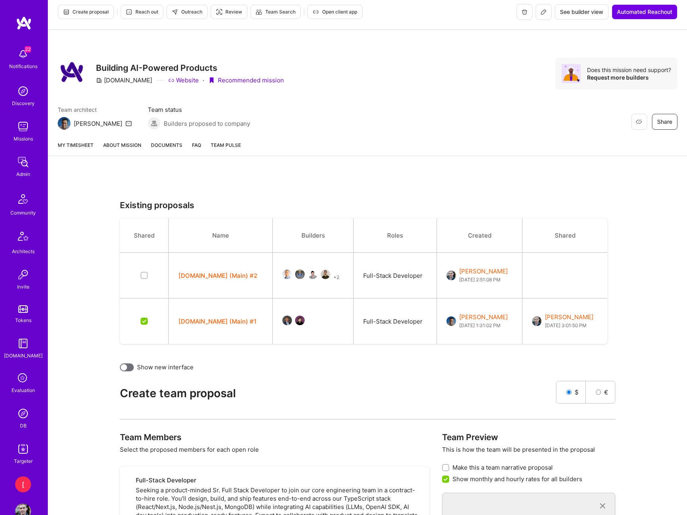
click at [215, 276] on button "[DOMAIN_NAME] (Main) #2" at bounding box center [217, 276] width 79 height 8
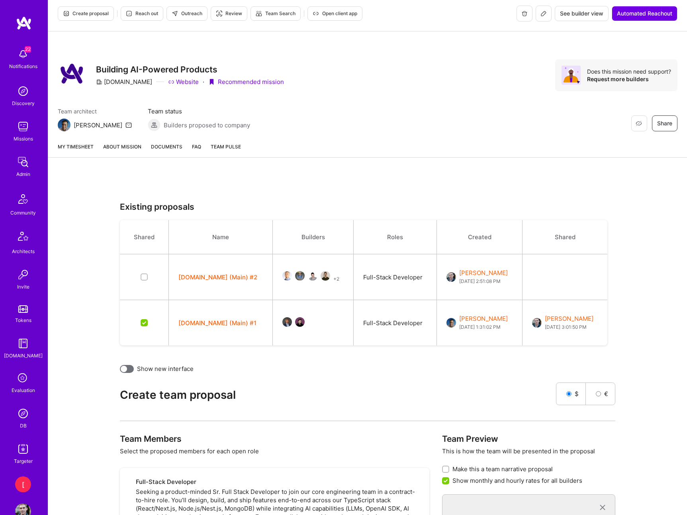
drag, startPoint x: 238, startPoint y: 260, endPoint x: 220, endPoint y: 281, distance: 28.0
click at [238, 260] on td "[DOMAIN_NAME] (Main) #2" at bounding box center [221, 277] width 104 height 46
click at [219, 277] on button "[DOMAIN_NAME] (Main) #2" at bounding box center [217, 277] width 79 height 8
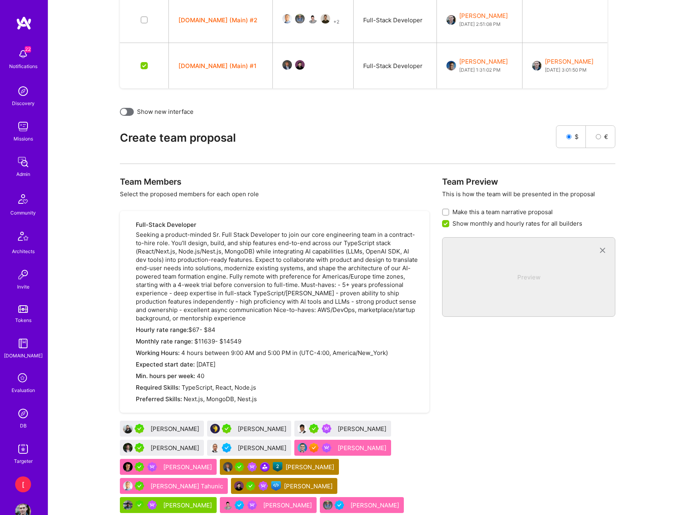
scroll to position [0, 0]
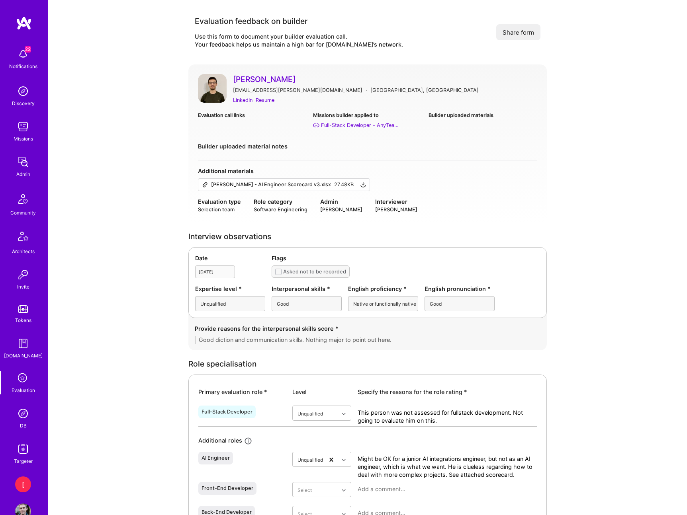
scroll to position [2, 0]
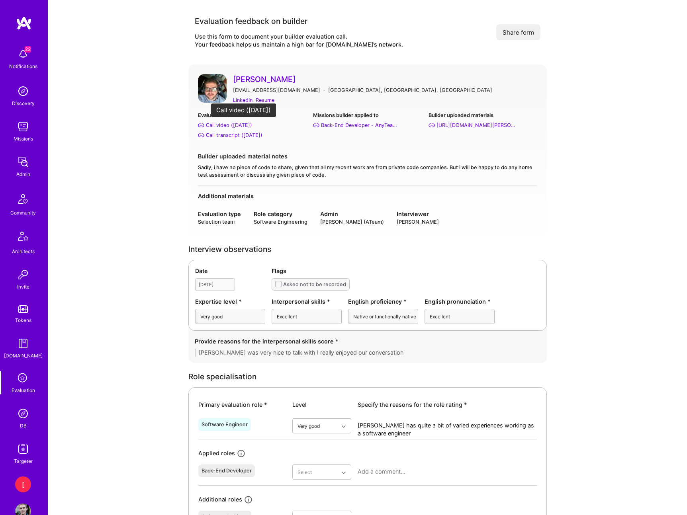
click at [250, 125] on div "Call video ([DATE])" at bounding box center [229, 125] width 46 height 8
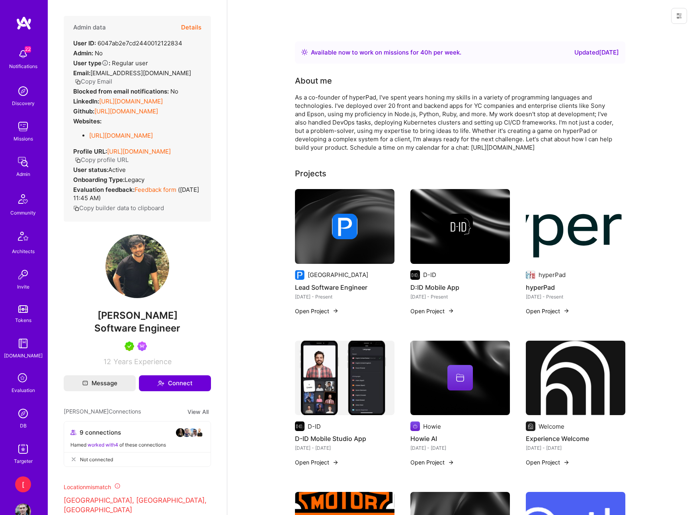
drag, startPoint x: 202, startPoint y: 135, endPoint x: 198, endPoint y: 111, distance: 24.6
click at [202, 135] on div "Admin data Details User ID: 6047ab2e7cd2440012122834 Admin: No User type Regula…" at bounding box center [137, 119] width 147 height 206
click at [171, 152] on link "https://client.a.team/builders/6047ab2e7cd2440012122834" at bounding box center [139, 152] width 64 height 8
click at [129, 162] on button "Copy profile URL" at bounding box center [102, 160] width 54 height 8
click at [171, 152] on link "https://client.a.team/builders/6047ab2e7cd2440012122834" at bounding box center [139, 152] width 64 height 8
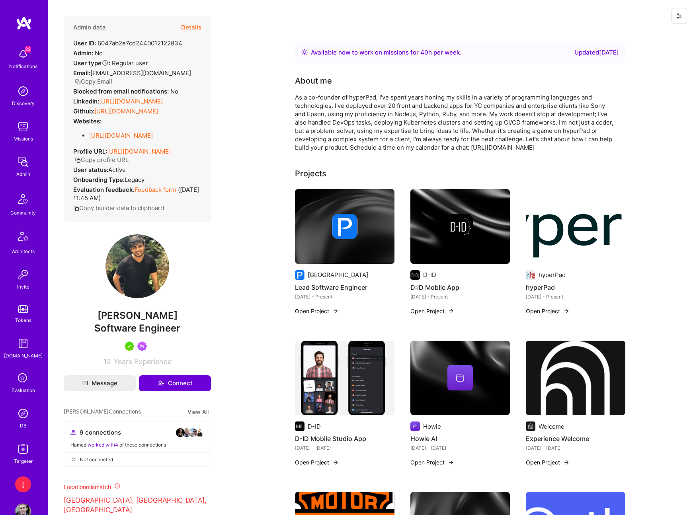
click at [129, 158] on button "Copy profile URL" at bounding box center [102, 160] width 54 height 8
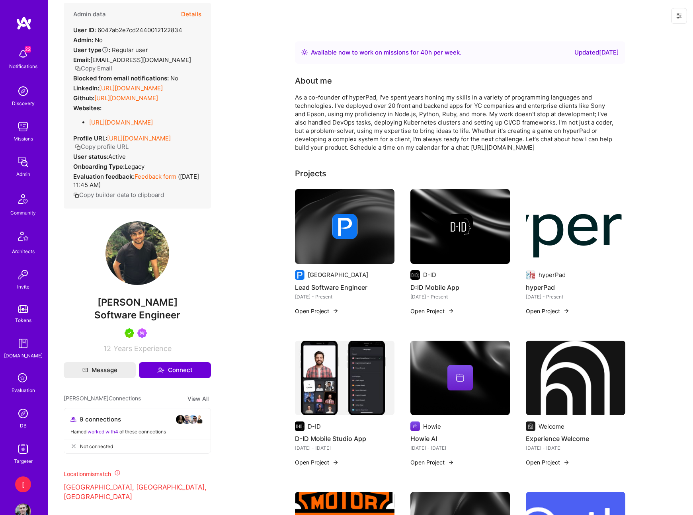
scroll to position [13, 0]
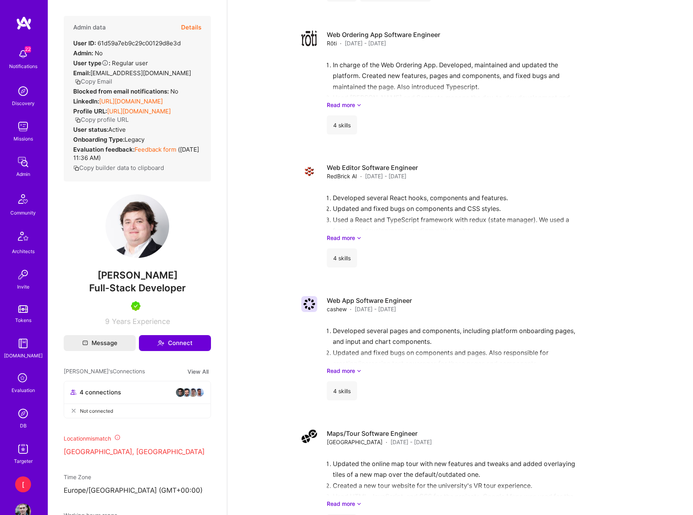
click at [164, 153] on link "Feedback form" at bounding box center [156, 150] width 42 height 8
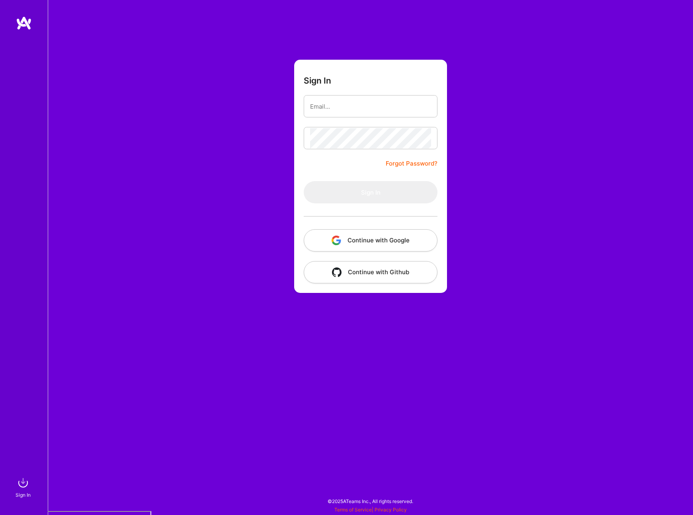
click at [372, 241] on button "Continue with Google" at bounding box center [371, 240] width 134 height 22
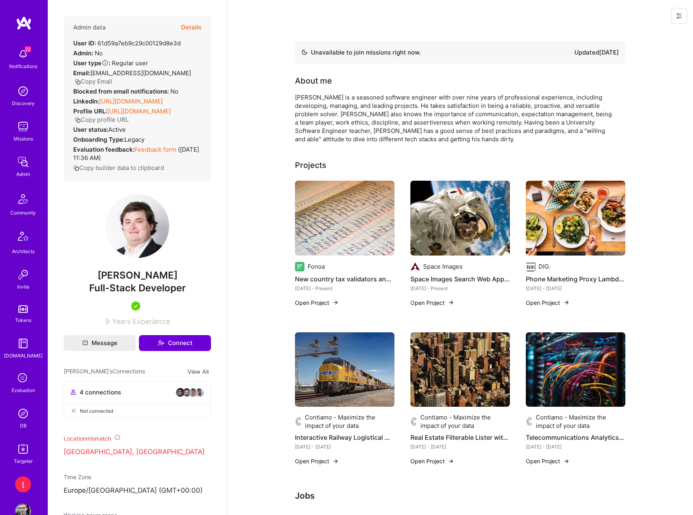
click at [129, 124] on button "Copy profile URL" at bounding box center [102, 119] width 54 height 8
drag, startPoint x: 88, startPoint y: 291, endPoint x: 207, endPoint y: 295, distance: 119.6
click at [213, 292] on div "Admin data Details User ID: 61d59a7eb9c29c00129d8e3d Admin: No User type Regula…" at bounding box center [137, 257] width 179 height 515
copy span "[PERSON_NAME]"
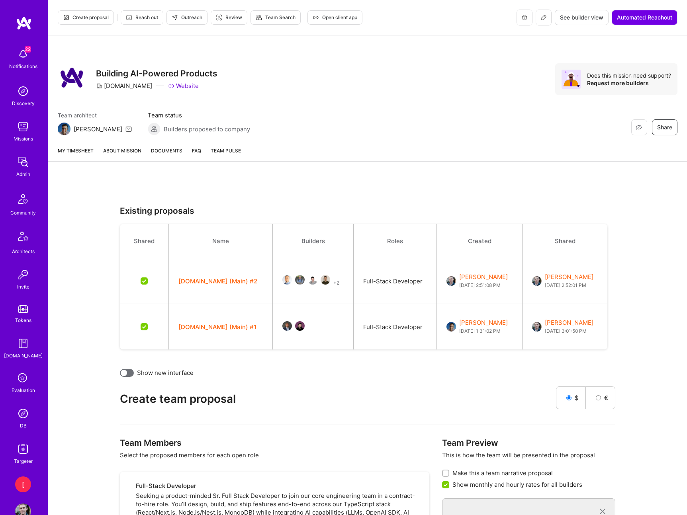
click at [578, 17] on span "See builder view" at bounding box center [581, 18] width 43 height 8
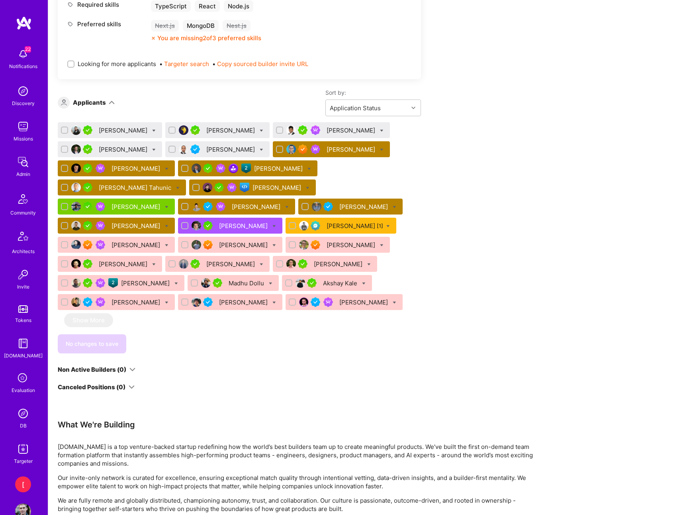
scroll to position [525, 0]
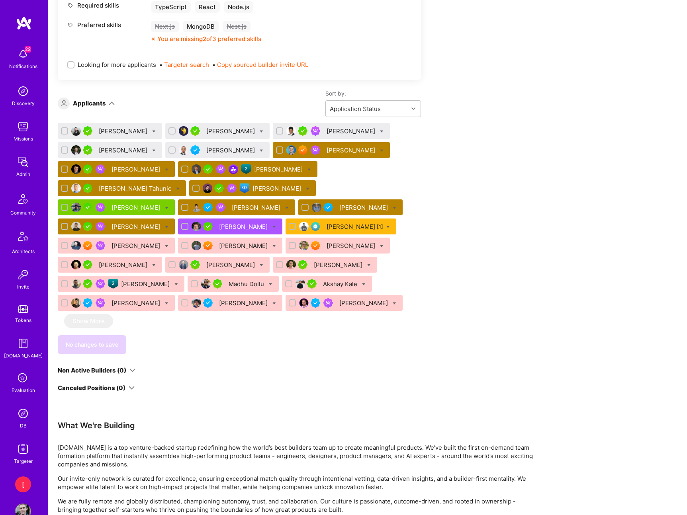
click at [156, 131] on icon at bounding box center [154, 132] width 4 height 4
checkbox input "true"
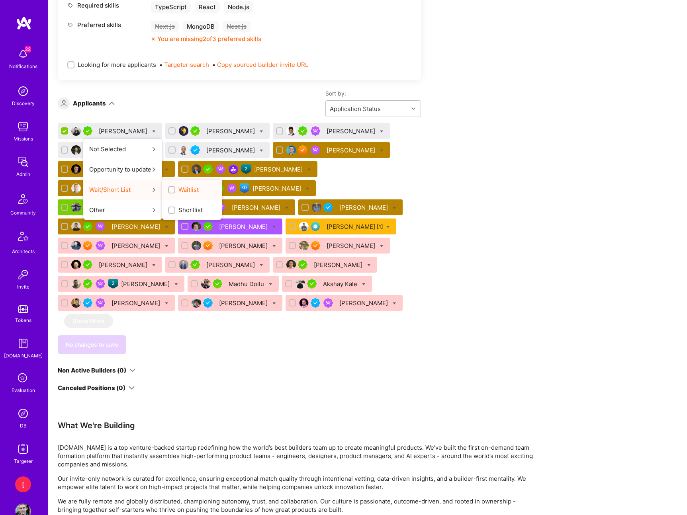
click at [211, 188] on div "Waitlist" at bounding box center [192, 190] width 60 height 20
click at [175, 190] on input "Waitlist" at bounding box center [173, 191] width 6 height 6
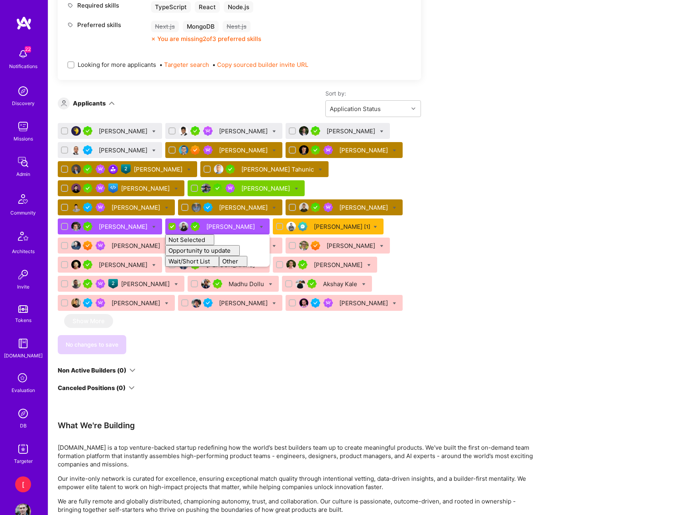
checkbox input "false"
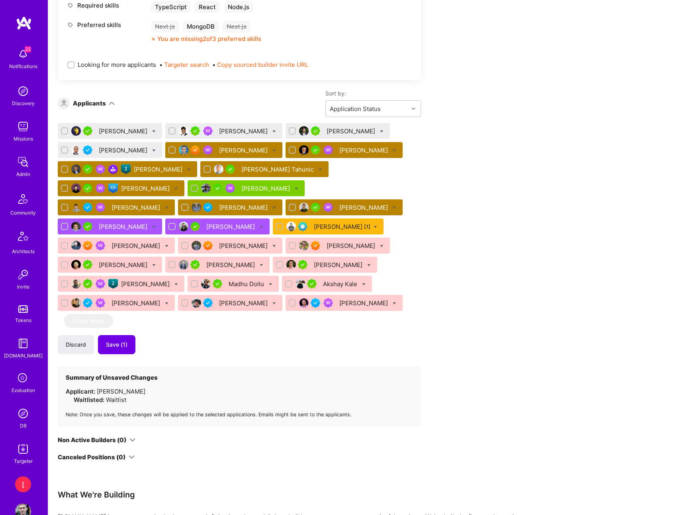
click at [468, 222] on div "Apply for a Mission Role We've proposed builders to Senior Full Stack Developer…" at bounding box center [297, 199] width 478 height 1146
click at [152, 150] on icon at bounding box center [154, 151] width 4 height 4
checkbox input "true"
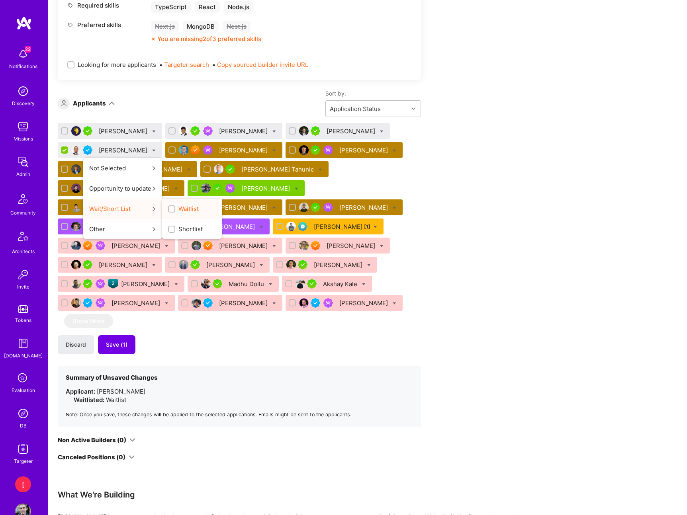
click at [170, 209] on input "Waitlist" at bounding box center [173, 210] width 6 height 6
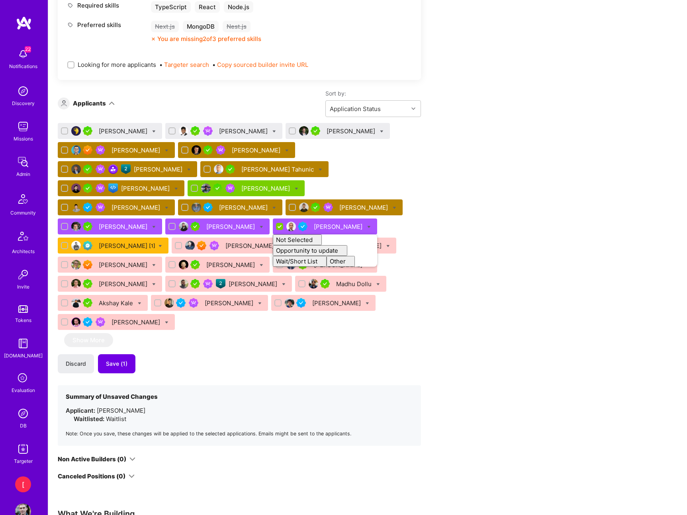
checkbox input "false"
click at [485, 208] on div "Apply for a Mission Role We've proposed builders to Senior Full Stack Developer…" at bounding box center [297, 208] width 478 height 1165
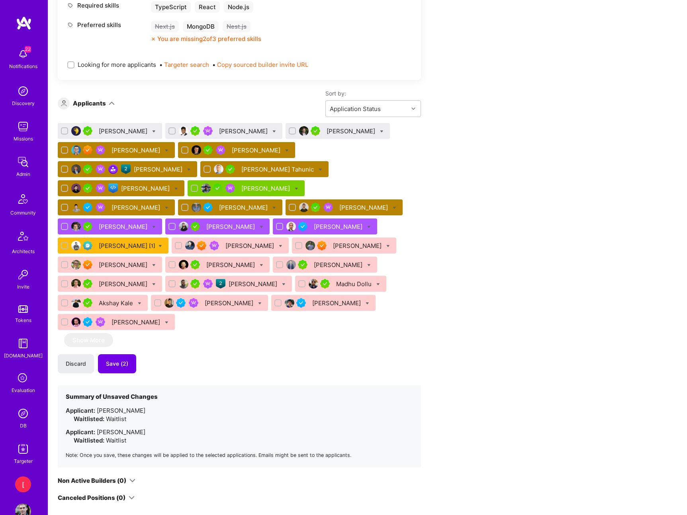
click at [254, 131] on div "[PERSON_NAME]" at bounding box center [223, 131] width 117 height 16
click at [272, 130] on icon at bounding box center [274, 132] width 4 height 4
checkbox input "true"
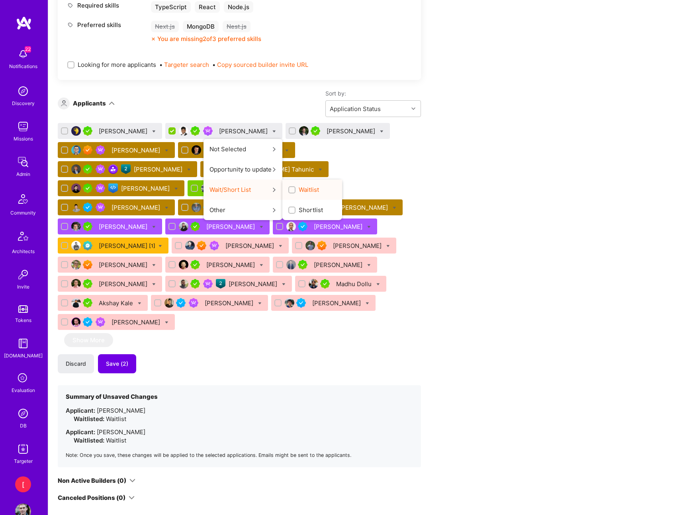
click at [288, 190] on div "button" at bounding box center [291, 189] width 7 height 7
click at [290, 190] on input "Waitlist" at bounding box center [293, 191] width 6 height 6
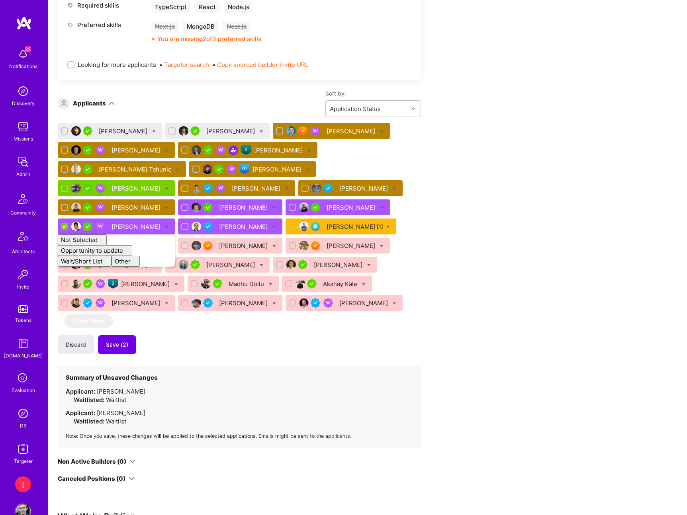
checkbox input "false"
click at [484, 173] on div "Apply for a Mission Role We've proposed builders to Senior Full Stack Developer…" at bounding box center [297, 209] width 478 height 1167
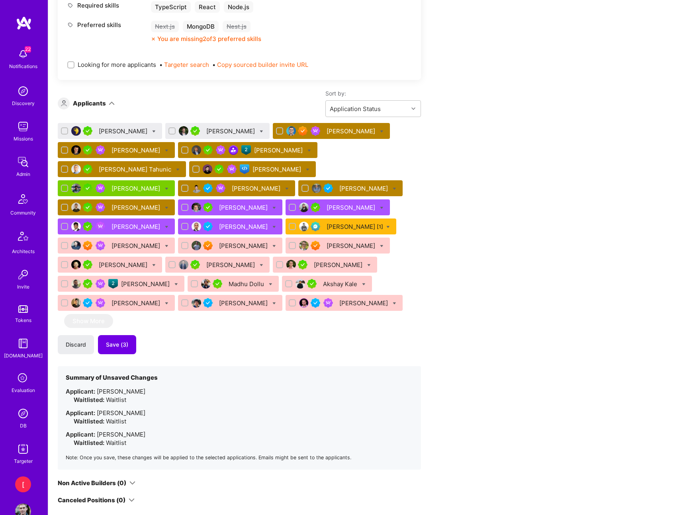
click at [152, 131] on icon at bounding box center [154, 132] width 4 height 4
checkbox input "true"
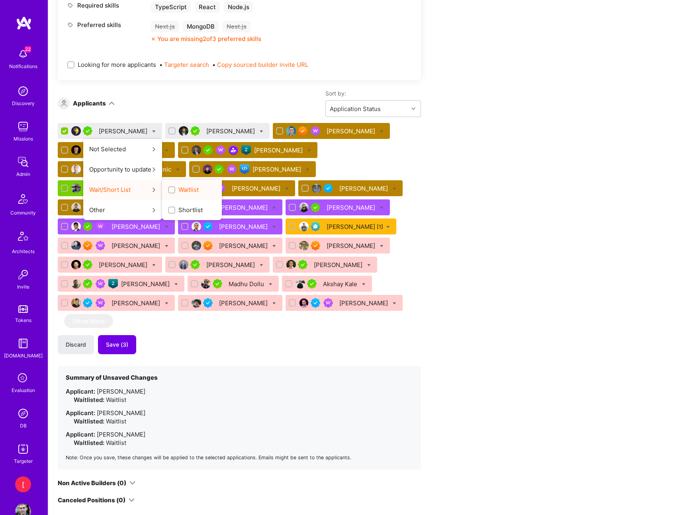
click at [170, 190] on input "Waitlist" at bounding box center [173, 191] width 6 height 6
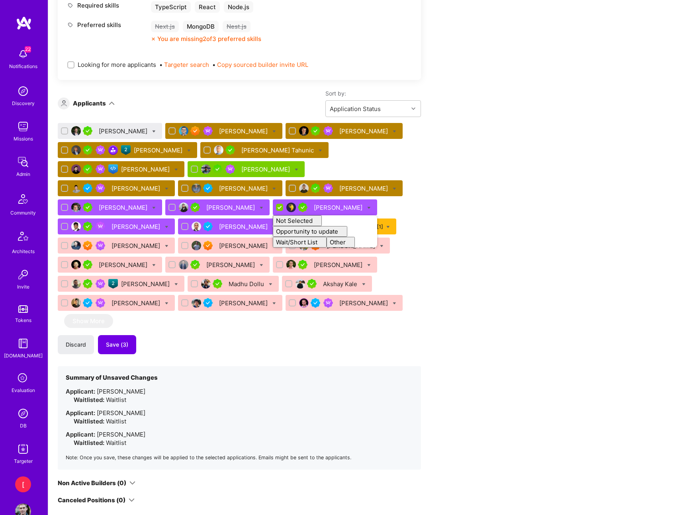
checkbox input "false"
click at [462, 204] on div "Apply for a Mission Role We've proposed builders to Senior Full Stack Developer…" at bounding box center [297, 220] width 478 height 1189
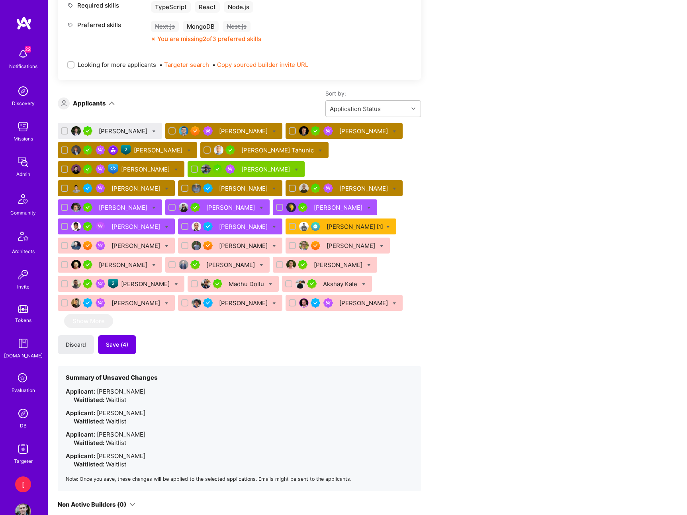
click at [507, 211] on div "Apply for a Mission Role We've proposed builders to Senior Full Stack Developer…" at bounding box center [297, 231] width 478 height 1210
click at [327, 226] on div "[PERSON_NAME] [1]" at bounding box center [355, 227] width 57 height 8
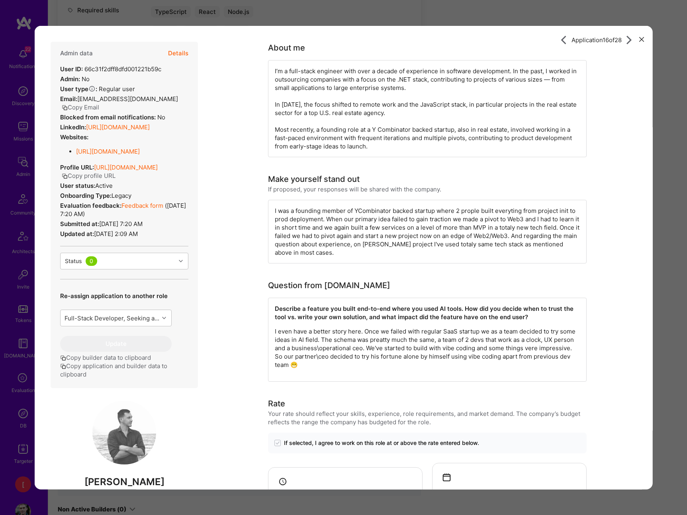
click at [640, 38] on icon "modal" at bounding box center [641, 39] width 5 height 5
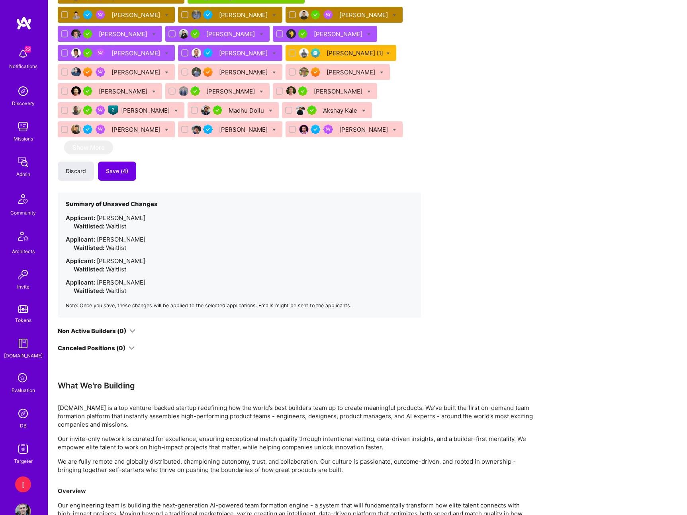
scroll to position [701, 0]
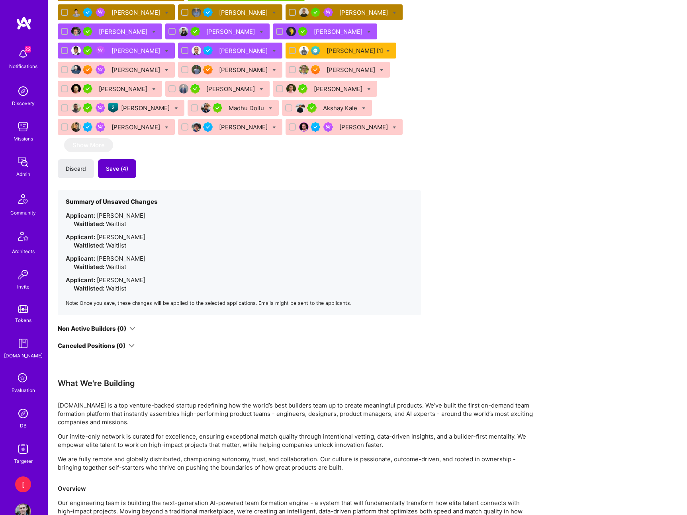
click at [122, 170] on span "Save (4)" at bounding box center [117, 169] width 22 height 8
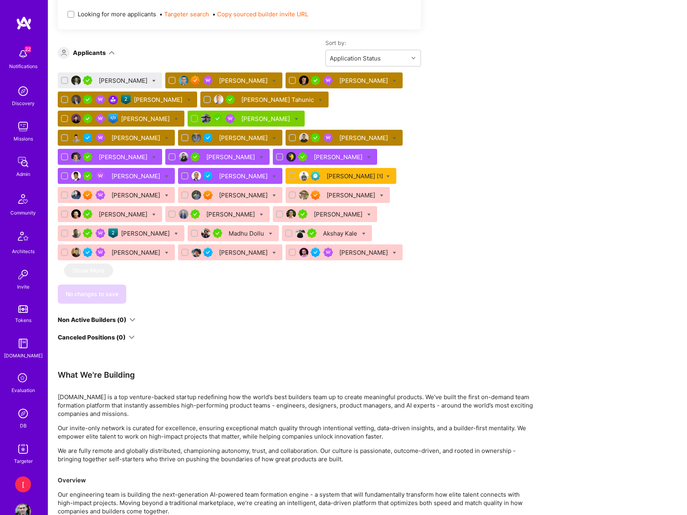
scroll to position [575, 0]
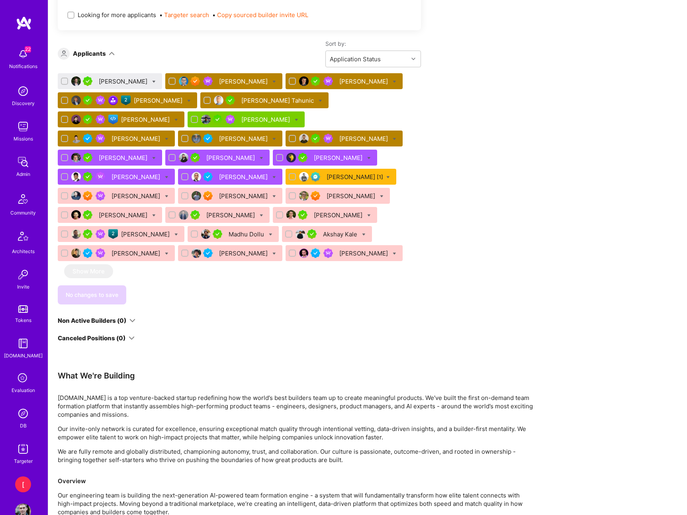
click at [241, 119] on div "[PERSON_NAME]" at bounding box center [266, 119] width 50 height 8
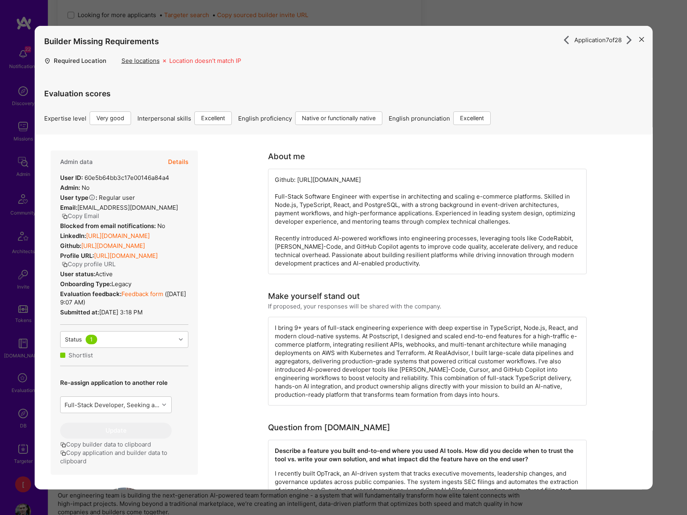
click at [643, 40] on icon "modal" at bounding box center [641, 39] width 5 height 5
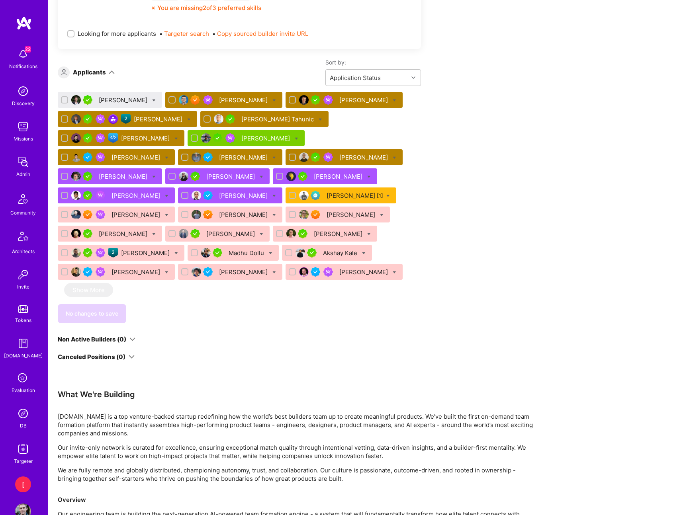
scroll to position [546, 0]
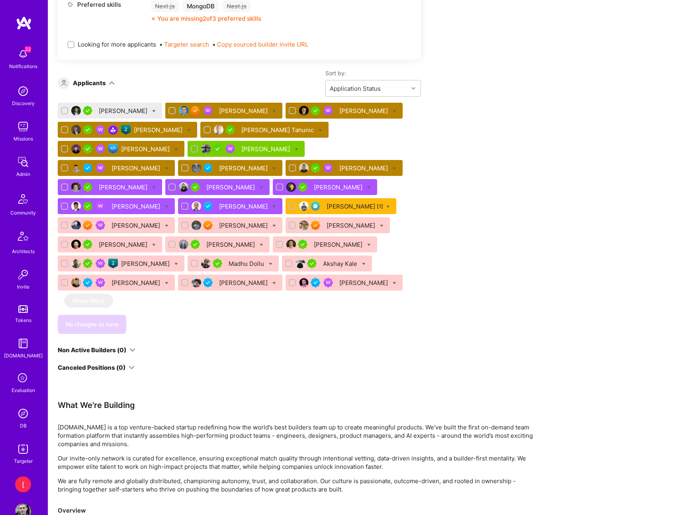
click at [540, 121] on div "Apply for a Mission Role We've proposed builders to Senior Full Stack Developer…" at bounding box center [367, 152] width 639 height 1111
click at [137, 108] on div "[PERSON_NAME]" at bounding box center [124, 111] width 50 height 8
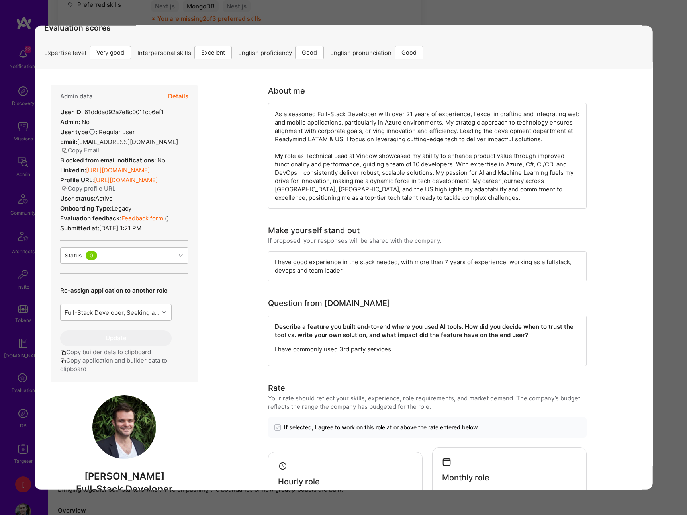
scroll to position [62, 0]
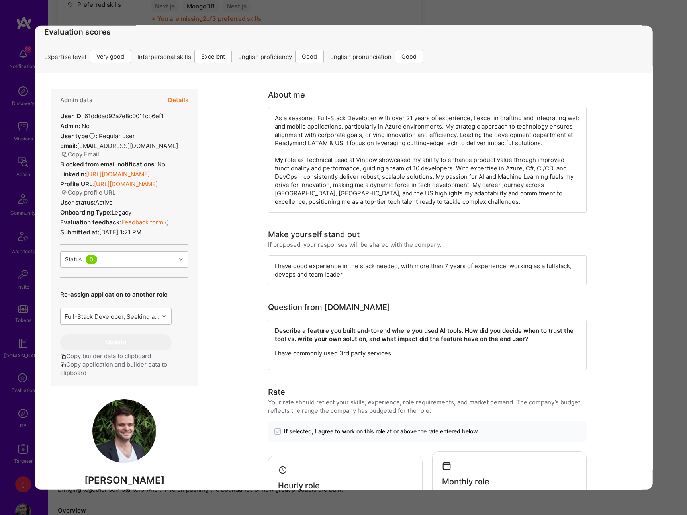
click at [627, 16] on div "Application 1 of 28 Builder Missing Requirements Required Location See location…" at bounding box center [343, 257] width 687 height 515
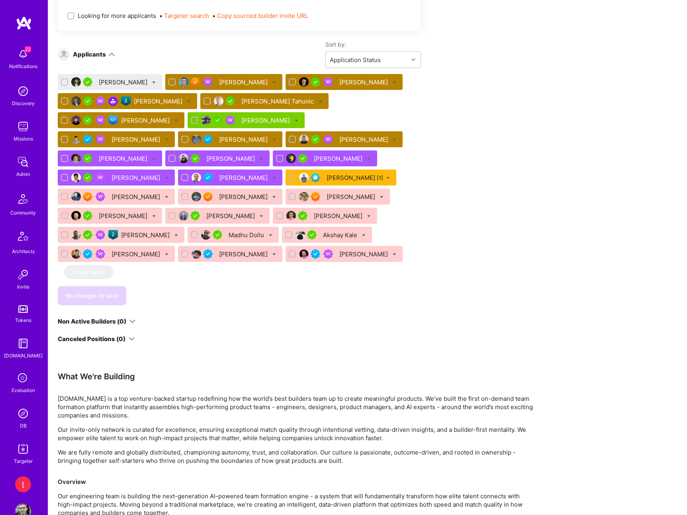
scroll to position [570, 0]
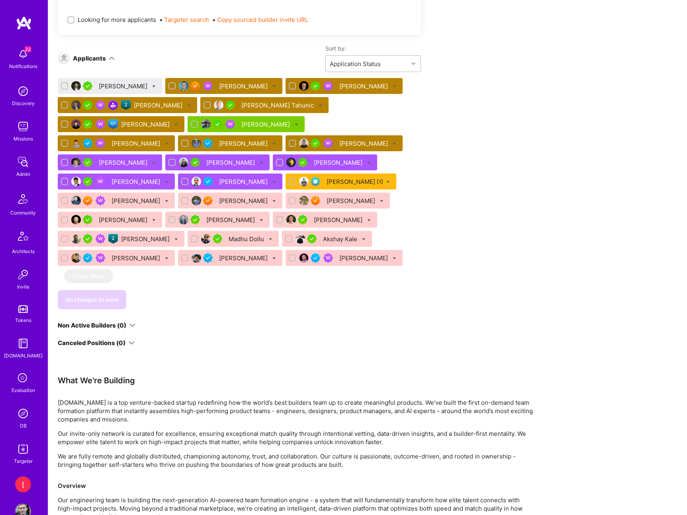
click at [411, 64] on div at bounding box center [414, 64] width 12 height 10
click at [377, 99] on div "Date of Submission" at bounding box center [373, 99] width 96 height 15
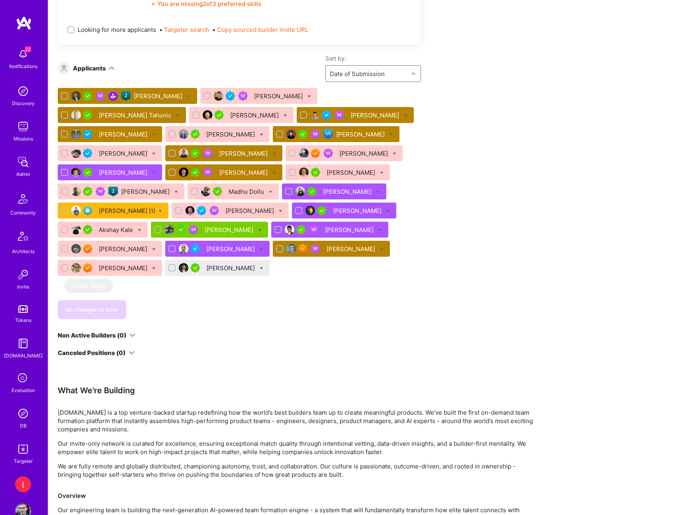
scroll to position [560, 0]
click at [540, 185] on div "Apply for a Mission Role We've proposed builders to Senior Full Stack Developer…" at bounding box center [367, 137] width 639 height 1111
click at [162, 210] on icon at bounding box center [160, 212] width 4 height 4
checkbox input "true"
click at [512, 196] on div "Apply for a Mission Role We've proposed builders to Senior Full Stack Developer…" at bounding box center [297, 130] width 478 height 1076
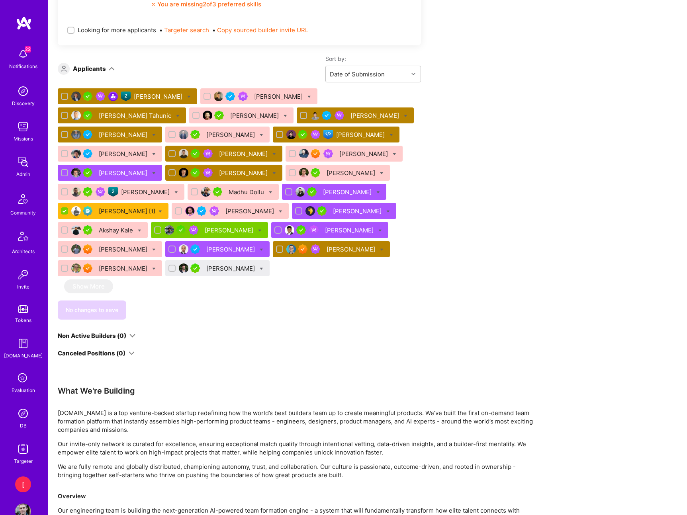
click at [155, 207] on div "[PERSON_NAME] [1]" at bounding box center [127, 211] width 57 height 8
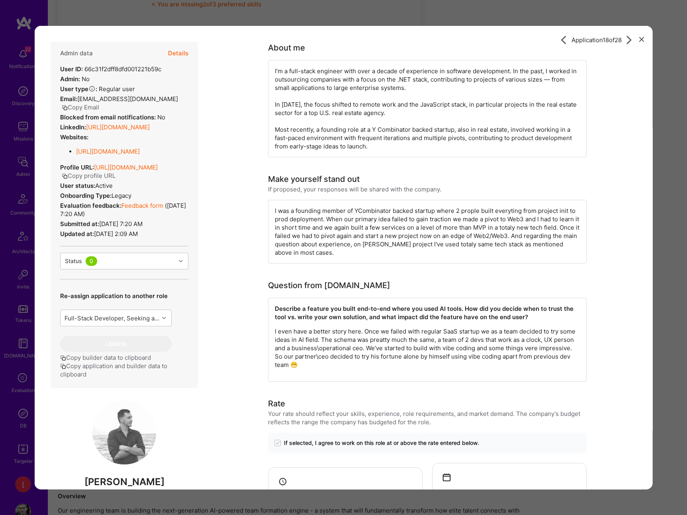
click at [640, 40] on icon "modal" at bounding box center [641, 39] width 5 height 5
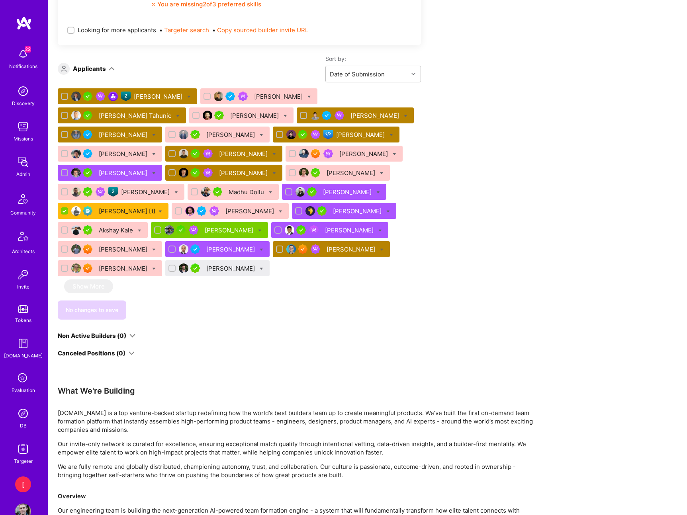
click at [260, 250] on icon at bounding box center [262, 250] width 4 height 4
checkbox input "true"
click at [355, 306] on div "No changes to save" at bounding box center [239, 310] width 363 height 19
drag, startPoint x: 476, startPoint y: 225, endPoint x: 471, endPoint y: 222, distance: 5.7
click at [475, 224] on div "Apply for a Mission Role We've proposed builders to Senior Full Stack Developer…" at bounding box center [297, 130] width 478 height 1076
